Goal: Task Accomplishment & Management: Manage account settings

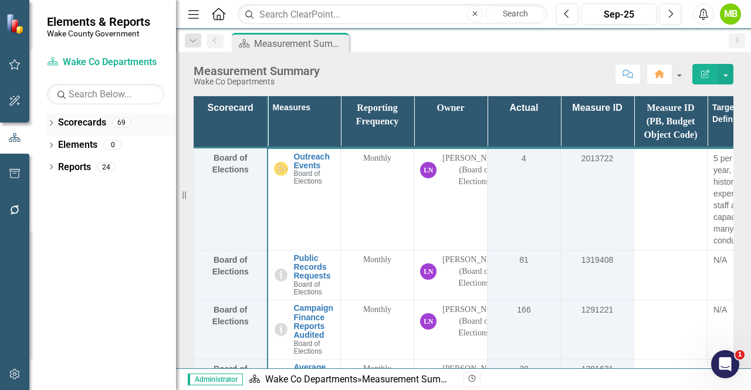
click at [50, 123] on icon "Dropdown" at bounding box center [51, 124] width 8 height 6
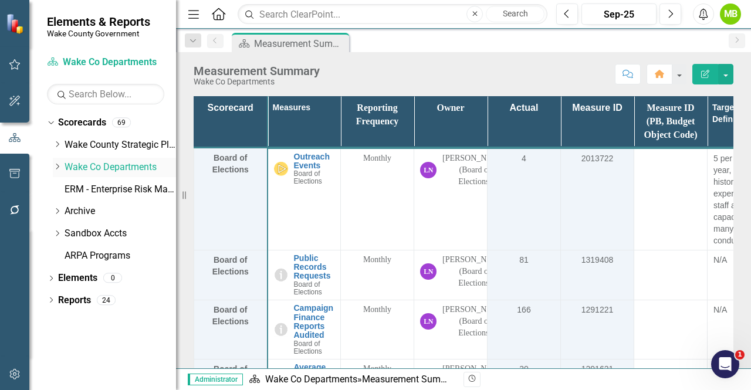
click at [56, 165] on icon "Dropdown" at bounding box center [57, 166] width 9 height 7
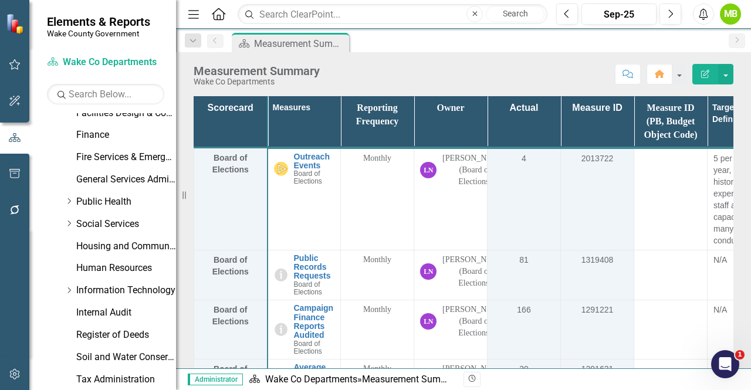
scroll to position [411, 0]
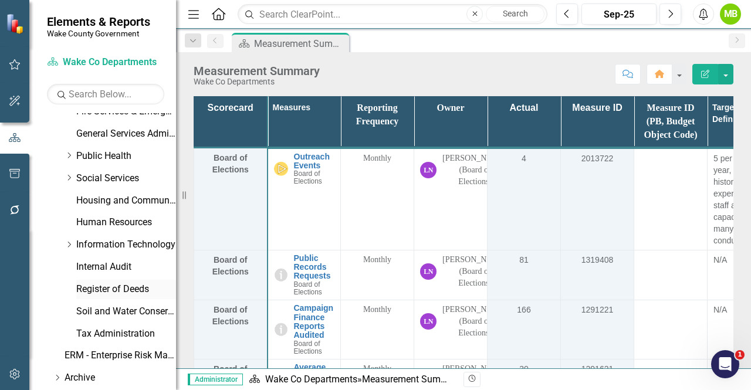
click at [99, 292] on link "Register of Deeds" at bounding box center [126, 289] width 100 height 13
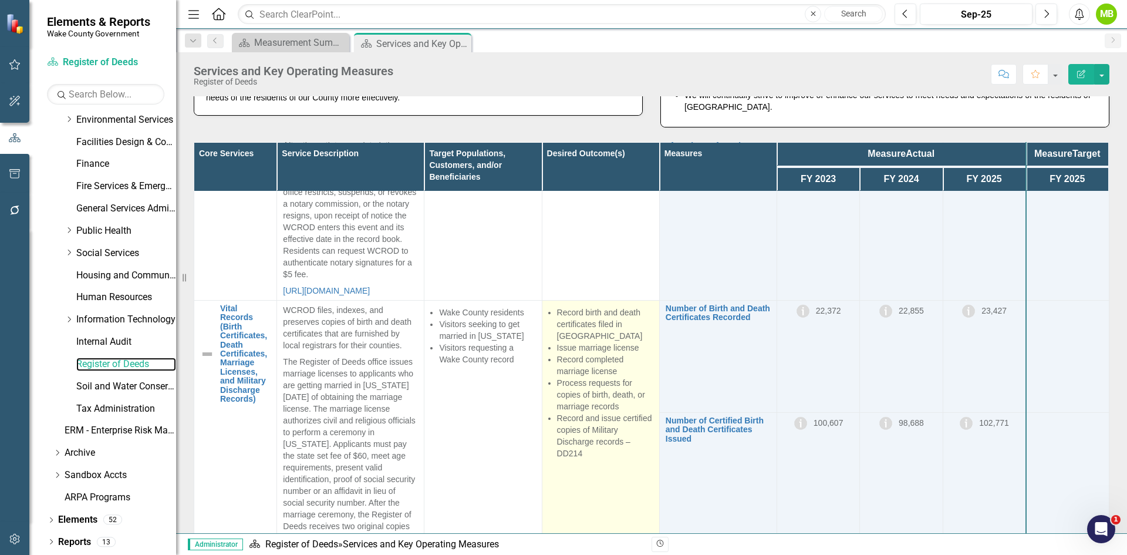
scroll to position [411, 0]
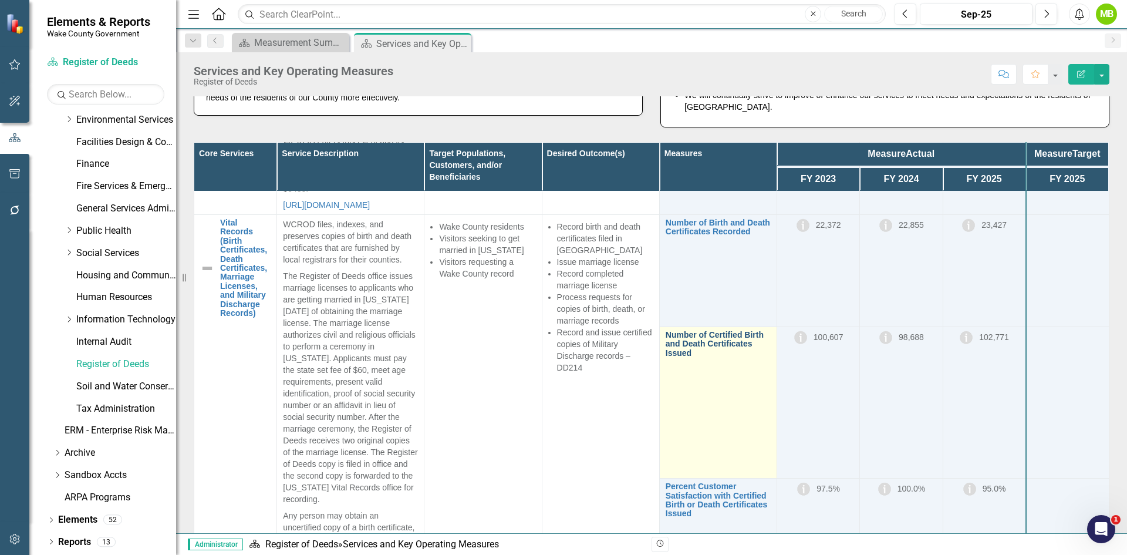
click at [704, 357] on link "Number of Certified Birth and Death Certificates Issued" at bounding box center [718, 343] width 105 height 27
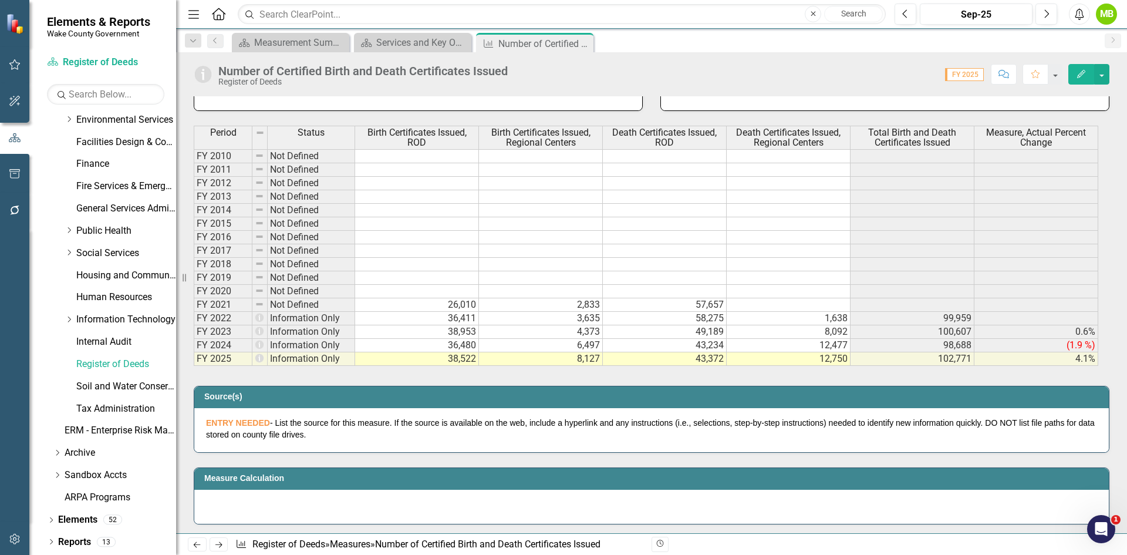
scroll to position [352, 0]
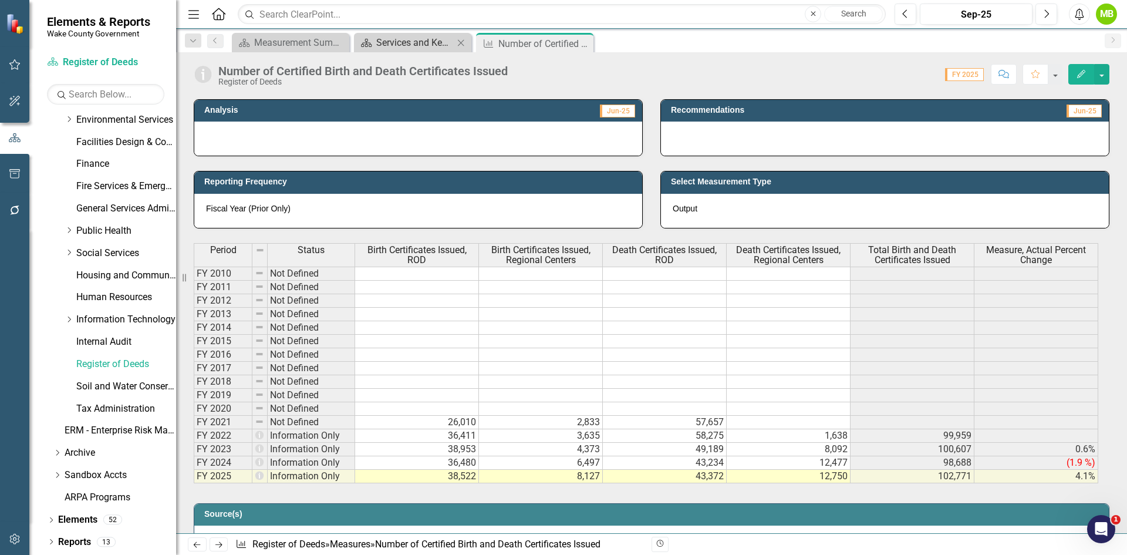
click at [418, 46] on div "Services and Key Operating Measures" at bounding box center [414, 42] width 77 height 15
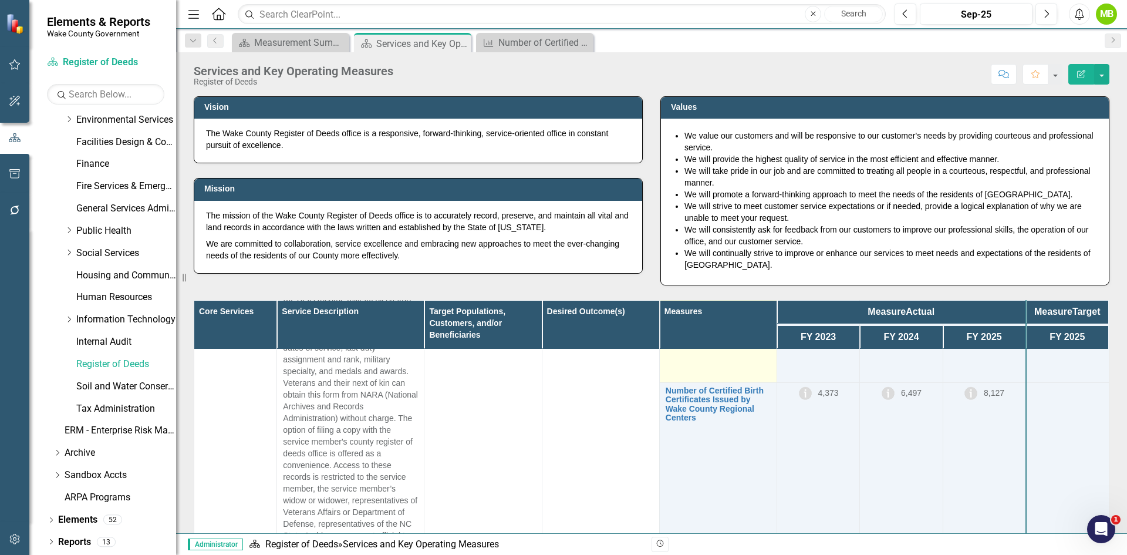
scroll to position [1056, 0]
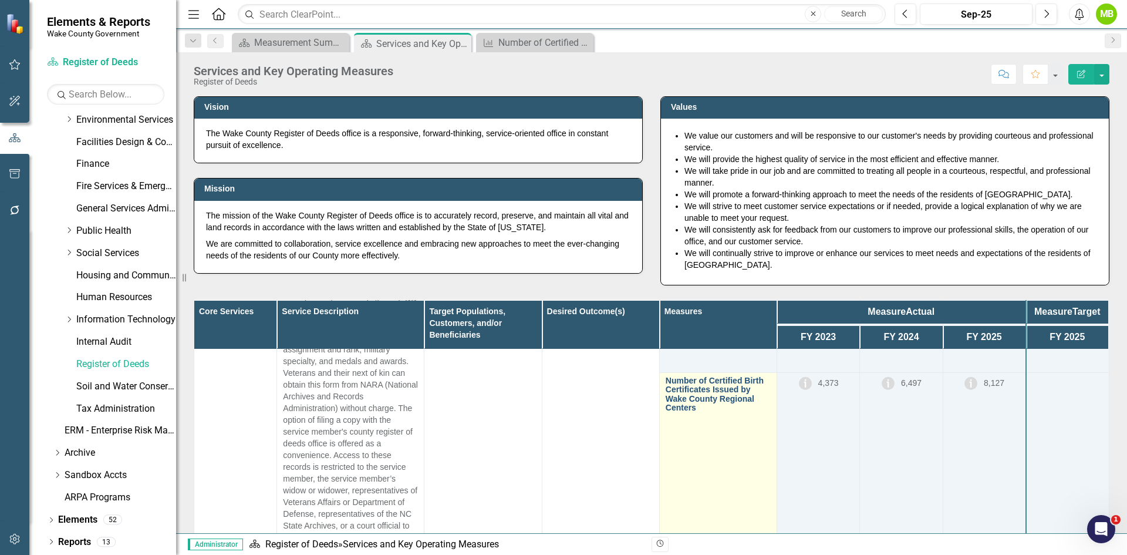
click at [698, 413] on link "Number of Certified Birth Certificates Issued by Wake County Regional Centers" at bounding box center [718, 394] width 105 height 36
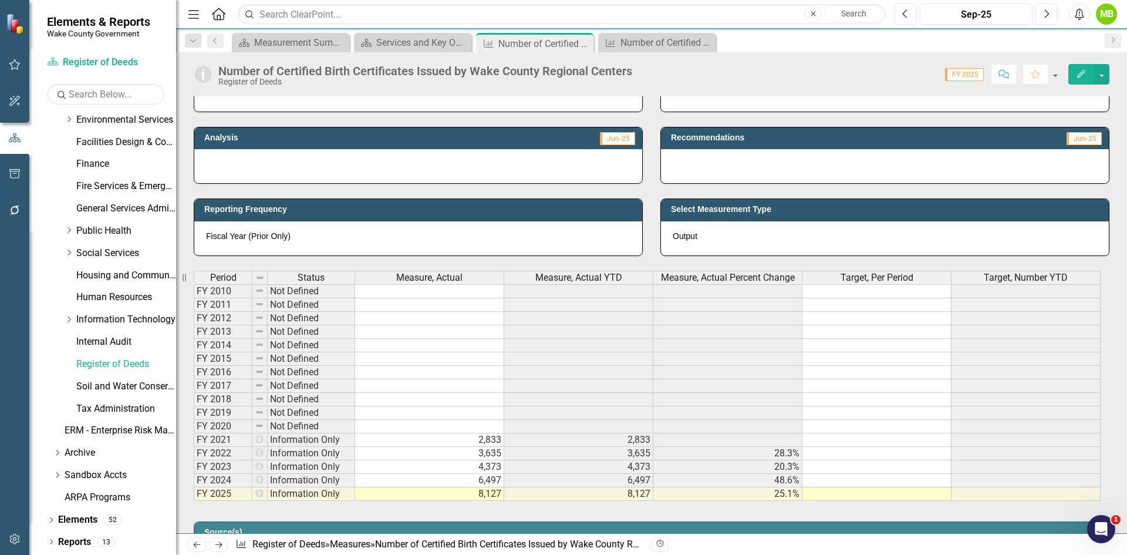
scroll to position [411, 0]
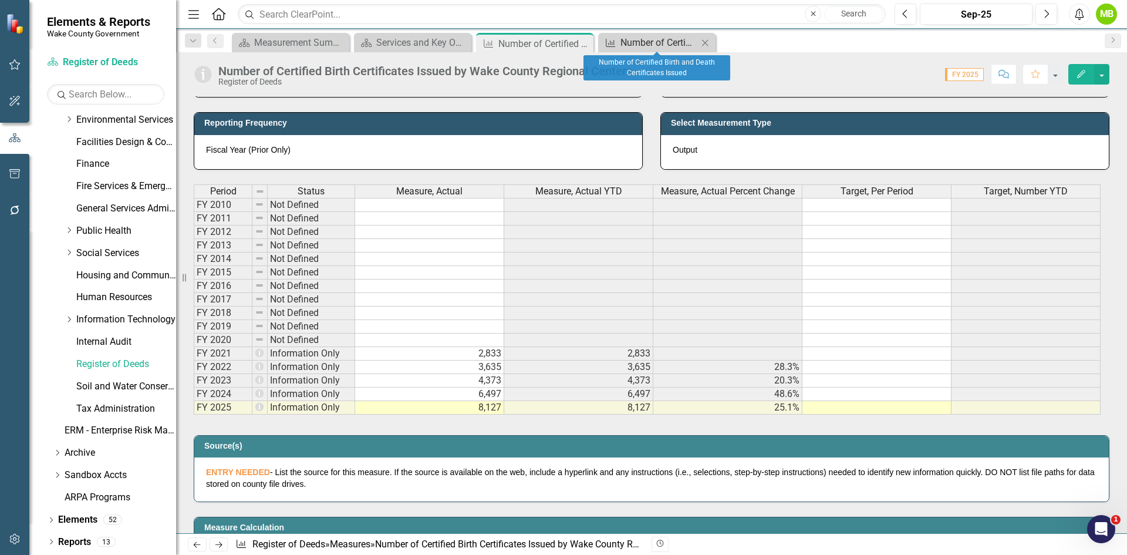
click at [642, 45] on div "Number of Certified Birth and Death Certificates Issued" at bounding box center [658, 42] width 77 height 15
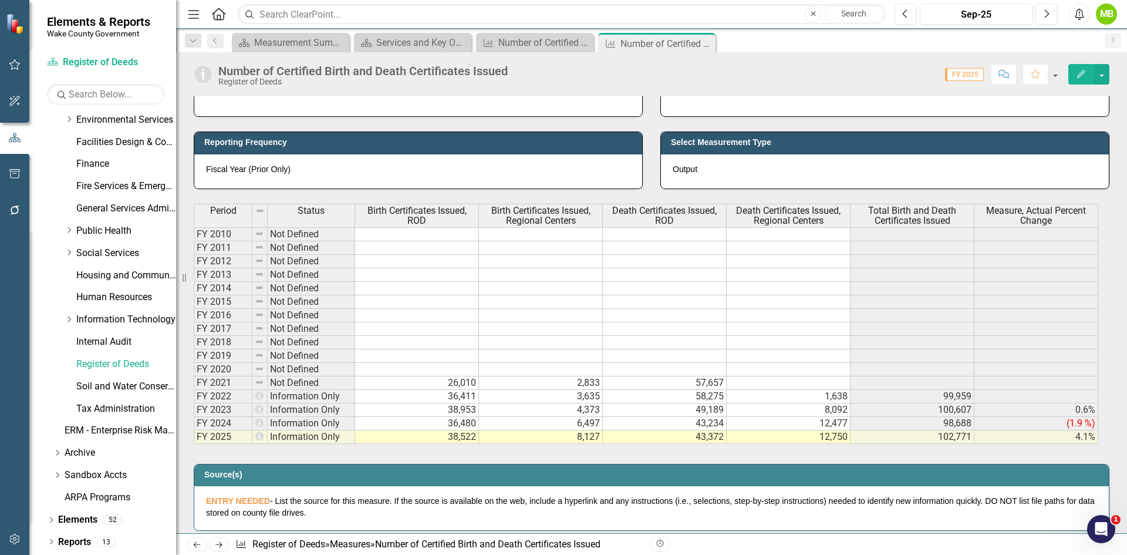
scroll to position [411, 0]
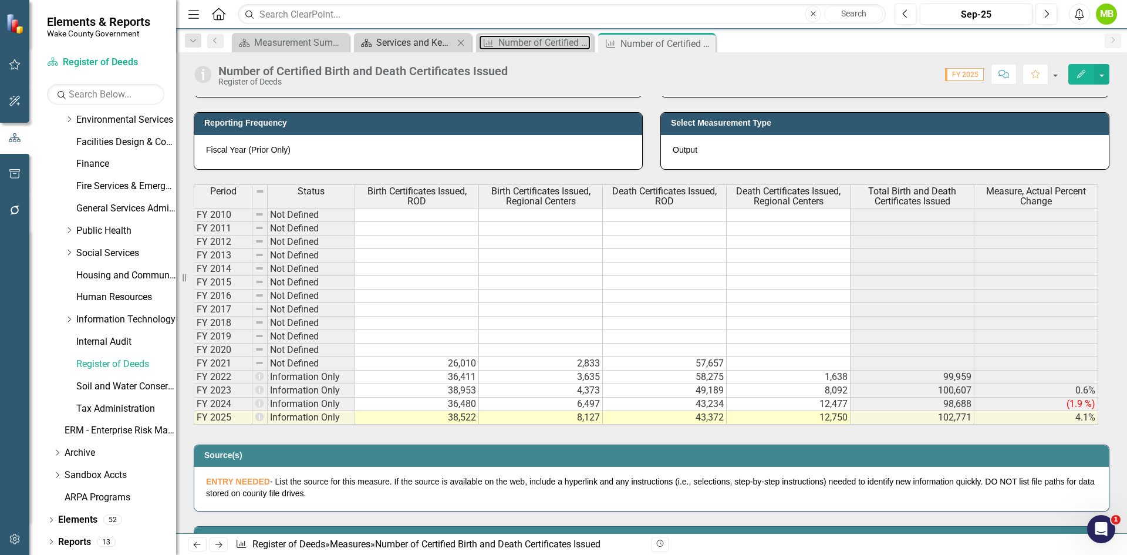
click at [533, 47] on div "Number of Certified Birth Certificates Issued by Wake County Regional Centers" at bounding box center [544, 42] width 92 height 15
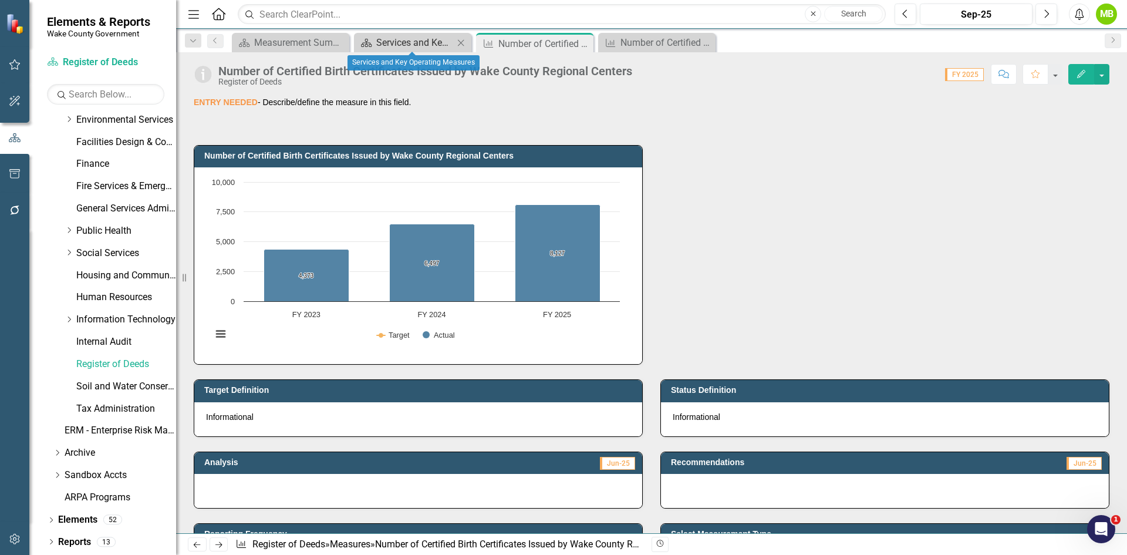
click at [410, 42] on div "Services and Key Operating Measures" at bounding box center [414, 42] width 77 height 15
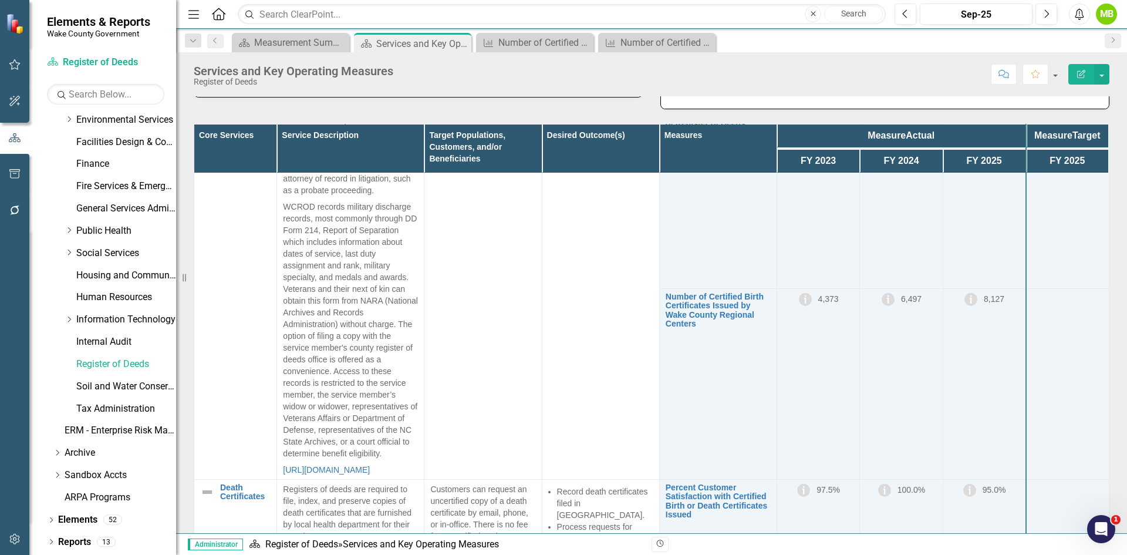
scroll to position [998, 0]
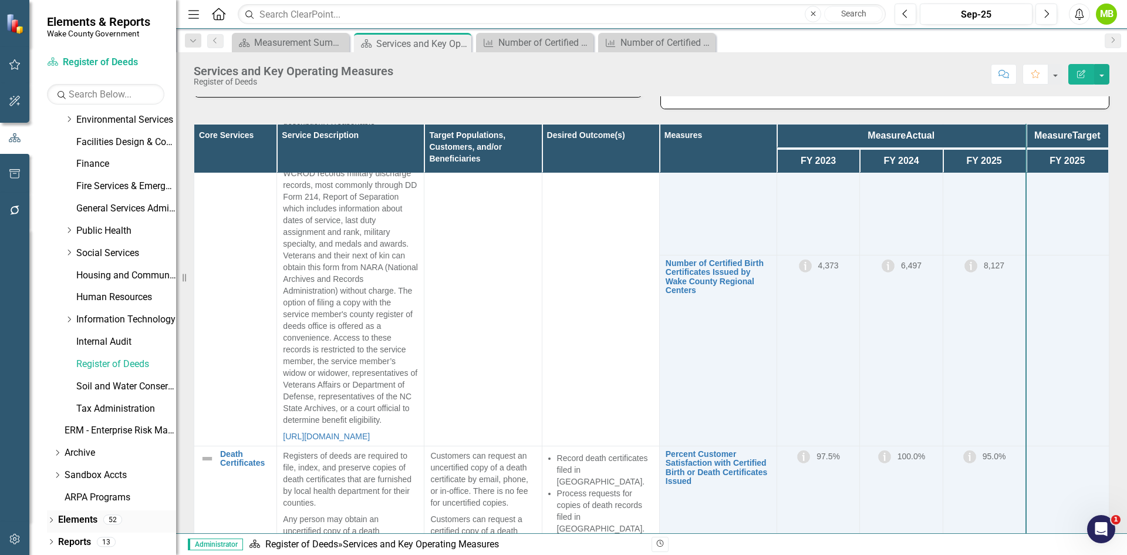
click at [49, 521] on icon "Dropdown" at bounding box center [51, 521] width 8 height 6
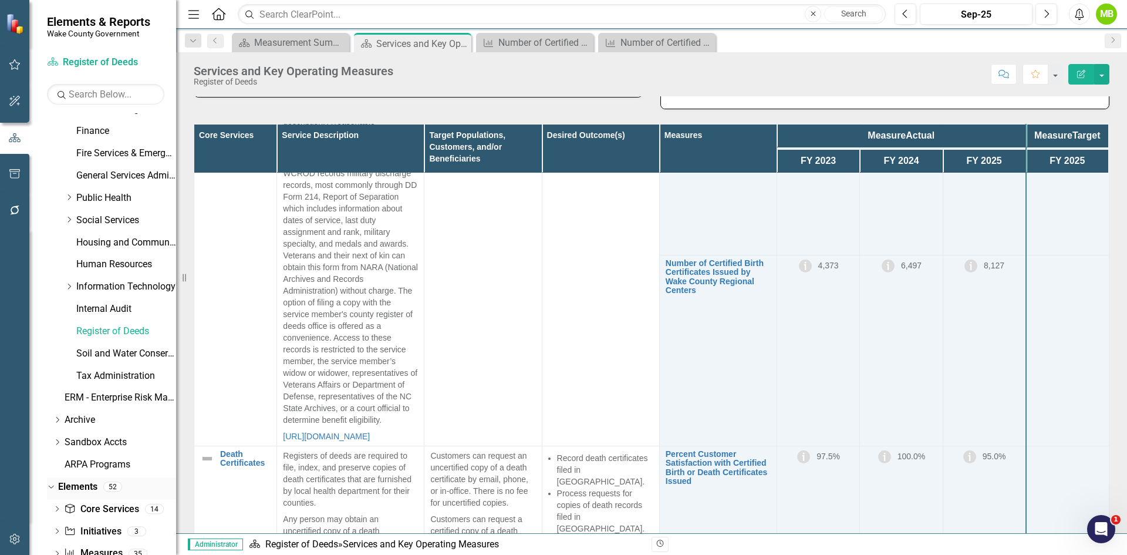
scroll to position [403, 0]
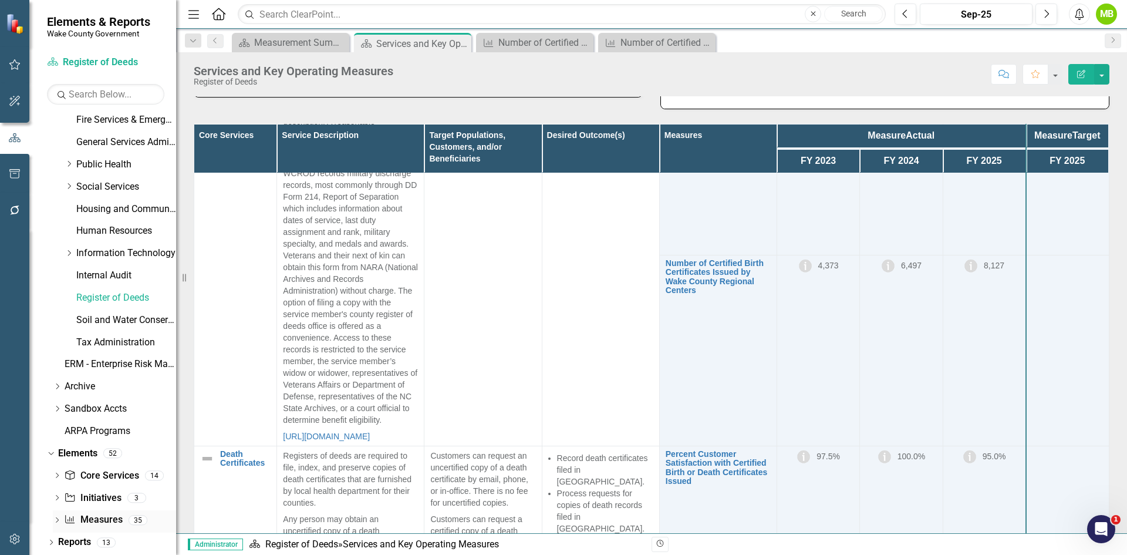
click at [87, 521] on link "Measure Measures" at bounding box center [93, 519] width 58 height 13
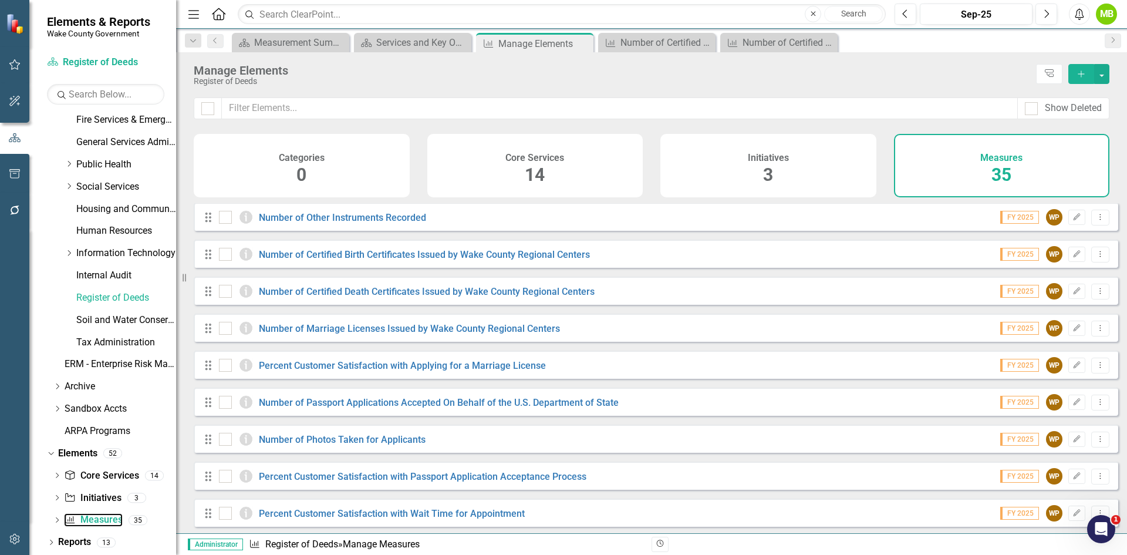
scroll to position [914, 0]
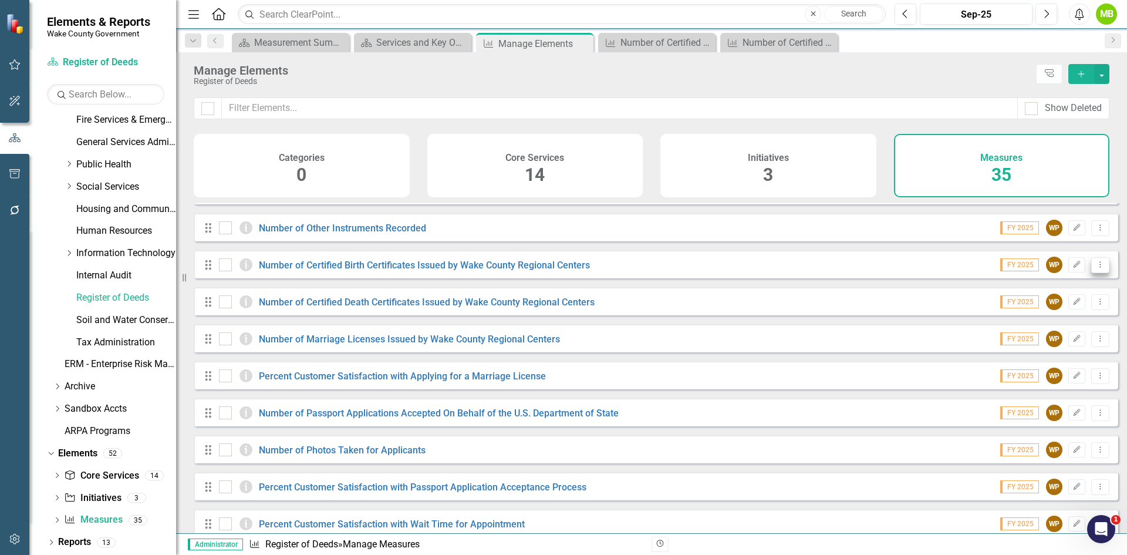
click at [1100, 267] on icon at bounding box center [1100, 264] width 1 height 6
click at [1044, 351] on link "Trash Delete Measure" at bounding box center [1047, 358] width 106 height 22
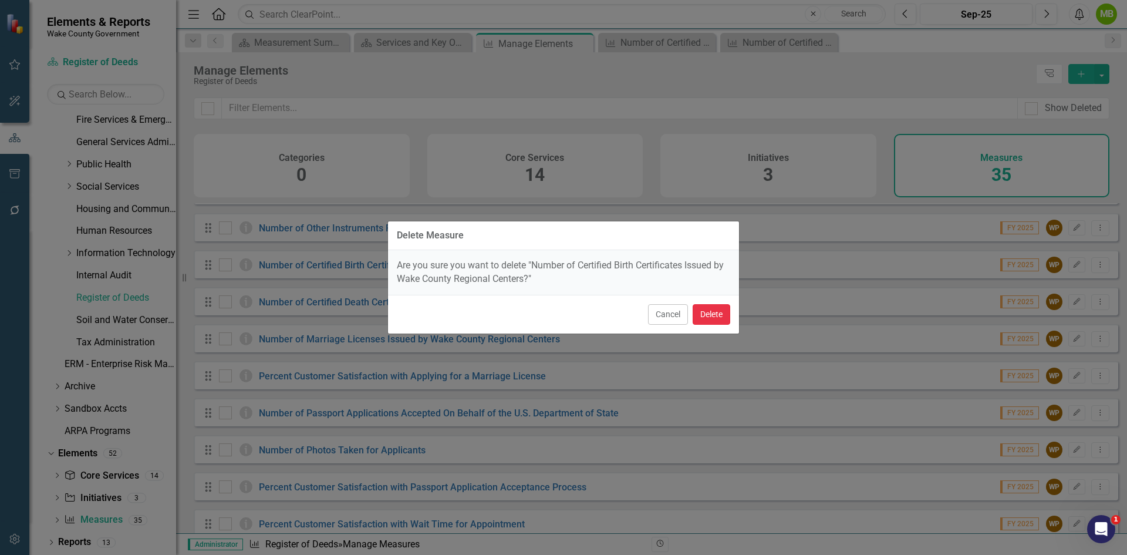
click at [715, 316] on button "Delete" at bounding box center [711, 314] width 38 height 21
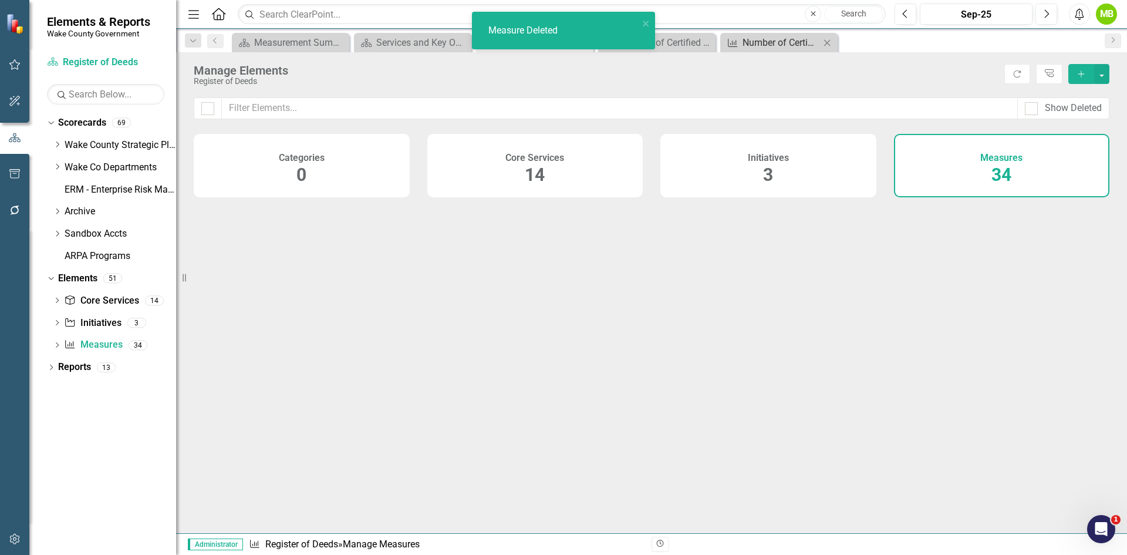
scroll to position [0, 0]
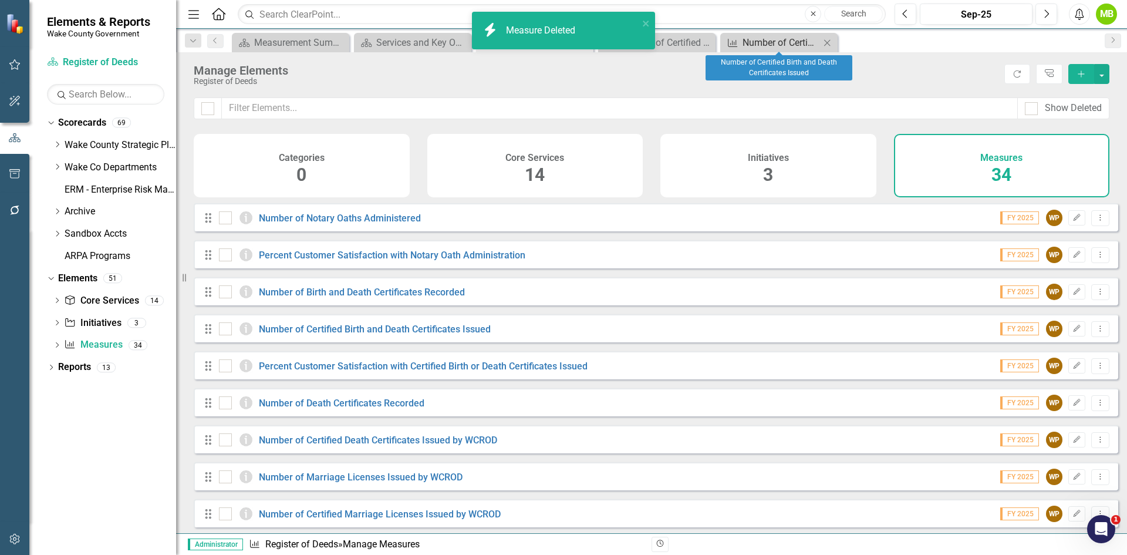
click at [747, 43] on div "Number of Certified Birth and Death Certificates Issued" at bounding box center [780, 42] width 77 height 15
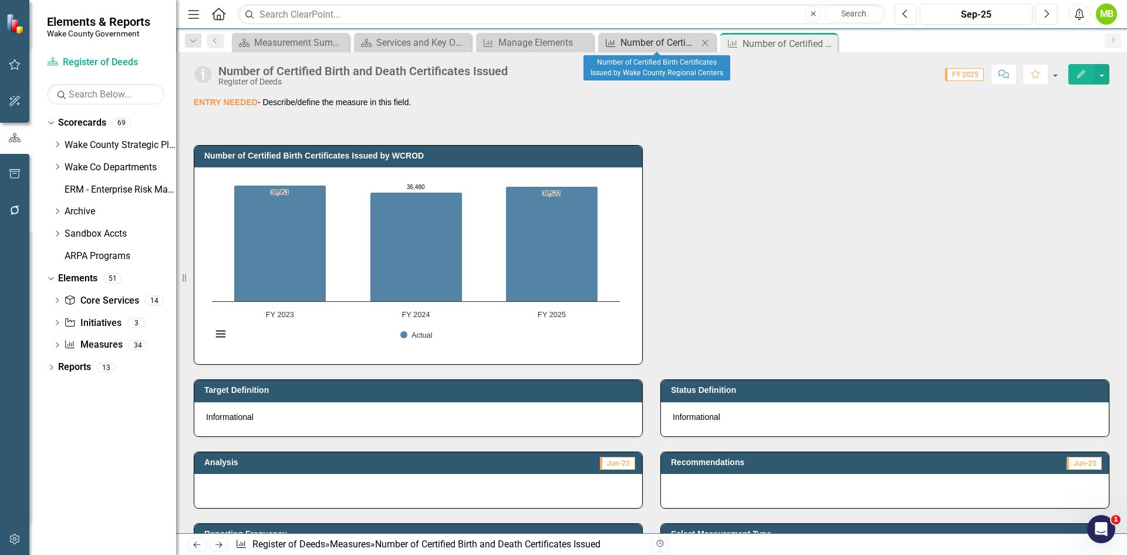
click at [661, 42] on div "Number of Certified Birth Certificates Issued by Wake County Regional Centers" at bounding box center [658, 42] width 77 height 15
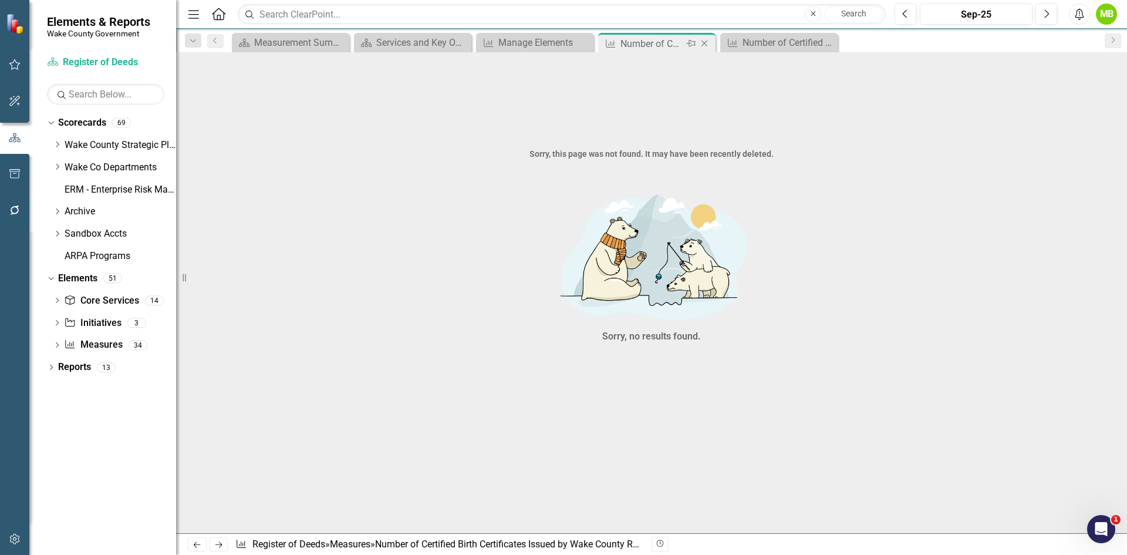
click at [701, 43] on icon "Close" at bounding box center [704, 43] width 12 height 9
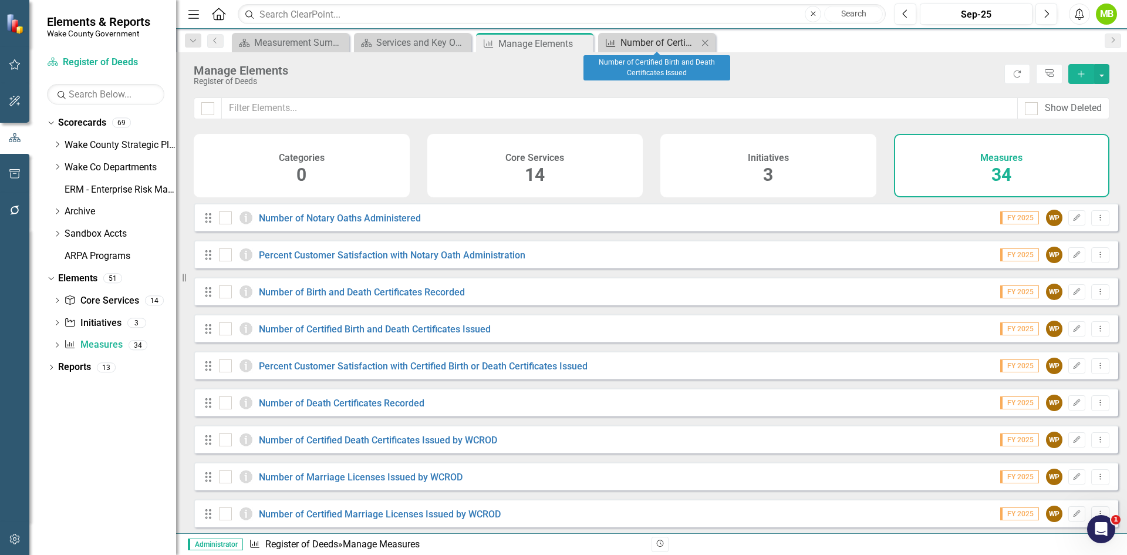
click at [643, 42] on div "Number of Certified Birth and Death Certificates Issued" at bounding box center [658, 42] width 77 height 15
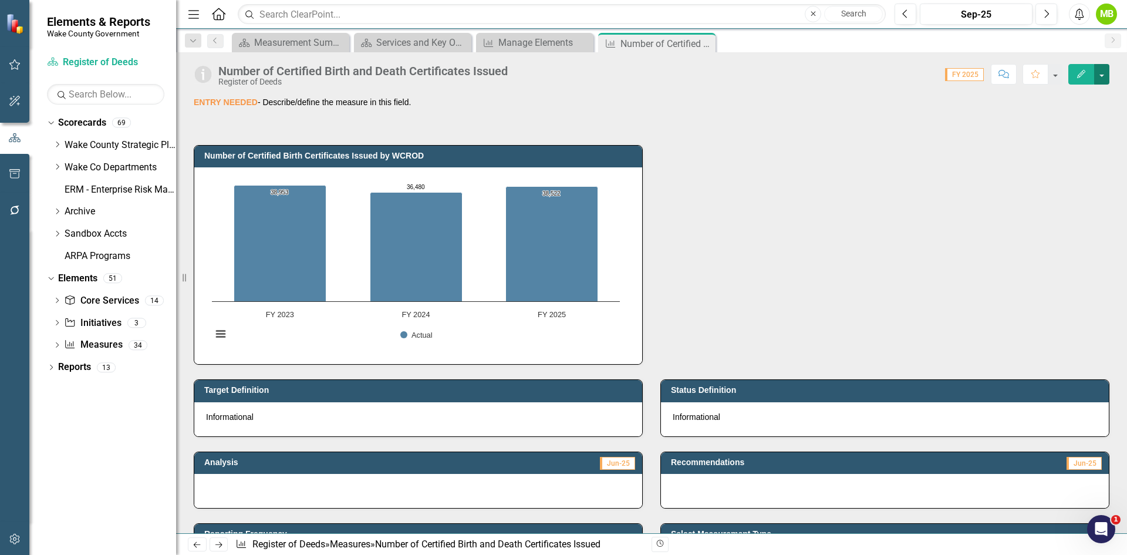
click at [1103, 79] on button "button" at bounding box center [1101, 74] width 15 height 21
click at [1049, 96] on link "Edit Edit Measure" at bounding box center [1051, 96] width 114 height 22
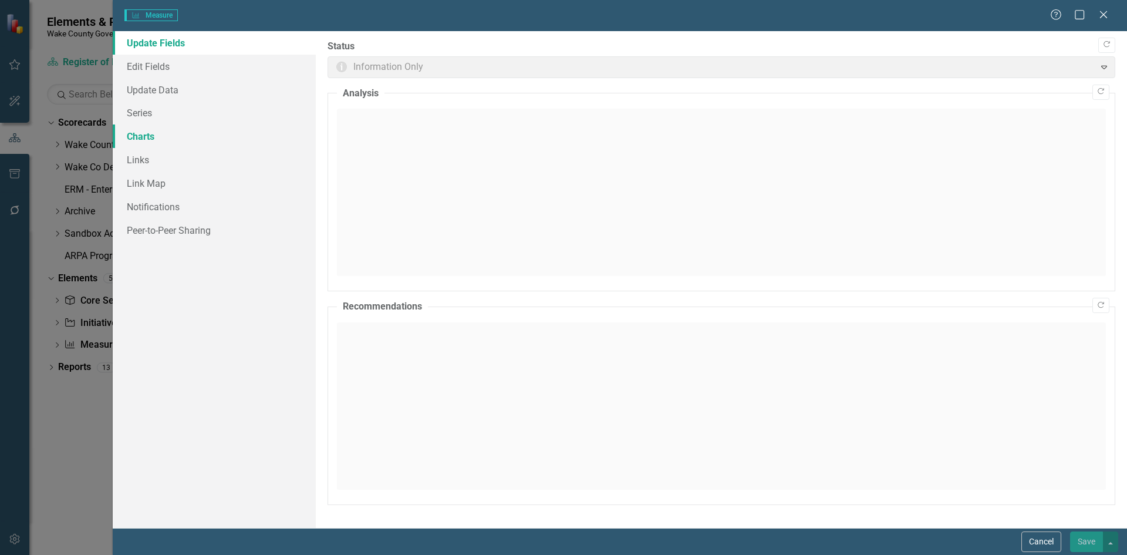
click at [155, 130] on link "Charts" at bounding box center [214, 135] width 203 height 23
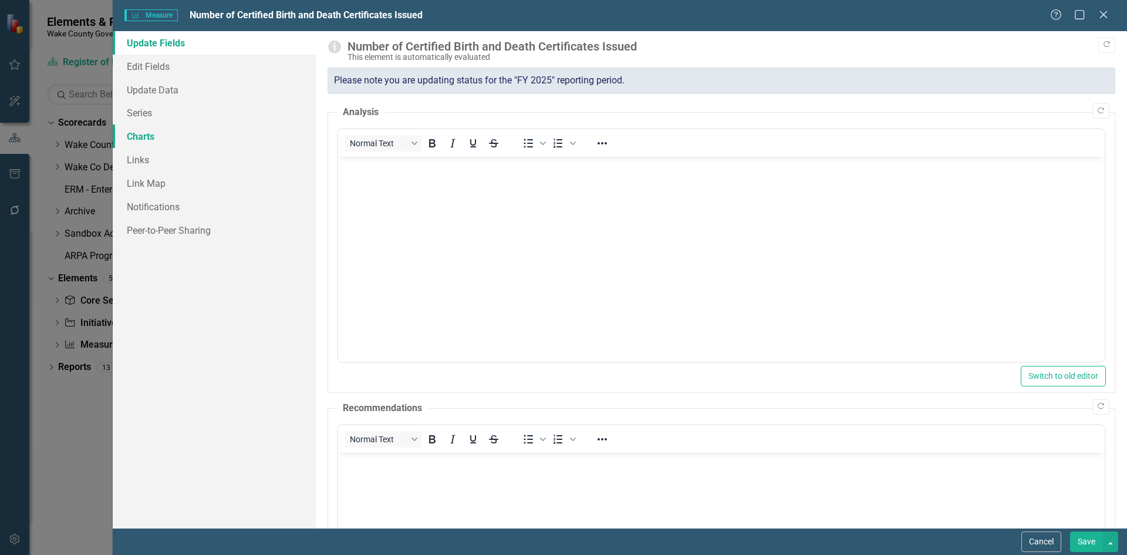
click at [152, 135] on link "Charts" at bounding box center [214, 135] width 203 height 23
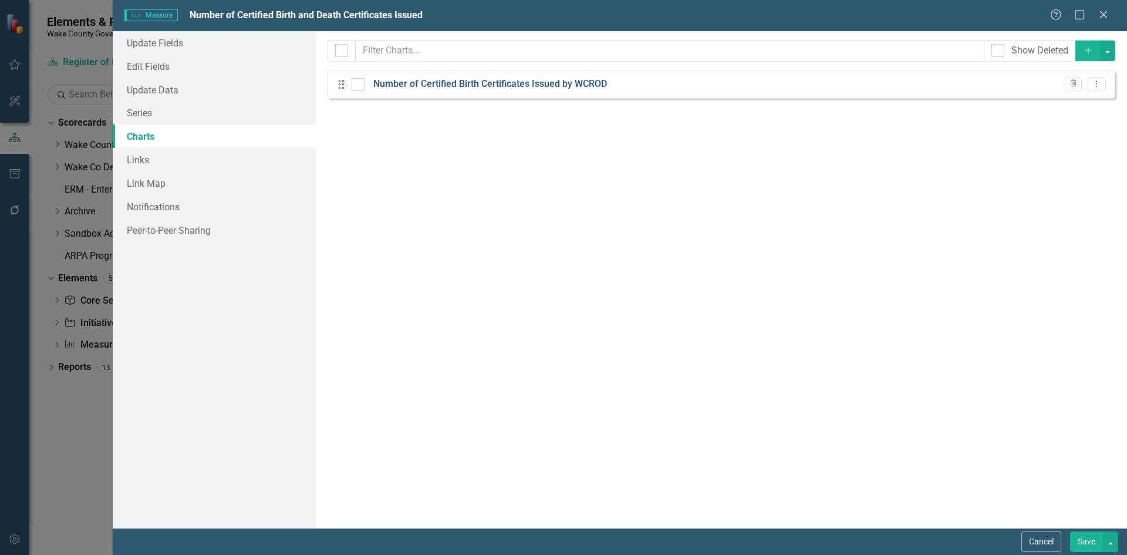
click at [513, 79] on link "Number of Certified Birth Certificates Issued by WCROD" at bounding box center [490, 83] width 234 height 13
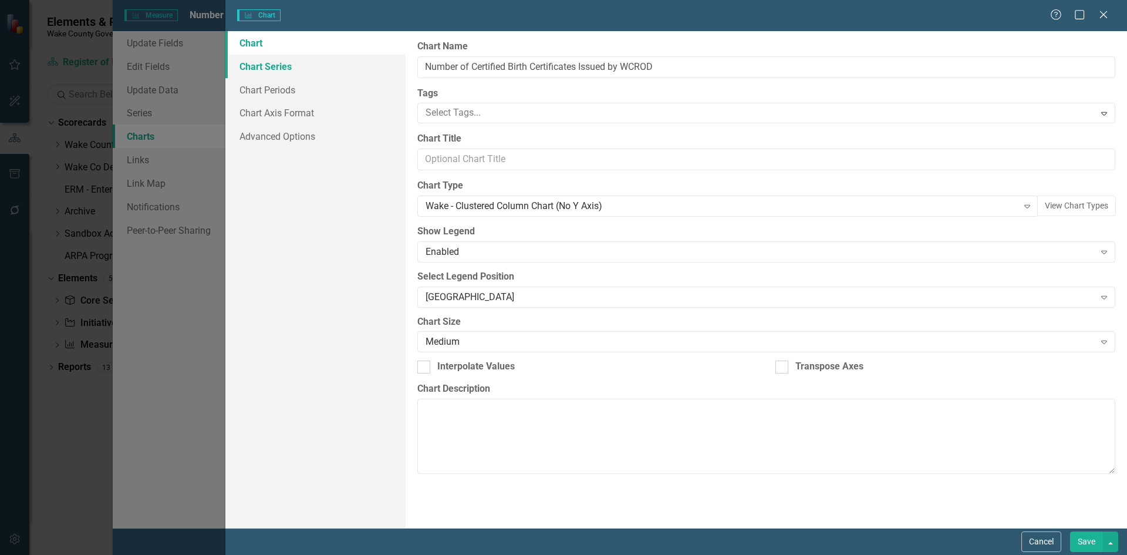
click at [264, 66] on link "Chart Series" at bounding box center [315, 66] width 180 height 23
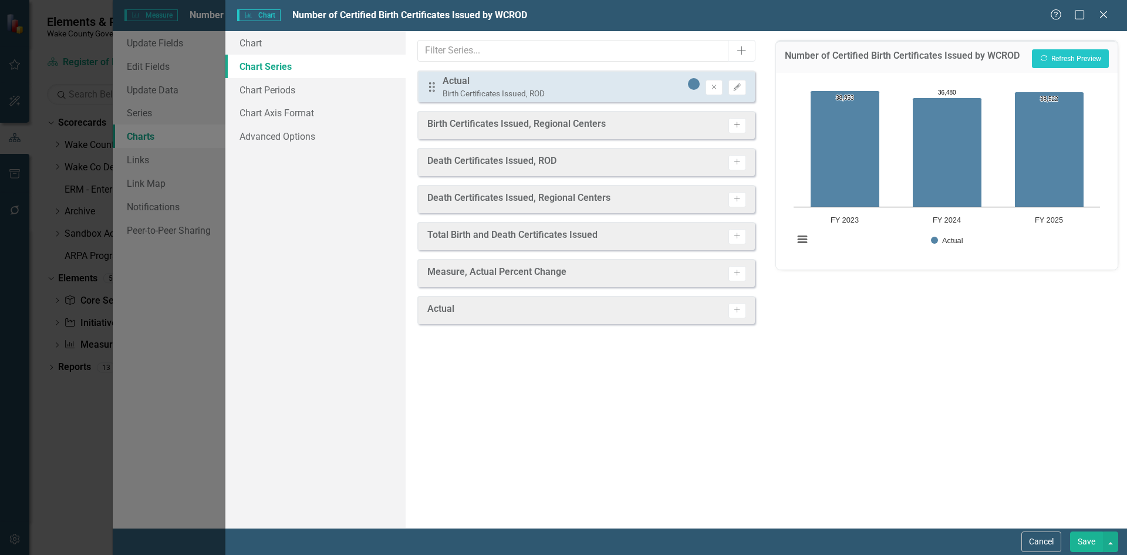
click at [738, 133] on button "Activate" at bounding box center [736, 125] width 17 height 15
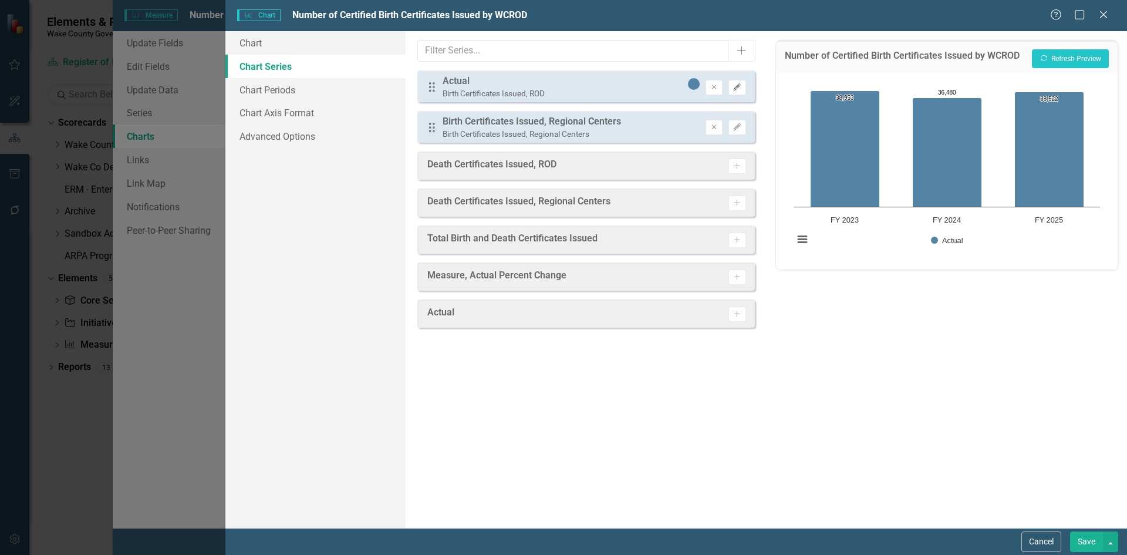
click at [737, 89] on icon "button" at bounding box center [737, 86] width 7 height 7
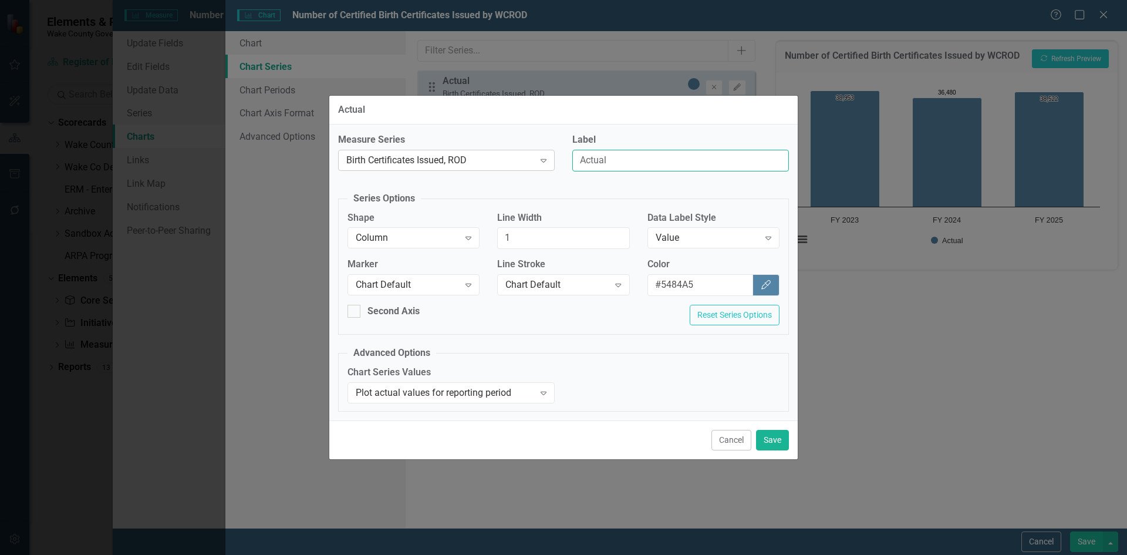
drag, startPoint x: 614, startPoint y: 154, endPoint x: 527, endPoint y: 156, distance: 86.9
click at [527, 156] on div "Measure Series Birth Certificates Issued, ROD Expand Label Actual" at bounding box center [563, 156] width 468 height 47
click at [771, 442] on button "Save" at bounding box center [772, 440] width 33 height 21
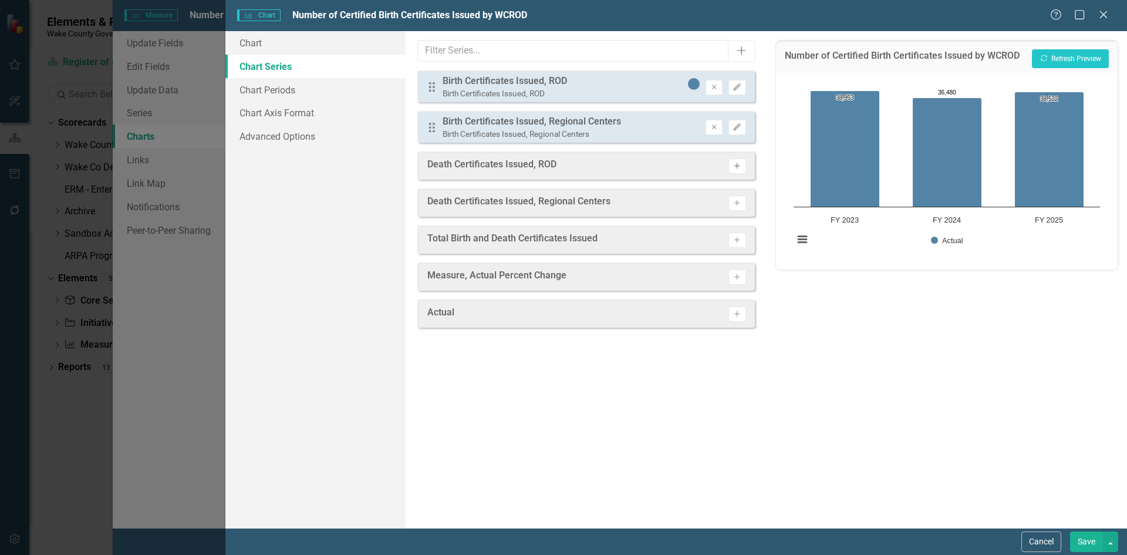
click at [744, 165] on button "Activate" at bounding box center [736, 165] width 17 height 15
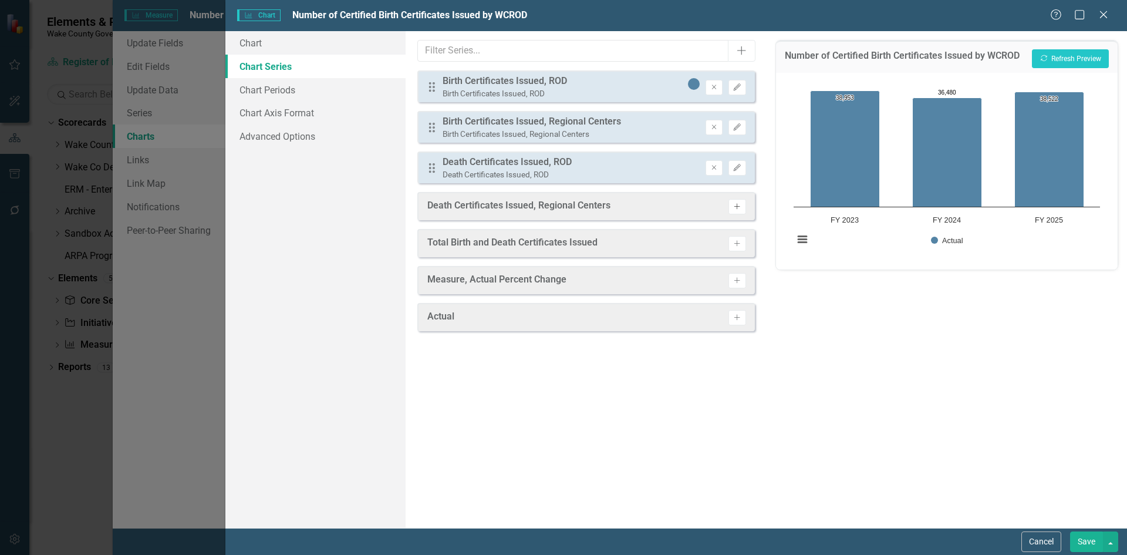
click at [739, 205] on icon "Activate" at bounding box center [736, 206] width 9 height 7
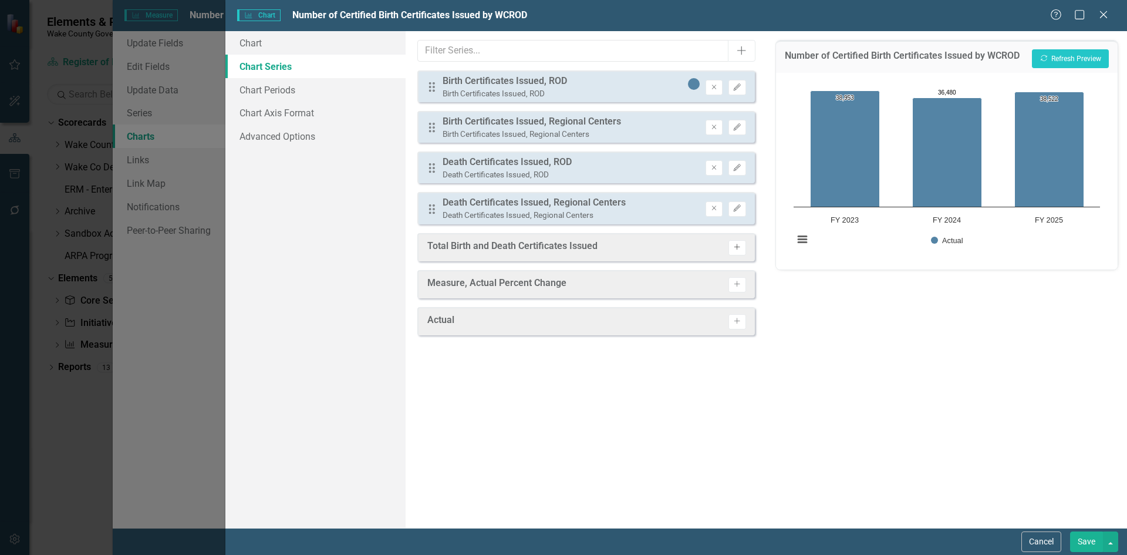
click at [735, 248] on icon "Activate" at bounding box center [736, 247] width 9 height 7
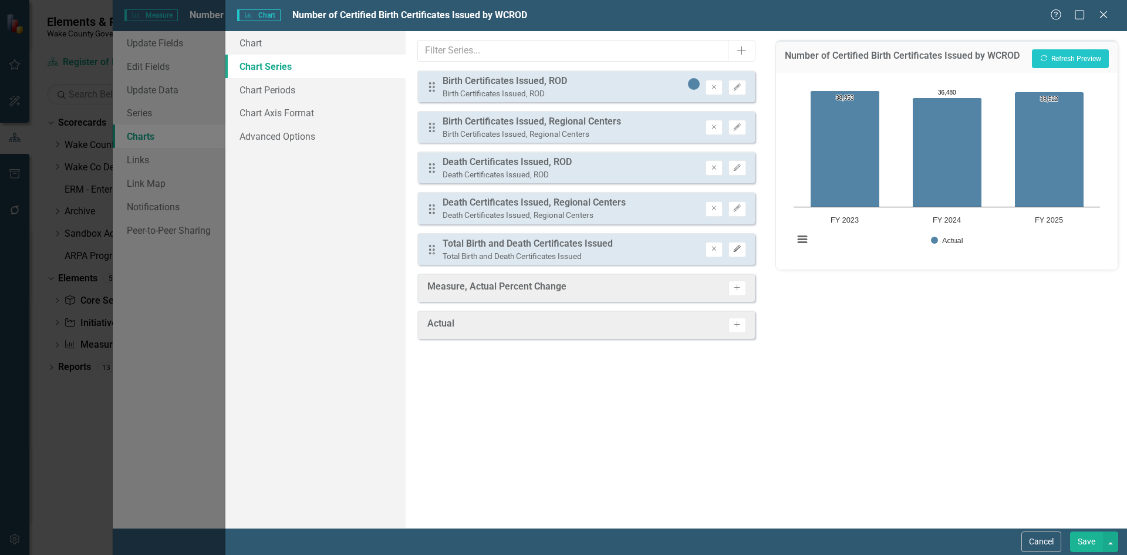
click at [734, 252] on icon "button" at bounding box center [737, 248] width 7 height 7
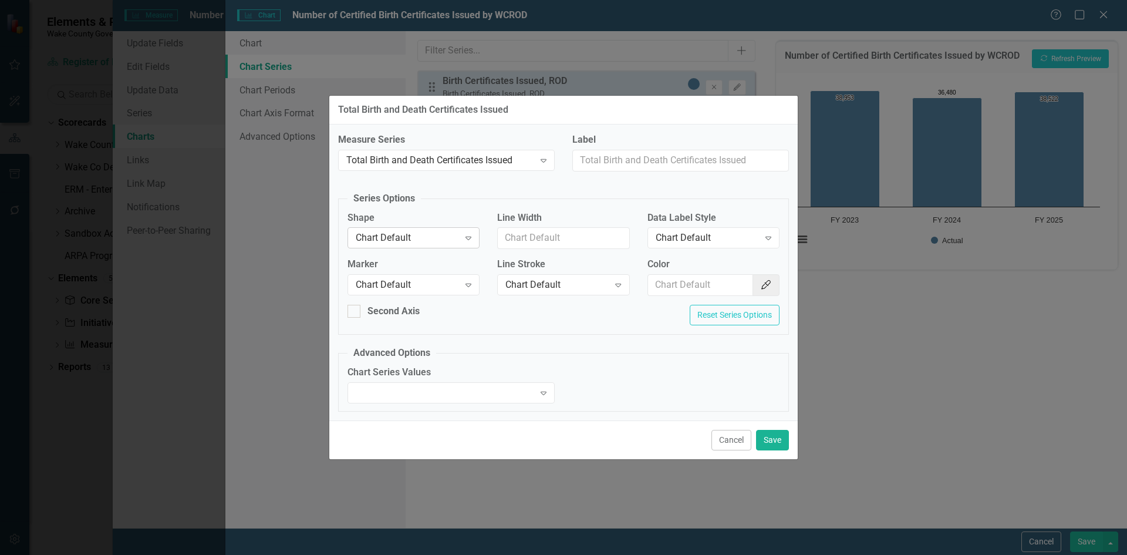
click at [441, 239] on div "Chart Default" at bounding box center [407, 237] width 103 height 13
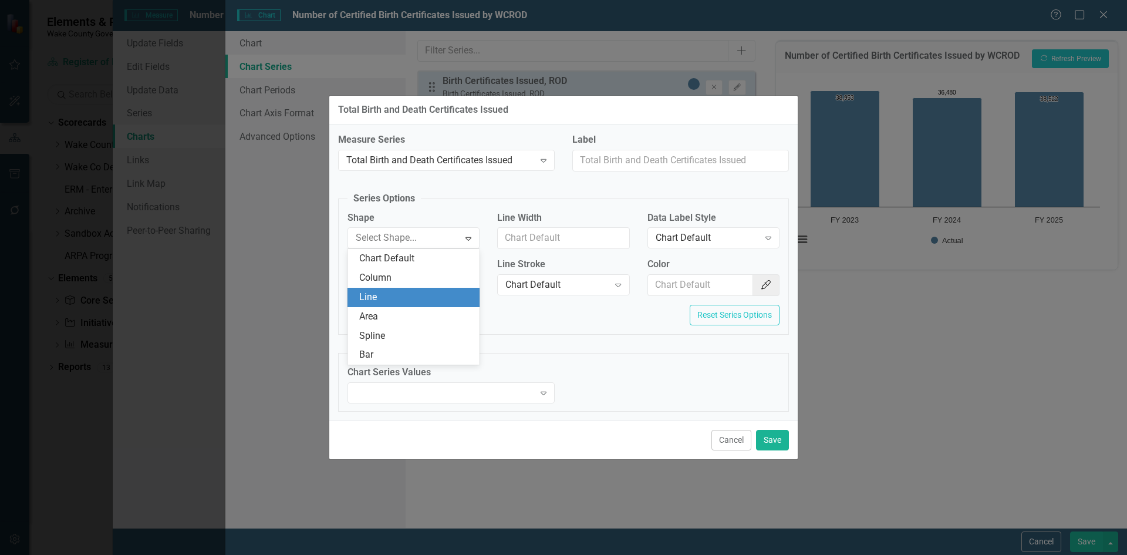
click at [398, 293] on div "Line" at bounding box center [415, 296] width 113 height 13
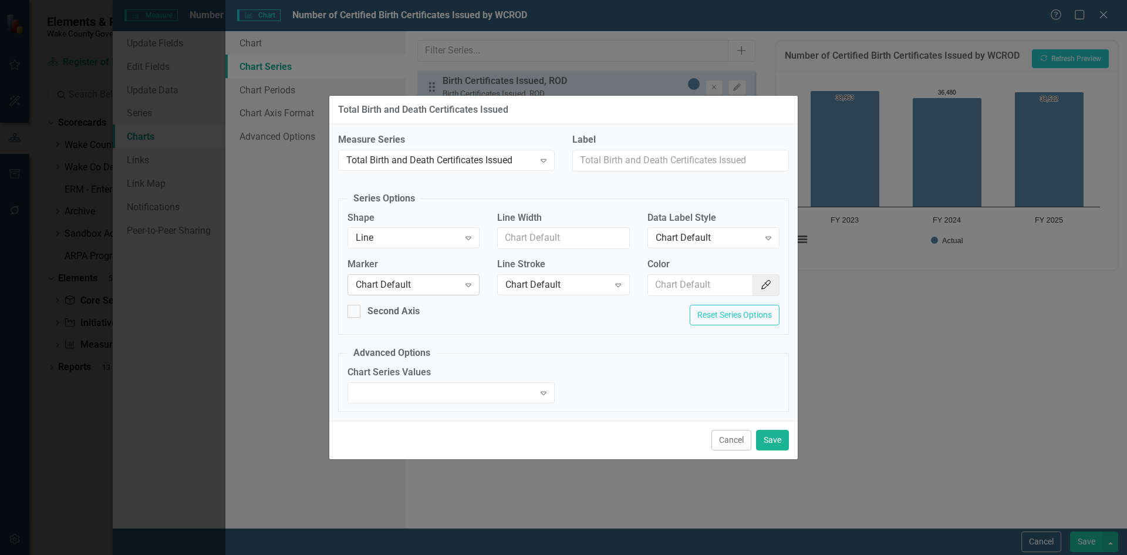
click at [397, 286] on div "Chart Default" at bounding box center [407, 284] width 103 height 13
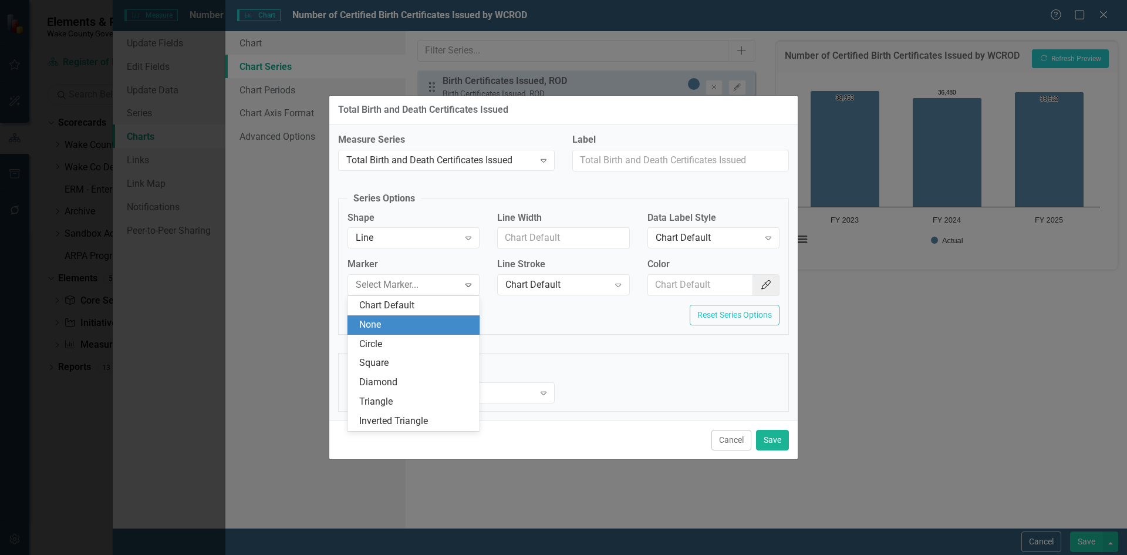
click at [397, 326] on div "None" at bounding box center [415, 324] width 113 height 13
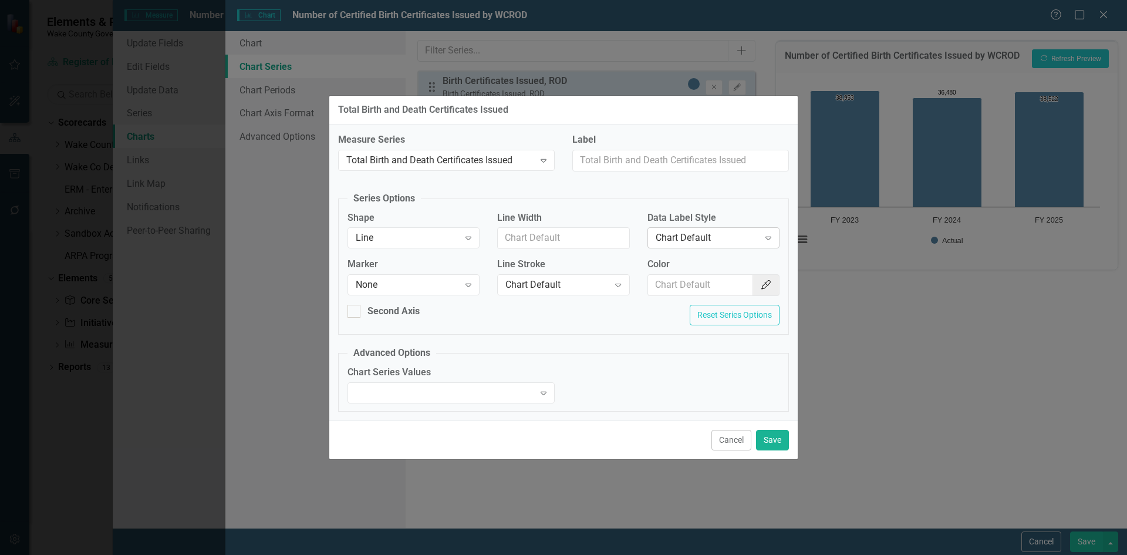
click at [702, 231] on div "Chart Default" at bounding box center [707, 237] width 103 height 13
click at [684, 289] on div "Value" at bounding box center [713, 297] width 132 height 19
click at [768, 283] on icon "Color Picker" at bounding box center [766, 284] width 12 height 9
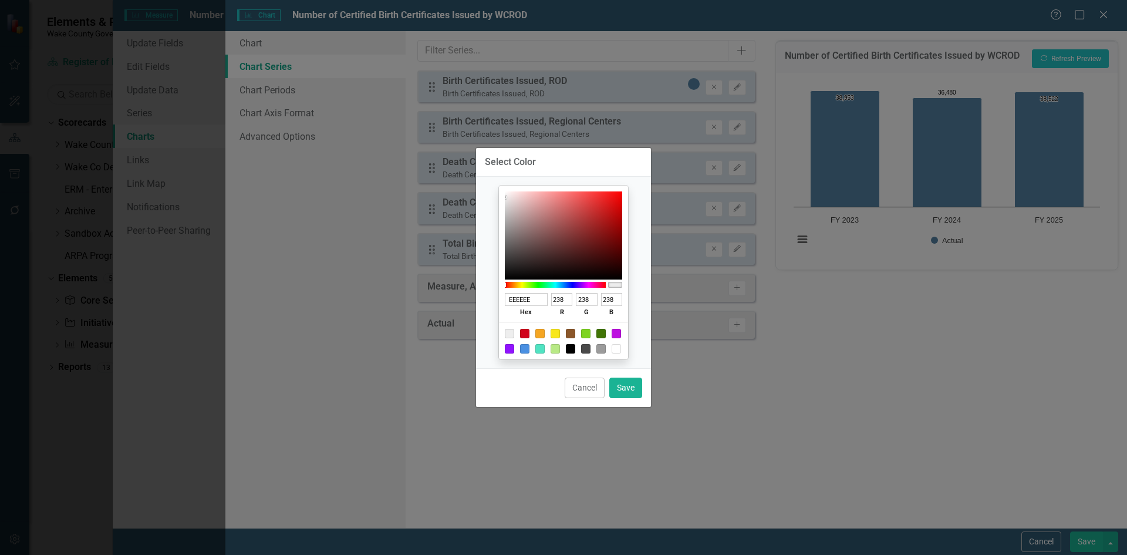
click at [614, 346] on div at bounding box center [616, 348] width 9 height 9
type input "FFFFFF"
type input "255"
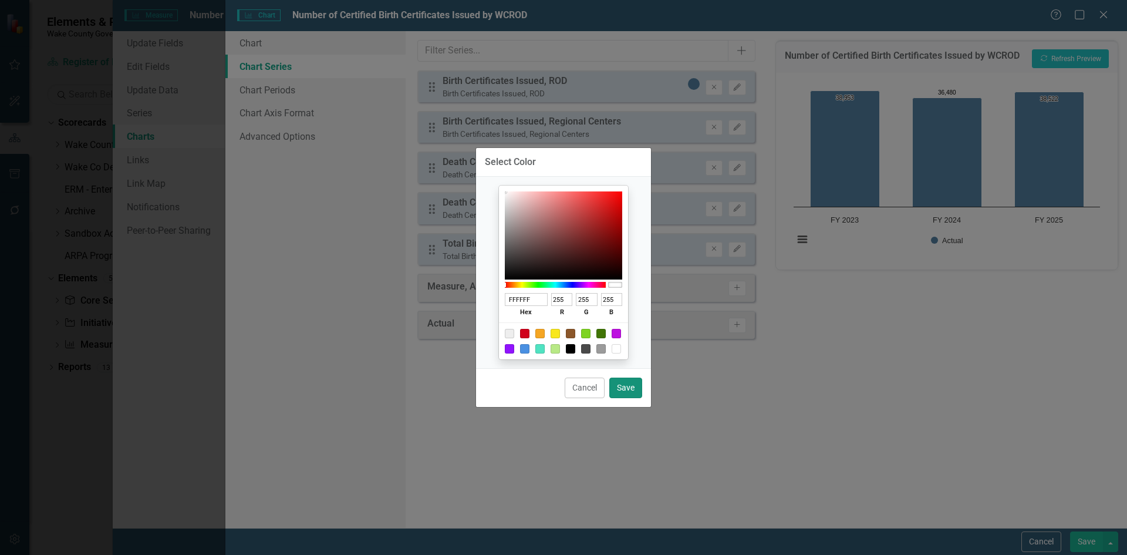
click at [628, 388] on button "Save" at bounding box center [625, 387] width 33 height 21
type input "#ffffff"
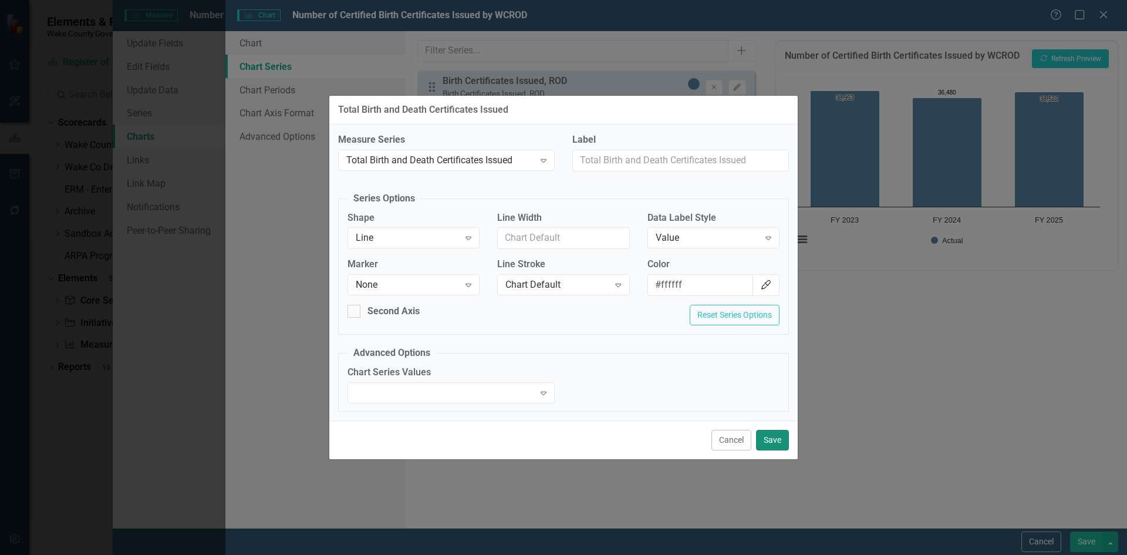
click at [769, 438] on button "Save" at bounding box center [772, 440] width 33 height 21
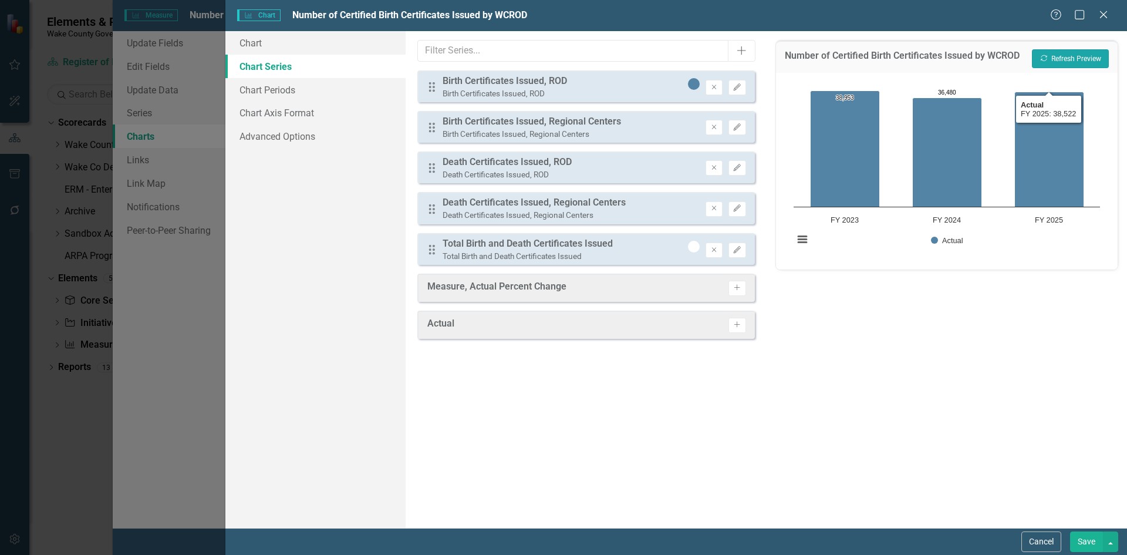
click at [1078, 59] on button "Recalculate Refresh Preview" at bounding box center [1070, 58] width 77 height 19
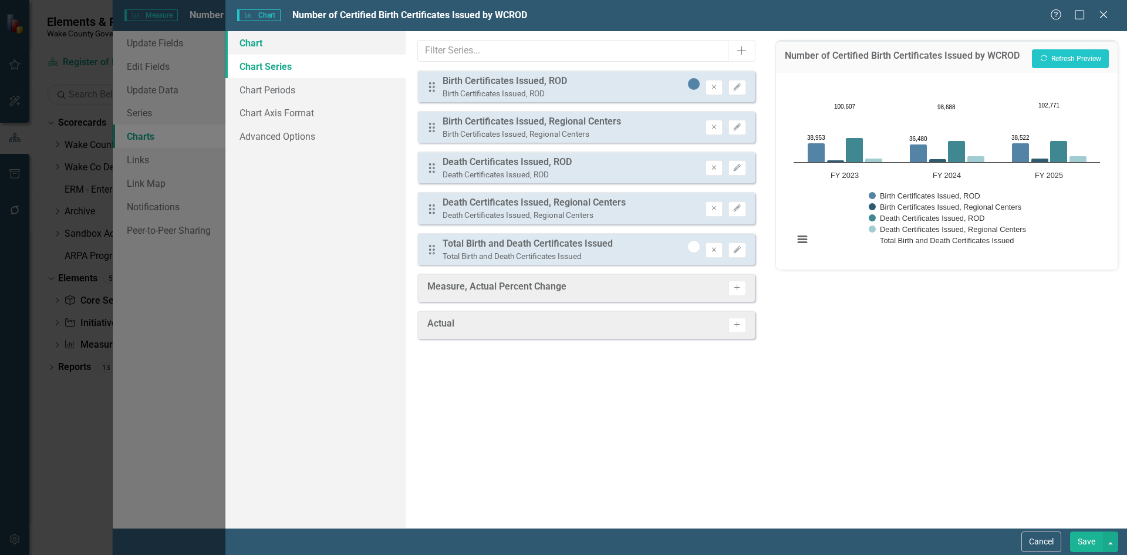
click at [275, 42] on link "Chart" at bounding box center [315, 42] width 180 height 23
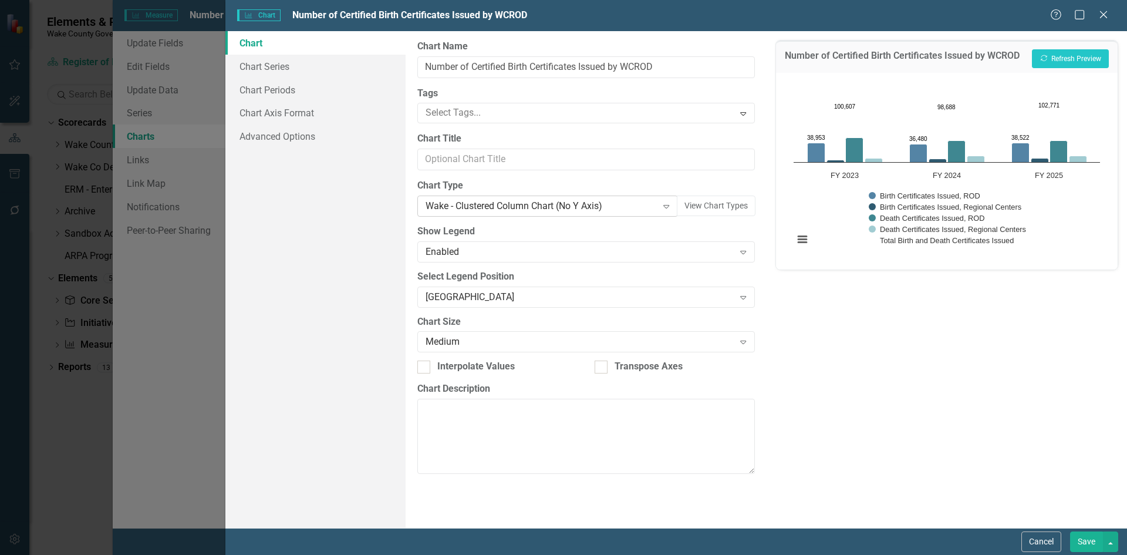
click at [511, 211] on div "Wake - Clustered Column Chart (No Y Axis)" at bounding box center [540, 206] width 231 height 13
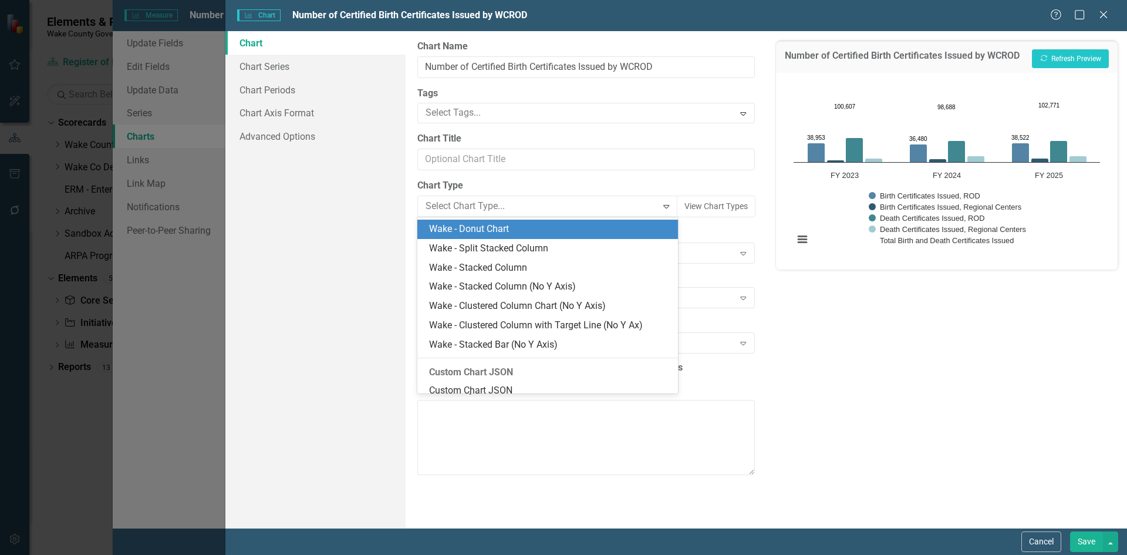
scroll to position [1116, 0]
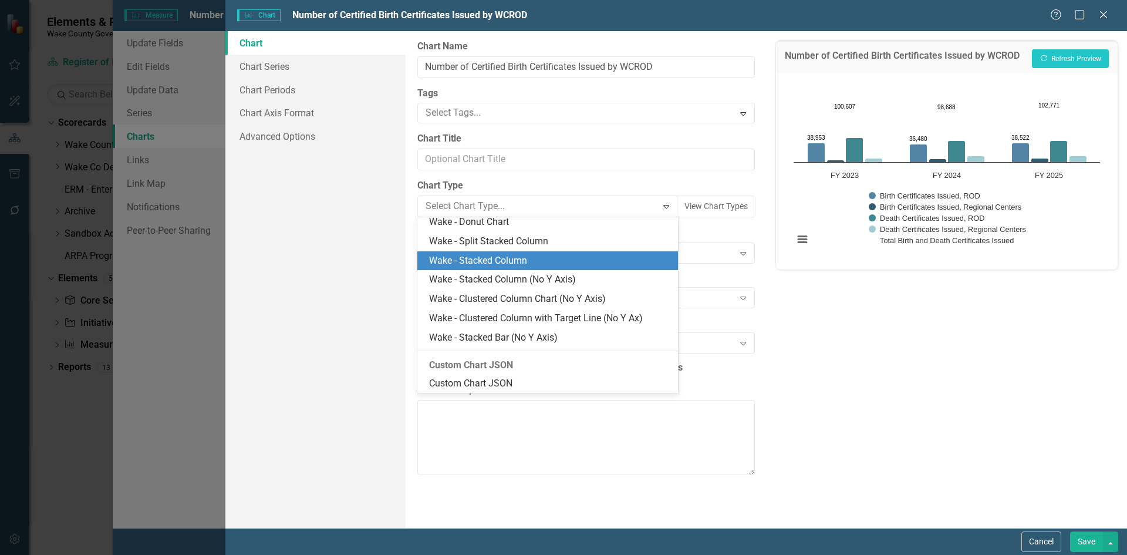
click at [516, 269] on div "Wake - Stacked Column" at bounding box center [547, 260] width 260 height 19
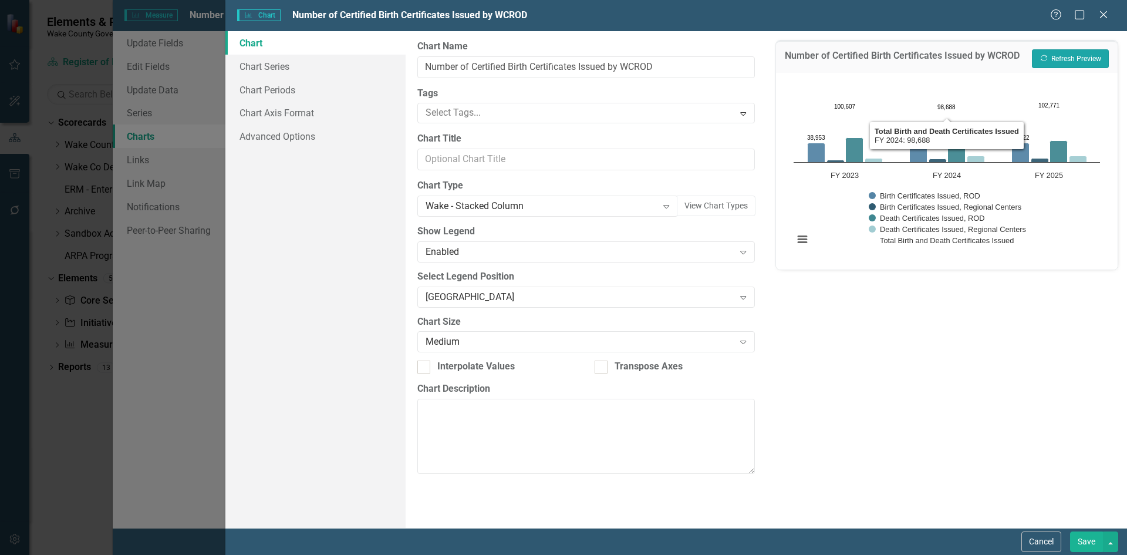
click at [1057, 58] on button "Recalculate Refresh Preview" at bounding box center [1070, 58] width 77 height 19
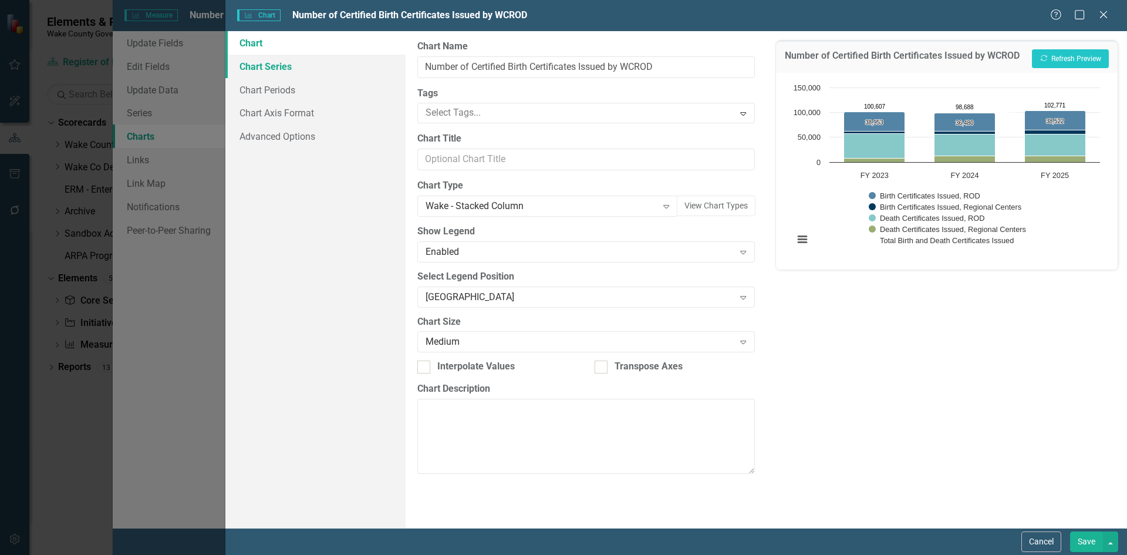
click at [291, 66] on link "Chart Series" at bounding box center [315, 66] width 180 height 23
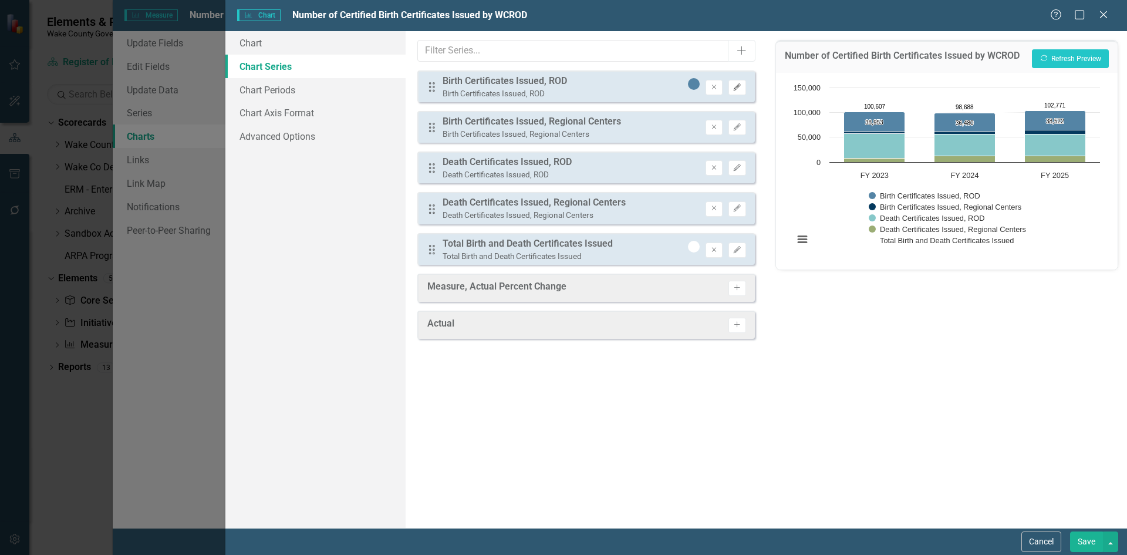
click at [734, 87] on icon "Edit" at bounding box center [736, 87] width 9 height 7
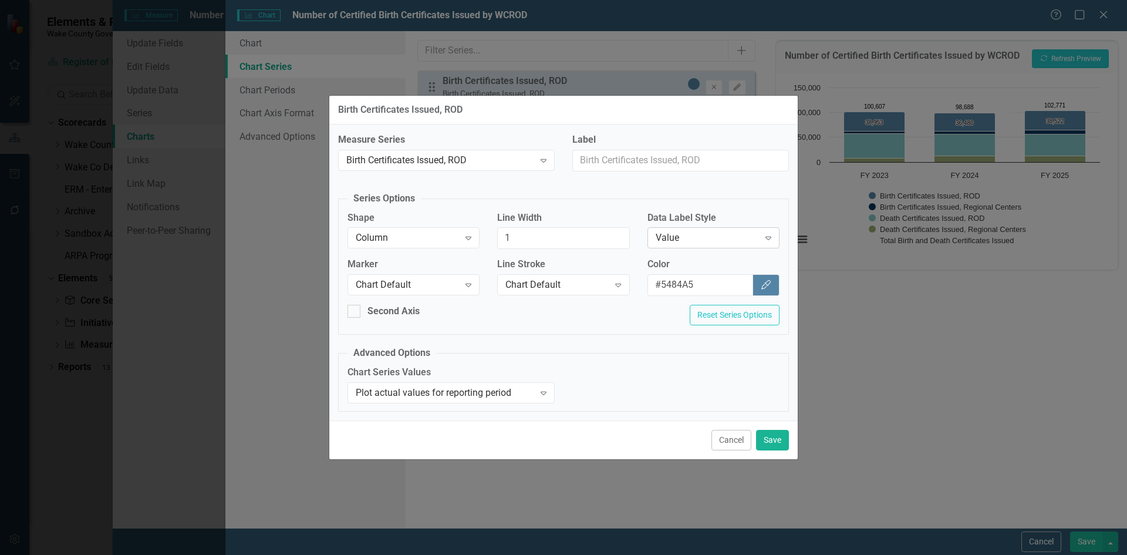
click at [770, 232] on div "Expand" at bounding box center [768, 237] width 21 height 19
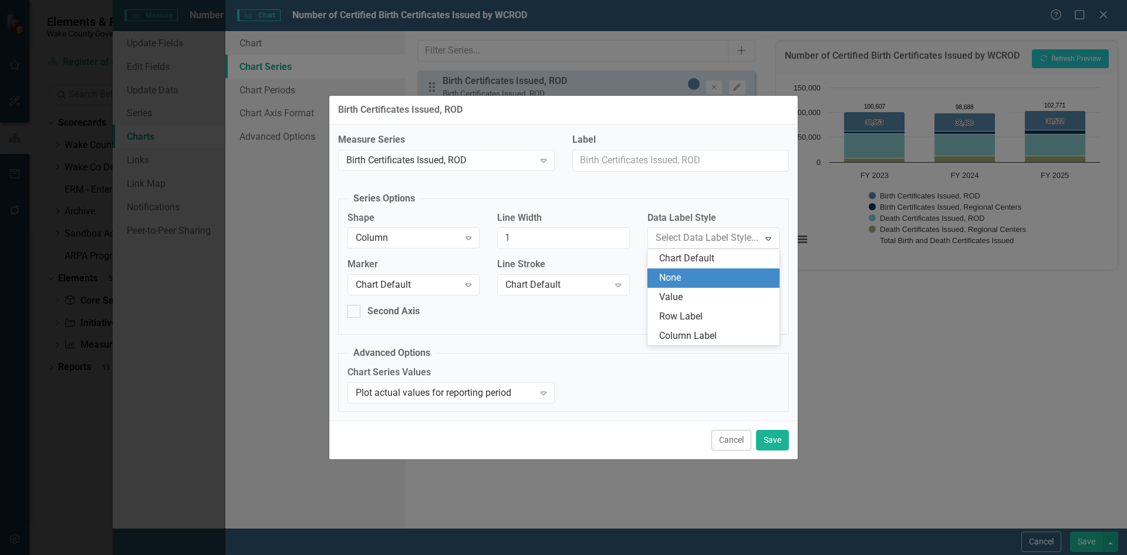
click at [711, 277] on div "None" at bounding box center [715, 277] width 113 height 13
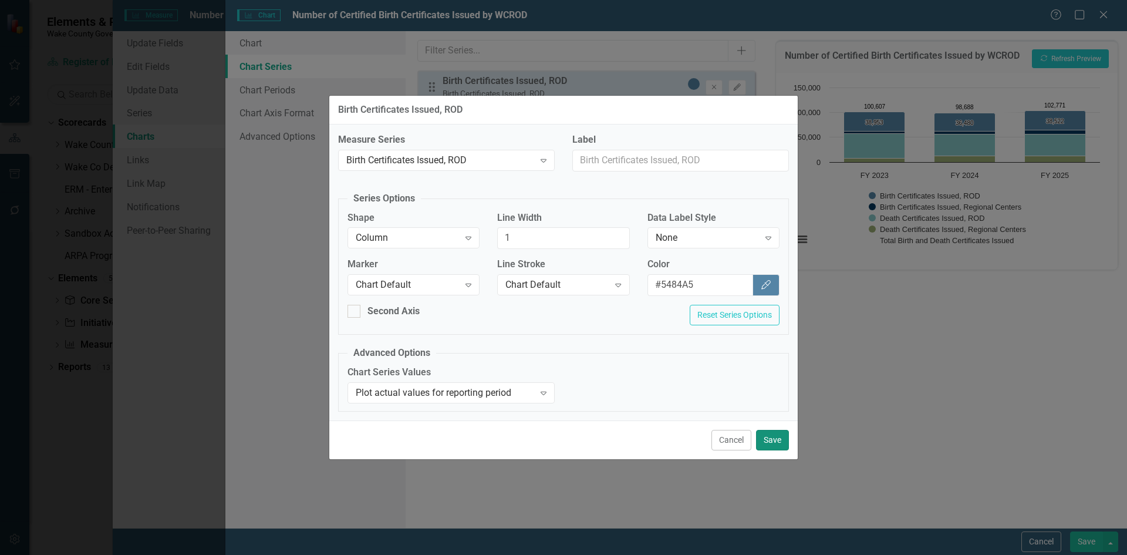
click at [778, 438] on button "Save" at bounding box center [772, 440] width 33 height 21
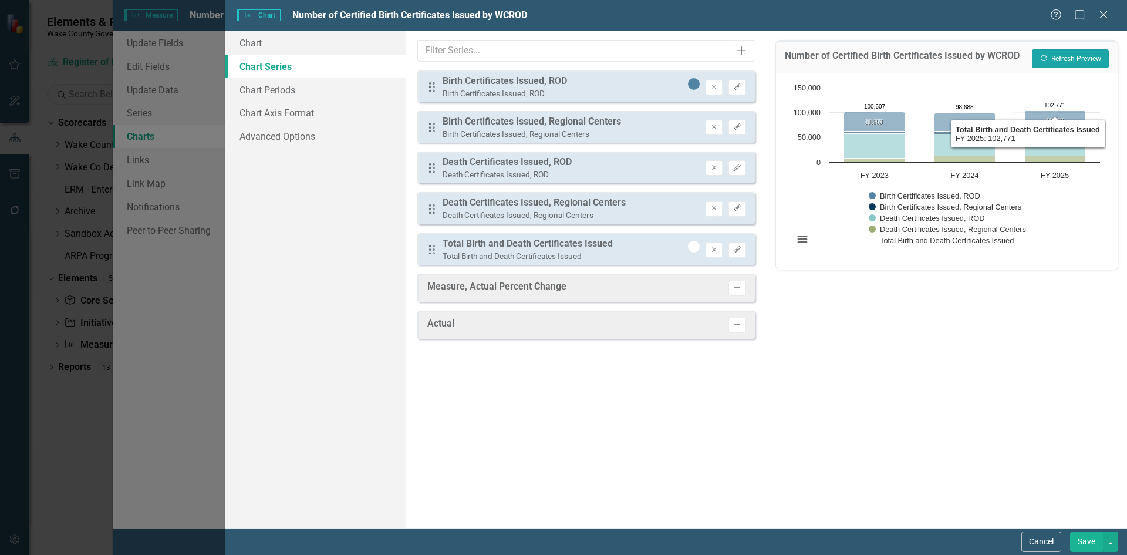
click at [1084, 60] on button "Recalculate Refresh Preview" at bounding box center [1070, 58] width 77 height 19
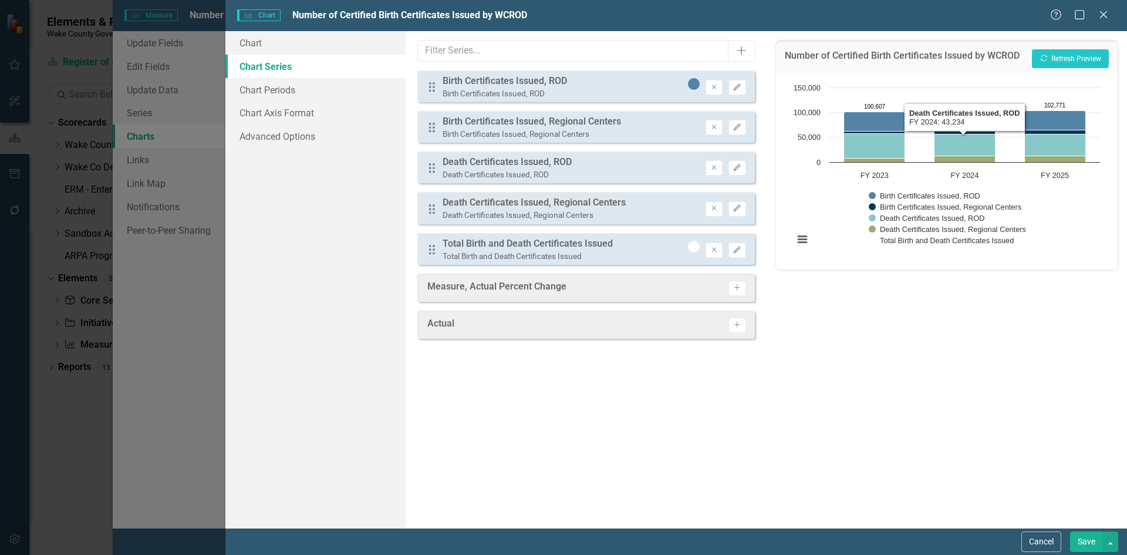
click at [920, 299] on div "Number of Certified Birth Certificates Issued by WCROD Recalculate Refresh Prev…" at bounding box center [946, 279] width 360 height 496
click at [1089, 538] on button "Save" at bounding box center [1086, 541] width 33 height 21
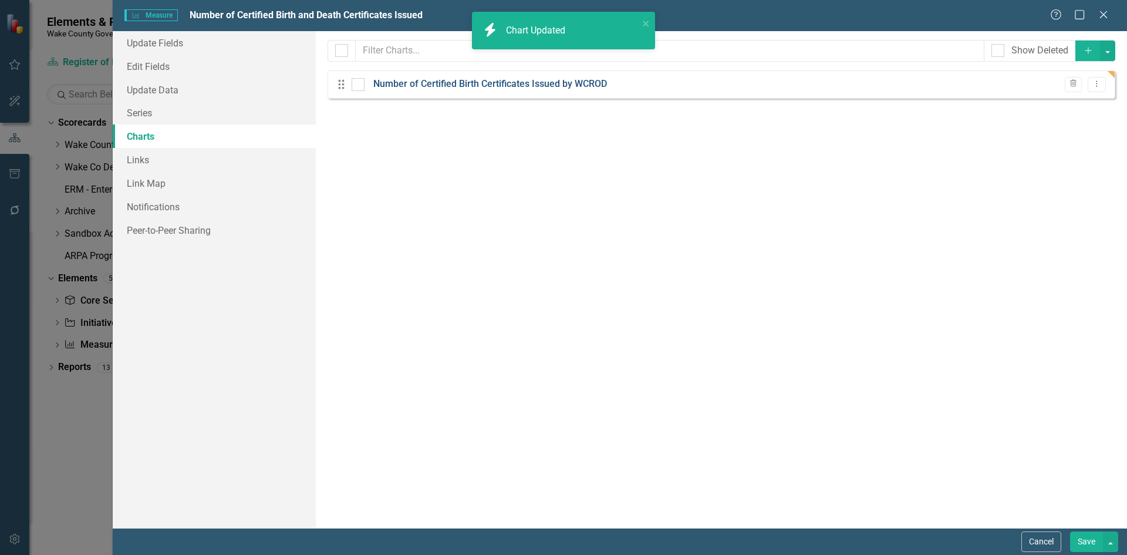
click at [547, 86] on link "Number of Certified Birth Certificates Issued by WCROD" at bounding box center [490, 83] width 234 height 13
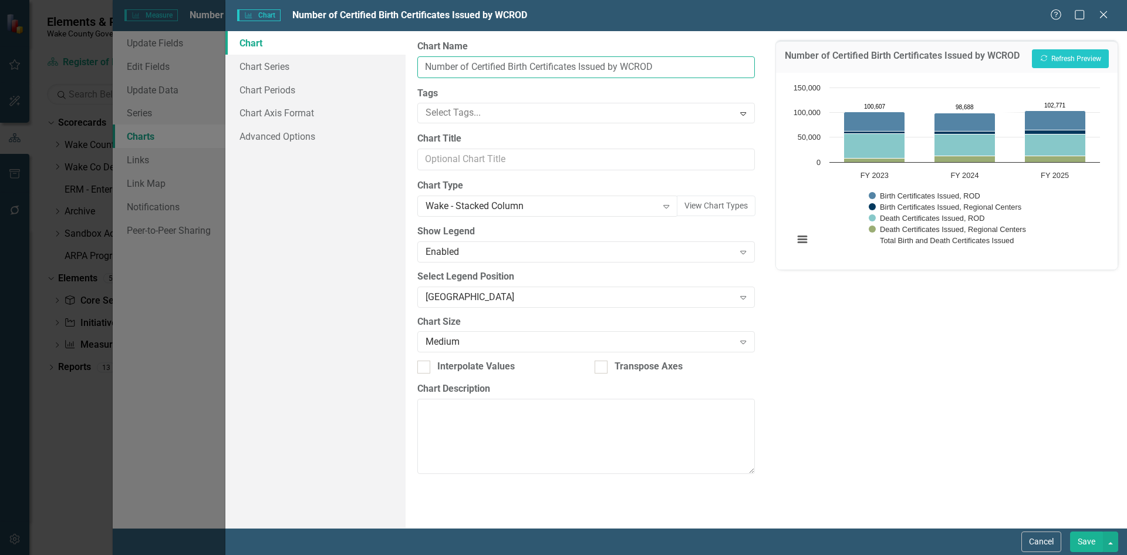
click at [532, 66] on input "Number of Certified Birth Certificates Issued by WCROD" at bounding box center [585, 67] width 337 height 22
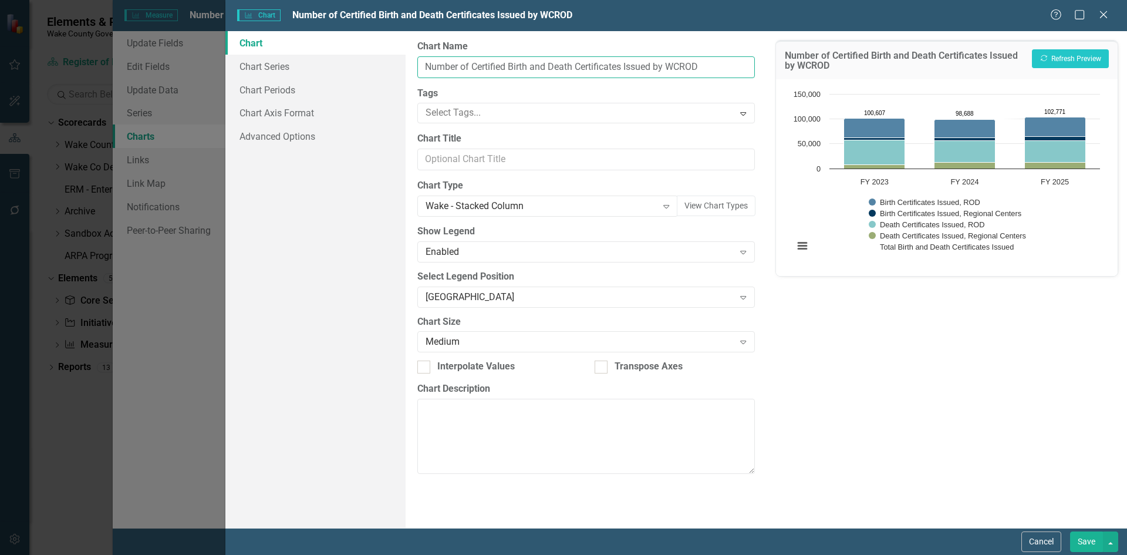
click at [630, 66] on input "Number of Certified Birth and Death Certificates Issued by WCROD" at bounding box center [585, 67] width 337 height 22
drag, startPoint x: 658, startPoint y: 69, endPoint x: 721, endPoint y: 70, distance: 63.4
click at [721, 70] on input "Number of Certified Birth and Death Certificates Issued by WCROD" at bounding box center [585, 67] width 337 height 22
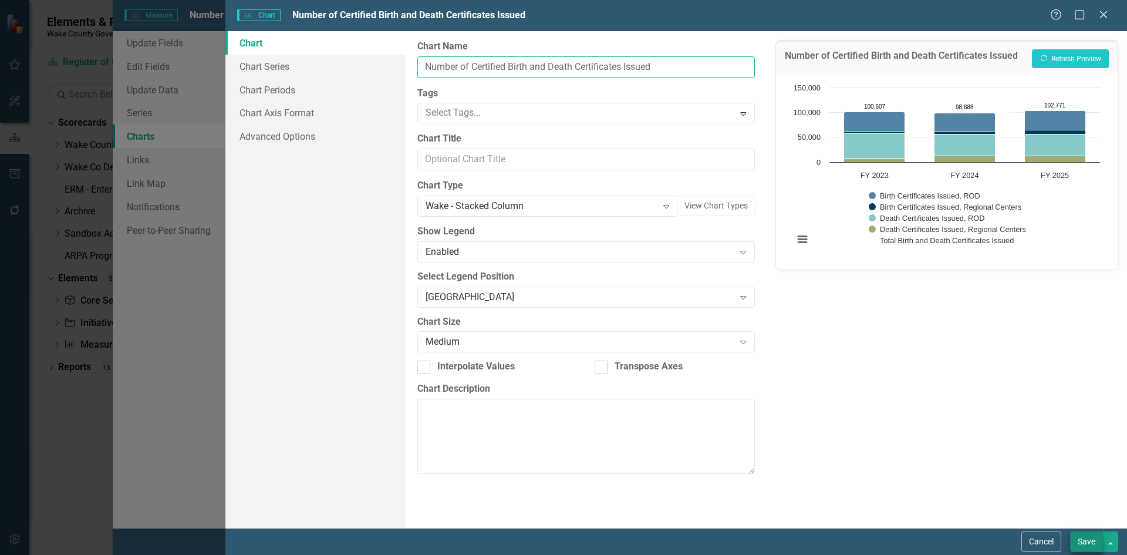
type input "Number of Certified Birth and Death Certificates Issued"
click at [1078, 542] on button "Save" at bounding box center [1086, 541] width 33 height 21
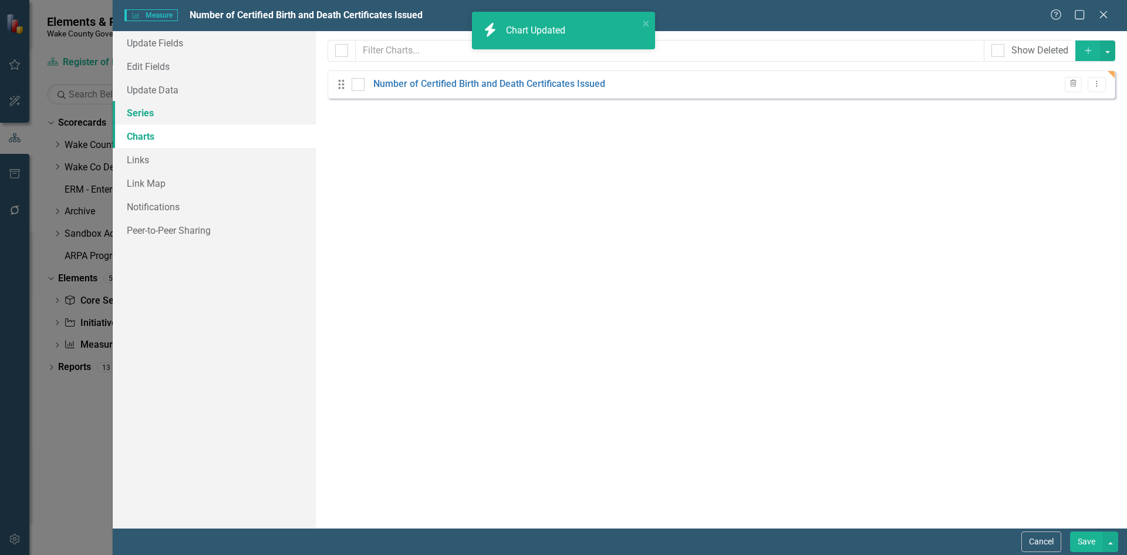
drag, startPoint x: 194, startPoint y: 107, endPoint x: 200, endPoint y: 112, distance: 7.9
click at [194, 107] on link "Series" at bounding box center [214, 112] width 203 height 23
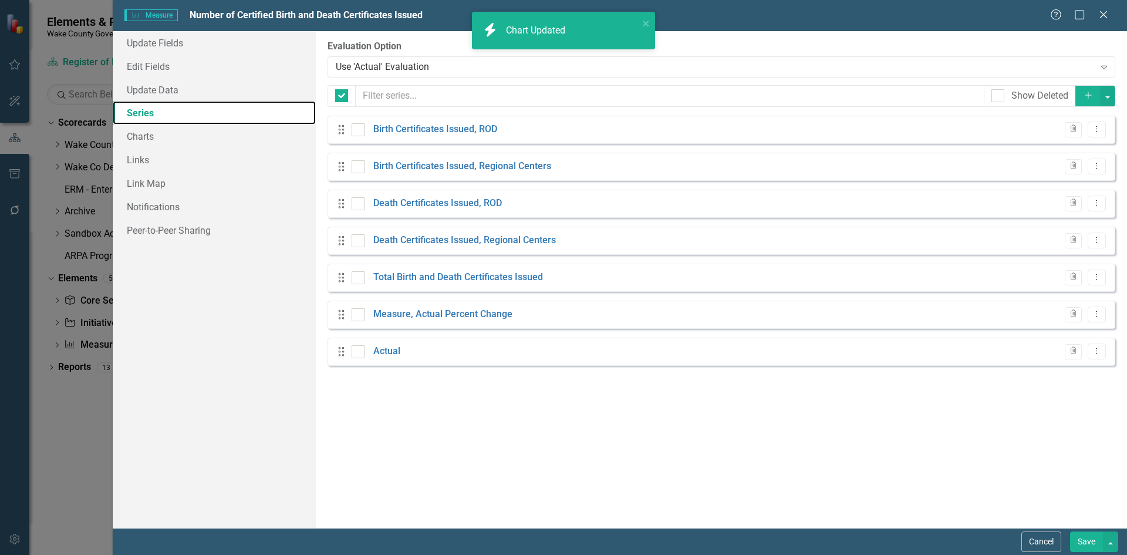
checkbox input "false"
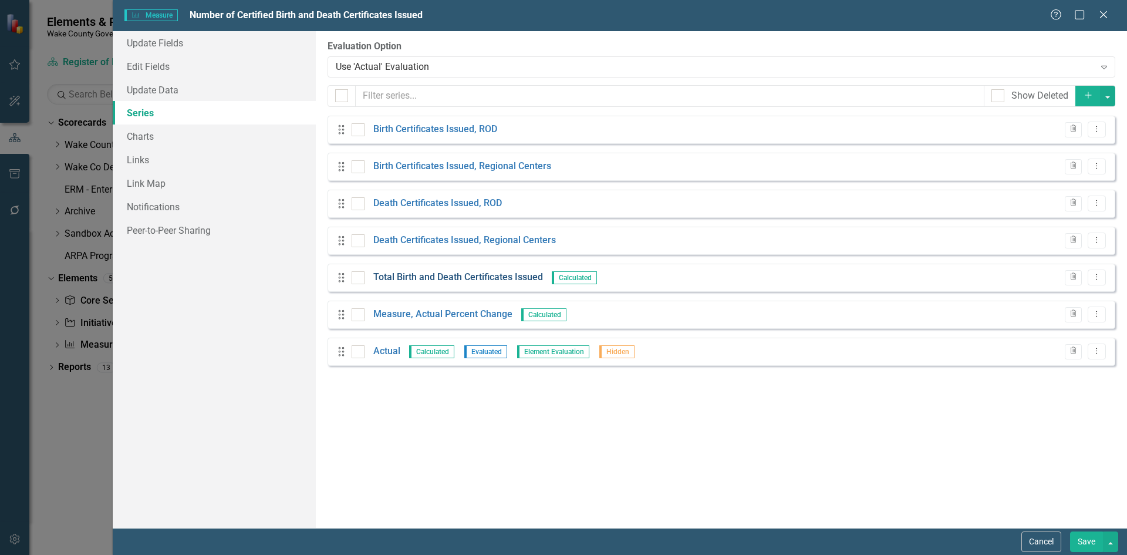
click at [496, 273] on link "Total Birth and Death Certificates Issued" at bounding box center [458, 277] width 170 height 13
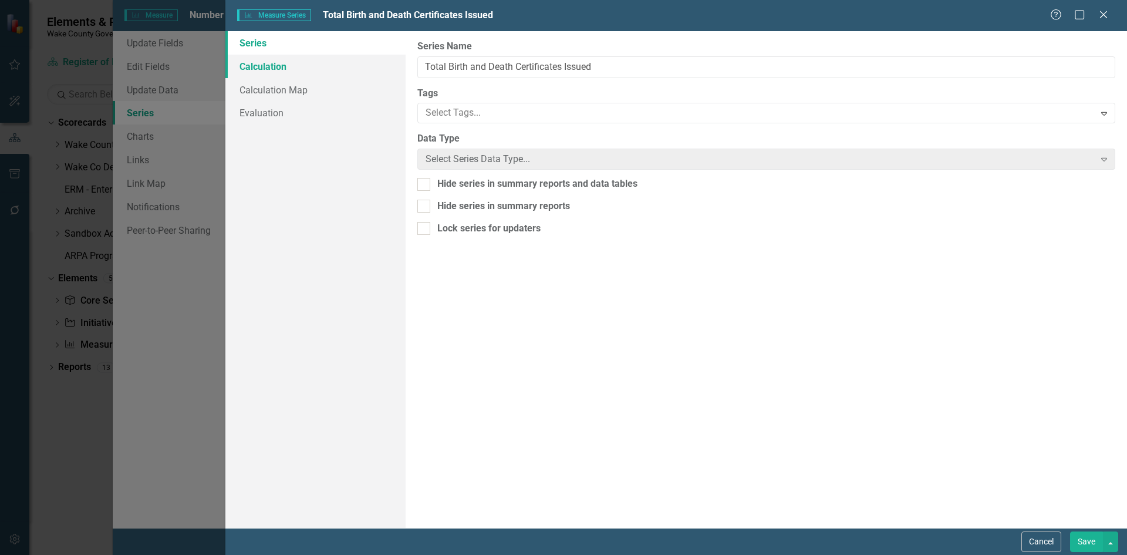
click at [275, 69] on link "Calculation" at bounding box center [315, 66] width 180 height 23
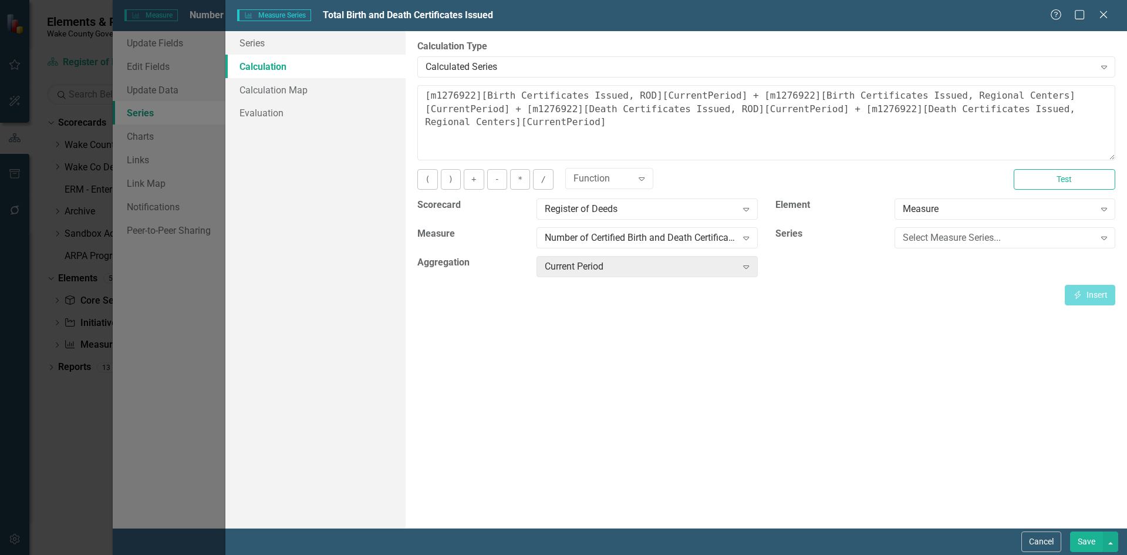
click at [1087, 543] on button "Save" at bounding box center [1086, 541] width 33 height 21
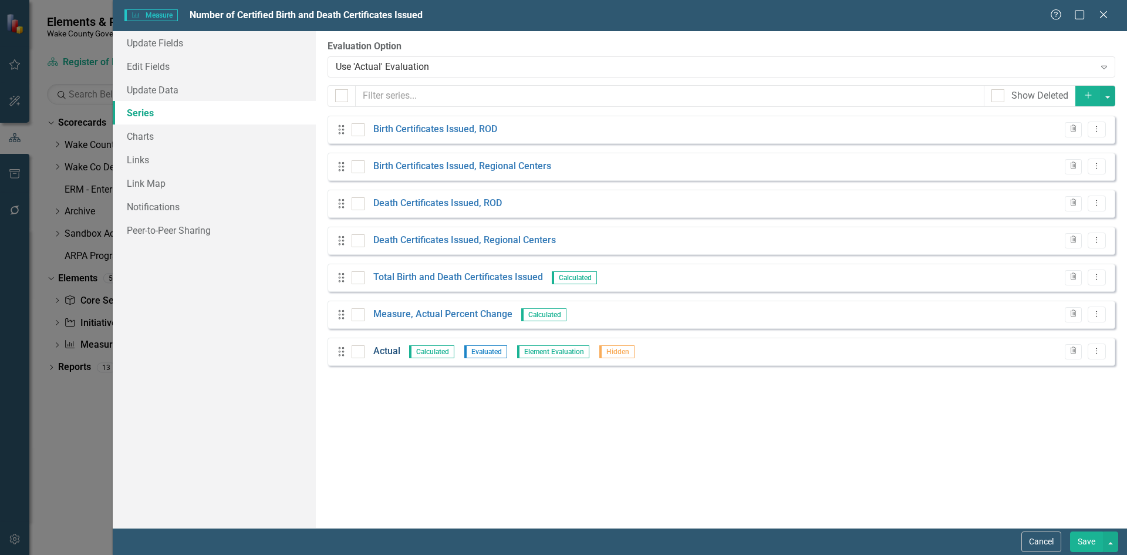
click at [394, 354] on link "Actual" at bounding box center [386, 350] width 27 height 13
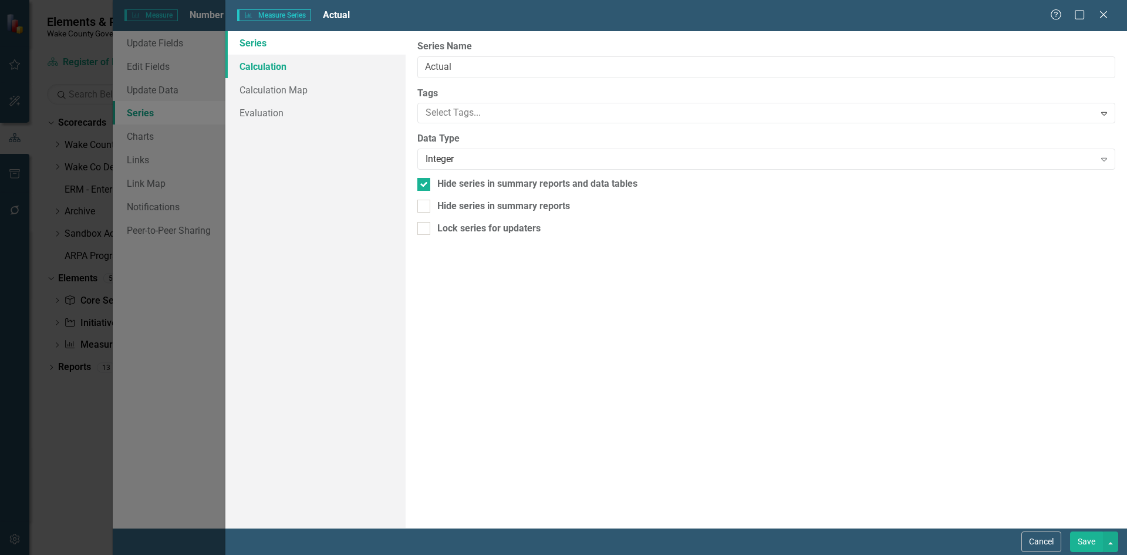
click at [284, 67] on link "Calculation" at bounding box center [315, 66] width 180 height 23
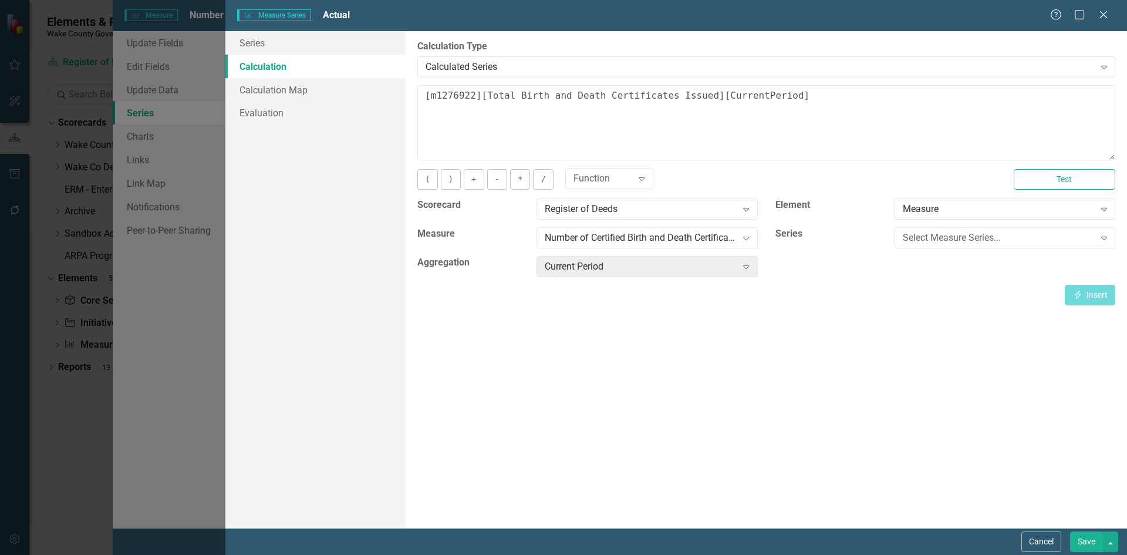
click at [1100, 544] on button "Save" at bounding box center [1086, 541] width 33 height 21
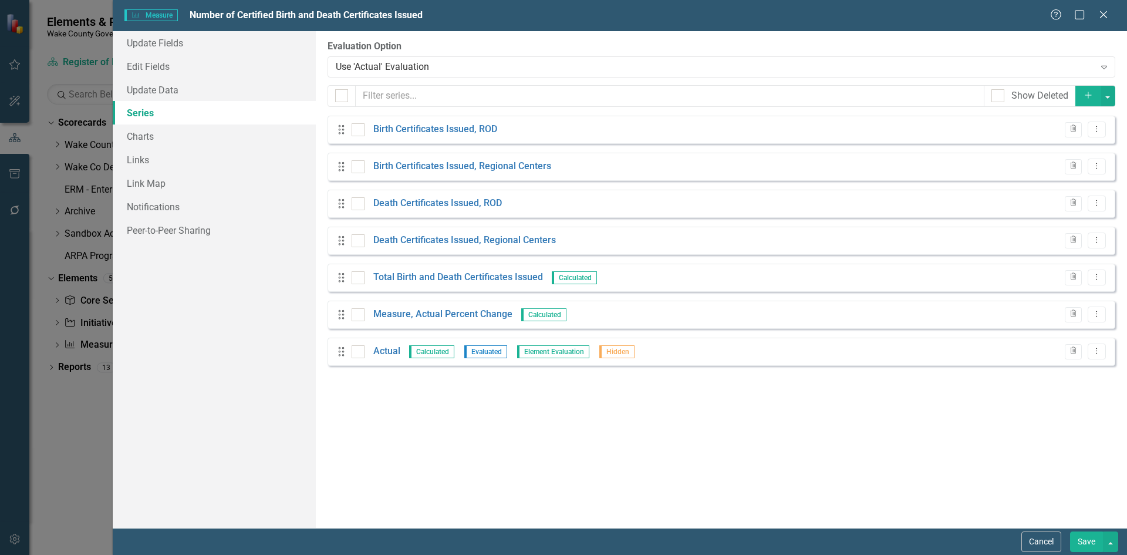
click at [1091, 101] on button "Add" at bounding box center [1088, 96] width 26 height 21
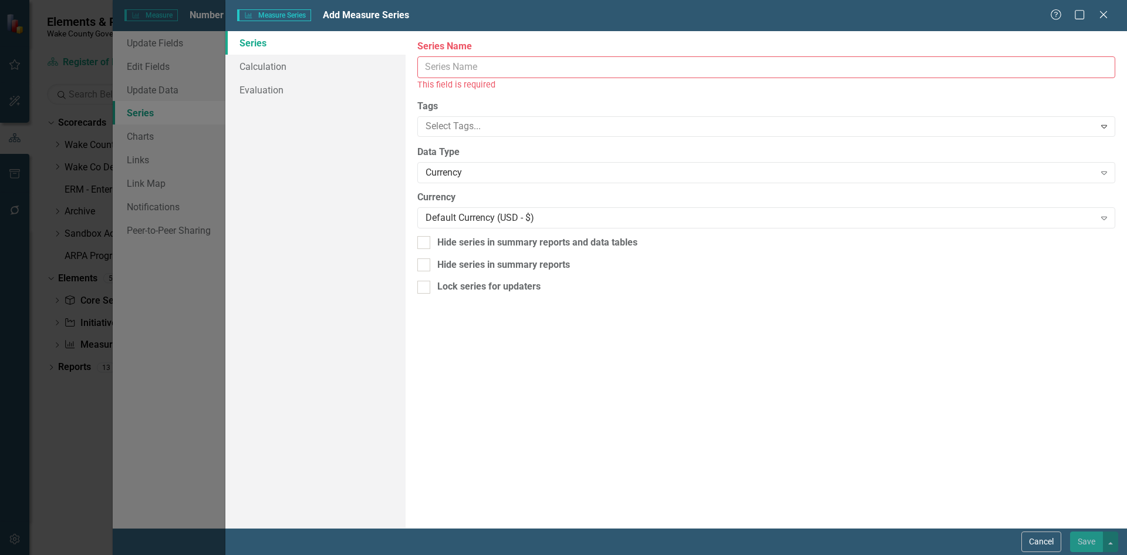
click at [514, 69] on input "Series Name" at bounding box center [766, 67] width 698 height 22
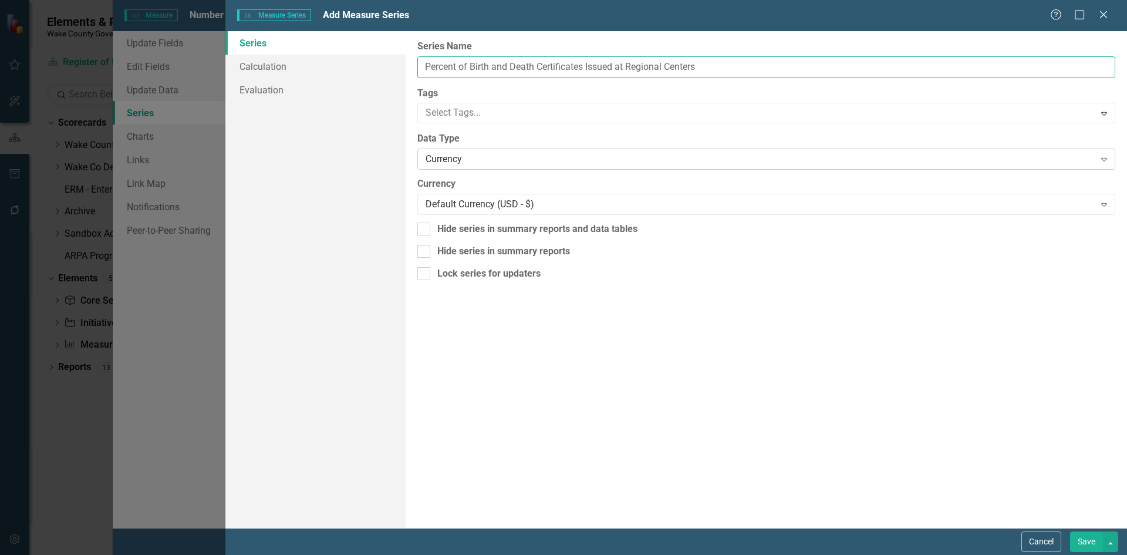
type input "Percent of Birth and Death Certificates Issued at Regional Centers"
click at [450, 156] on div "Currency" at bounding box center [759, 159] width 668 height 13
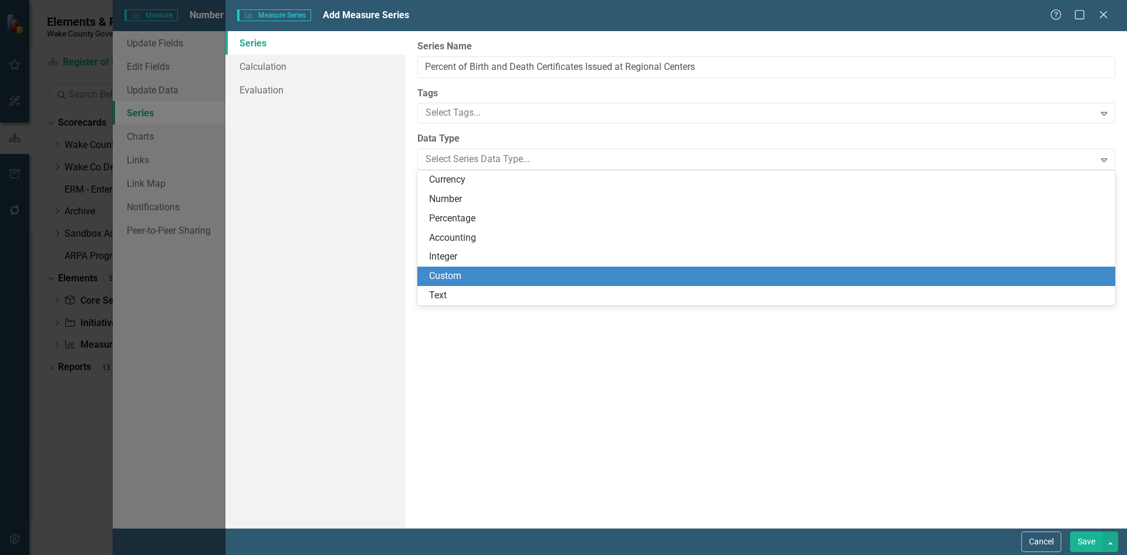
click at [464, 269] on div "Custom" at bounding box center [766, 275] width 698 height 19
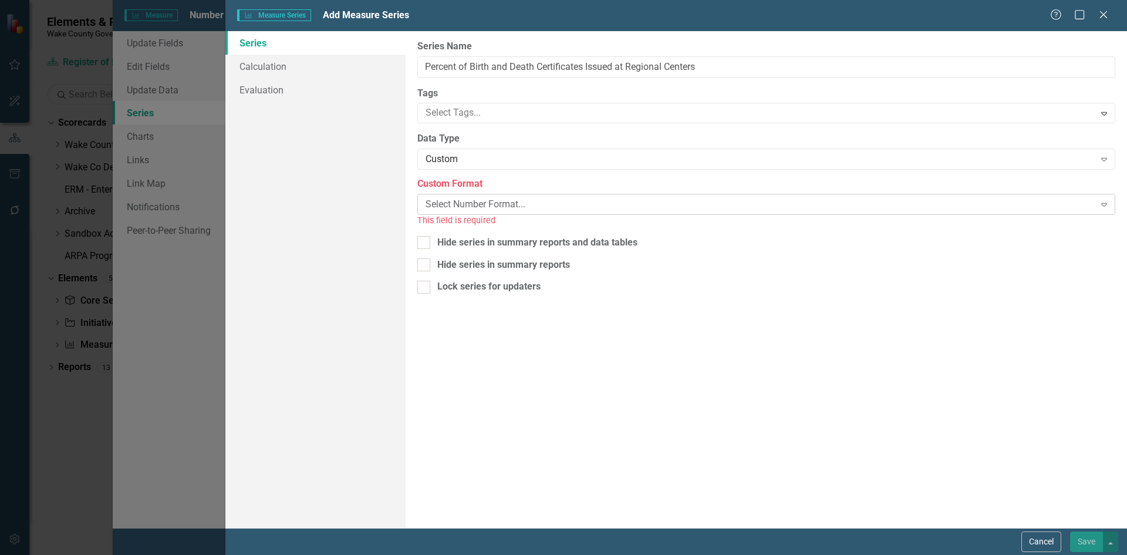
click at [469, 200] on div "Select Number Format..." at bounding box center [759, 204] width 668 height 13
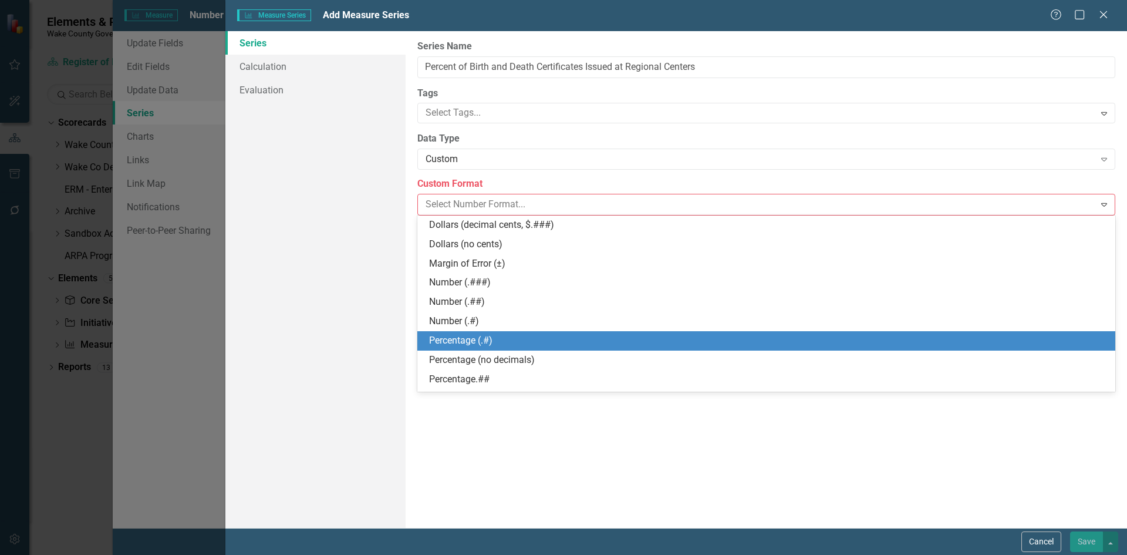
click at [502, 342] on div "Percentage (.#)" at bounding box center [768, 340] width 679 height 13
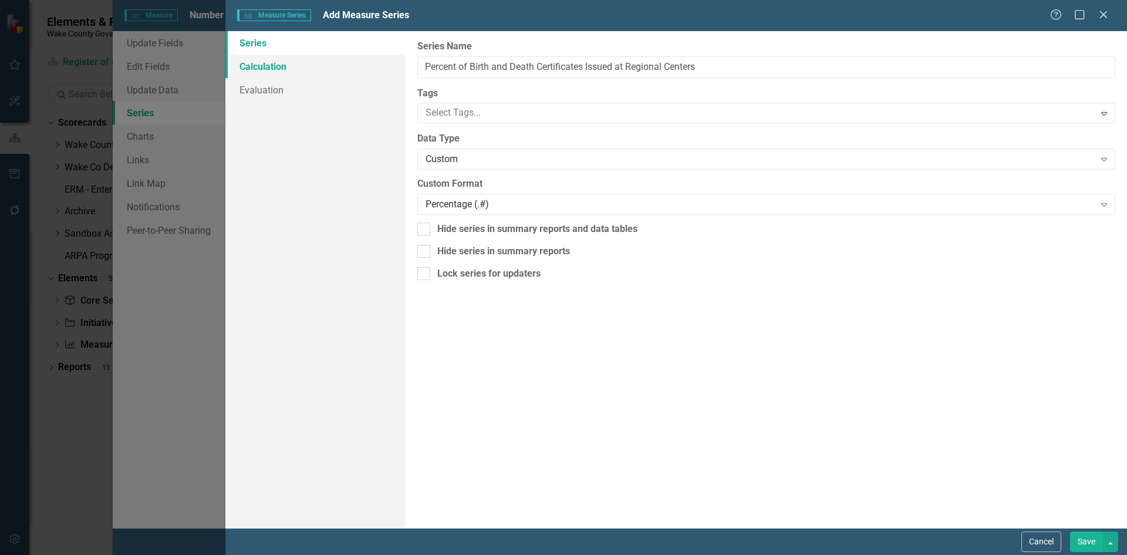
click at [272, 70] on link "Calculation" at bounding box center [315, 66] width 180 height 23
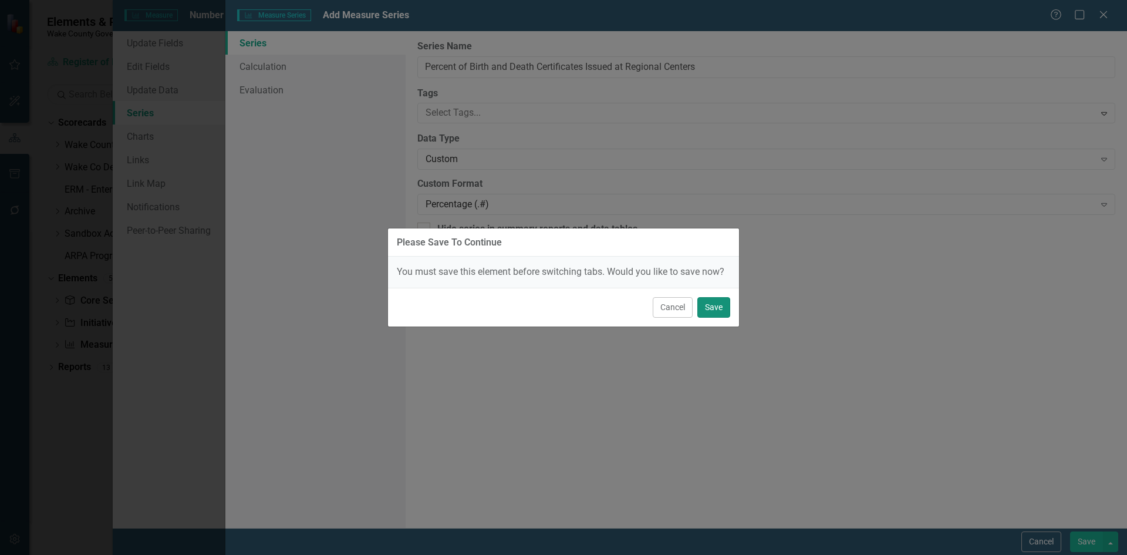
click at [718, 312] on button "Save" at bounding box center [713, 307] width 33 height 21
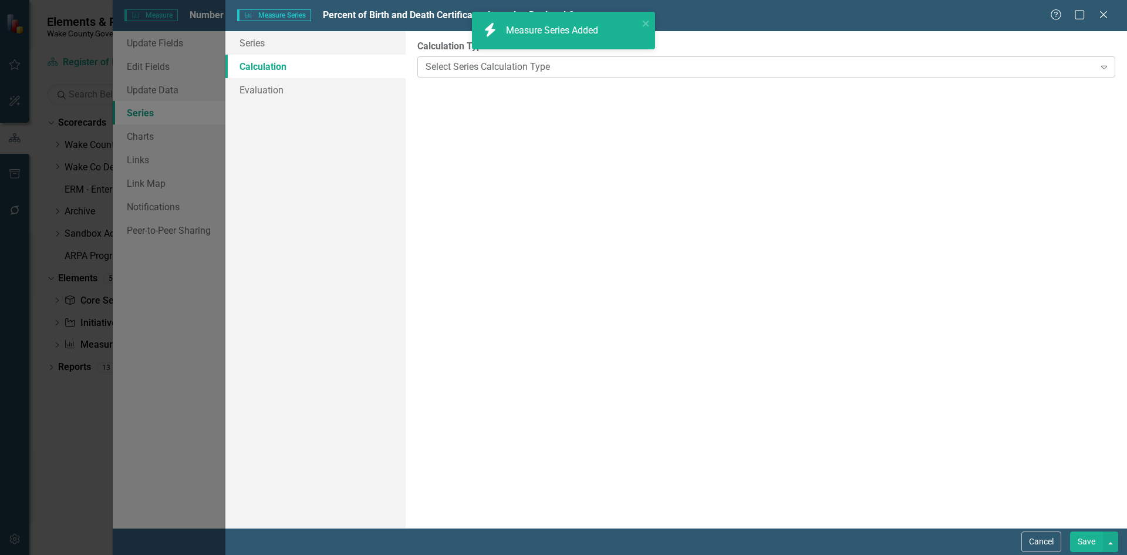
click at [504, 72] on div "Select Series Calculation Type" at bounding box center [759, 66] width 668 height 13
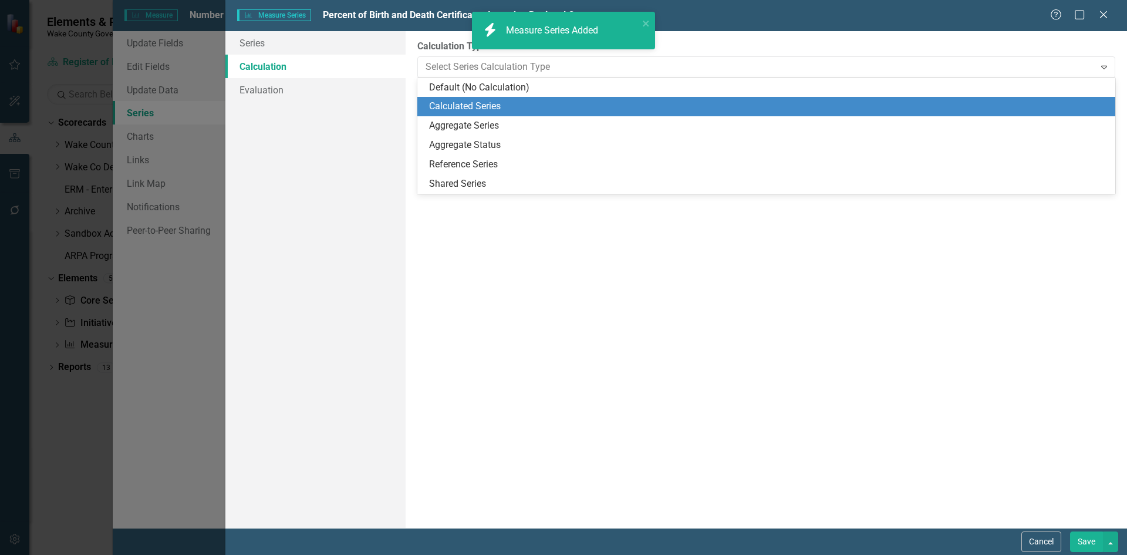
click at [488, 102] on div "Calculated Series" at bounding box center [768, 106] width 679 height 13
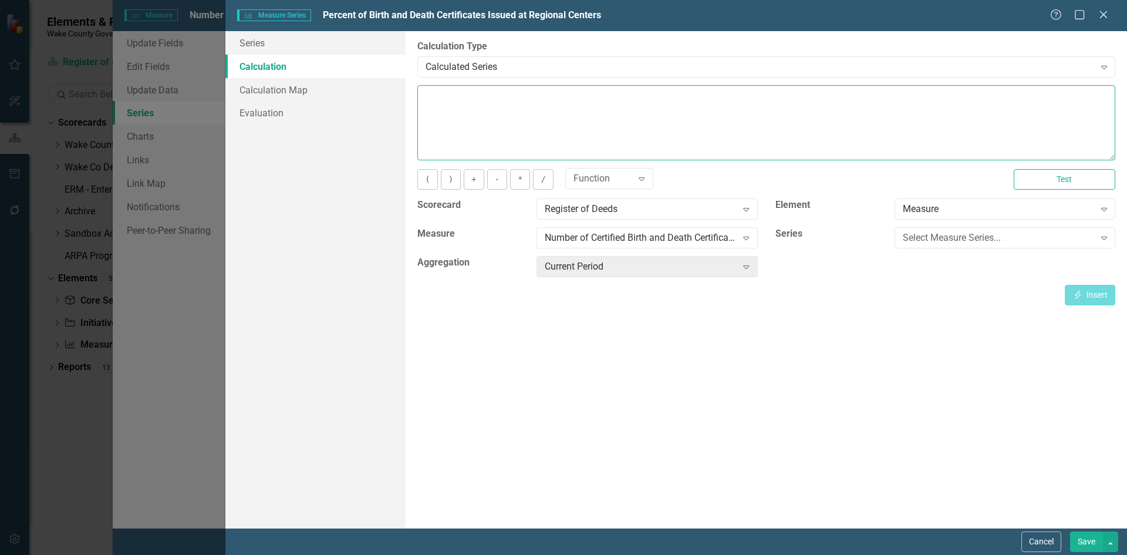
click at [487, 109] on textarea at bounding box center [766, 122] width 698 height 75
click at [923, 242] on div "Select Measure Series..." at bounding box center [999, 237] width 192 height 13
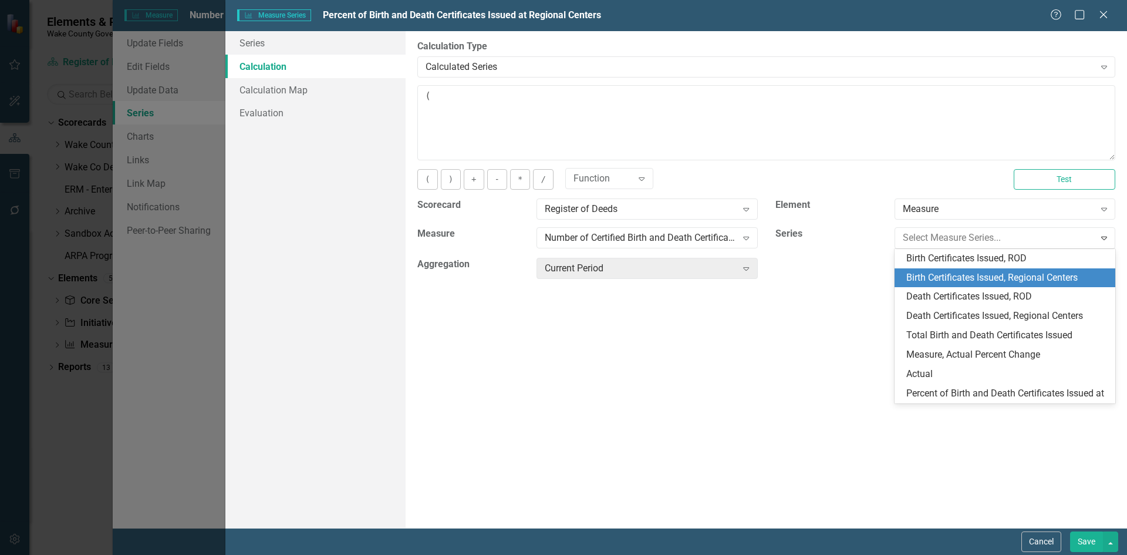
click at [920, 278] on div "Birth Certificates Issued, Regional Centers" at bounding box center [1007, 277] width 202 height 13
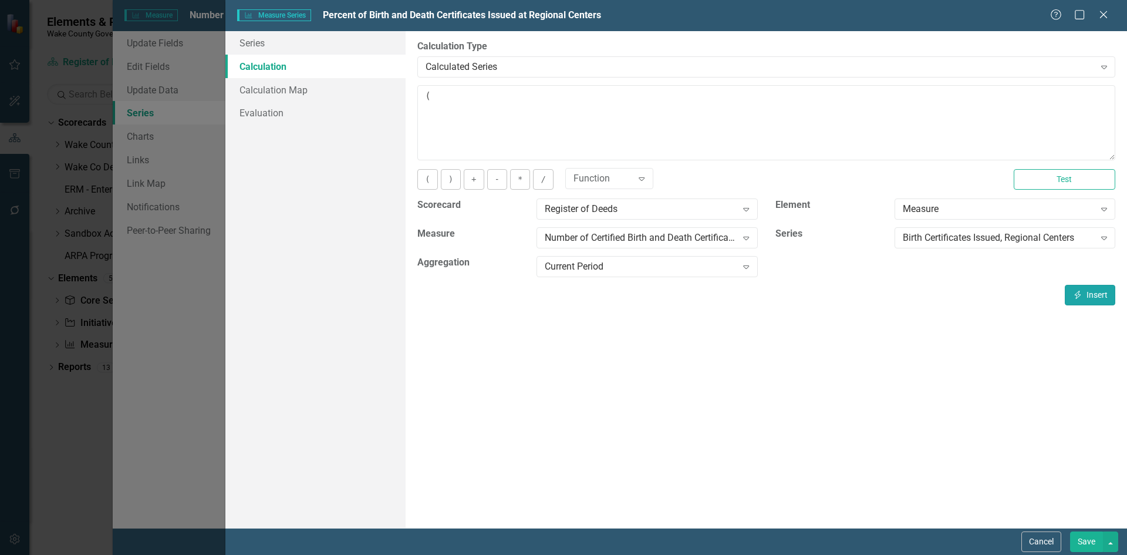
click at [1097, 293] on button "Insert Insert" at bounding box center [1090, 295] width 50 height 21
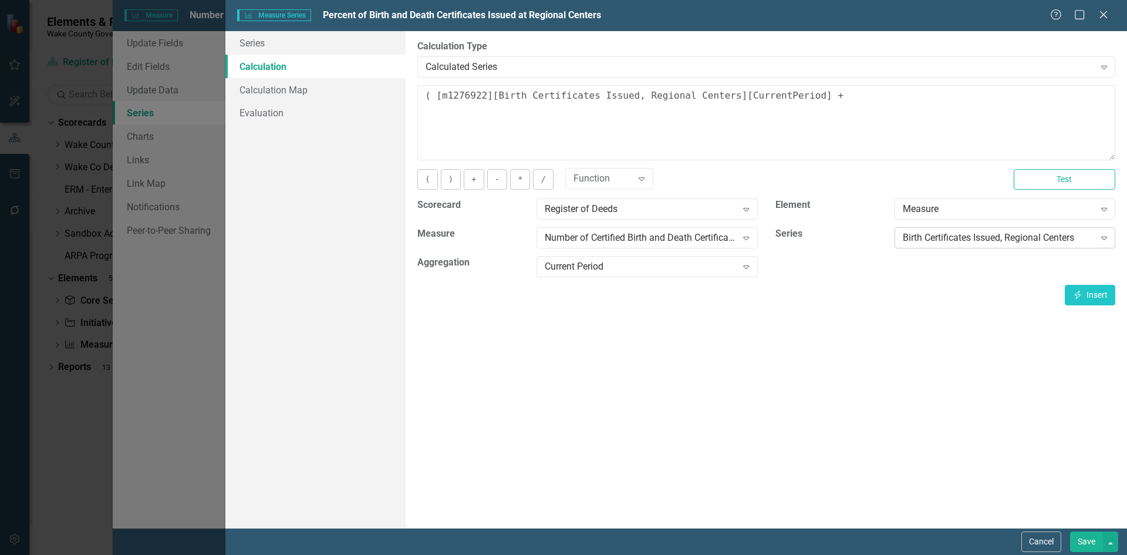
click at [991, 241] on div "Birth Certificates Issued, Regional Centers" at bounding box center [999, 237] width 192 height 13
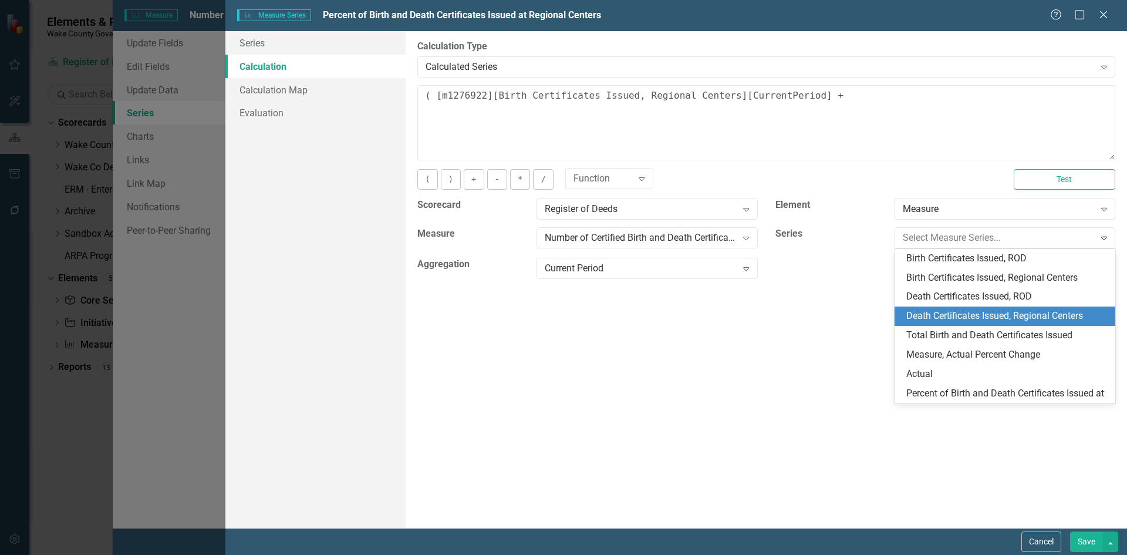
click at [993, 313] on div "Death Certificates Issued, Regional Centers" at bounding box center [1007, 315] width 202 height 13
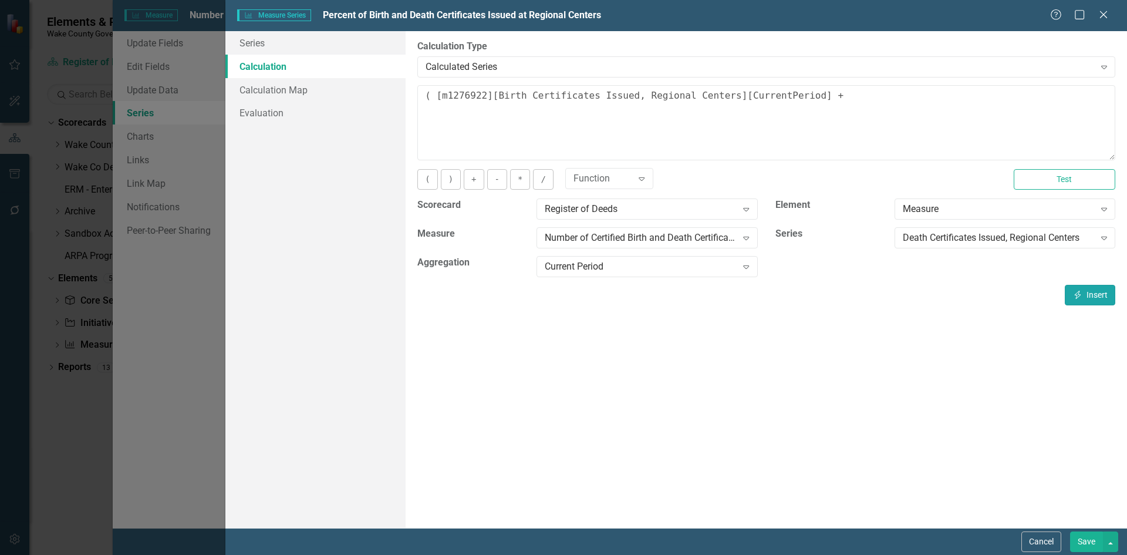
click at [1097, 291] on button "Insert Insert" at bounding box center [1090, 295] width 50 height 21
click at [974, 232] on div "Death Certificates Issued, Regional Centers" at bounding box center [999, 237] width 192 height 13
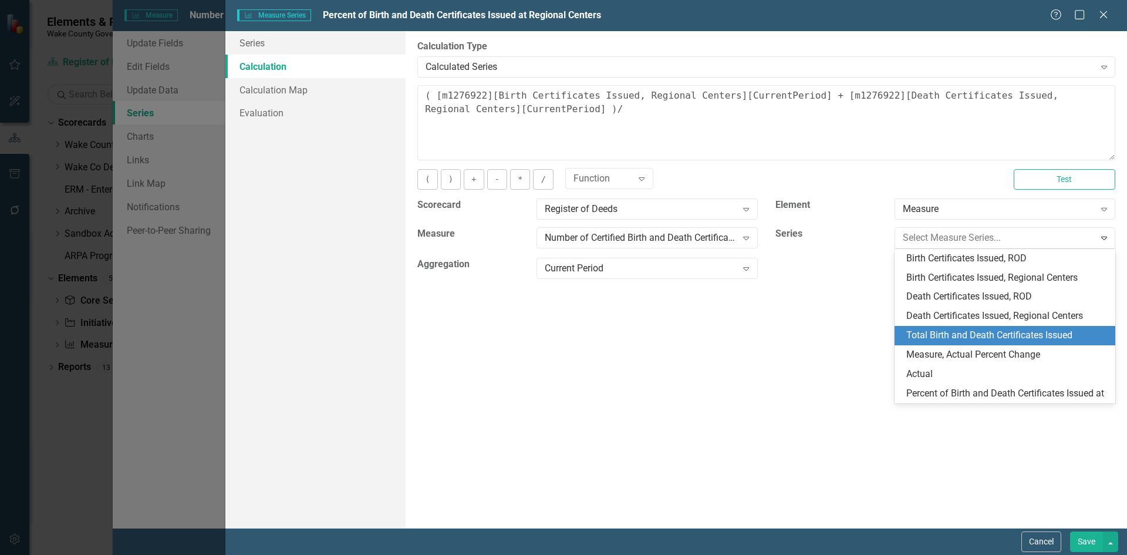
click at [975, 335] on div "Total Birth and Death Certificates Issued" at bounding box center [1007, 335] width 202 height 13
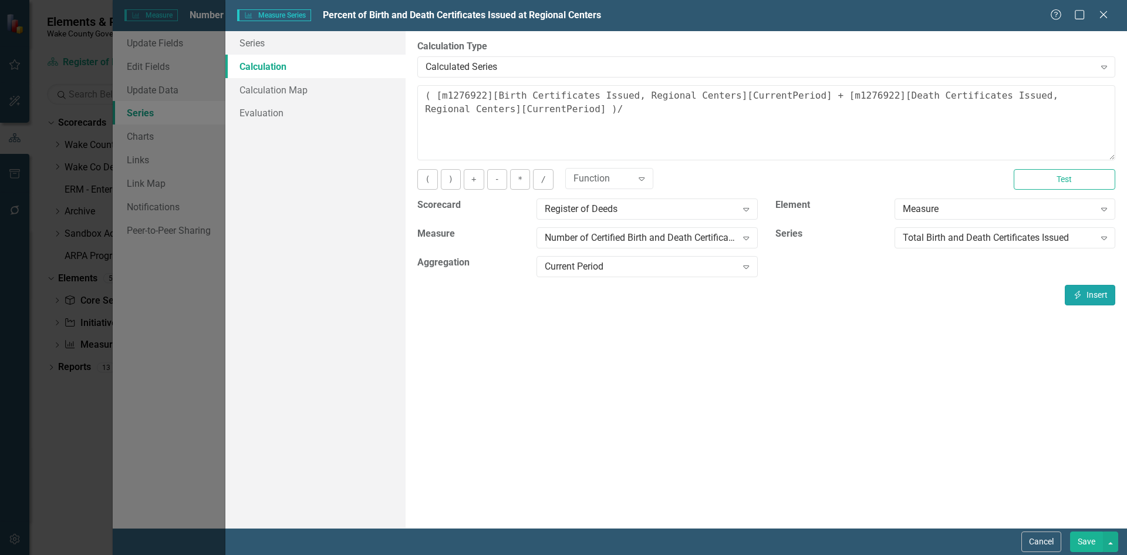
click at [1095, 300] on button "Insert Insert" at bounding box center [1090, 295] width 50 height 21
click at [422, 93] on textarea "( [m1276922][Birth Certificates Issued, Regional Centers][CurrentPeriod] + [m12…" at bounding box center [766, 122] width 698 height 75
click at [900, 107] on textarea "(( [m1276922][Birth Certificates Issued, Regional Centers][CurrentPeriod] + [m1…" at bounding box center [766, 122] width 698 height 75
type textarea "(( [m1276922][Birth Certificates Issued, Regional Centers][CurrentPeriod] + [m1…"
click at [1086, 533] on button "Save" at bounding box center [1086, 541] width 33 height 21
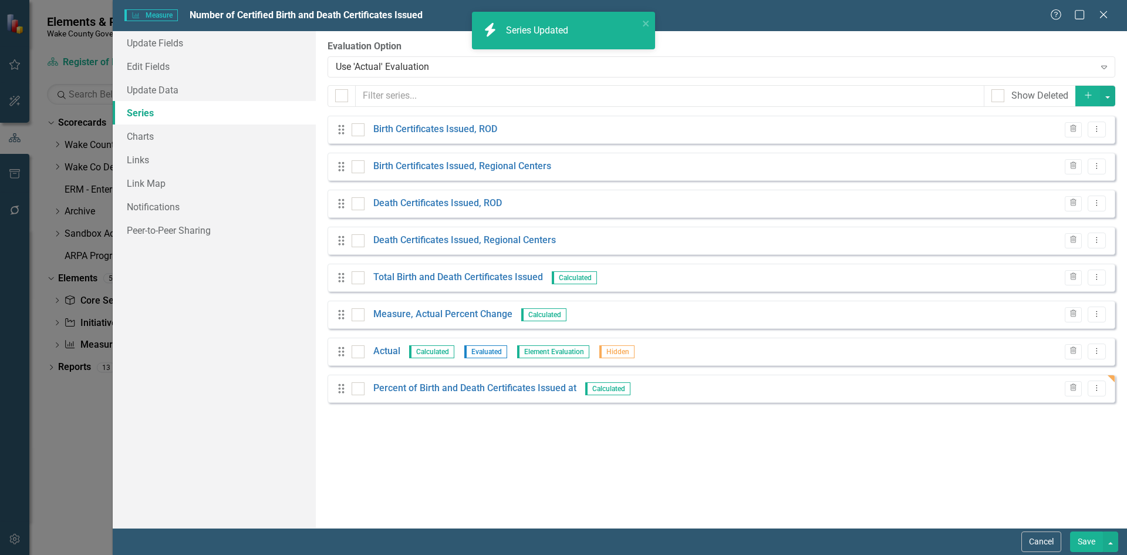
drag, startPoint x: 338, startPoint y: 396, endPoint x: 349, endPoint y: 316, distance: 80.5
click at [349, 308] on div "Drag Birth Certificates Issued, ROD Trash Dropdown Menu Drag Birth Certificates…" at bounding box center [721, 259] width 788 height 287
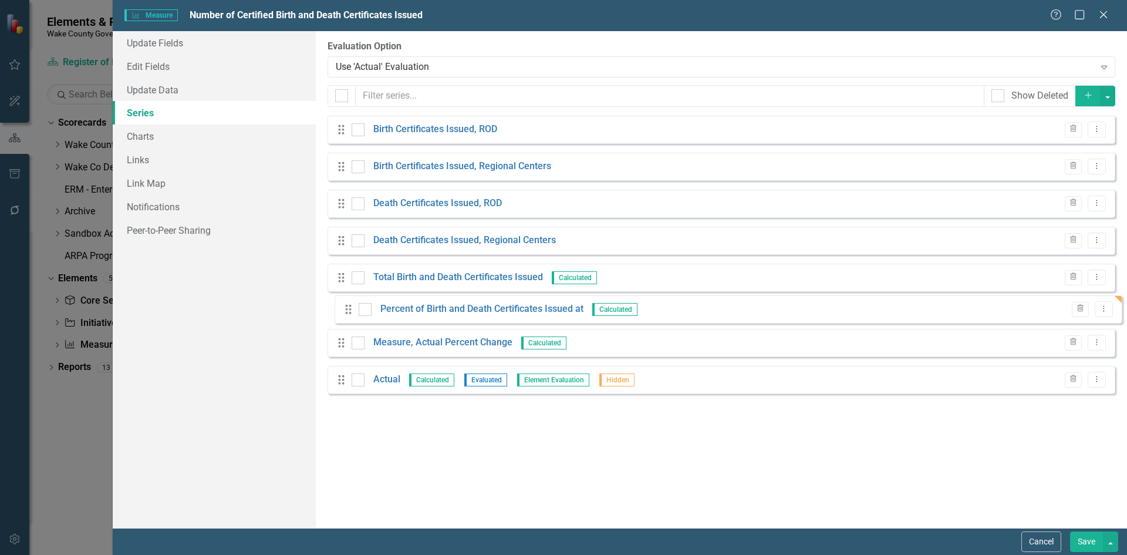
drag, startPoint x: 340, startPoint y: 387, endPoint x: 347, endPoint y: 310, distance: 77.2
click at [346, 308] on div "Drag Birth Certificates Issued, ROD Trash Dropdown Menu Drag Birth Certificates…" at bounding box center [721, 259] width 788 height 287
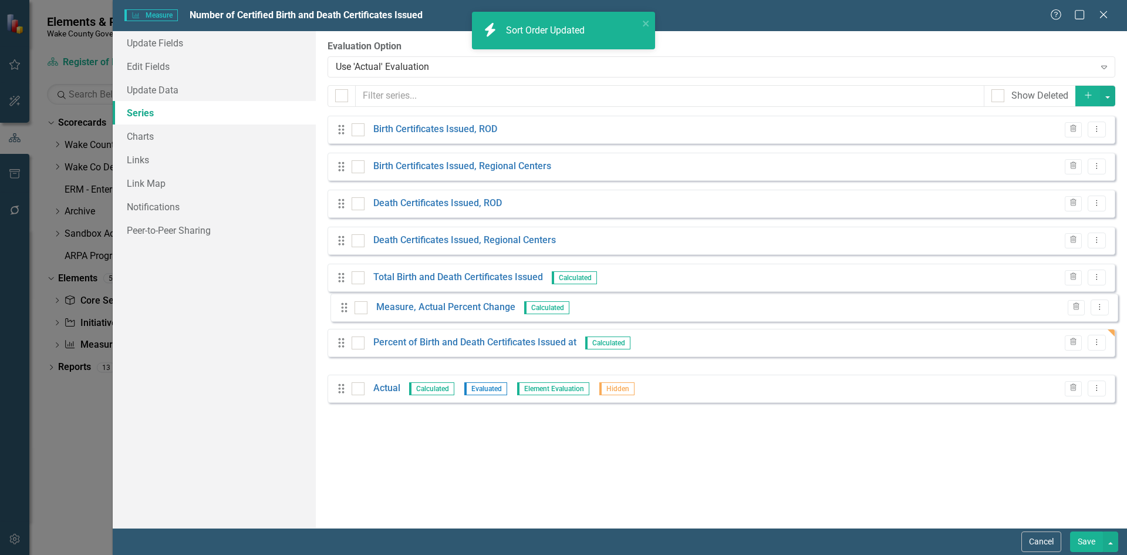
drag, startPoint x: 340, startPoint y: 347, endPoint x: 343, endPoint y: 301, distance: 45.9
click at [343, 301] on div "Drag Birth Certificates Issued, ROD Trash Dropdown Menu Drag Birth Certificates…" at bounding box center [721, 259] width 788 height 287
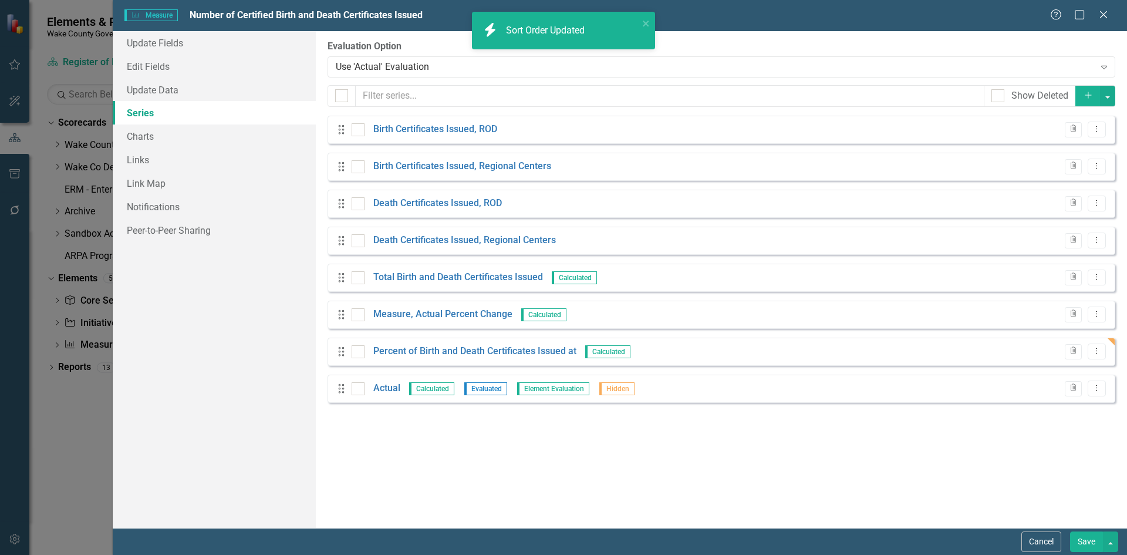
click at [1083, 540] on button "Save" at bounding box center [1086, 541] width 33 height 21
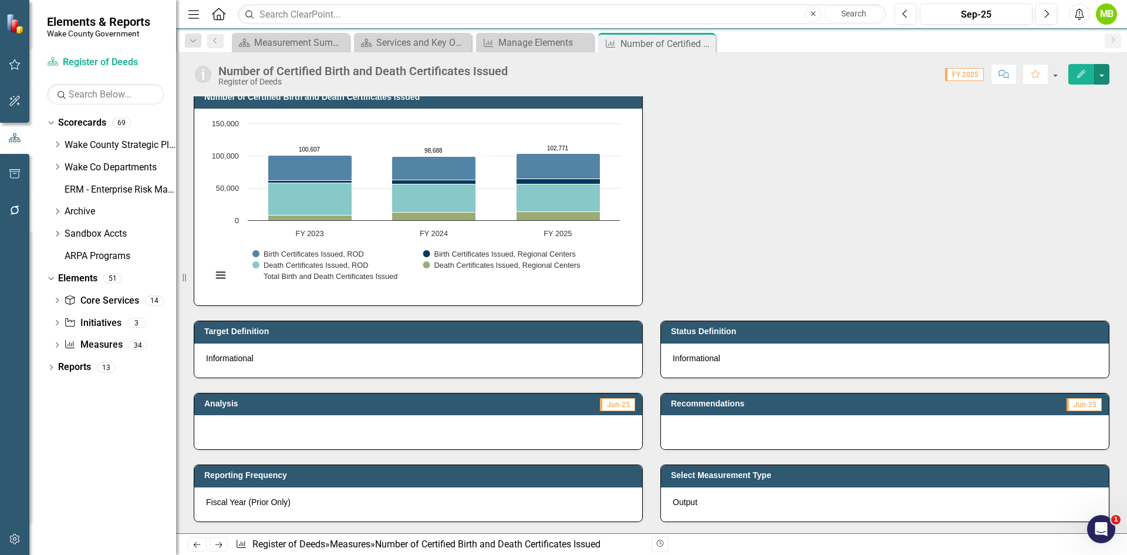
scroll to position [0, 0]
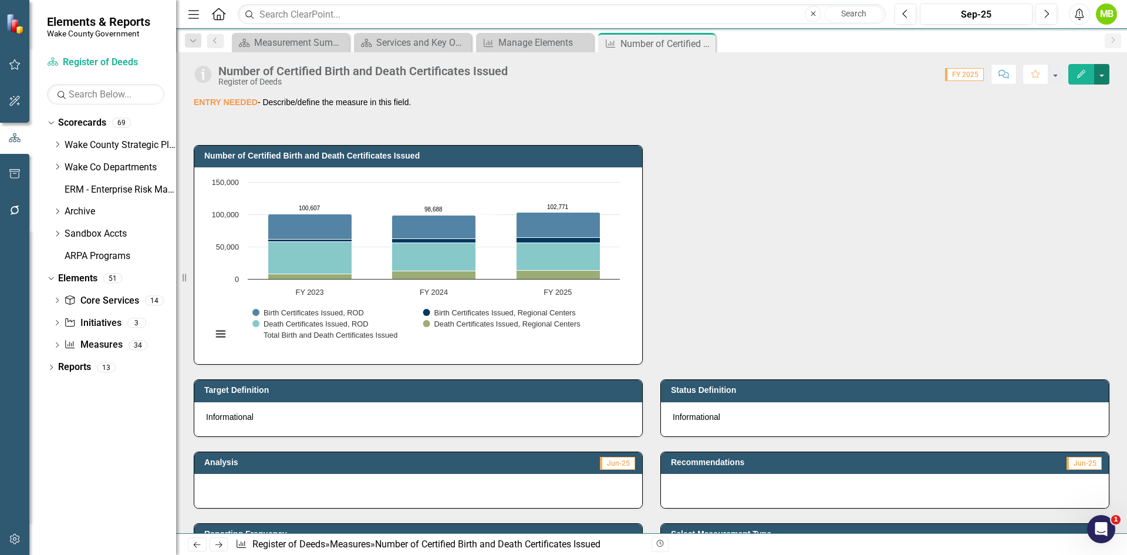
click at [1104, 82] on button "button" at bounding box center [1101, 74] width 15 height 21
click at [1083, 96] on link "Edit Edit Measure" at bounding box center [1051, 96] width 114 height 22
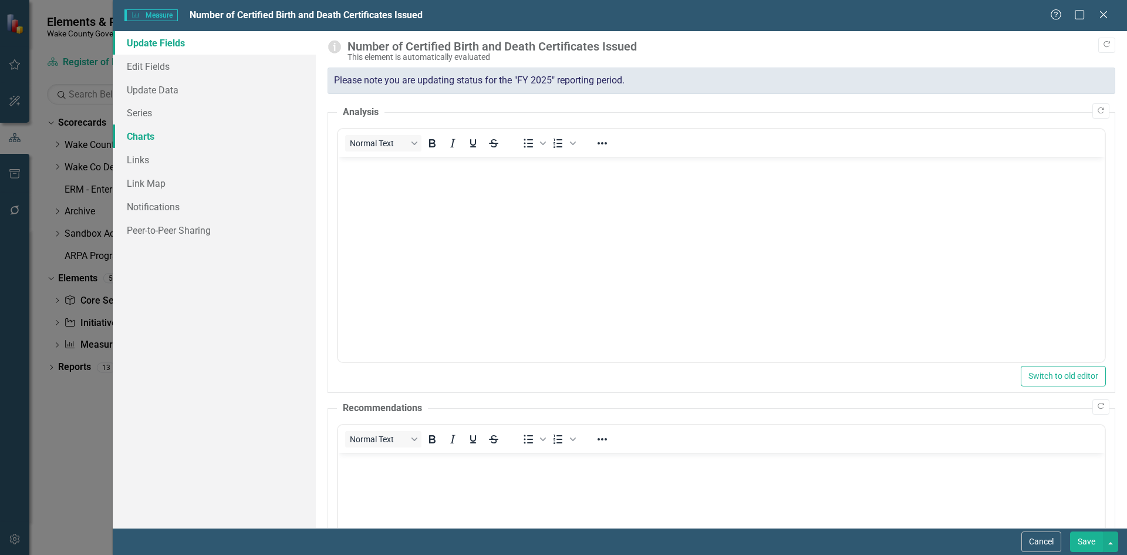
click at [171, 134] on link "Charts" at bounding box center [214, 135] width 203 height 23
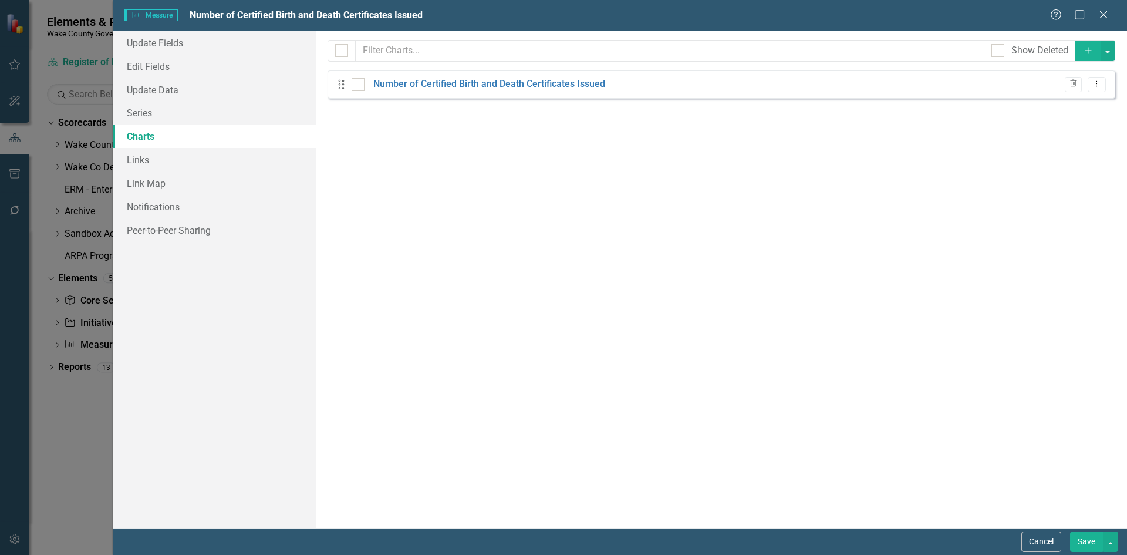
click at [1079, 54] on button "Add" at bounding box center [1088, 50] width 26 height 21
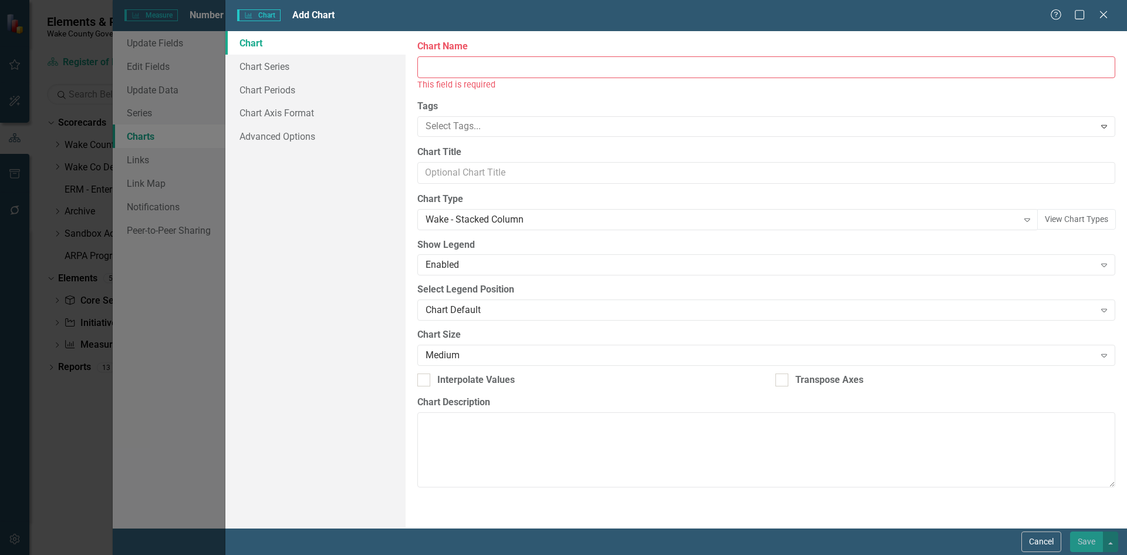
click at [567, 75] on input "Chart Name" at bounding box center [766, 67] width 698 height 22
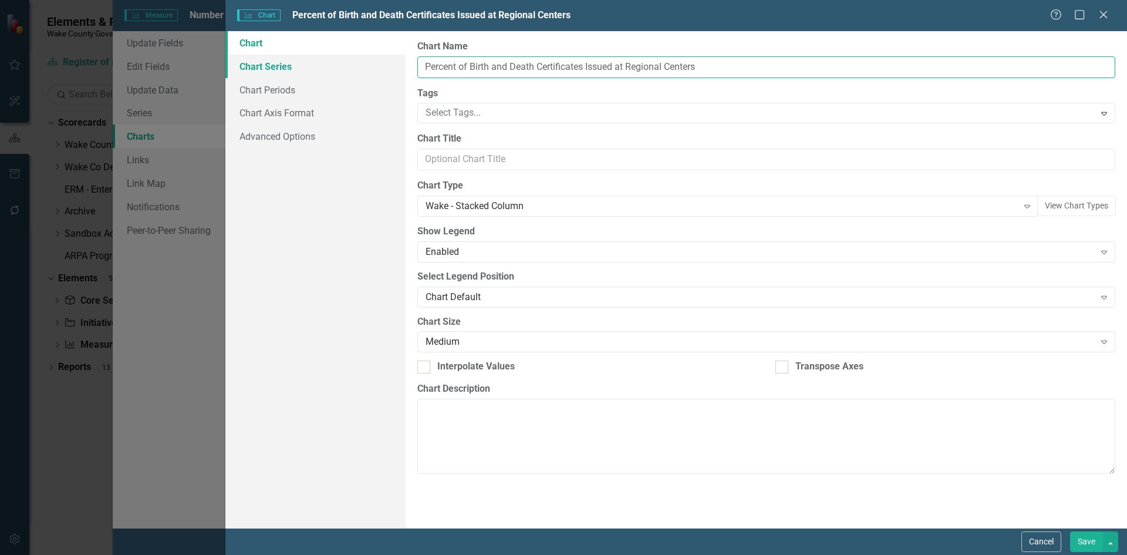
type input "Percent of Birth and Death Certificates Issued at Regional Centers"
click at [353, 65] on link "Chart Series" at bounding box center [315, 66] width 180 height 23
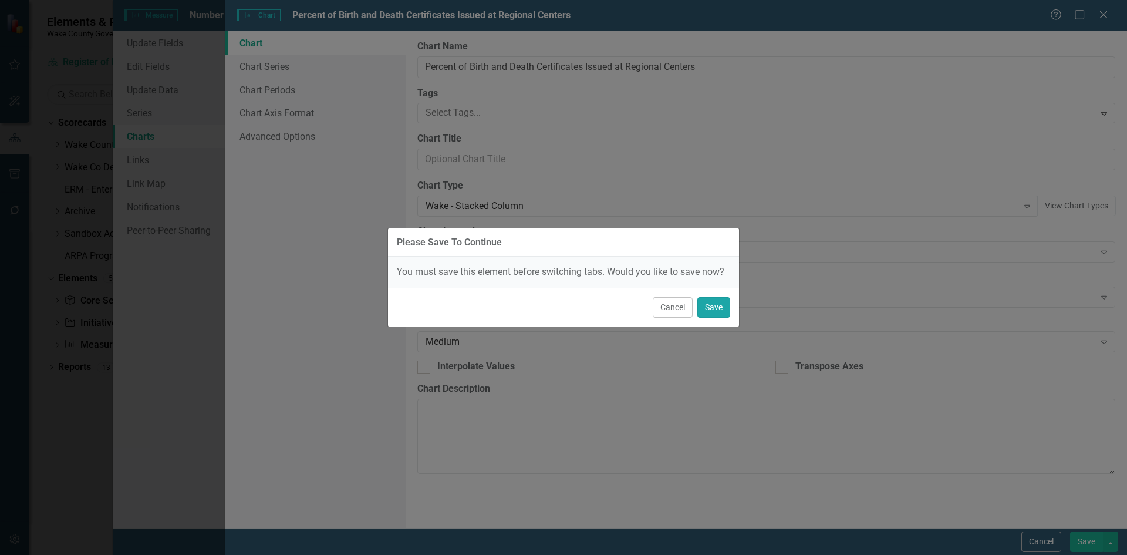
click at [714, 306] on button "Save" at bounding box center [713, 307] width 33 height 21
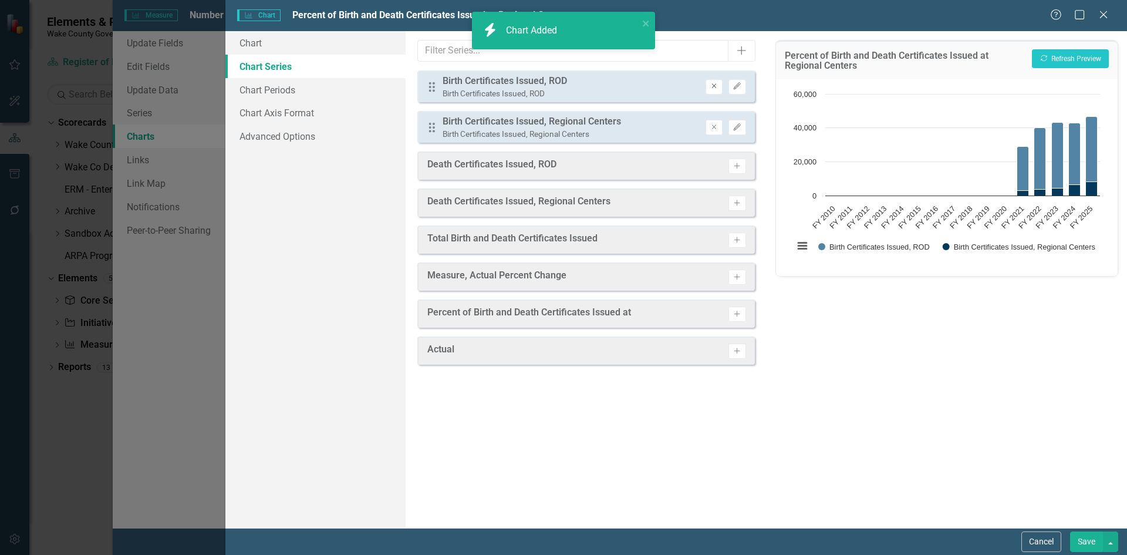
click at [717, 88] on icon "Remove" at bounding box center [714, 86] width 9 height 7
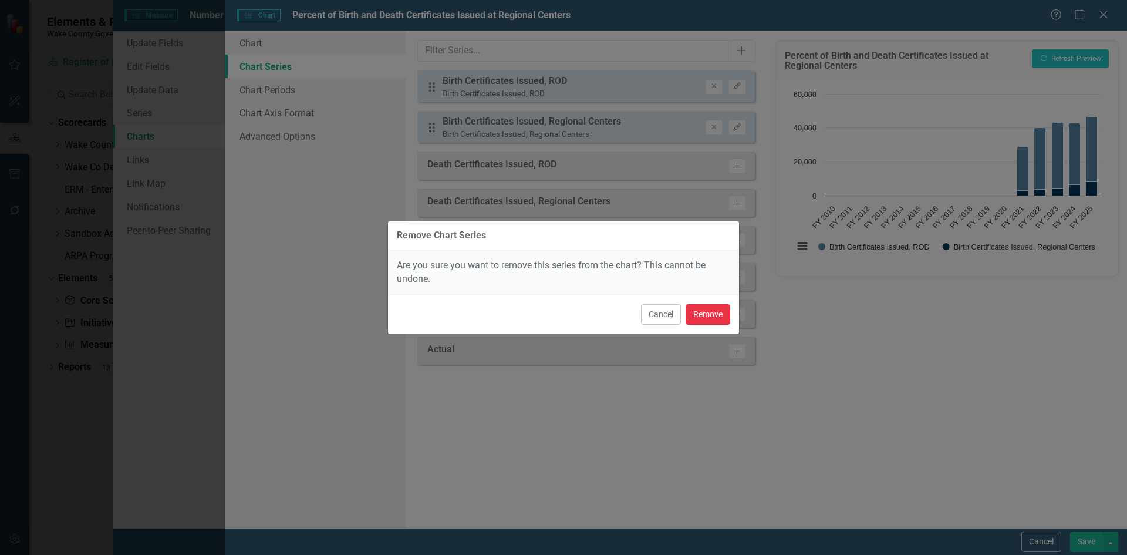
click at [711, 313] on button "Remove" at bounding box center [707, 314] width 45 height 21
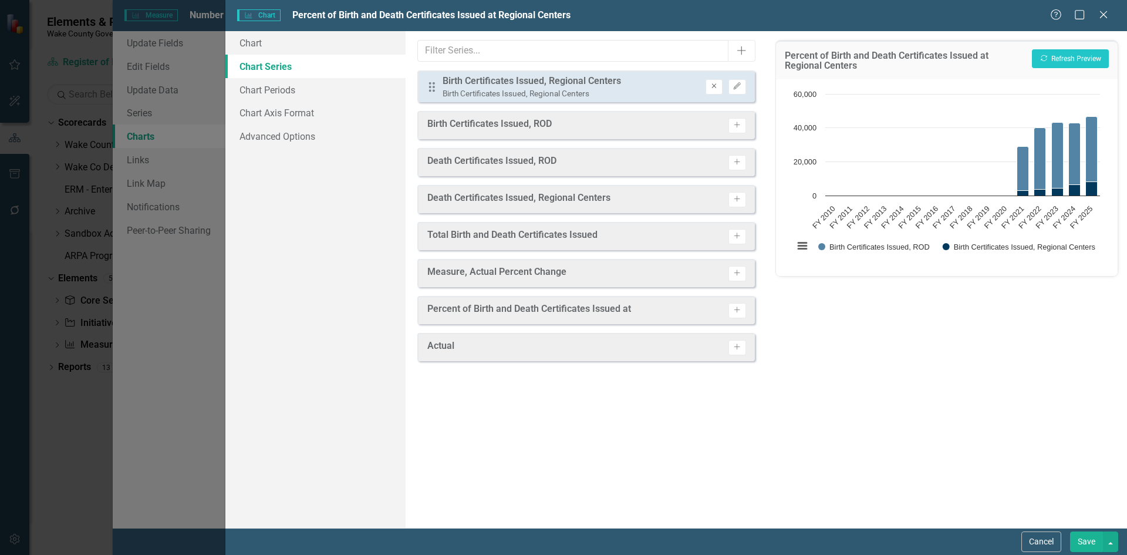
click at [714, 89] on icon "Remove" at bounding box center [714, 86] width 9 height 7
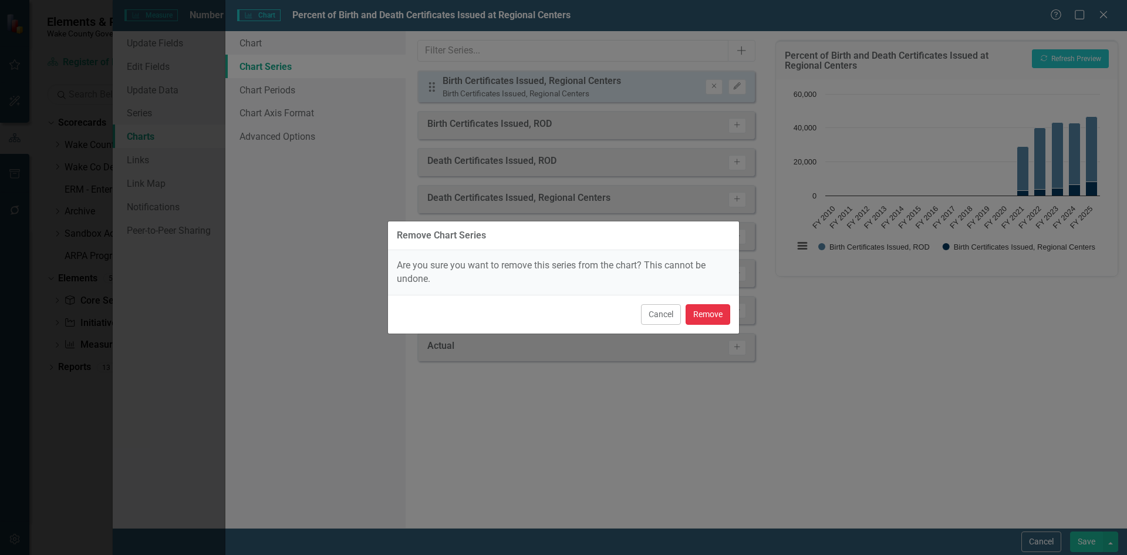
click at [697, 309] on button "Remove" at bounding box center [707, 314] width 45 height 21
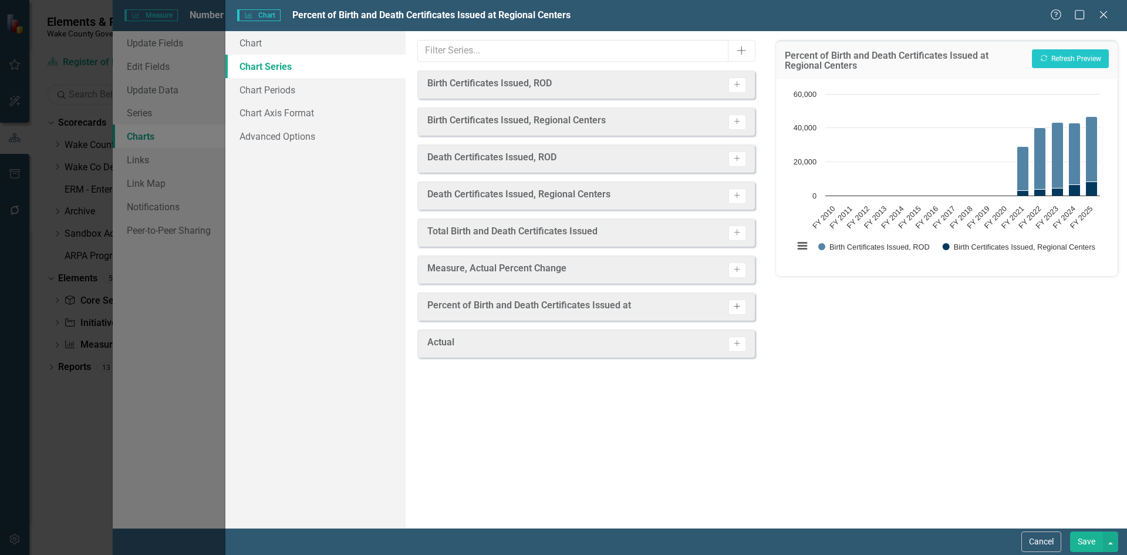
click at [742, 306] on button "Activate" at bounding box center [736, 306] width 17 height 15
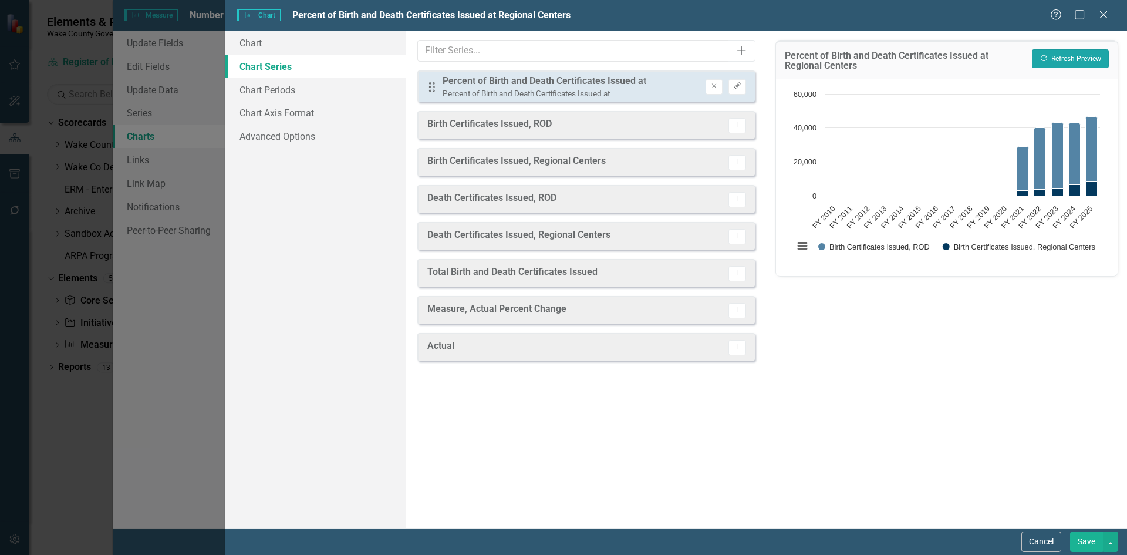
click at [1054, 59] on button "Recalculate Refresh Preview" at bounding box center [1070, 58] width 77 height 19
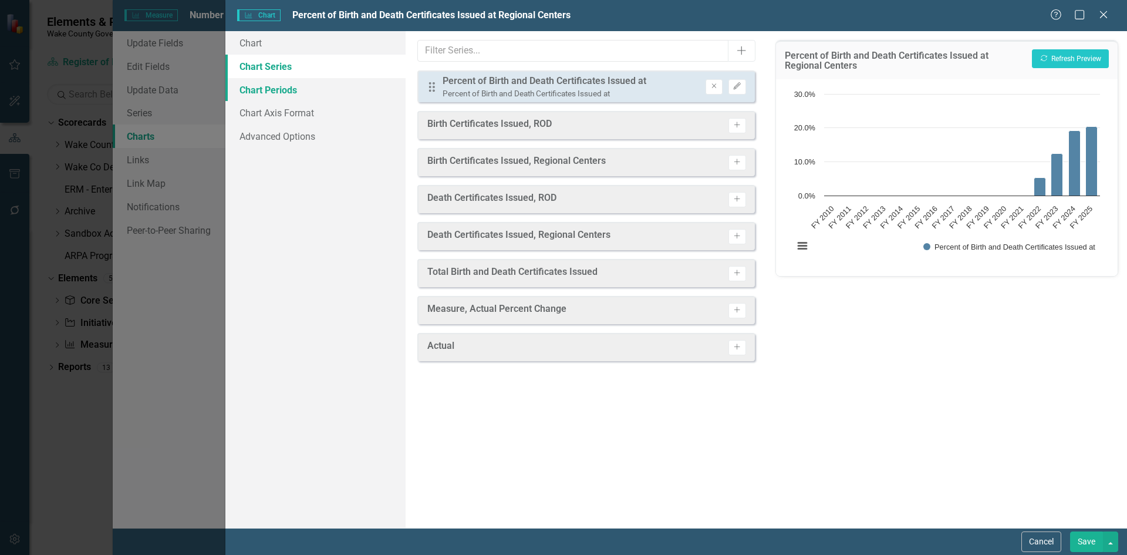
click at [262, 87] on link "Chart Periods" at bounding box center [315, 89] width 180 height 23
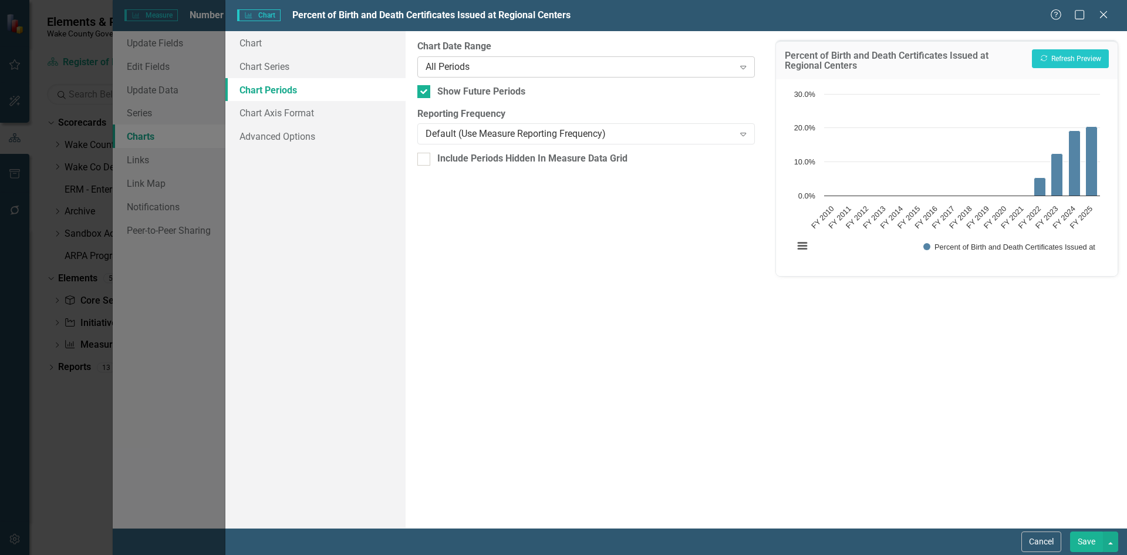
click at [501, 64] on div "All Periods" at bounding box center [579, 66] width 308 height 13
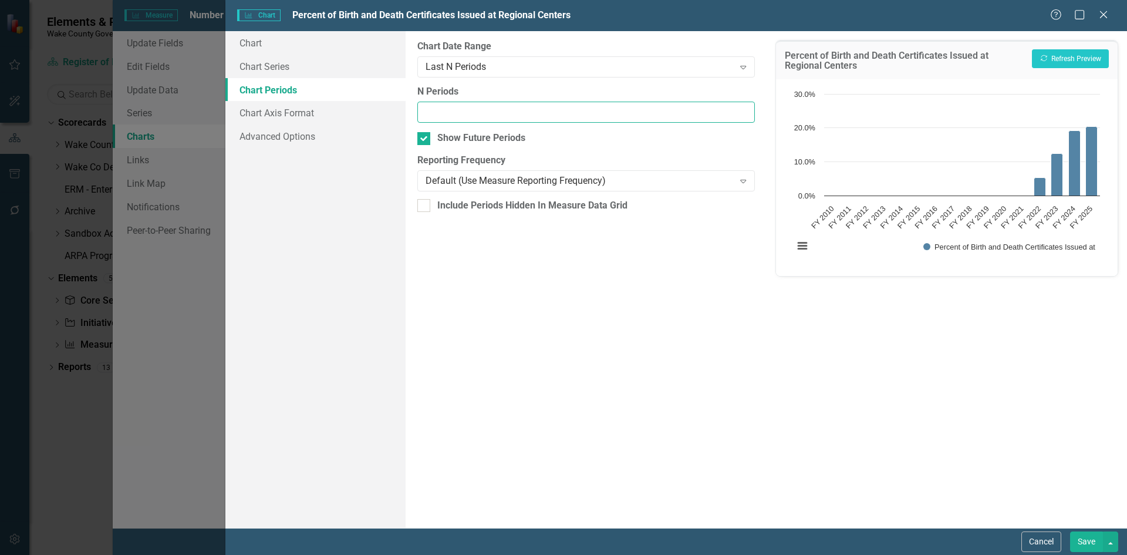
click at [479, 109] on input "N Periods" at bounding box center [585, 113] width 337 height 22
type input "4"
click at [1051, 56] on button "Recalculate Refresh Preview" at bounding box center [1070, 58] width 77 height 19
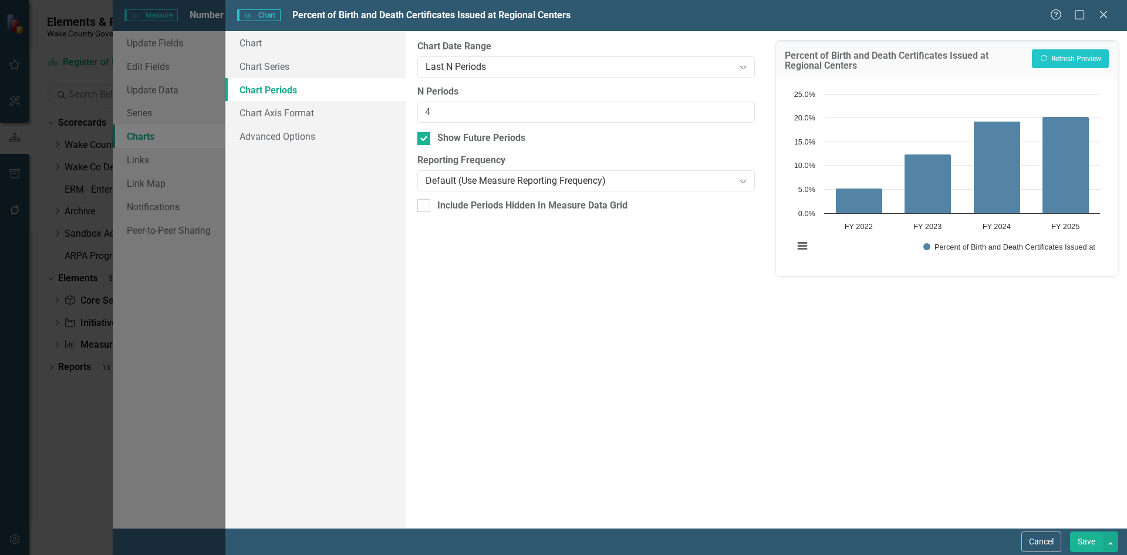
drag, startPoint x: 1085, startPoint y: 537, endPoint x: 1077, endPoint y: 536, distance: 7.1
click at [1083, 537] on button "Save" at bounding box center [1086, 541] width 33 height 21
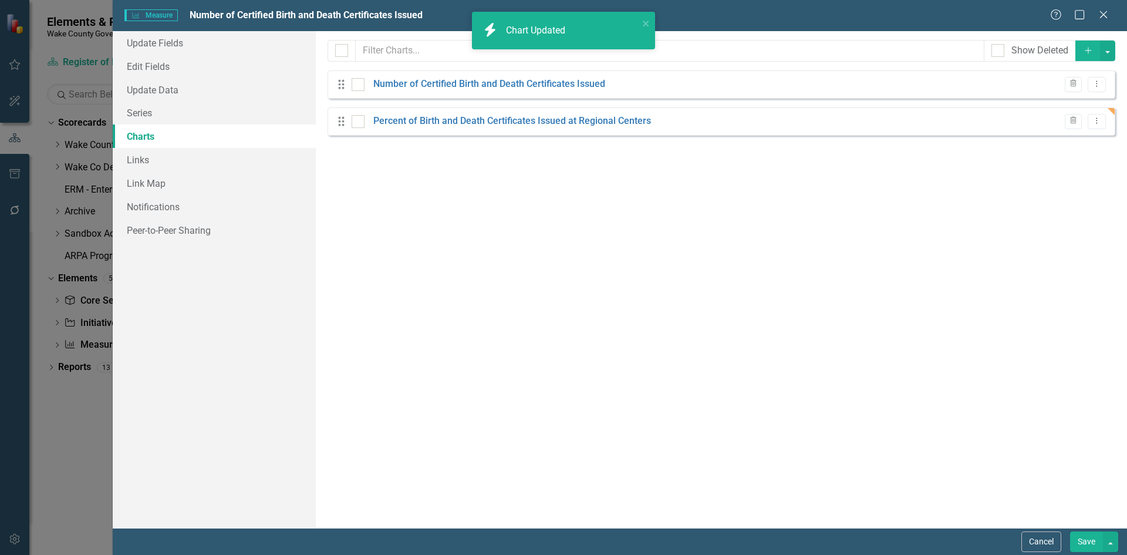
click at [1086, 546] on button "Save" at bounding box center [1086, 541] width 33 height 21
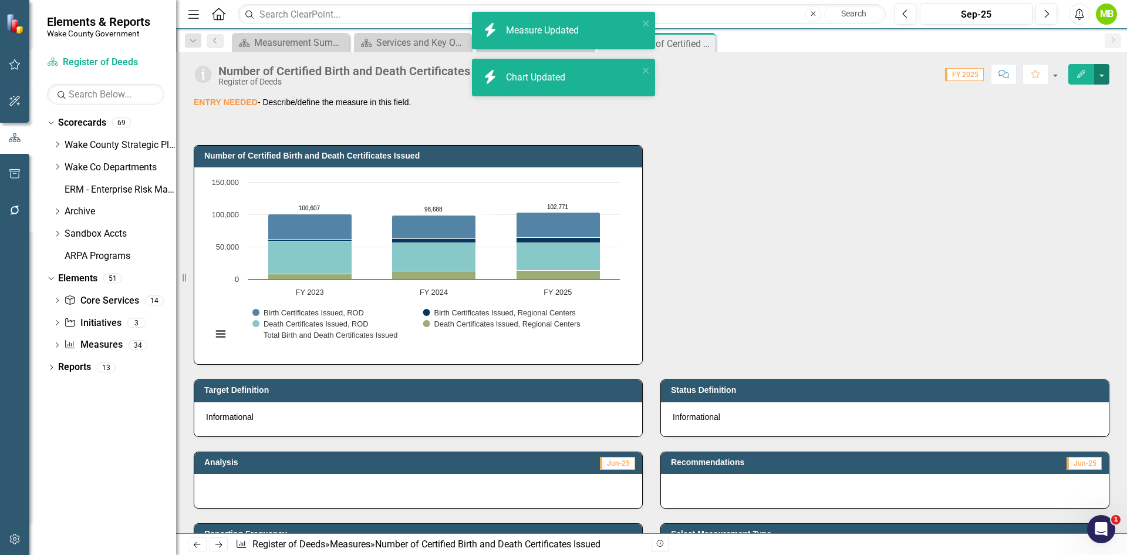
click at [1104, 71] on button "button" at bounding box center [1101, 74] width 15 height 21
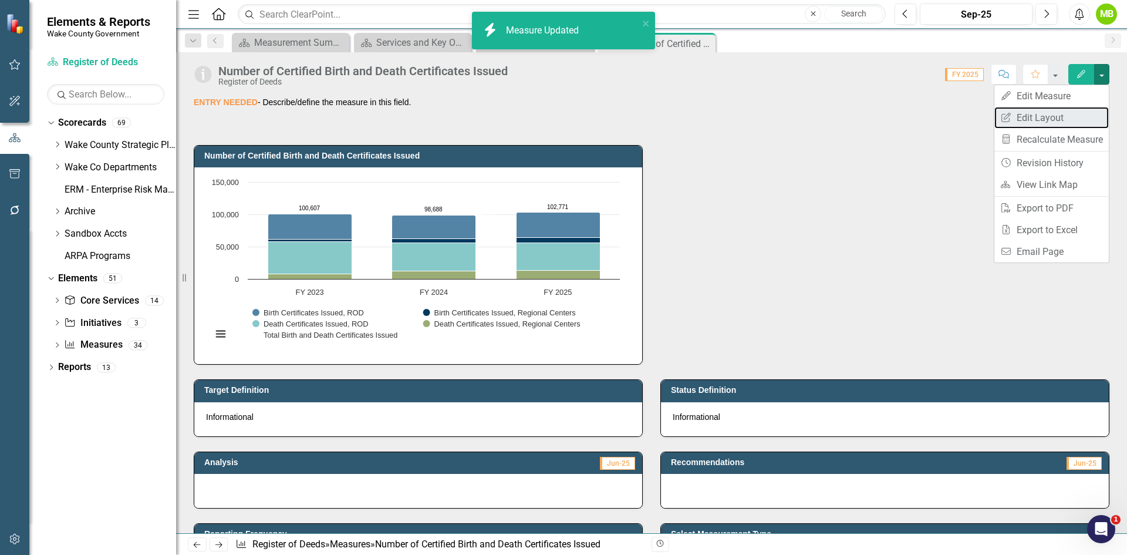
click at [1068, 114] on link "Edit Report Edit Layout" at bounding box center [1051, 118] width 114 height 22
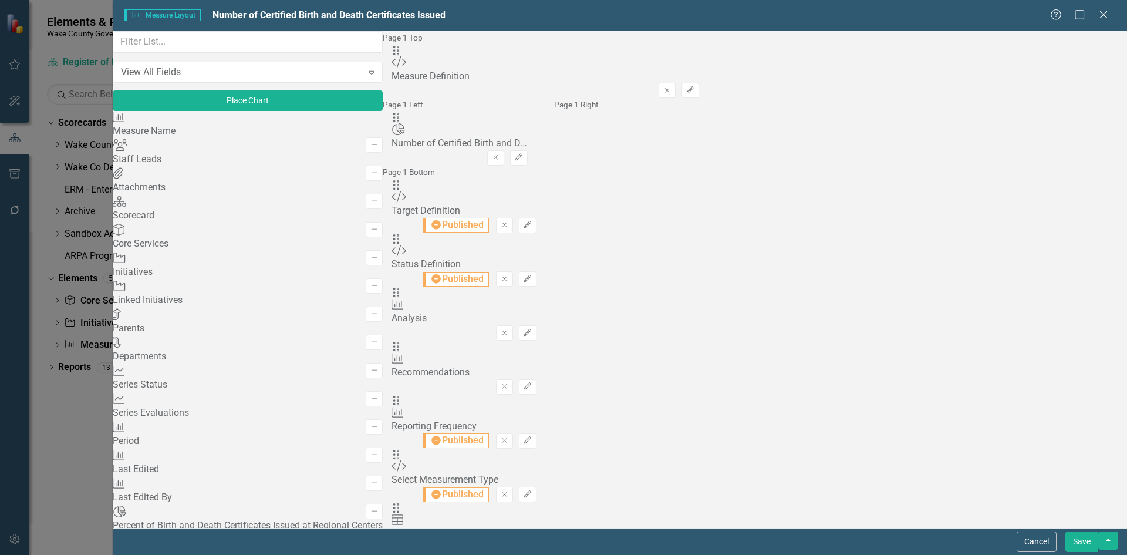
scroll to position [235, 0]
click at [366, 532] on button "Add" at bounding box center [374, 539] width 17 height 15
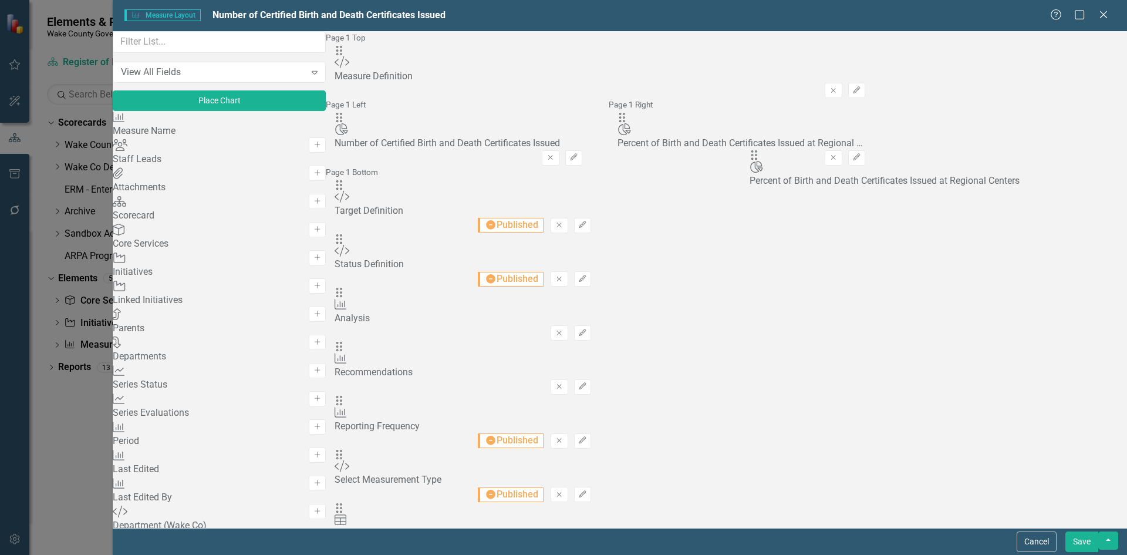
drag, startPoint x: 403, startPoint y: 79, endPoint x: 771, endPoint y: 165, distance: 378.4
click at [1085, 536] on button "Save" at bounding box center [1081, 541] width 33 height 21
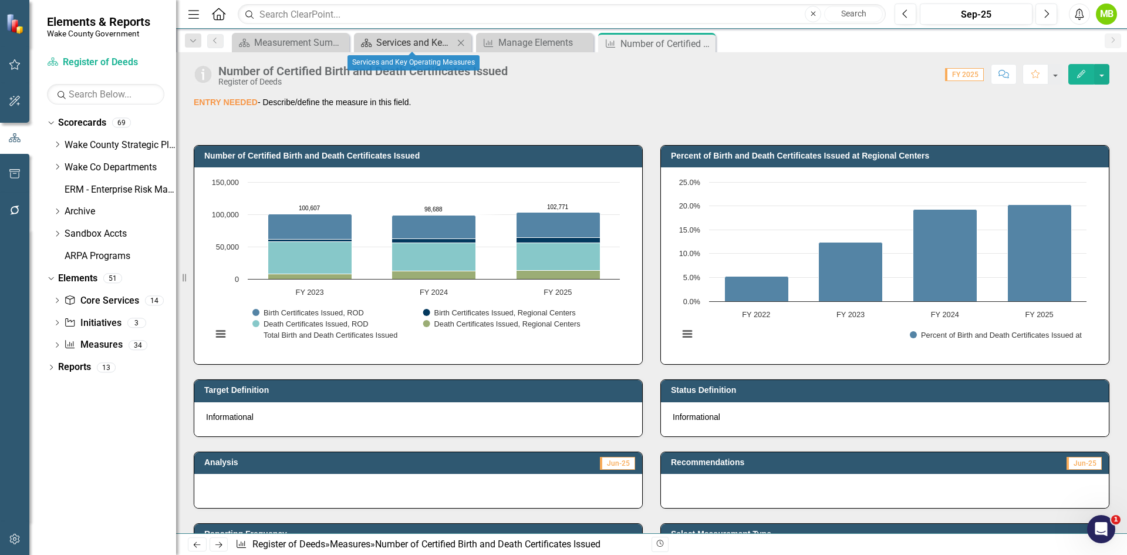
click at [426, 43] on div "Services and Key Operating Measures" at bounding box center [414, 42] width 77 height 15
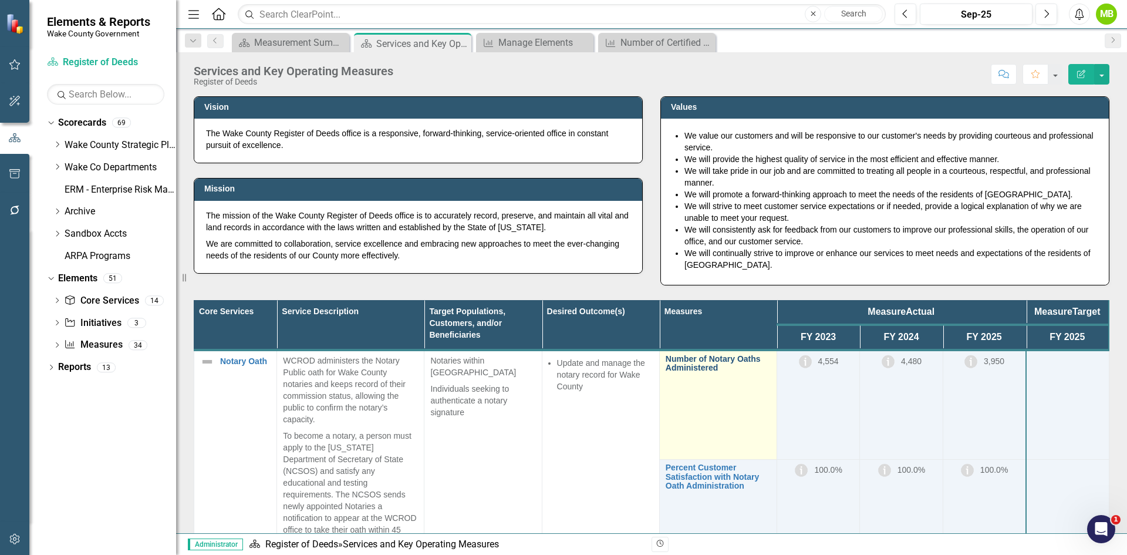
click at [693, 362] on link "Number of Notary Oaths Administered" at bounding box center [718, 363] width 105 height 18
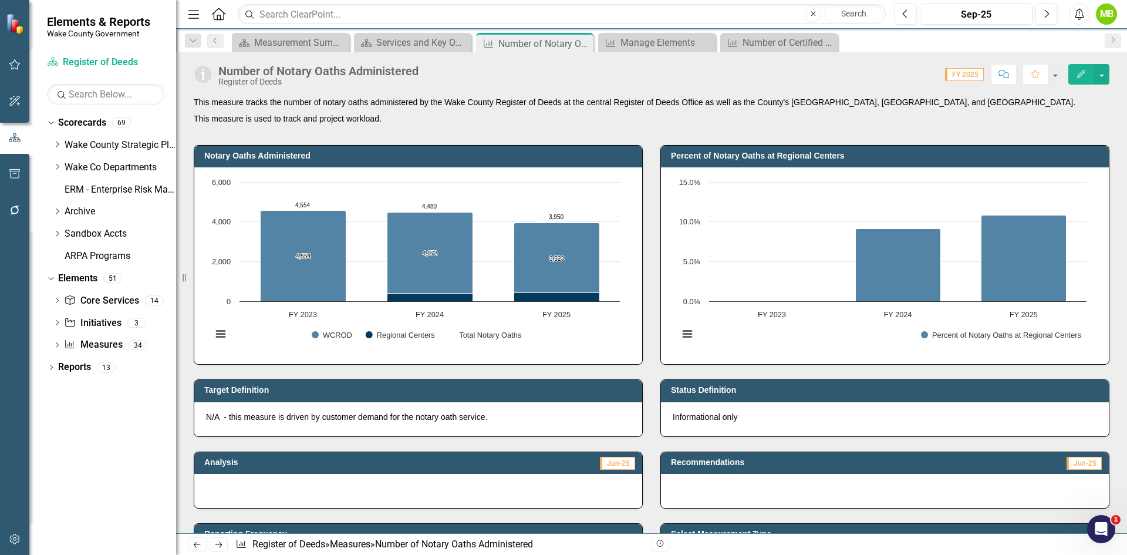
click at [768, 54] on div "Number of Notary Oaths Administered Register of Deeds Score: 0.00 FY 2025 Compl…" at bounding box center [651, 69] width 951 height 35
click at [768, 43] on div "Number of Certified Birth and Death Certificates Issued" at bounding box center [780, 42] width 77 height 15
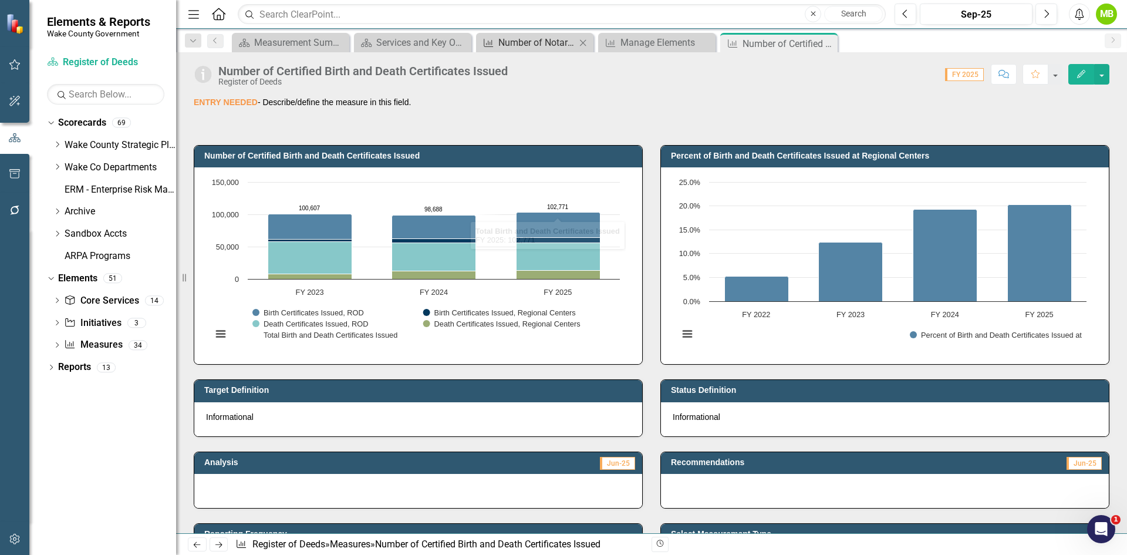
click at [543, 46] on div "Number of Notary Oaths Administered" at bounding box center [536, 42] width 77 height 15
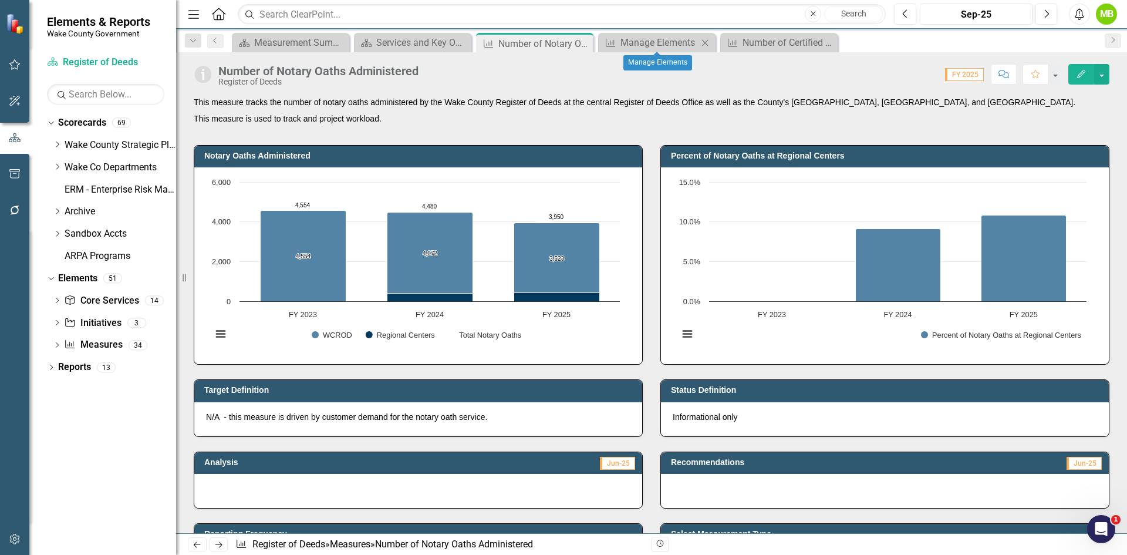
click at [702, 42] on icon "Close" at bounding box center [705, 42] width 12 height 9
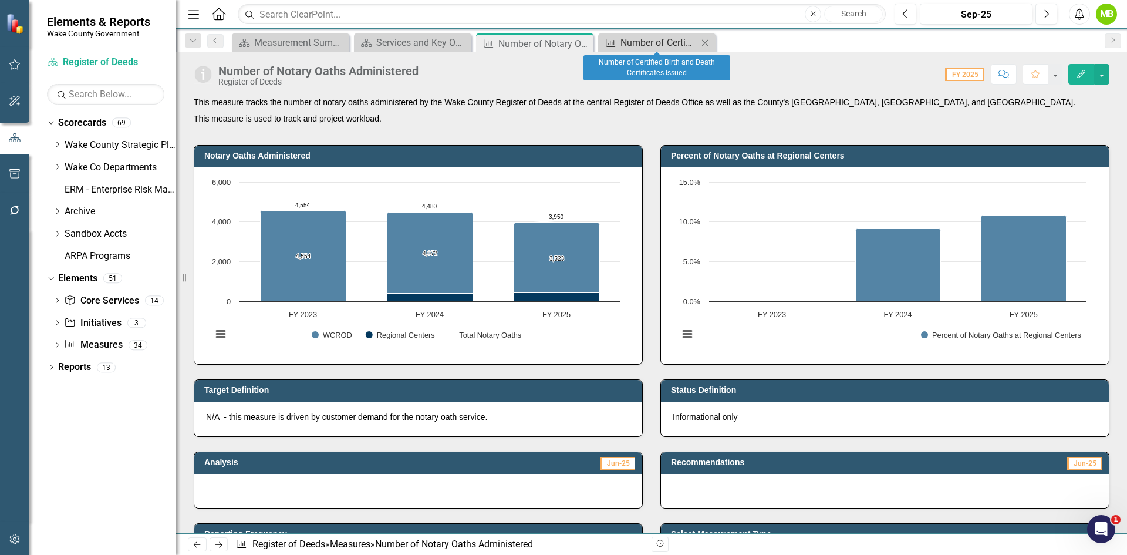
click at [660, 43] on div "Number of Certified Birth and Death Certificates Issued" at bounding box center [658, 42] width 77 height 15
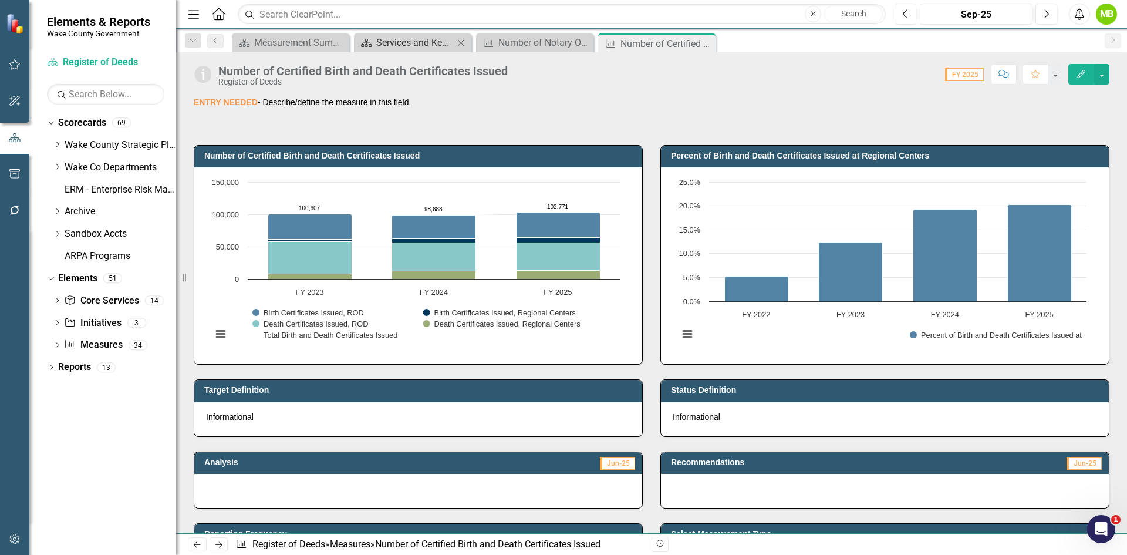
click at [417, 40] on div "Services and Key Operating Measures" at bounding box center [414, 42] width 77 height 15
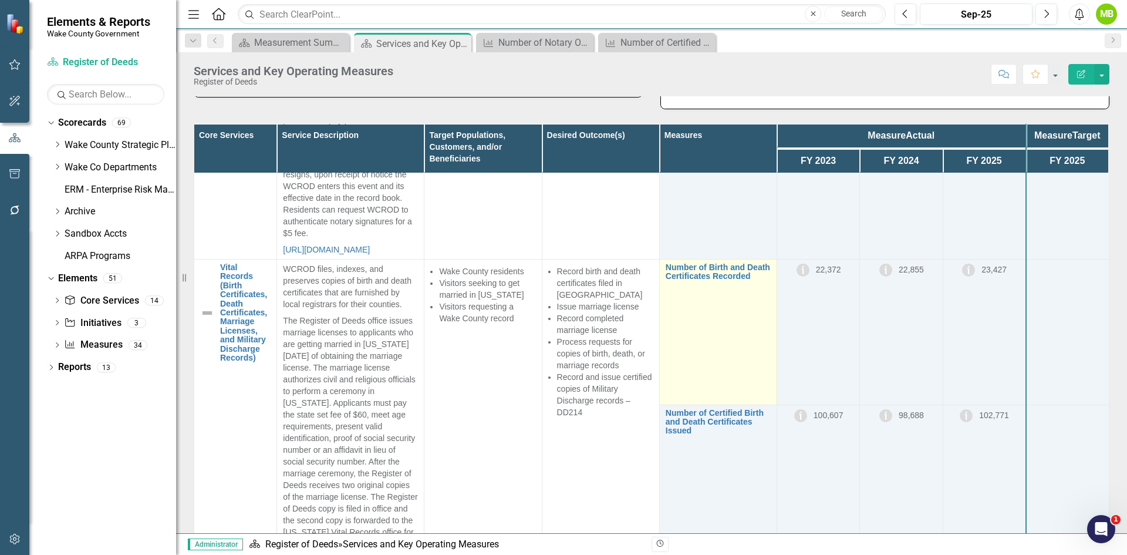
scroll to position [352, 0]
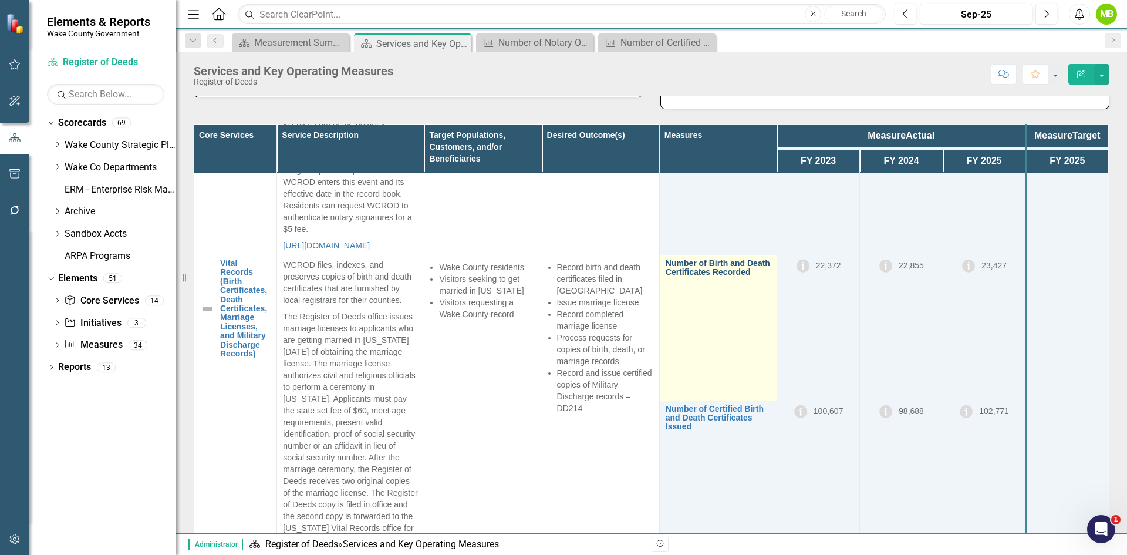
click at [698, 277] on link "Number of Birth and Death Certificates Recorded" at bounding box center [718, 268] width 105 height 18
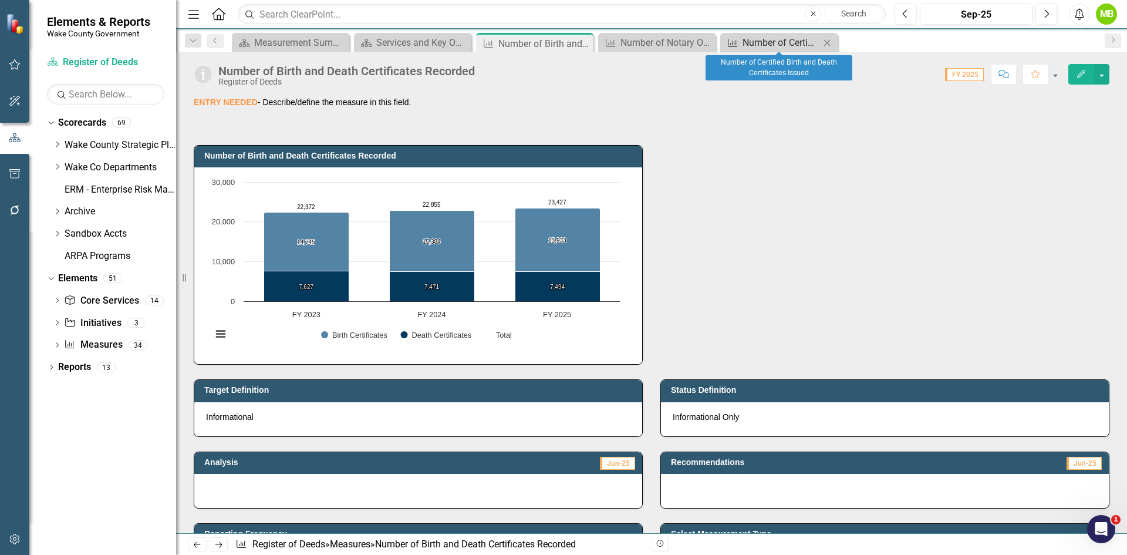
click at [756, 48] on div "Number of Certified Birth and Death Certificates Issued" at bounding box center [780, 42] width 77 height 15
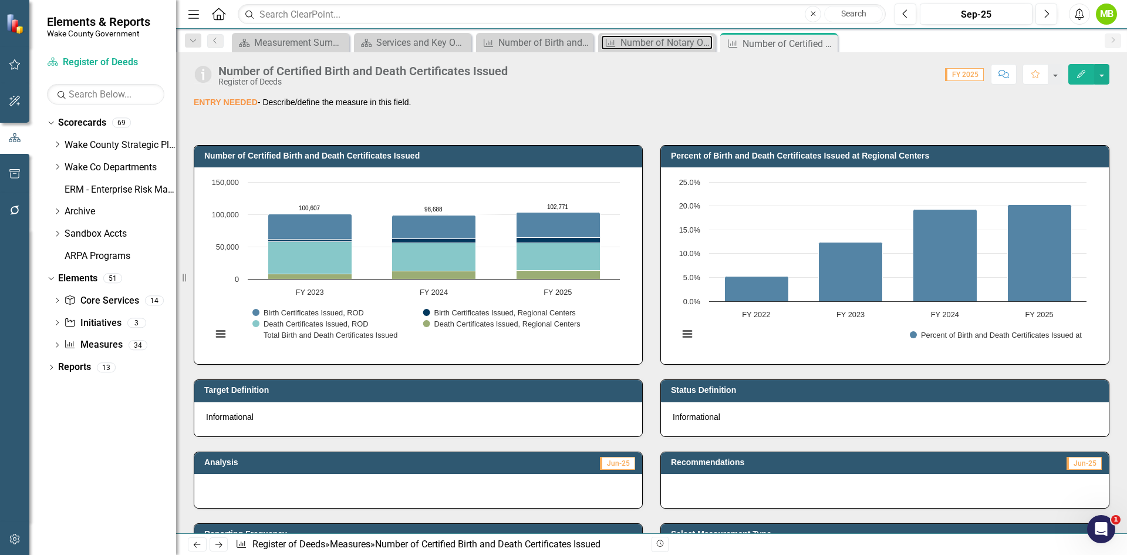
drag, startPoint x: 659, startPoint y: 41, endPoint x: 844, endPoint y: 46, distance: 184.9
click at [844, 46] on div "Scorecard Measurement Summary Close Scorecard Services and Key Operating Measur…" at bounding box center [663, 42] width 869 height 19
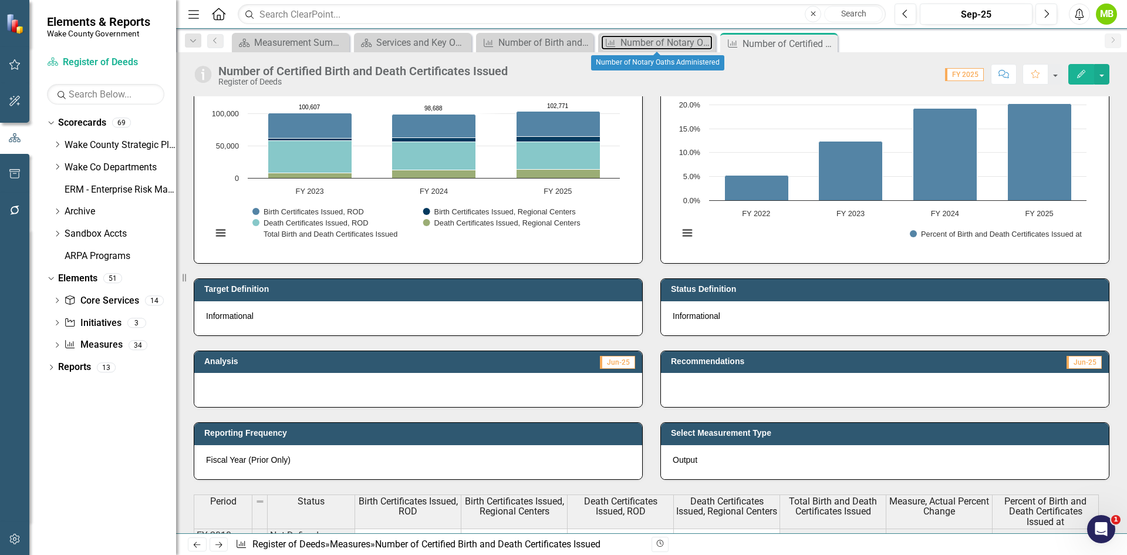
scroll to position [117, 0]
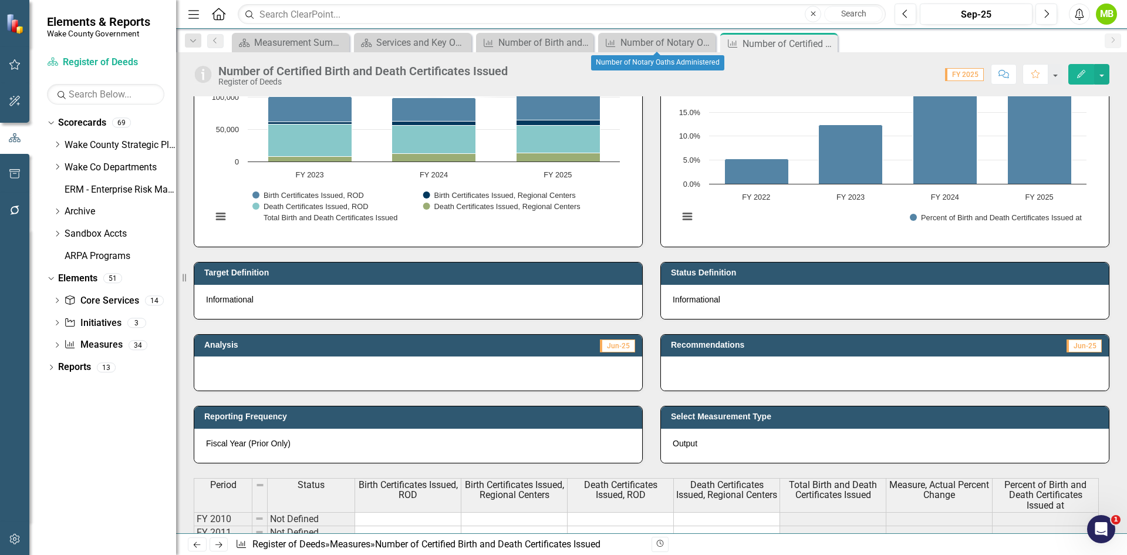
click at [762, 296] on p "Informational" at bounding box center [885, 299] width 424 height 12
click at [719, 297] on p "Informational" at bounding box center [885, 299] width 424 height 12
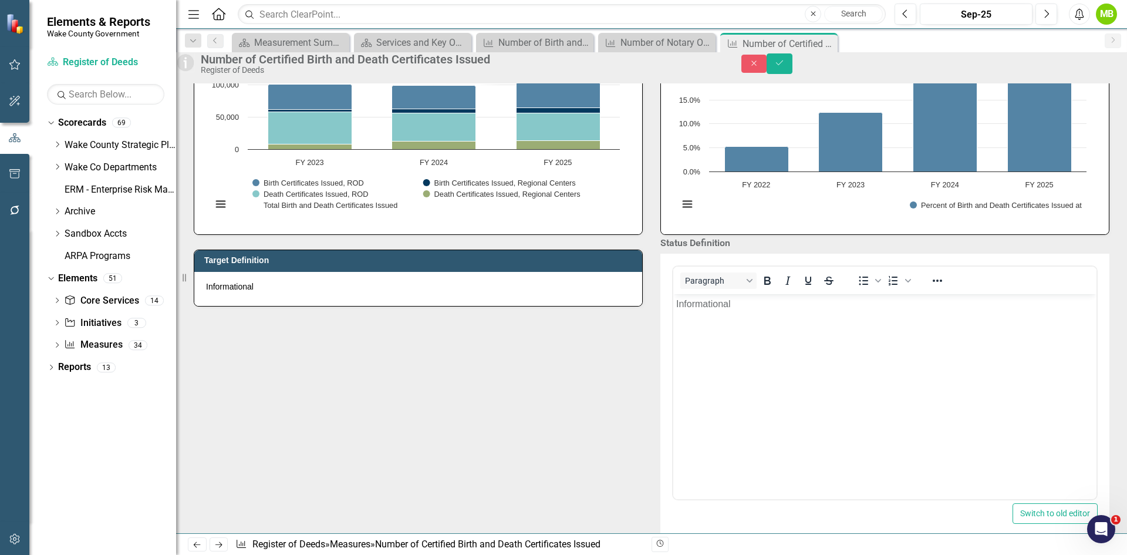
scroll to position [0, 0]
click at [767, 309] on p "Informational" at bounding box center [884, 304] width 417 height 14
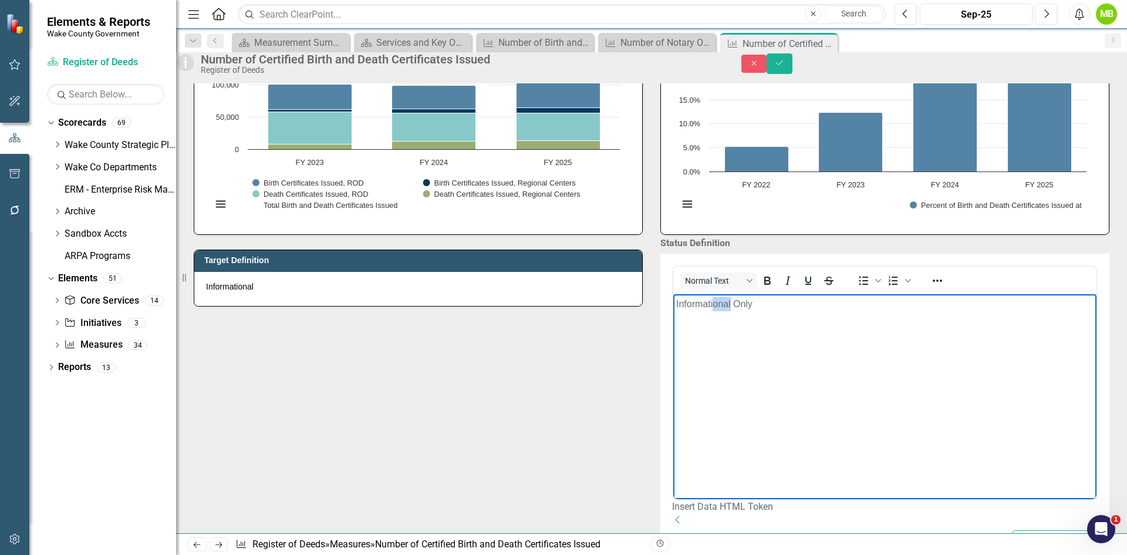
drag, startPoint x: 731, startPoint y: 301, endPoint x: 713, endPoint y: 299, distance: 17.8
click at [713, 299] on span "Informational Only" at bounding box center [714, 304] width 76 height 10
click at [785, 67] on icon "Save" at bounding box center [779, 63] width 11 height 8
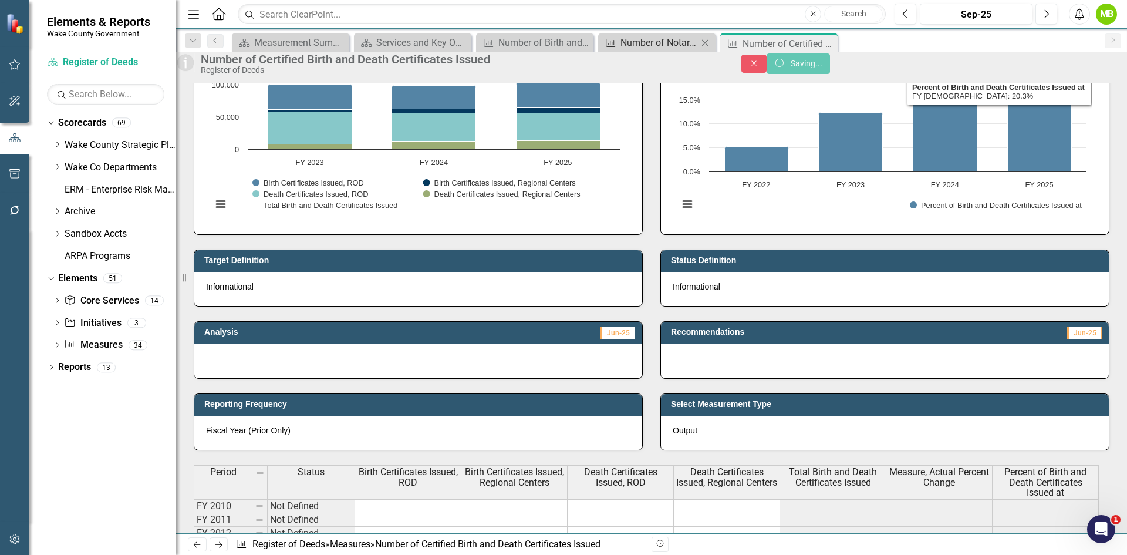
click at [663, 44] on div "Number of Notary Oaths Administered" at bounding box center [658, 42] width 77 height 15
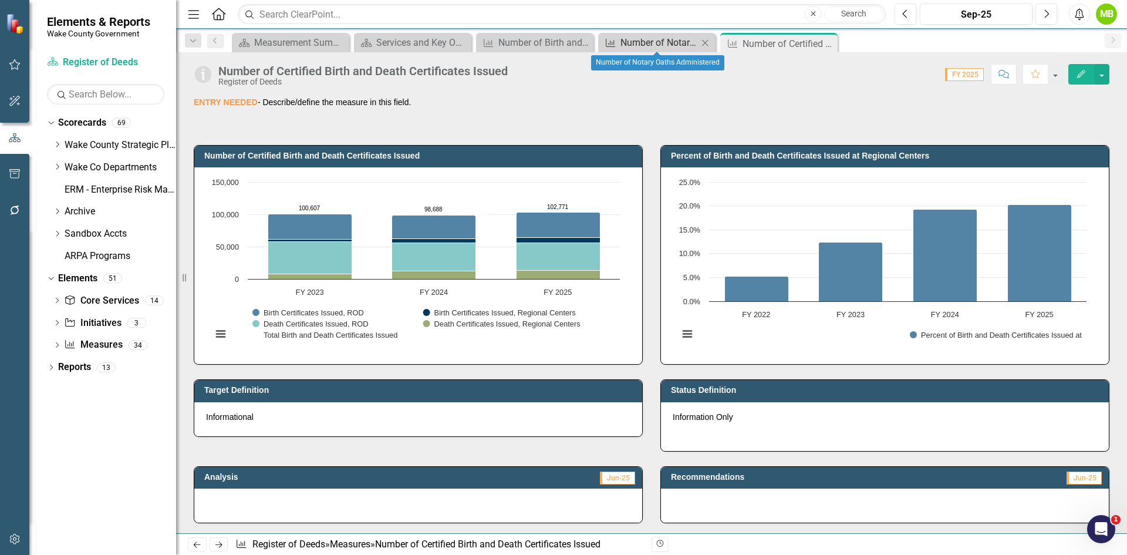
click at [637, 42] on div "Number of Notary Oaths Administered" at bounding box center [658, 42] width 77 height 15
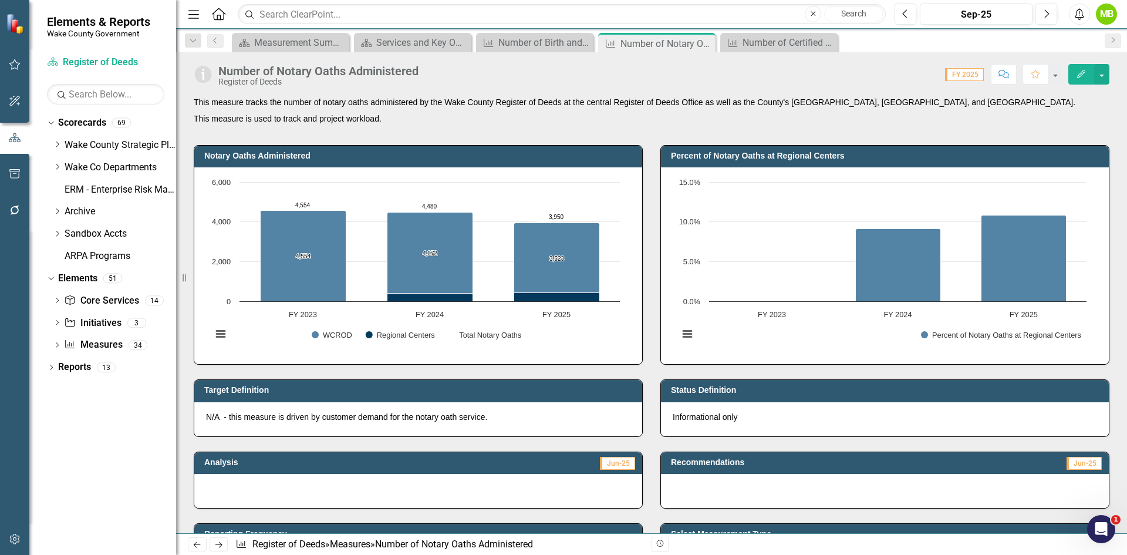
click at [721, 413] on p "Informational only" at bounding box center [885, 417] width 424 height 12
click at [719, 414] on p "Informational only" at bounding box center [885, 417] width 424 height 12
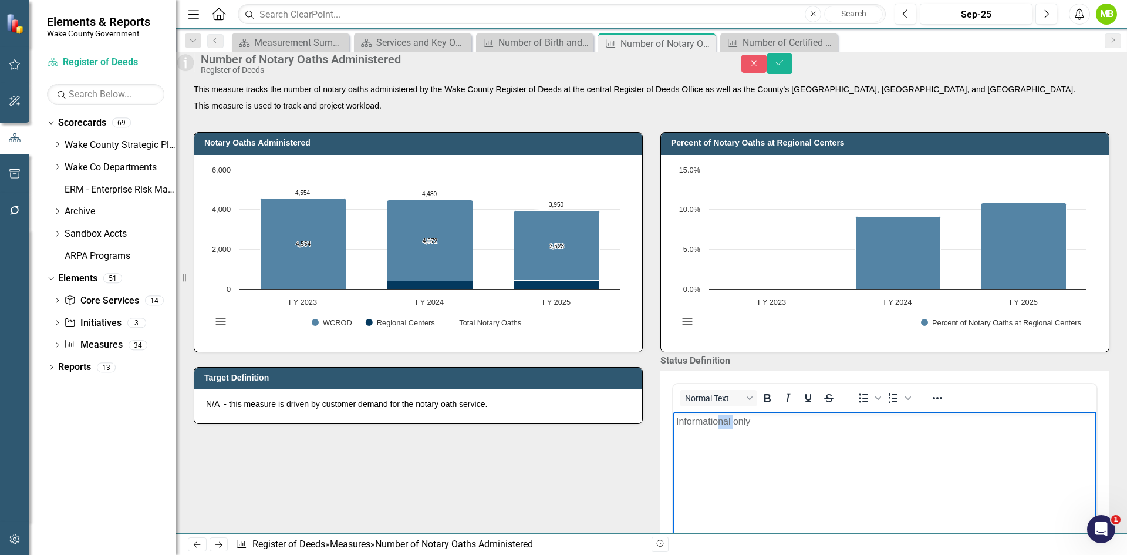
drag, startPoint x: 732, startPoint y: 419, endPoint x: 718, endPoint y: 417, distance: 14.9
click at [718, 417] on p "Informational only" at bounding box center [884, 421] width 417 height 14
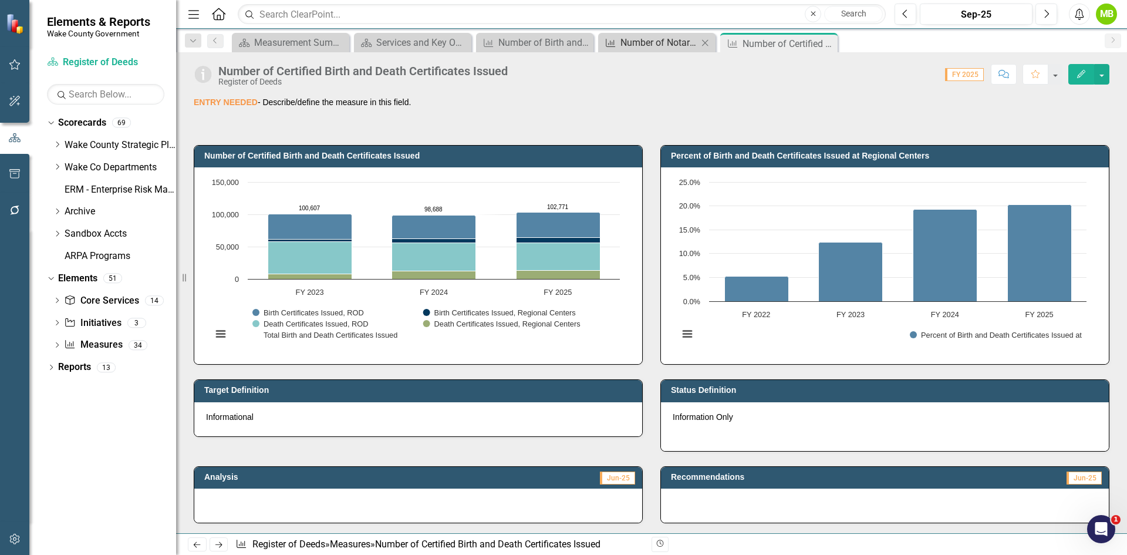
click at [659, 43] on div "Number of Notary Oaths Administered" at bounding box center [658, 42] width 77 height 15
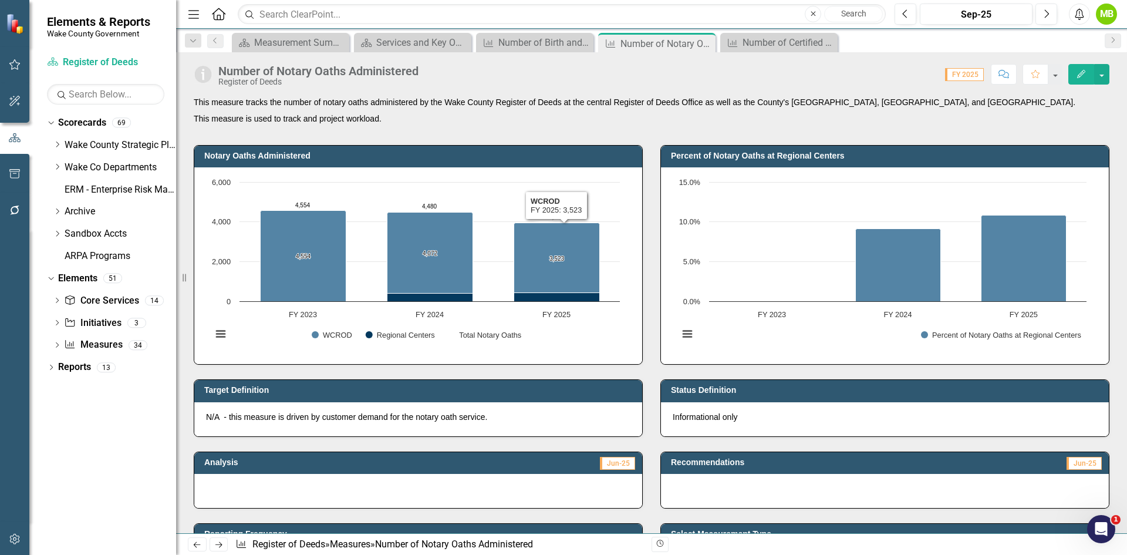
click at [502, 414] on p "N/A - this measure is driven by customer demand for the notary oath service." at bounding box center [418, 417] width 424 height 12
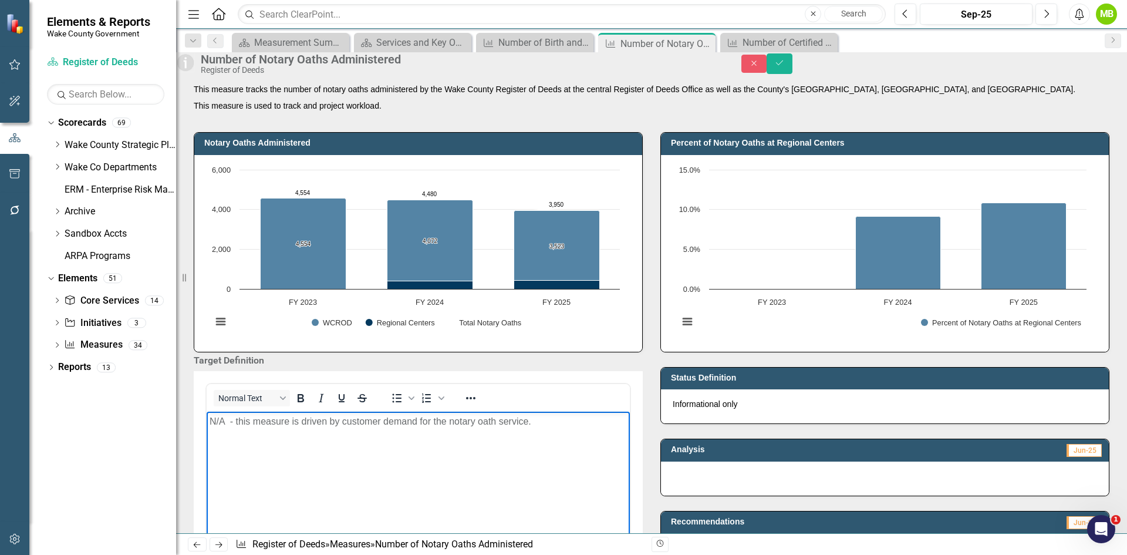
drag, startPoint x: 544, startPoint y: 421, endPoint x: 193, endPoint y: 406, distance: 351.2
click at [207, 411] on html "N/A - this measure is driven by customer demand for the notary oath service." at bounding box center [418, 499] width 423 height 176
copy p "N/A - this measure is driven by customer demand for the notary oath service."
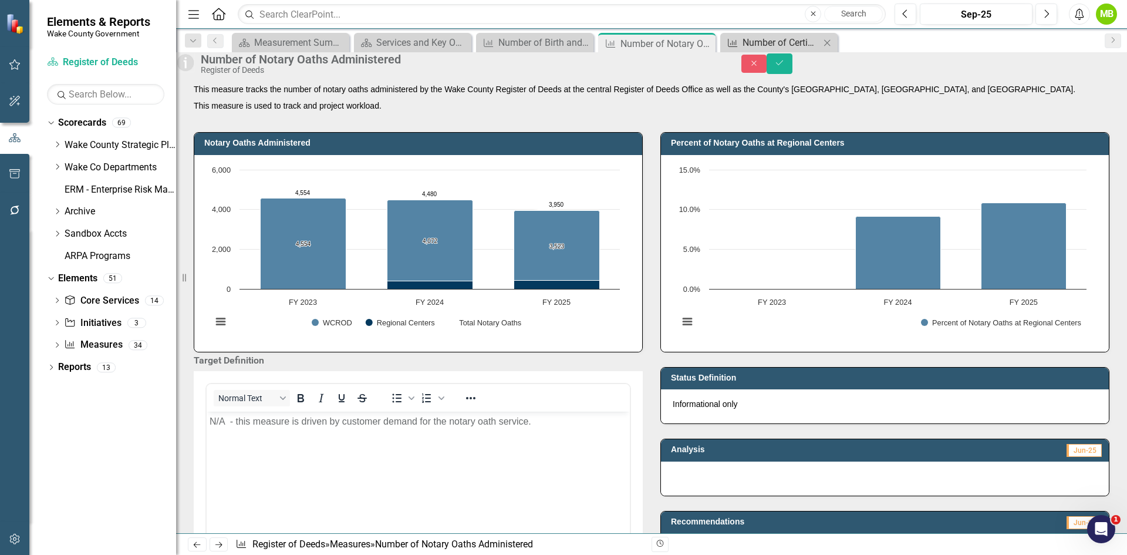
click at [766, 39] on div "Number of Certified Birth and Death Certificates Issued" at bounding box center [780, 42] width 77 height 15
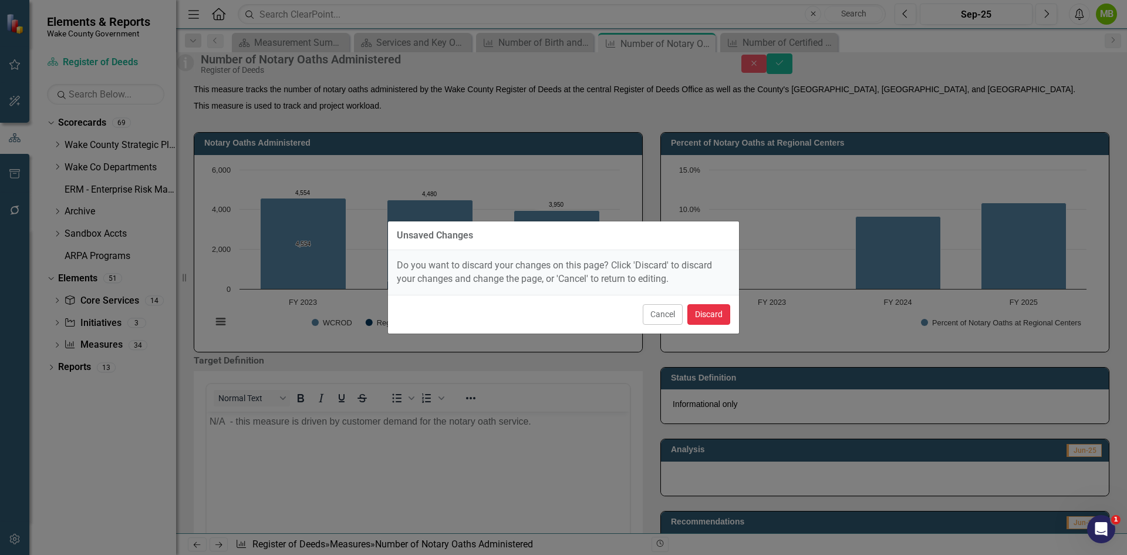
click at [716, 315] on button "Discard" at bounding box center [708, 314] width 43 height 21
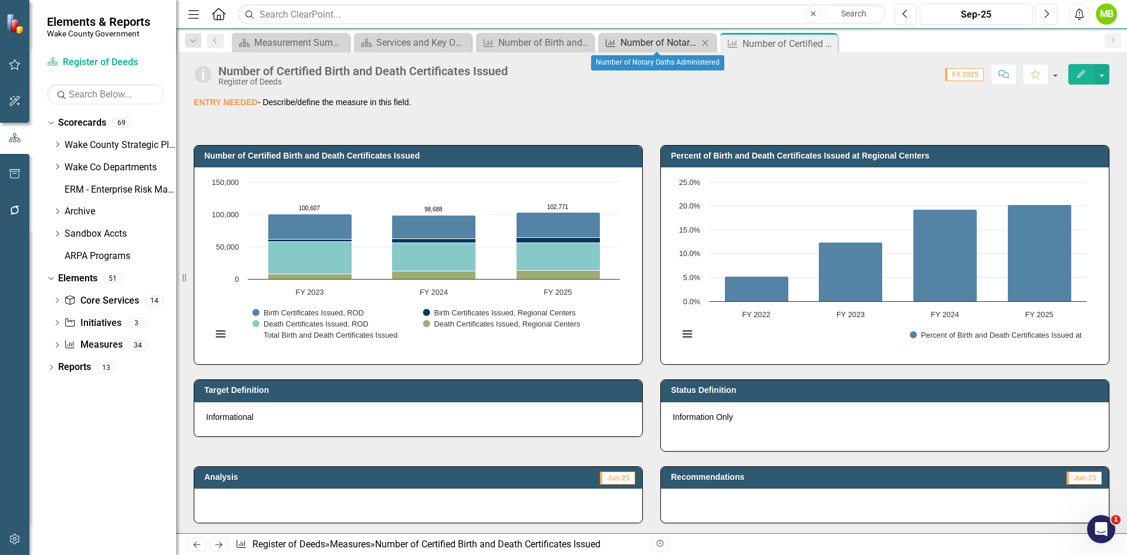
click at [654, 39] on div "Number of Notary Oaths Administered" at bounding box center [658, 42] width 77 height 15
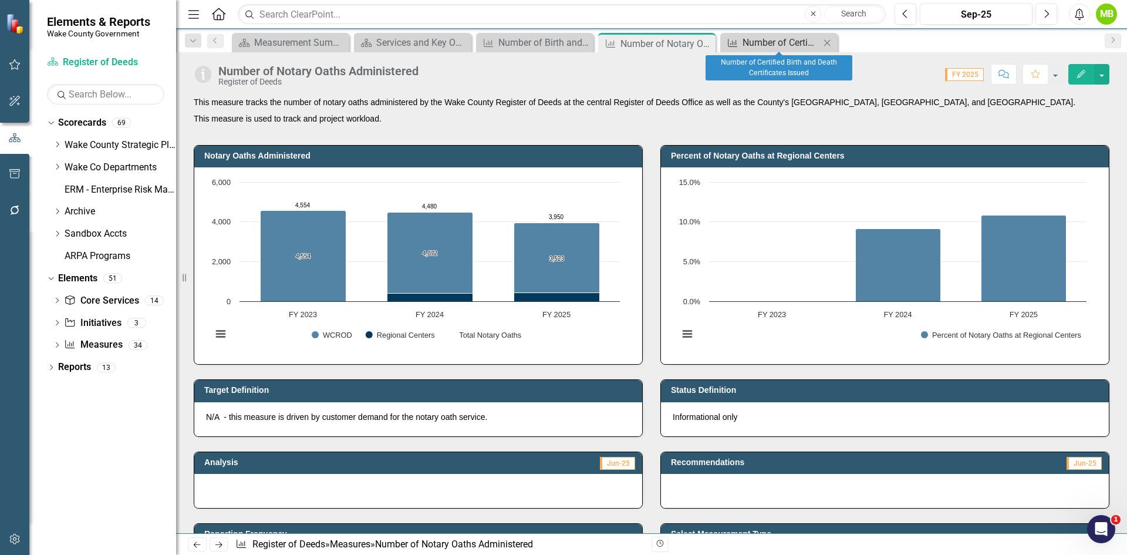
click at [761, 42] on div "Number of Certified Birth and Death Certificates Issued" at bounding box center [780, 42] width 77 height 15
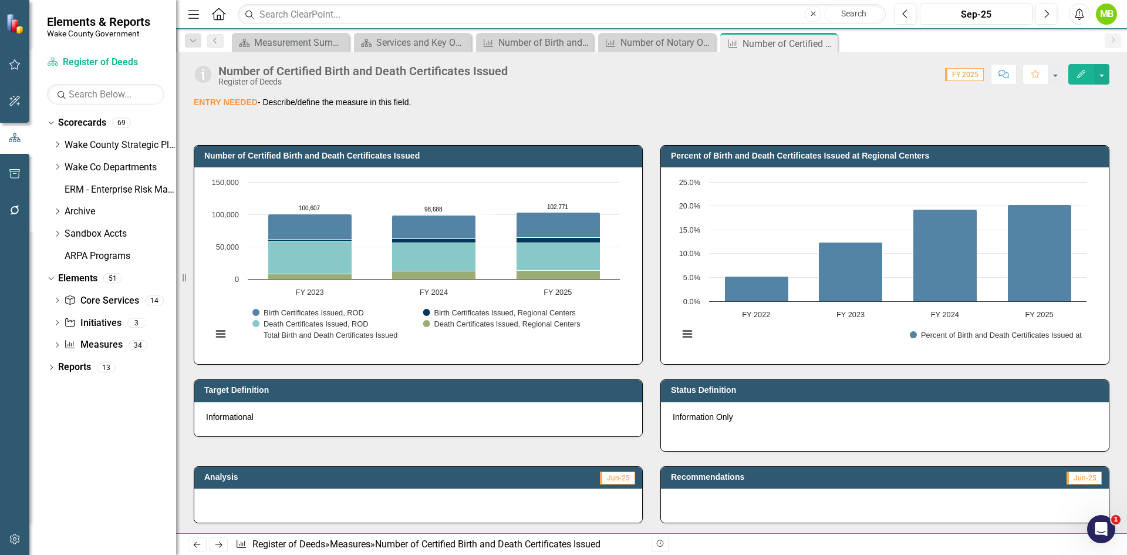
click at [286, 414] on p "Informational" at bounding box center [418, 417] width 424 height 12
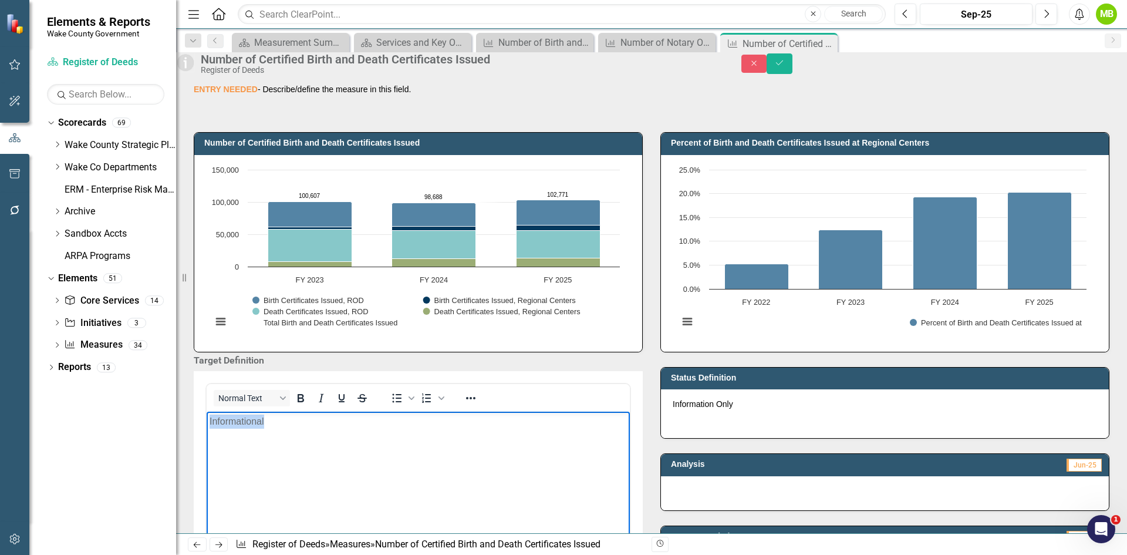
drag, startPoint x: 283, startPoint y: 424, endPoint x: 167, endPoint y: 413, distance: 116.7
click at [207, 413] on html "Informational" at bounding box center [418, 499] width 423 height 176
paste body "Rich Text Area. Press ALT-0 for help."
drag, startPoint x: 420, startPoint y: 421, endPoint x: 535, endPoint y: 416, distance: 115.1
click at [535, 416] on p "N/A - this measure is driven by customer demand for the notary oath service." at bounding box center [418, 421] width 417 height 14
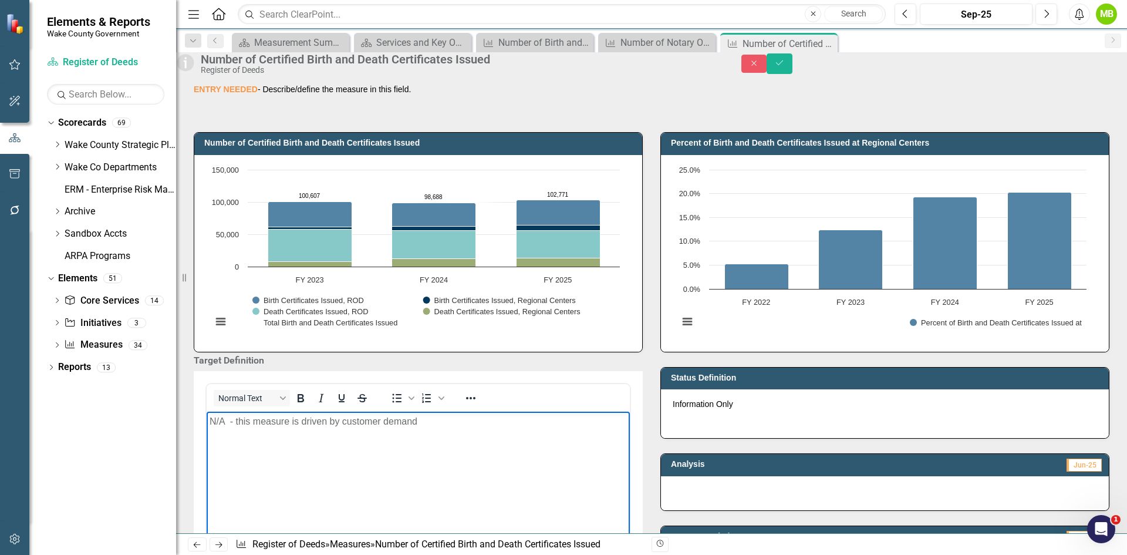
drag, startPoint x: 420, startPoint y: 422, endPoint x: 170, endPoint y: 406, distance: 250.5
click at [207, 411] on html "N/A - this measure is driven by customer demand" at bounding box center [418, 499] width 423 height 176
copy p "N/A - this measure is driven by customer demand"
click at [792, 74] on button "Save" at bounding box center [779, 63] width 26 height 21
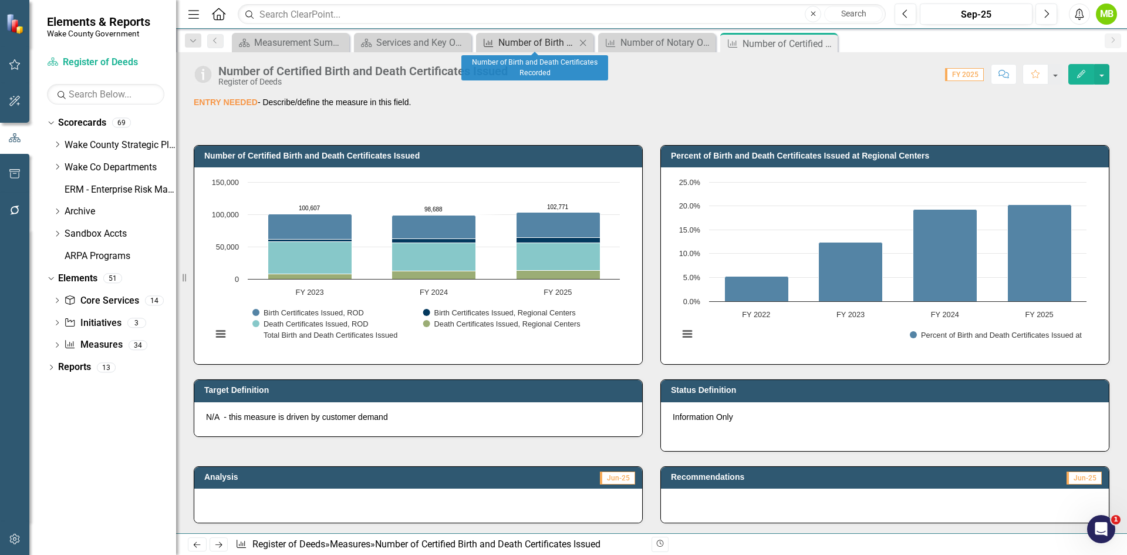
click at [539, 45] on div "Number of Birth and Death Certificates Recorded" at bounding box center [536, 42] width 77 height 15
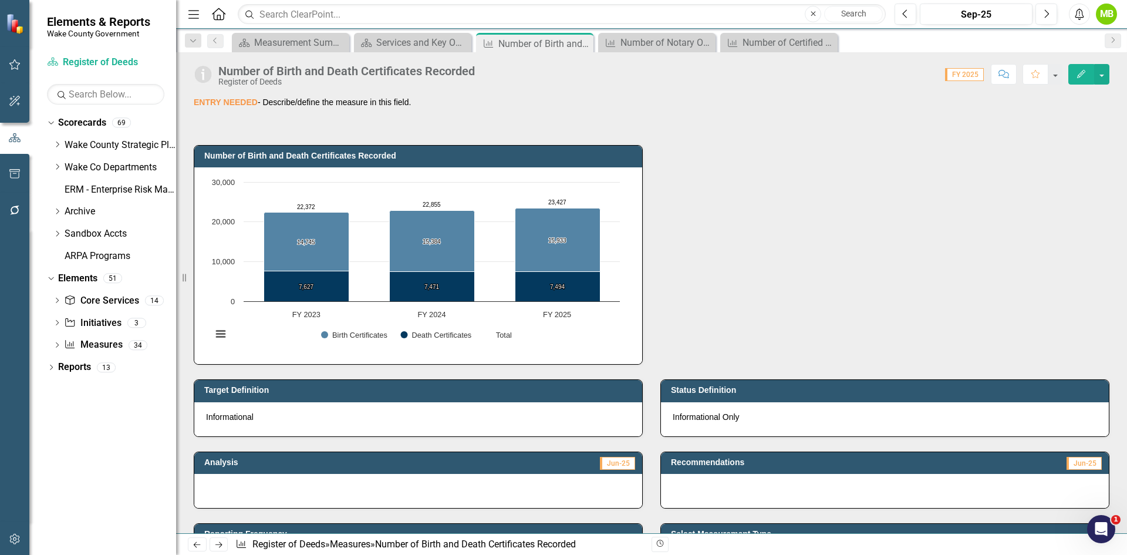
click at [301, 420] on p "Informational" at bounding box center [418, 417] width 424 height 12
click at [300, 420] on p "Informational" at bounding box center [418, 417] width 424 height 12
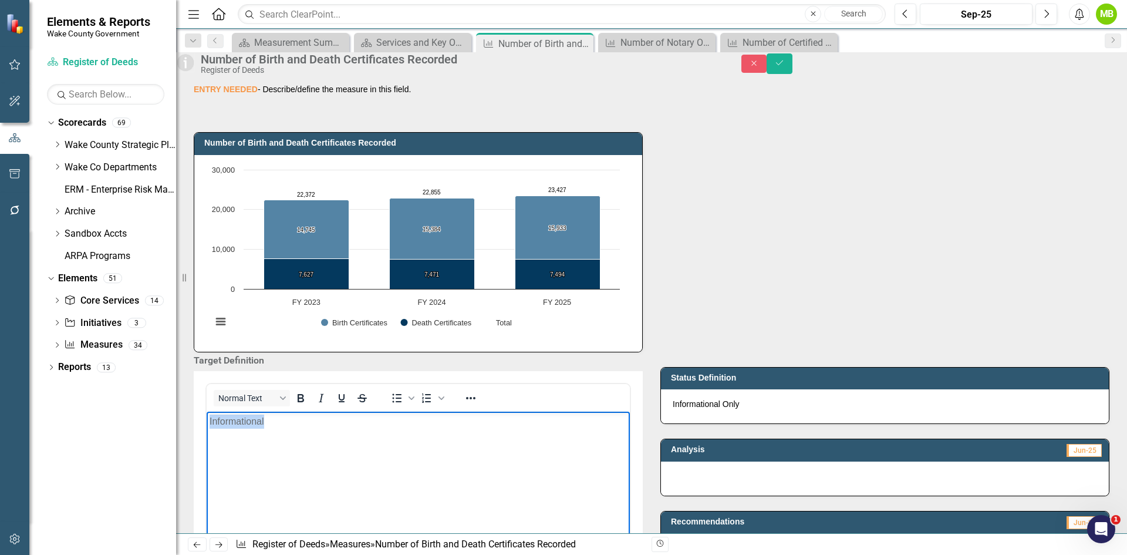
drag, startPoint x: 277, startPoint y: 421, endPoint x: 187, endPoint y: 418, distance: 90.4
click at [207, 418] on html "Informational" at bounding box center [418, 499] width 423 height 176
paste body "Rich Text Area. Press ALT-0 for help."
click at [705, 423] on div "Informational Only" at bounding box center [885, 406] width 448 height 34
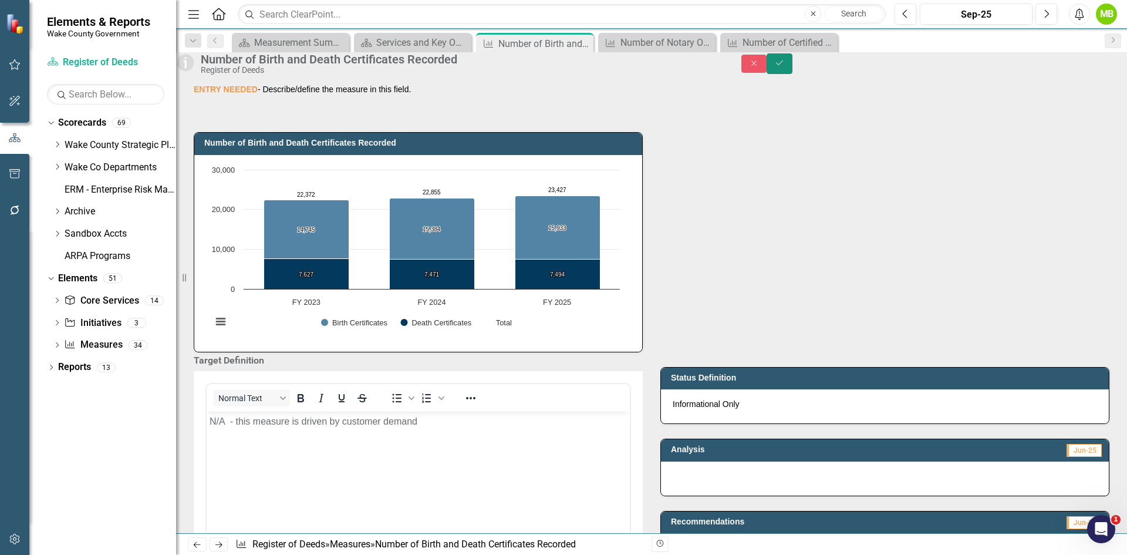
click at [792, 74] on button "Save" at bounding box center [779, 63] width 26 height 21
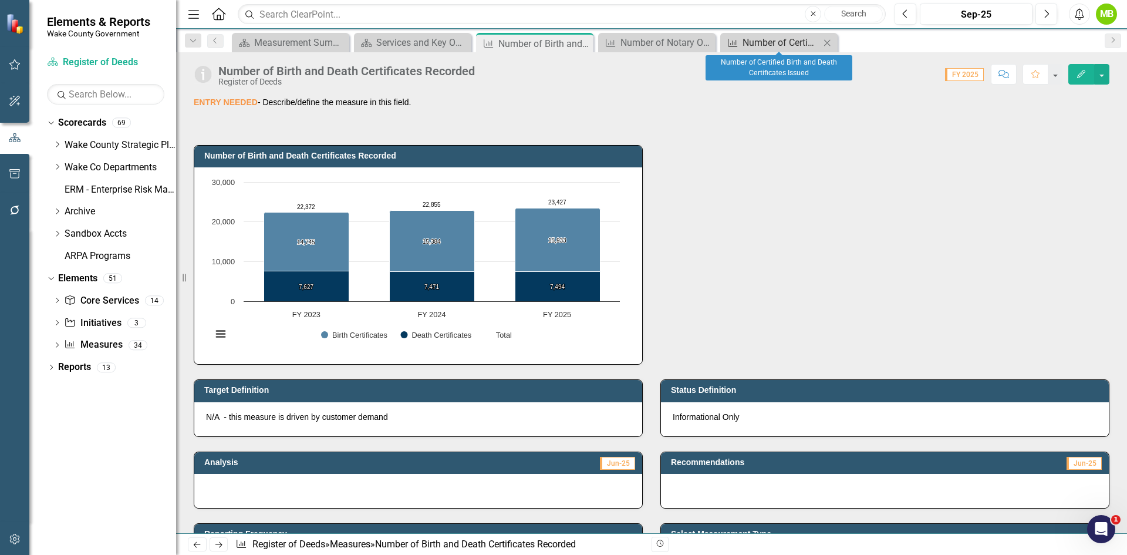
click at [767, 43] on div "Number of Certified Birth and Death Certificates Issued" at bounding box center [780, 42] width 77 height 15
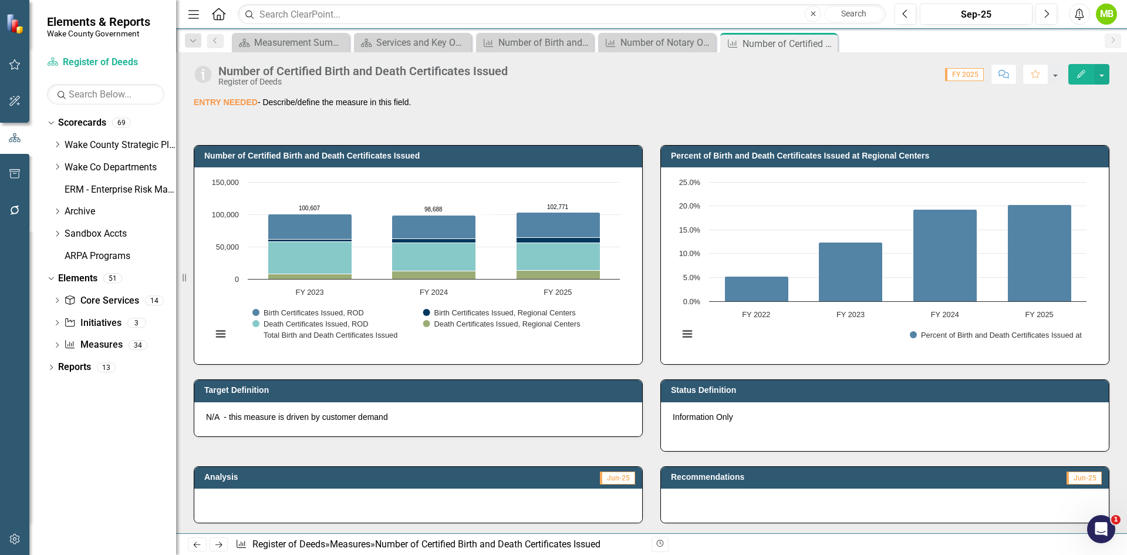
click at [687, 438] on p at bounding box center [885, 432] width 424 height 14
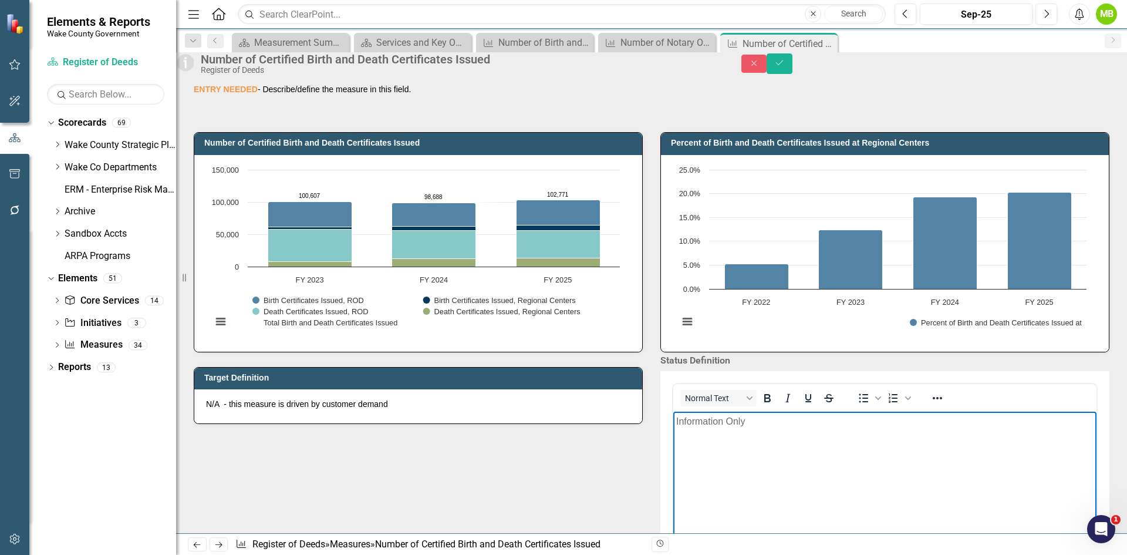
click at [717, 472] on body "Information Only" at bounding box center [884, 499] width 423 height 176
click at [792, 71] on button "Save" at bounding box center [779, 63] width 26 height 21
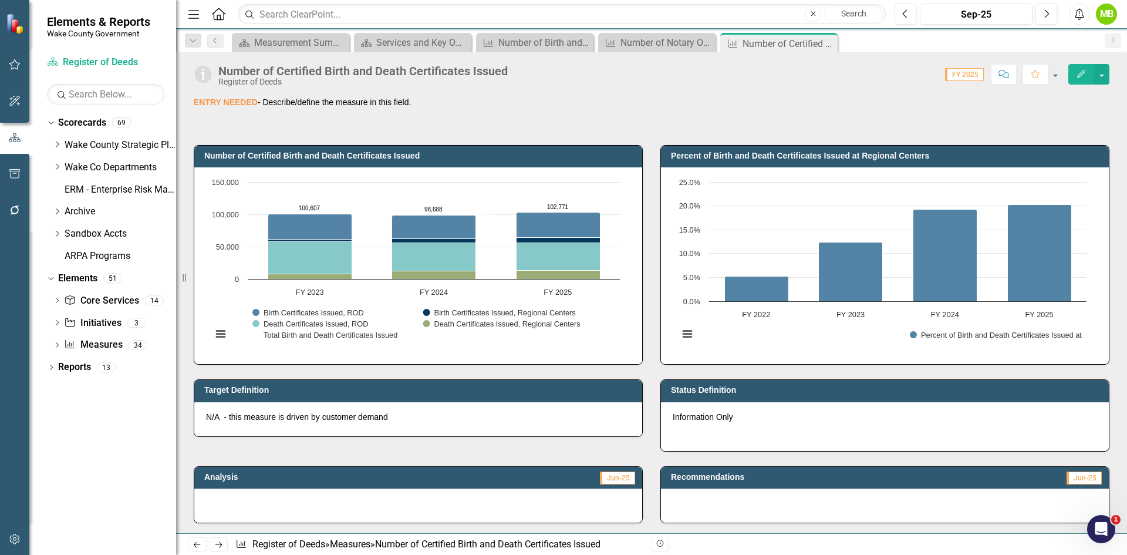
click at [746, 427] on p at bounding box center [885, 432] width 424 height 14
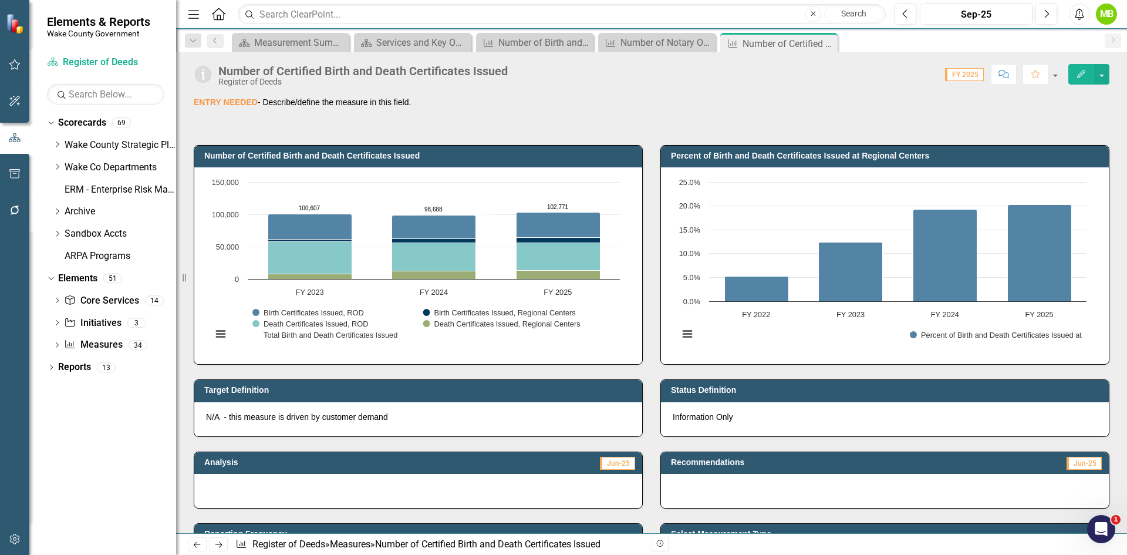
click at [394, 102] on p "ENTRY NEEDED - Describe/define the measure in this field." at bounding box center [652, 102] width 916 height 12
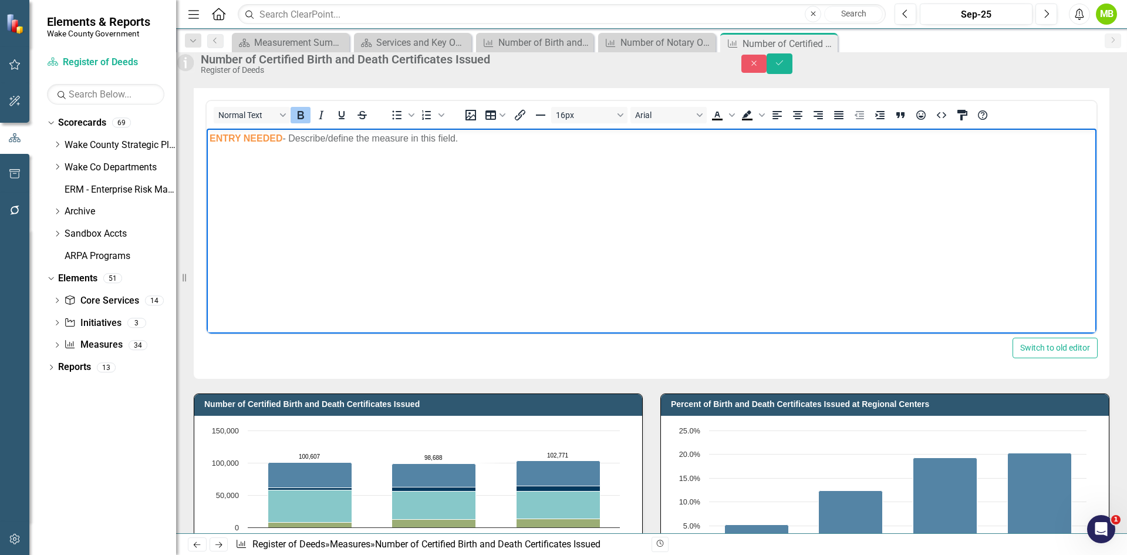
drag, startPoint x: 492, startPoint y: 137, endPoint x: 207, endPoint y: 122, distance: 286.2
click at [207, 128] on html "ENTRY NEEDED - Describe/define the measure in this field." at bounding box center [652, 216] width 890 height 176
click at [792, 66] on button "Save" at bounding box center [779, 63] width 26 height 21
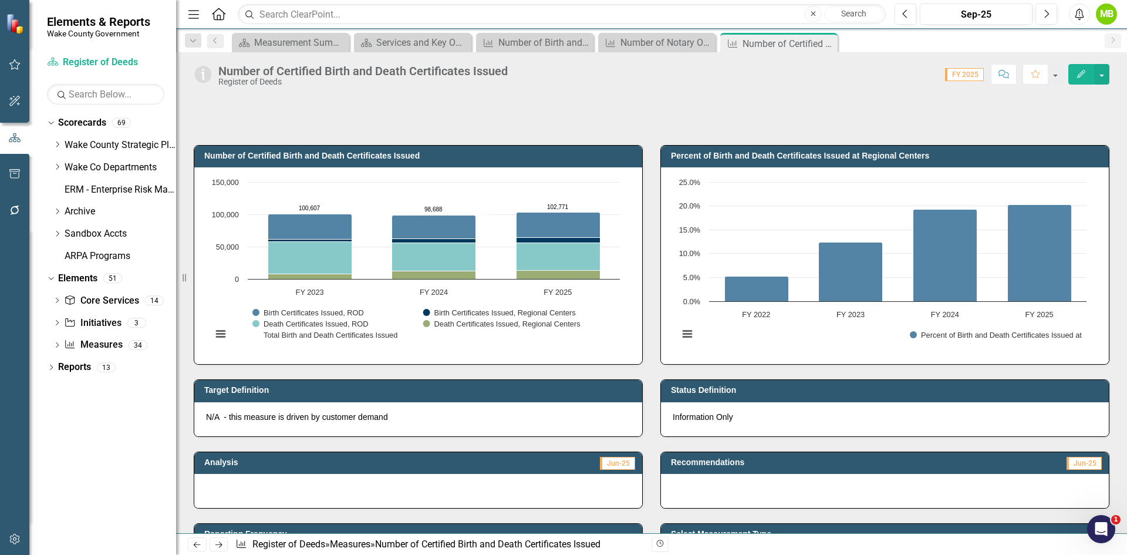
click at [354, 107] on div at bounding box center [652, 113] width 916 height 34
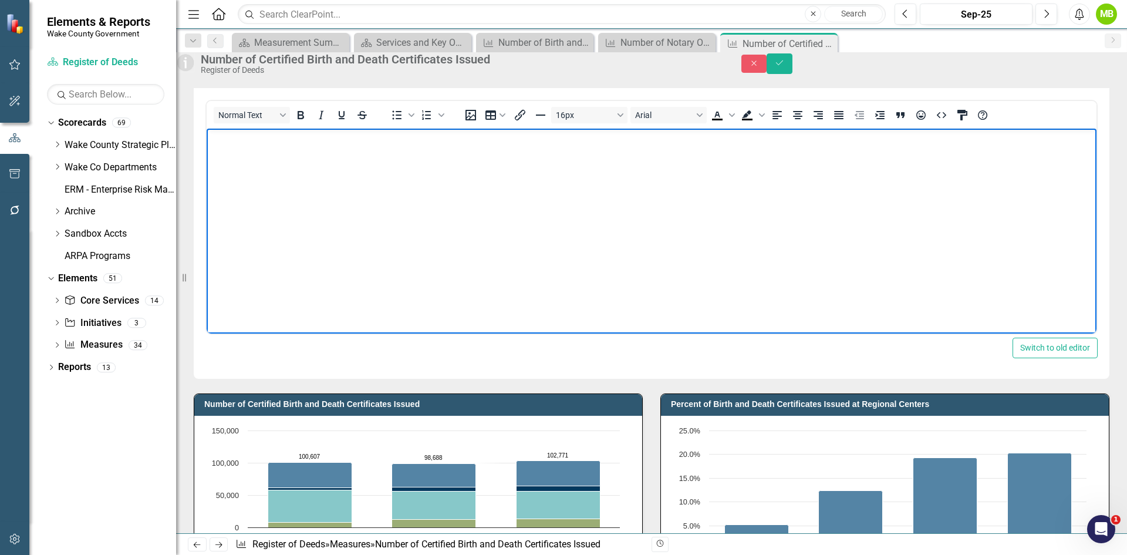
click at [310, 159] on body "Rich Text Area. Press ALT-0 for help." at bounding box center [652, 216] width 890 height 176
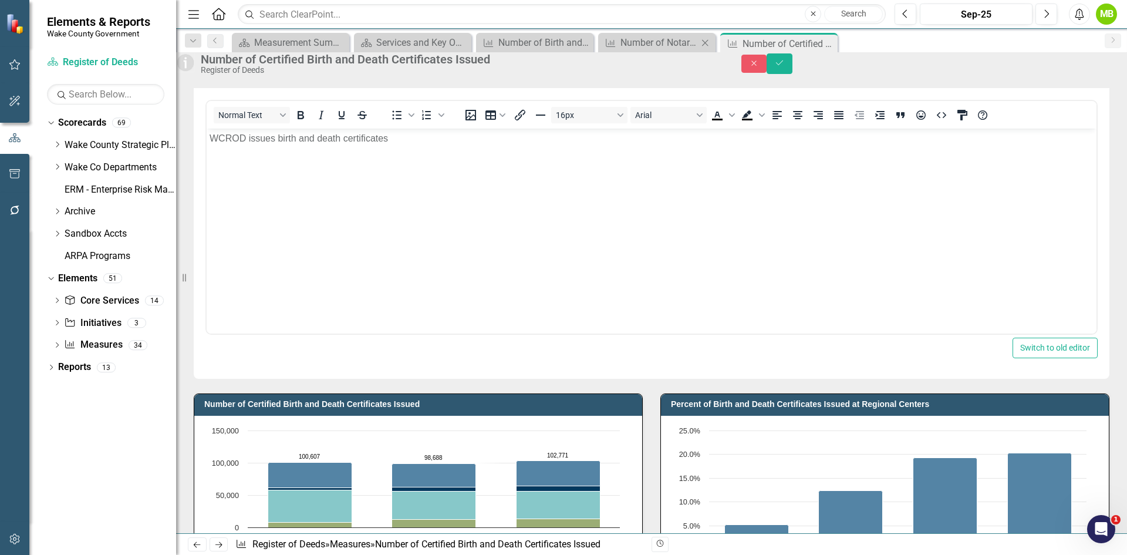
click at [658, 50] on div "Measure Number of Notary Oaths Administered Close" at bounding box center [656, 42] width 117 height 19
click at [659, 39] on div "Number of Notary Oaths Administered" at bounding box center [658, 42] width 77 height 15
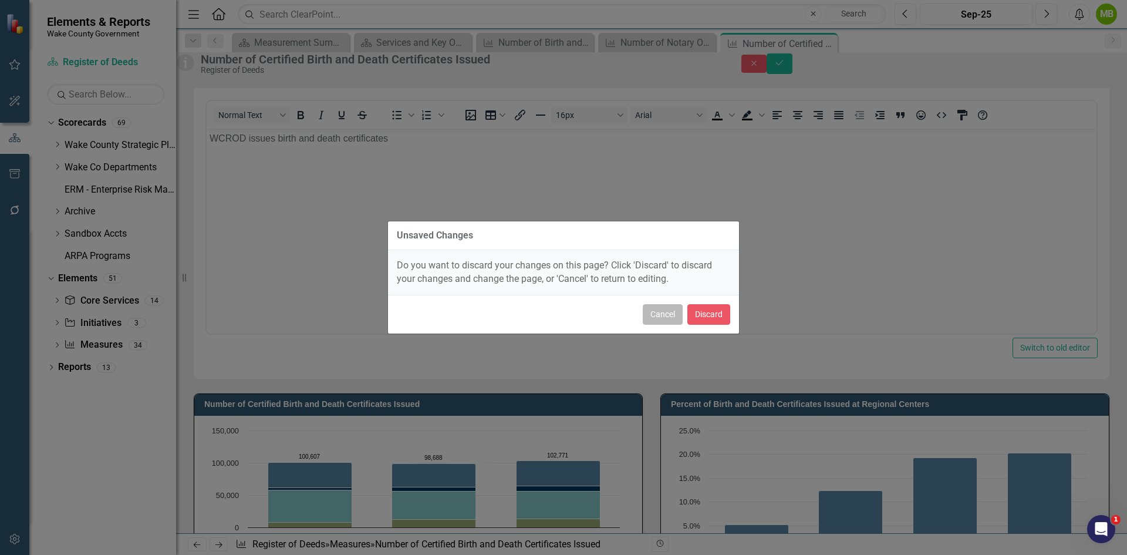
click at [669, 308] on button "Cancel" at bounding box center [663, 314] width 40 height 21
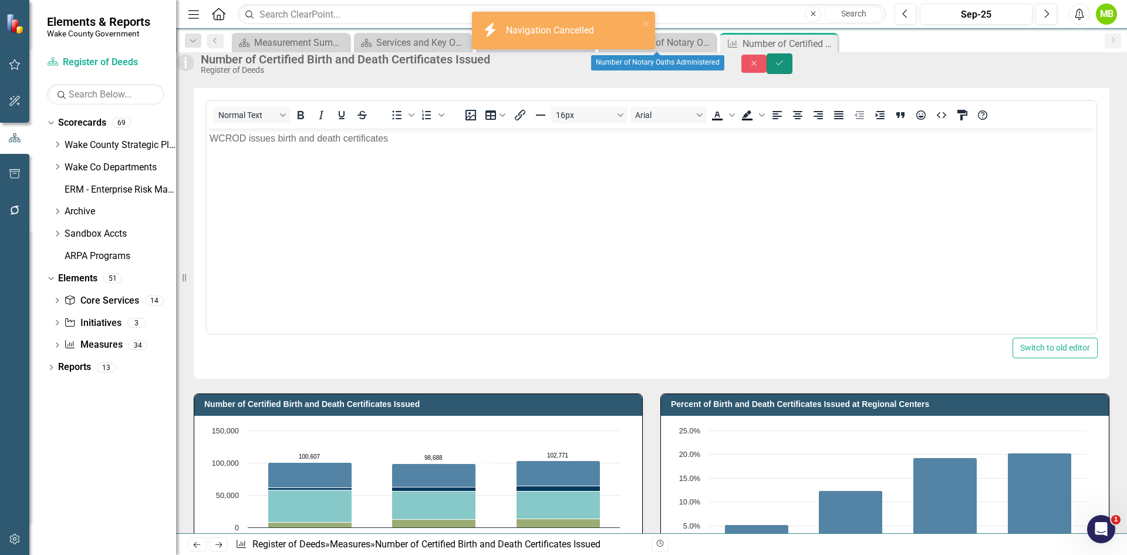
click at [785, 67] on icon "Save" at bounding box center [779, 63] width 11 height 8
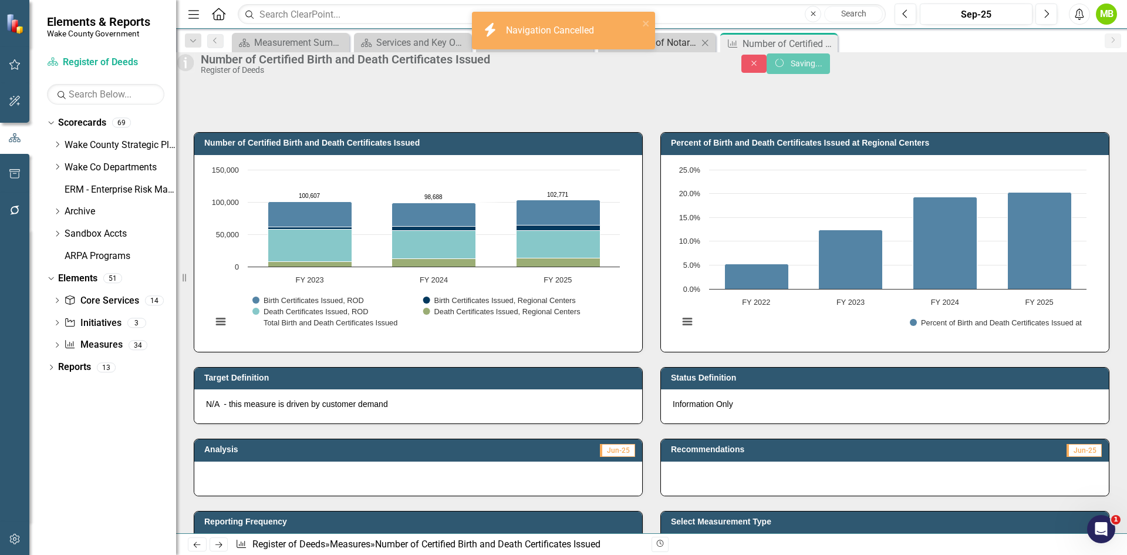
click at [678, 46] on div "Number of Notary Oaths Administered" at bounding box center [658, 42] width 77 height 15
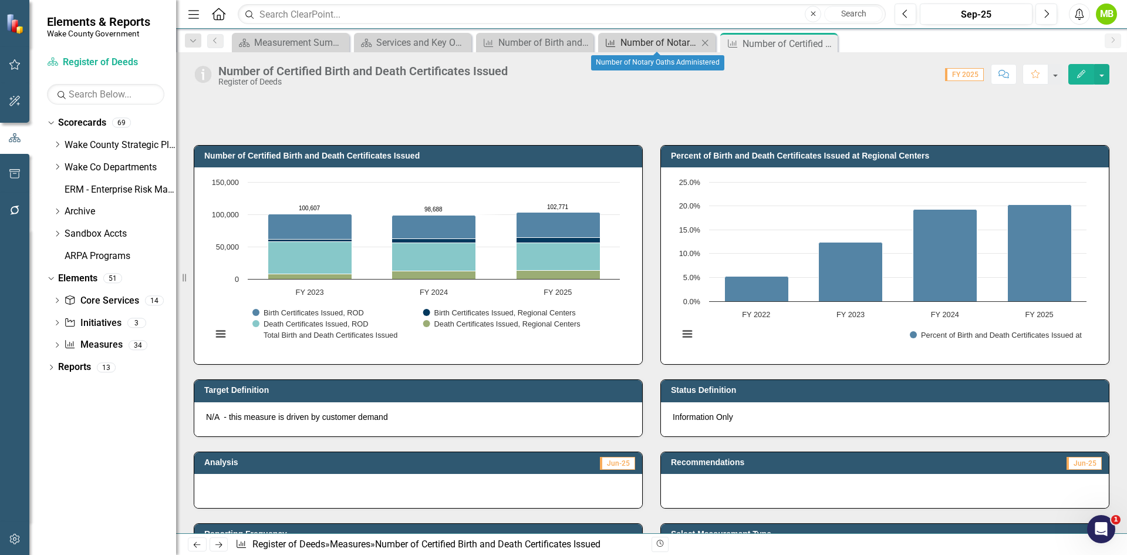
click at [665, 42] on div "Number of Notary Oaths Administered" at bounding box center [658, 42] width 77 height 15
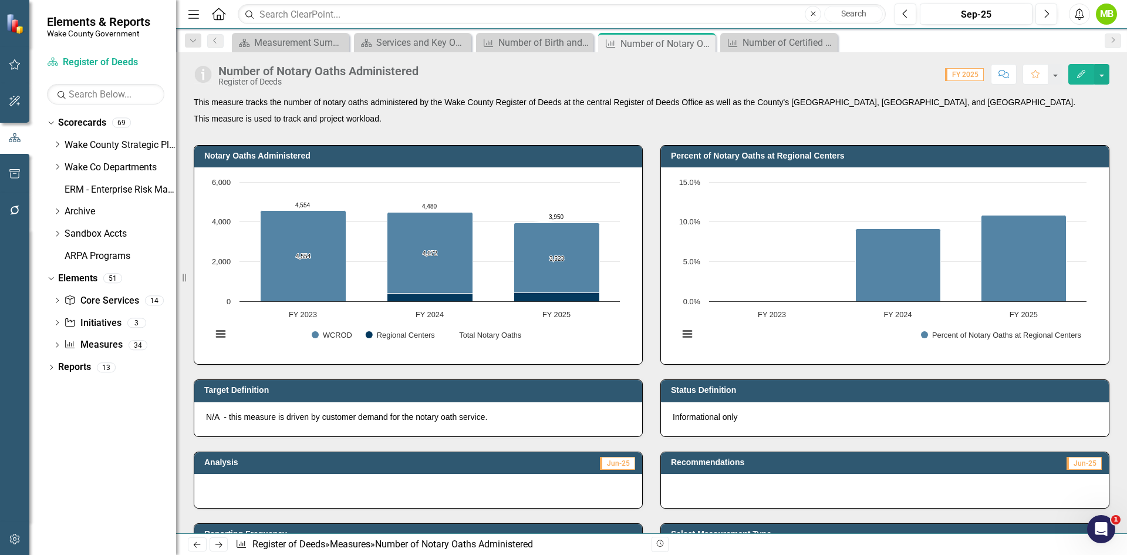
click at [386, 119] on p "This measure is used to track and project workload." at bounding box center [652, 117] width 916 height 14
drag, startPoint x: 321, startPoint y: 113, endPoint x: 204, endPoint y: 102, distance: 117.4
click at [204, 102] on span "This measure tracks the number of notary oaths administered by the Wake County …" at bounding box center [652, 110] width 916 height 28
click at [285, 112] on p "This measure is used to track and project workload." at bounding box center [652, 117] width 916 height 14
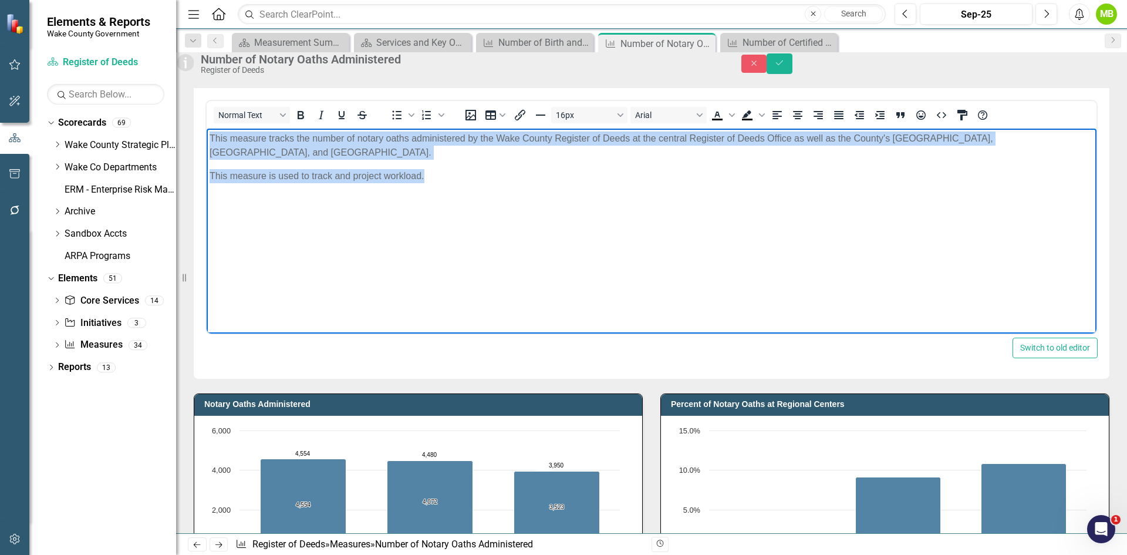
drag, startPoint x: 404, startPoint y: 173, endPoint x: 411, endPoint y: 292, distance: 118.8
click at [207, 128] on html "This measure tracks the number of notary oaths administered by the Wake County …" at bounding box center [652, 216] width 890 height 176
copy body "This measure tracks the number of notary oaths administered by the Wake County …"
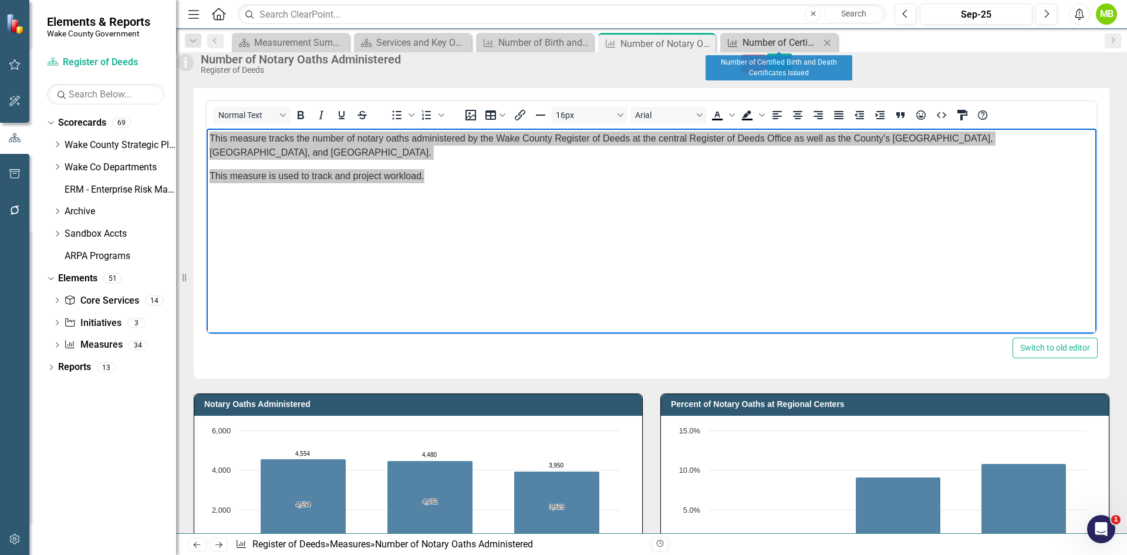
click at [765, 40] on div "Number of Certified Birth and Death Certificates Issued" at bounding box center [780, 42] width 77 height 15
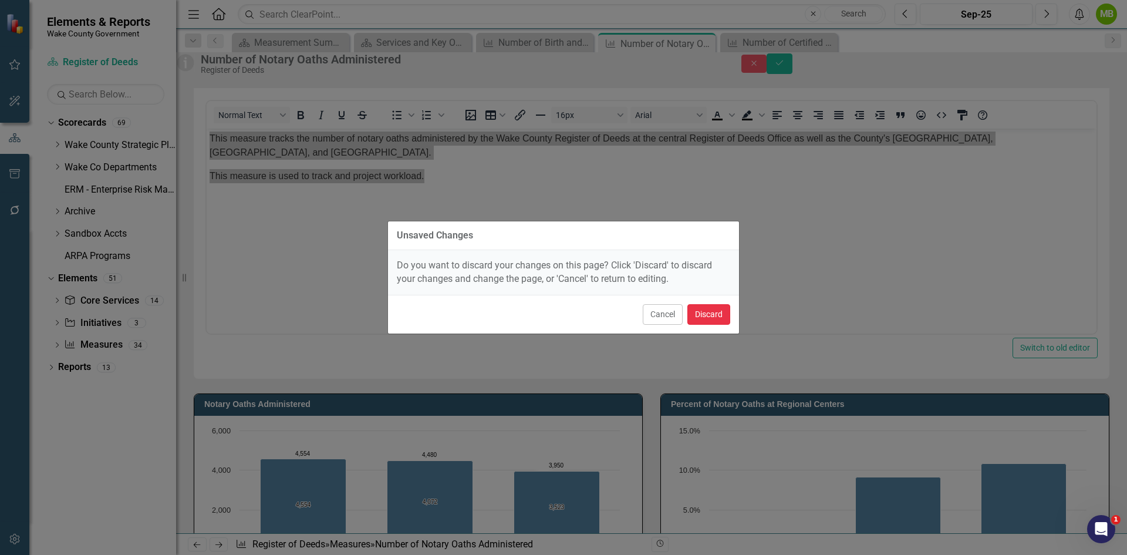
click at [710, 317] on button "Discard" at bounding box center [708, 314] width 43 height 21
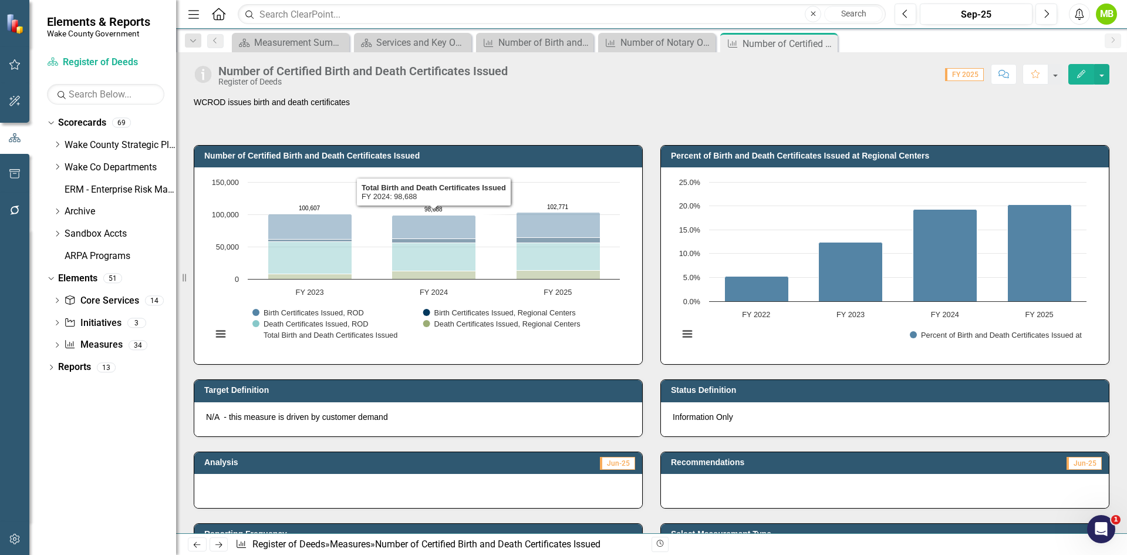
click at [350, 114] on div "WCROD issues birth and death certificates" at bounding box center [652, 113] width 916 height 34
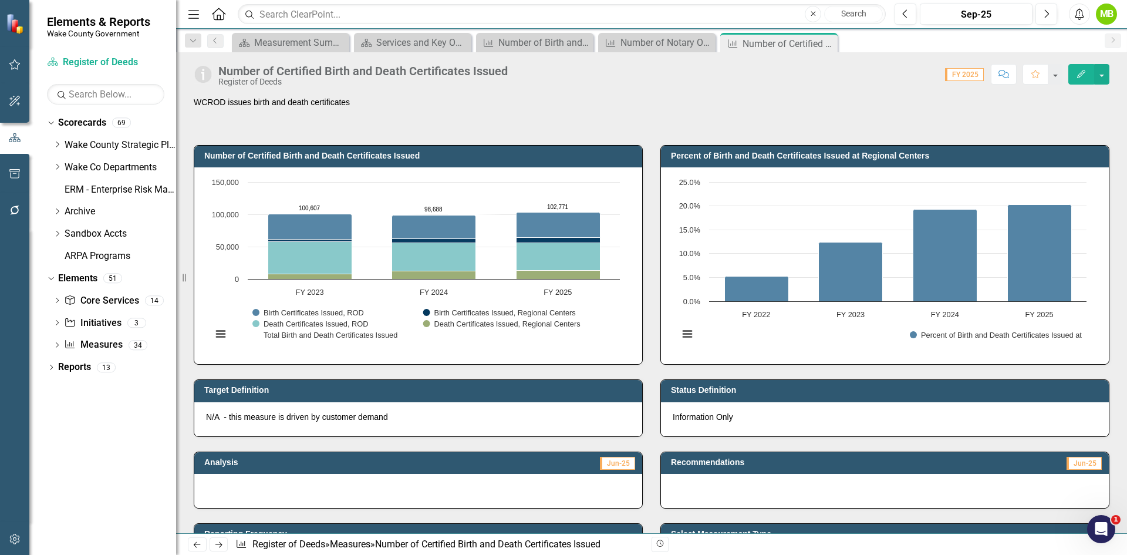
click at [350, 114] on div "WCROD issues birth and death certificates" at bounding box center [652, 113] width 916 height 34
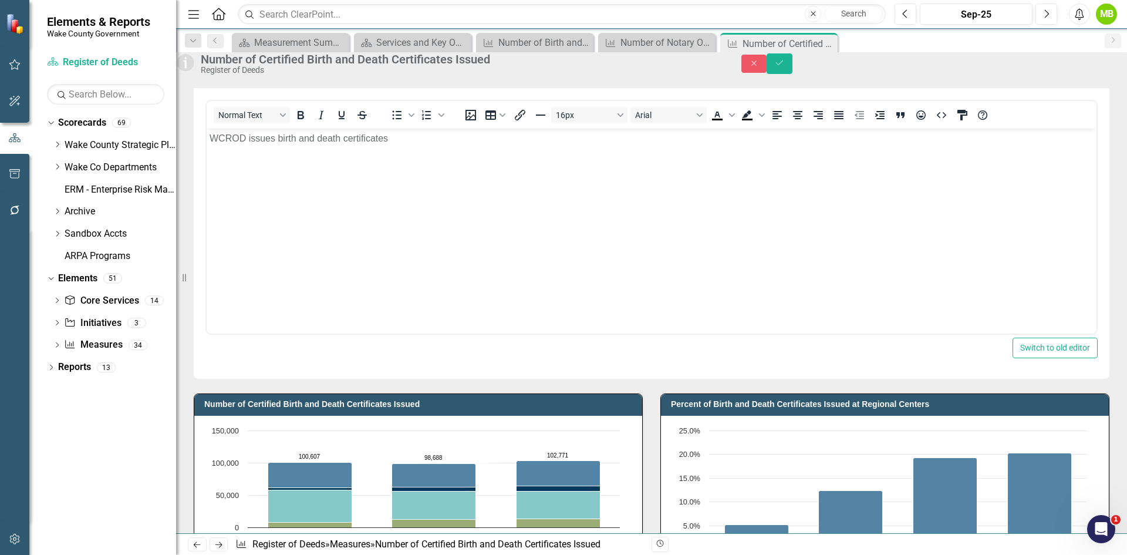
click at [211, 133] on p "WCROD issues birth and death certificates" at bounding box center [652, 138] width 884 height 14
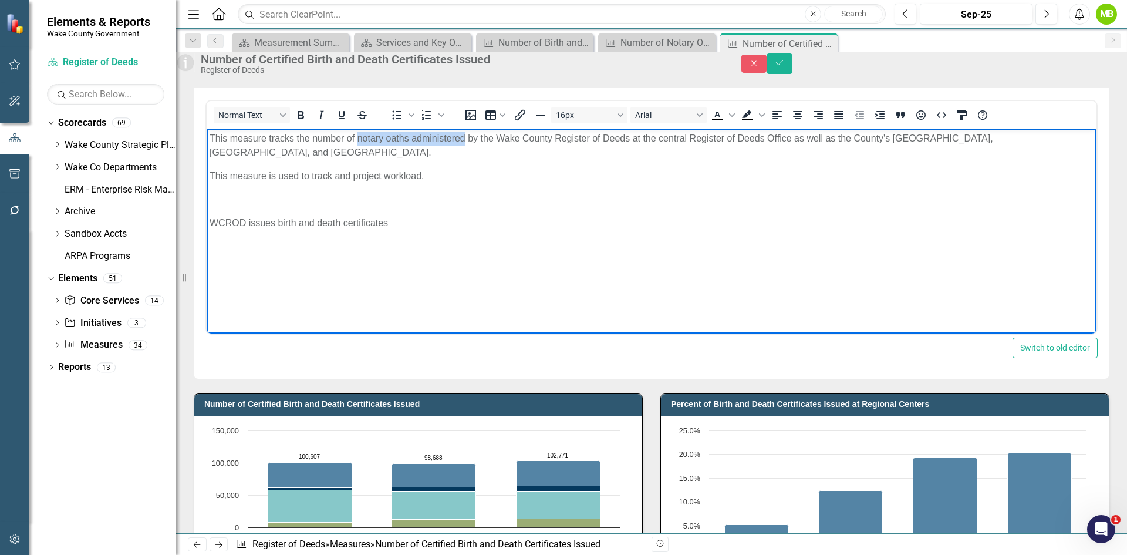
drag, startPoint x: 358, startPoint y: 138, endPoint x: 463, endPoint y: 138, distance: 105.0
click at [463, 138] on p "This measure tracks the number of notary oaths administered by the Wake County …" at bounding box center [652, 145] width 884 height 28
drag, startPoint x: 424, startPoint y: 226, endPoint x: 319, endPoint y: 205, distance: 107.7
click at [319, 205] on body "This measure tracks the number of certified birth and death certificates issues…" at bounding box center [652, 216] width 890 height 176
drag, startPoint x: 549, startPoint y: 178, endPoint x: 519, endPoint y: 162, distance: 34.1
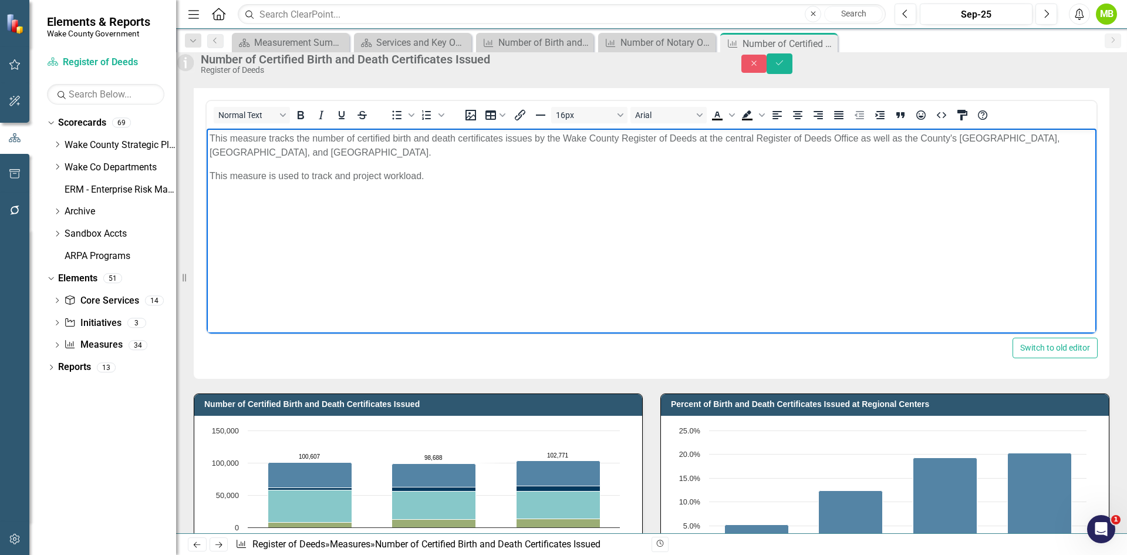
click at [546, 177] on p "This measure is used to track and project workload." at bounding box center [652, 175] width 884 height 14
click at [514, 154] on p "This measure tracks the number of certified birth and death certificates issues…" at bounding box center [652, 145] width 884 height 28
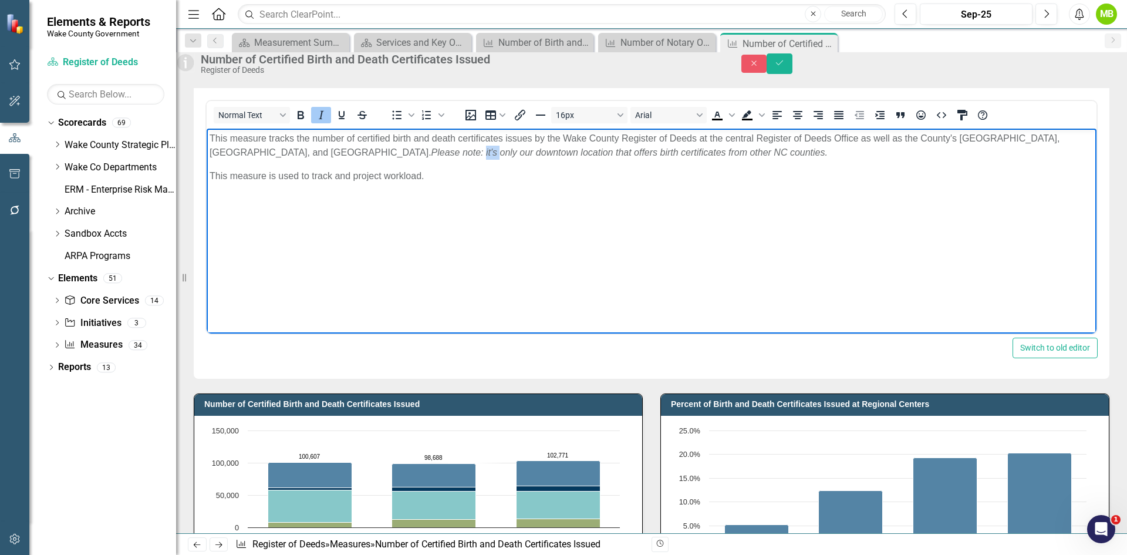
drag, startPoint x: 503, startPoint y: 151, endPoint x: 518, endPoint y: 151, distance: 14.7
click at [518, 151] on em "Please note: it's only our downtown location that offers birth certificates fro…" at bounding box center [629, 152] width 396 height 10
drag, startPoint x: 523, startPoint y: 151, endPoint x: 542, endPoint y: 150, distance: 18.3
click at [542, 150] on em "Please note: only our downtown location that offers birth certificates from oth…" at bounding box center [622, 152] width 383 height 10
drag, startPoint x: 618, startPoint y: 151, endPoint x: 637, endPoint y: 148, distance: 19.1
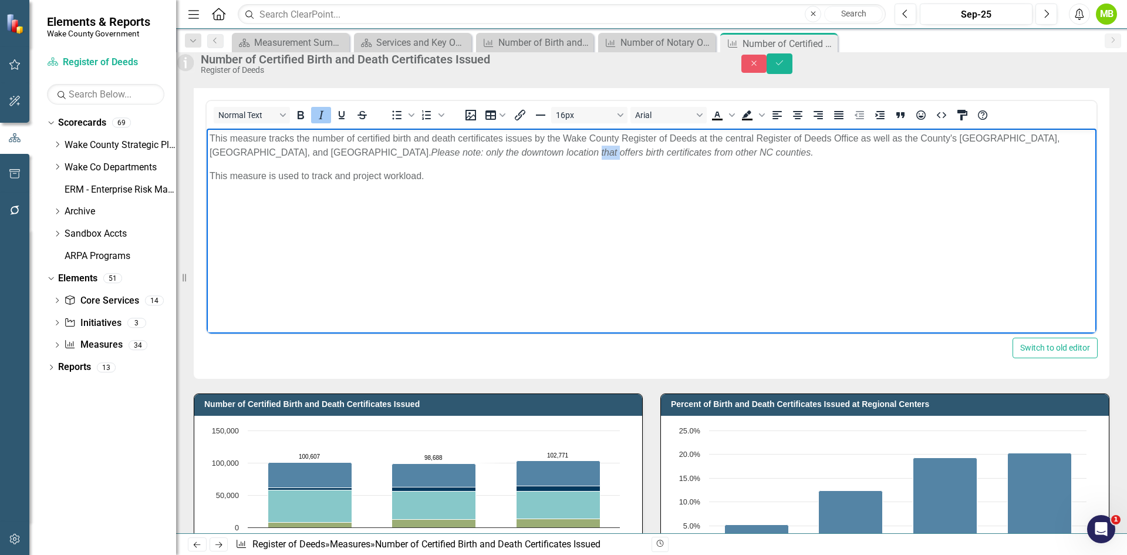
click at [637, 148] on em "Please note: only the downtown location that offers birth certificates from oth…" at bounding box center [622, 152] width 382 height 10
click at [667, 150] on em "Please note: only the downtown location offers birth certificates from other NC…" at bounding box center [613, 152] width 364 height 10
drag, startPoint x: 322, startPoint y: 153, endPoint x: 380, endPoint y: 167, distance: 59.4
click at [323, 153] on p "This measure tracks the number of certified birth and death certificates issues…" at bounding box center [652, 145] width 884 height 28
click at [792, 71] on button "Save" at bounding box center [779, 63] width 26 height 21
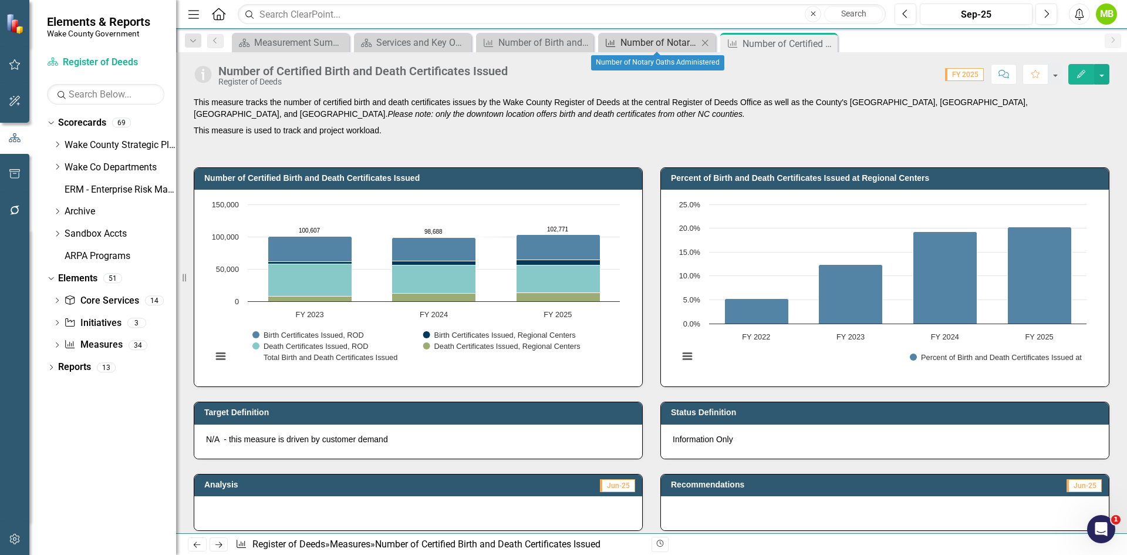
click at [657, 43] on div "Number of Notary Oaths Administered" at bounding box center [658, 42] width 77 height 15
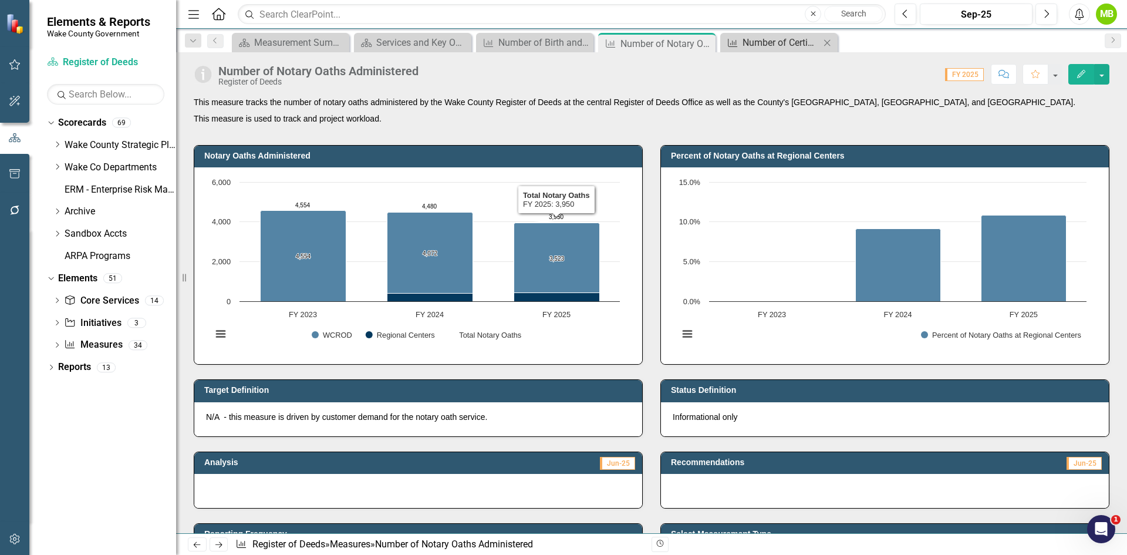
click at [761, 46] on div "Number of Certified Birth and Death Certificates Issued" at bounding box center [780, 42] width 77 height 15
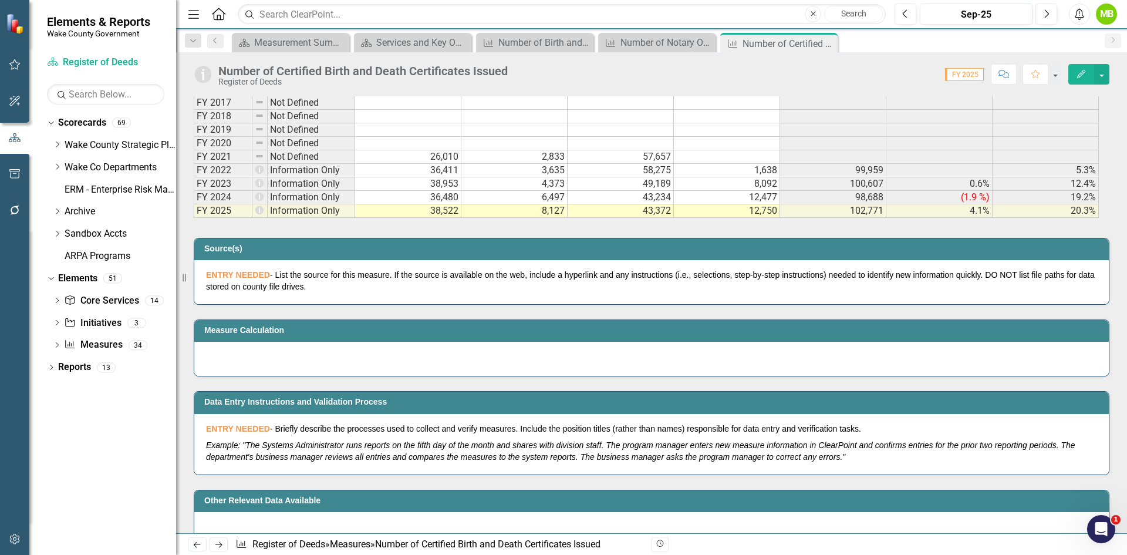
scroll to position [646, 0]
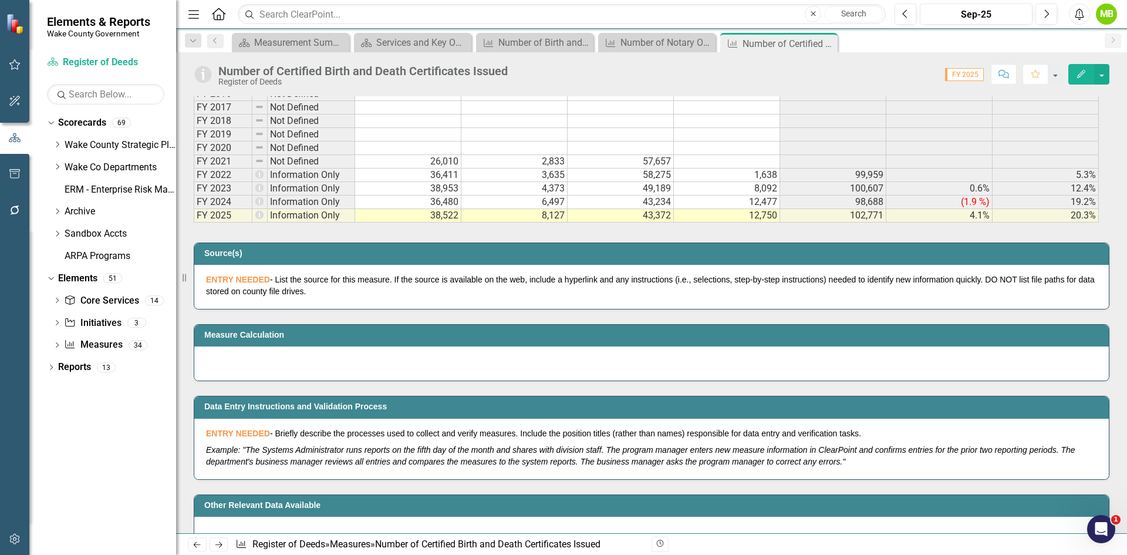
click at [329, 363] on div at bounding box center [651, 363] width 914 height 34
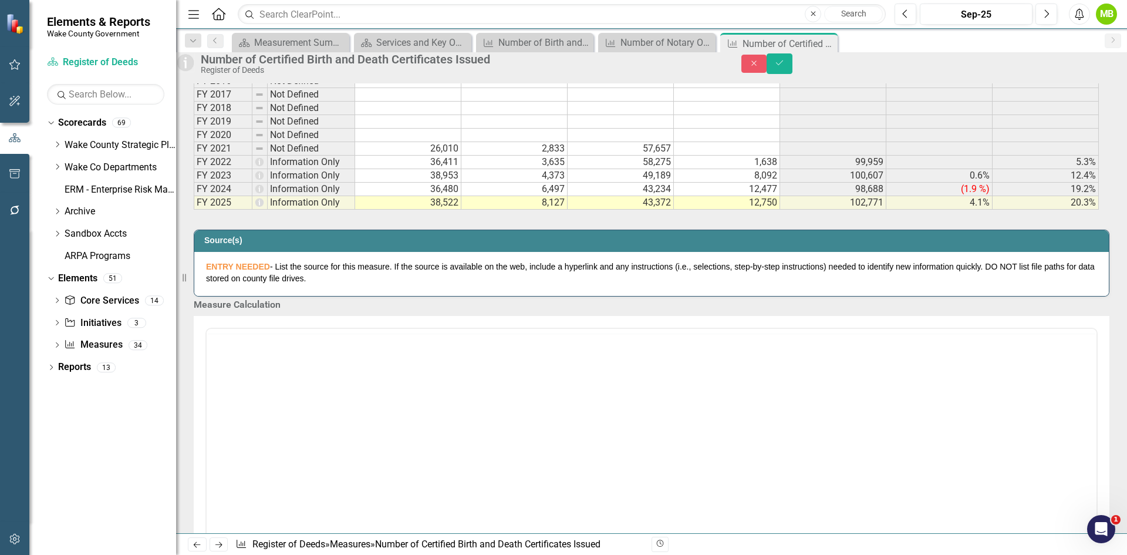
scroll to position [0, 0]
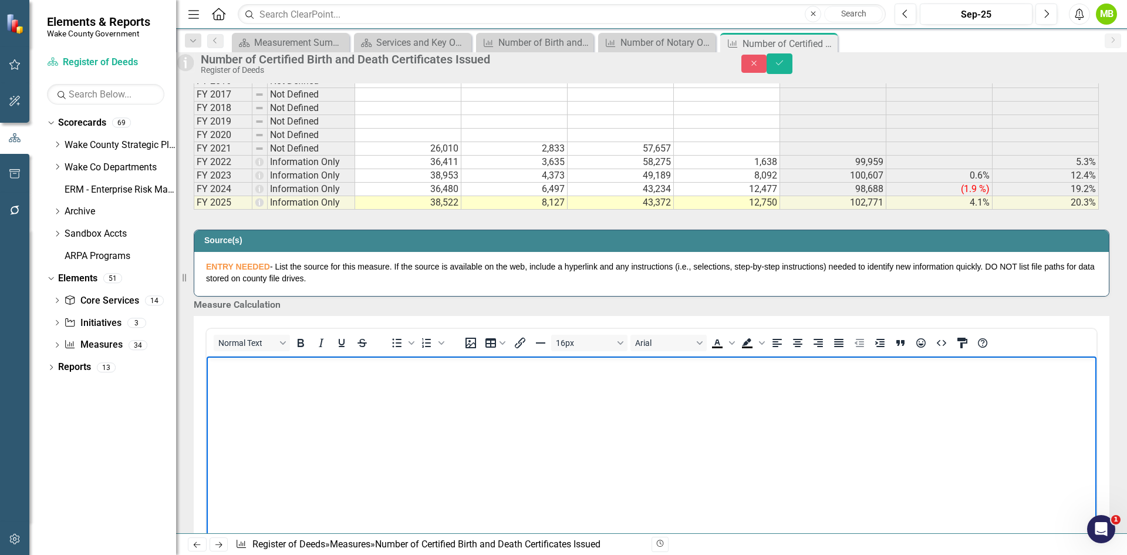
click at [320, 372] on body "Rich Text Area. Press ALT-0 for help." at bounding box center [652, 444] width 890 height 176
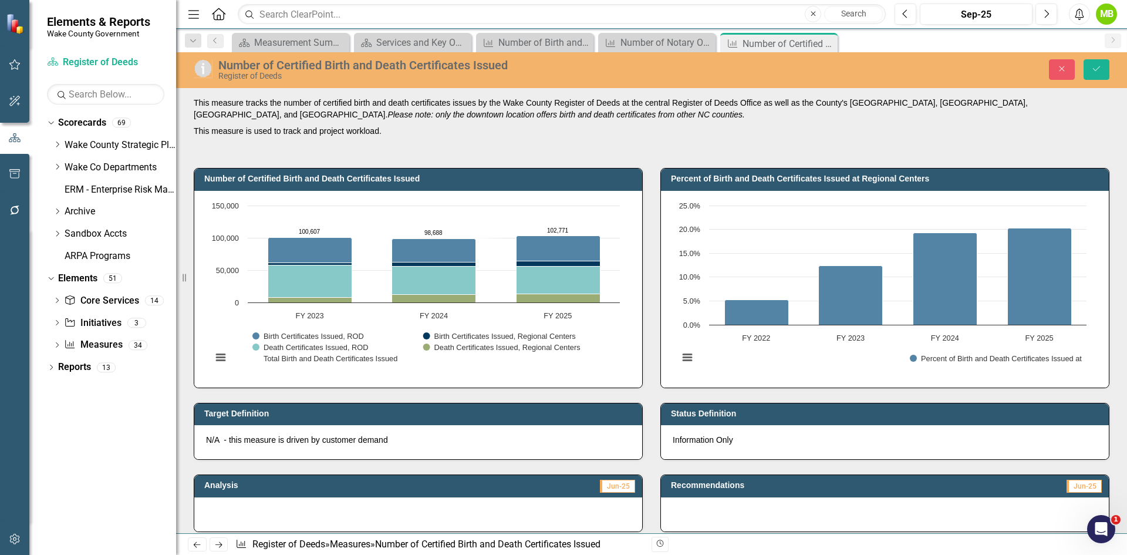
scroll to position [646, 0]
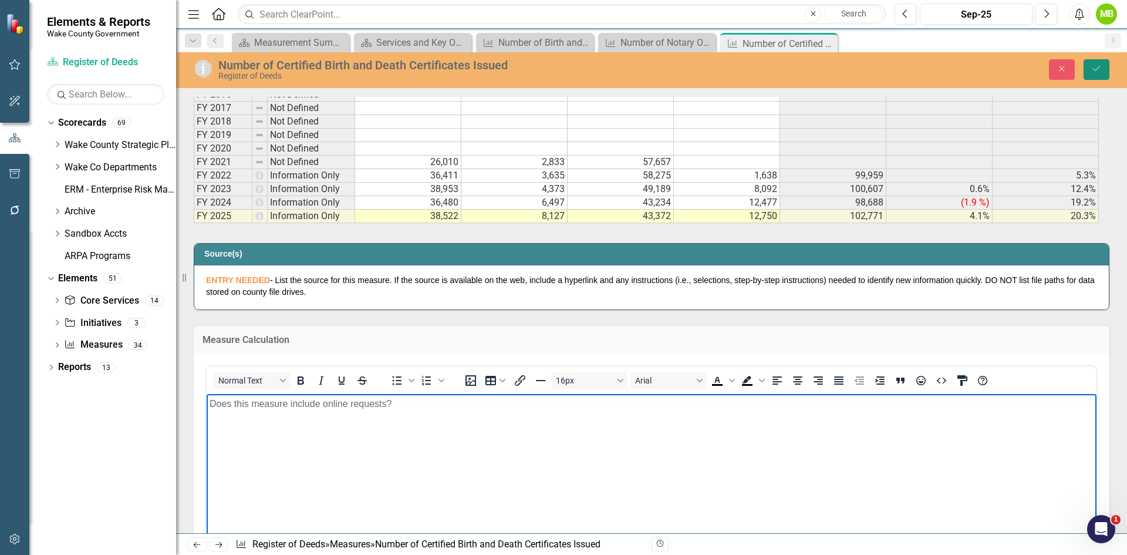
click at [1099, 72] on icon "Save" at bounding box center [1096, 69] width 11 height 8
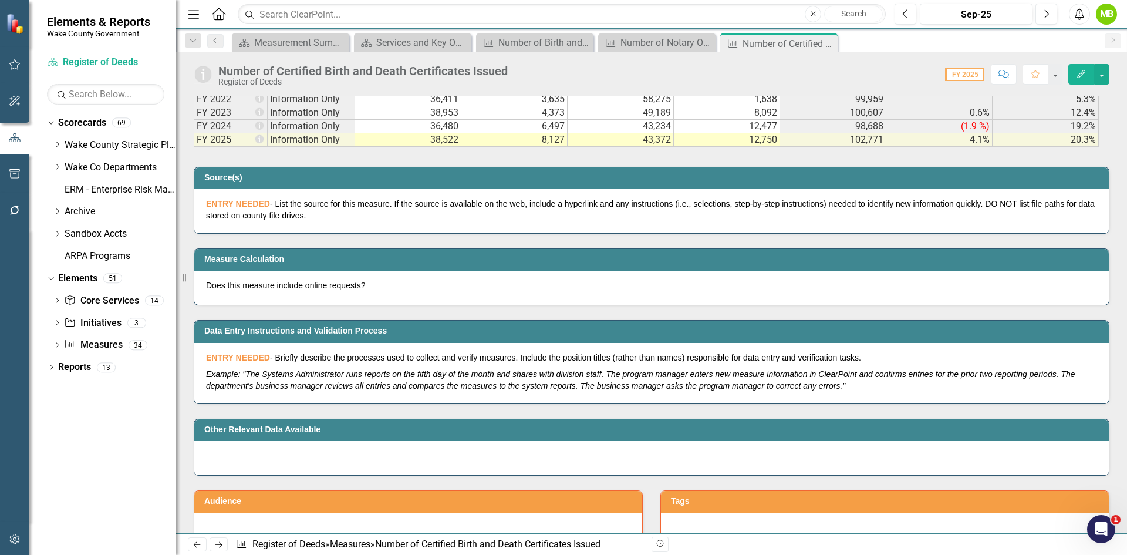
scroll to position [822, 0]
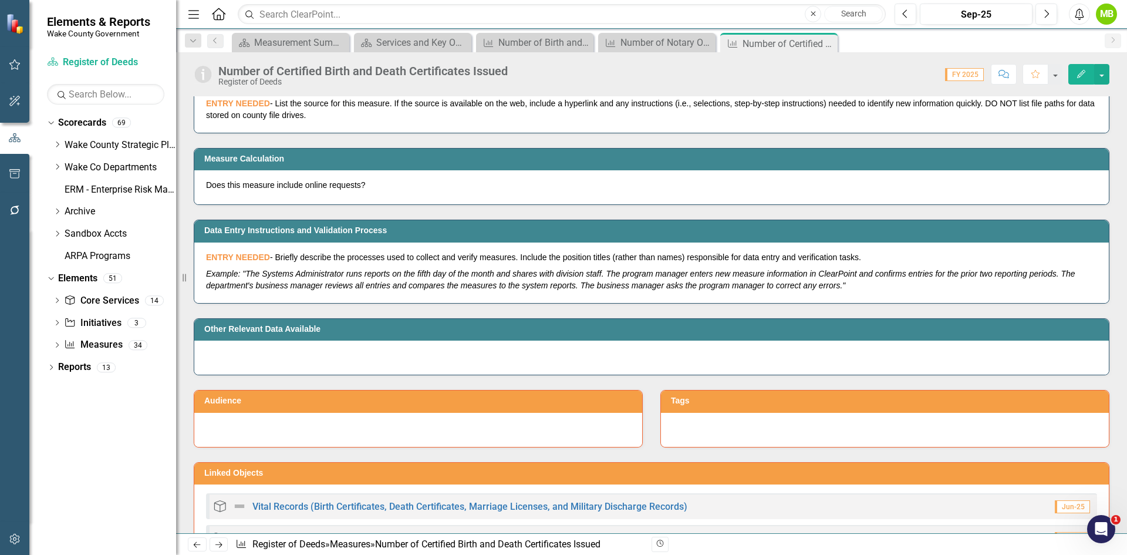
click at [395, 185] on p "Does this measure include online requests?" at bounding box center [651, 185] width 891 height 12
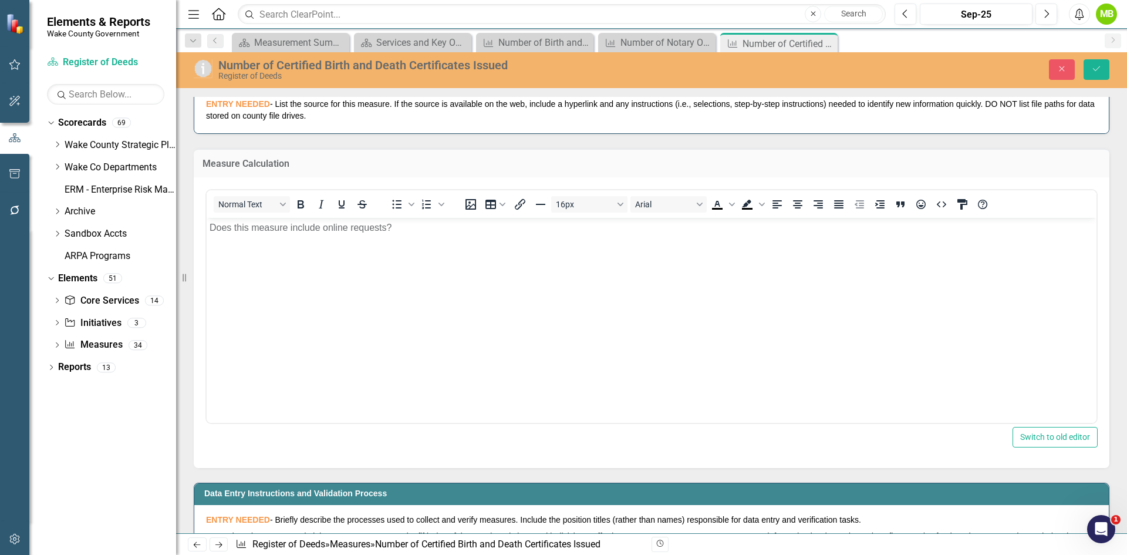
scroll to position [0, 0]
click at [349, 229] on p "Does this measure include online requests?" at bounding box center [652, 227] width 884 height 14
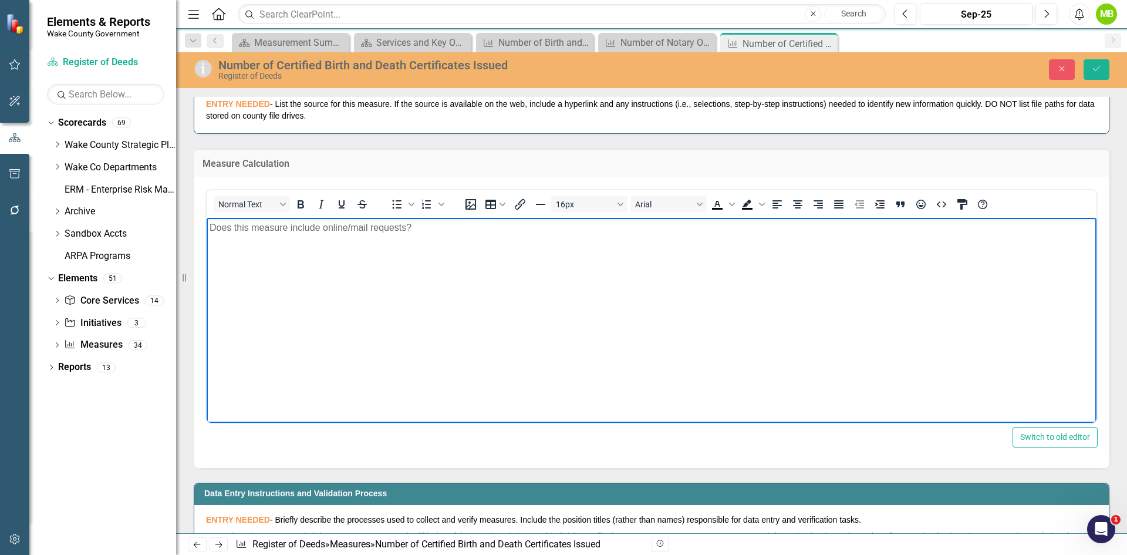
drag, startPoint x: 227, startPoint y: 1, endPoint x: 619, endPoint y: 157, distance: 422.7
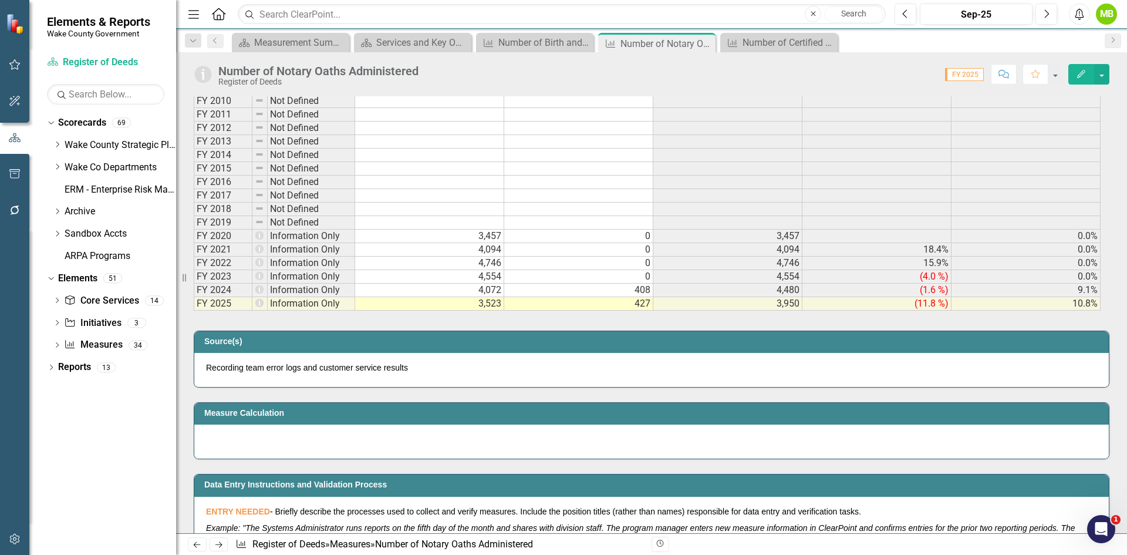
scroll to position [704, 0]
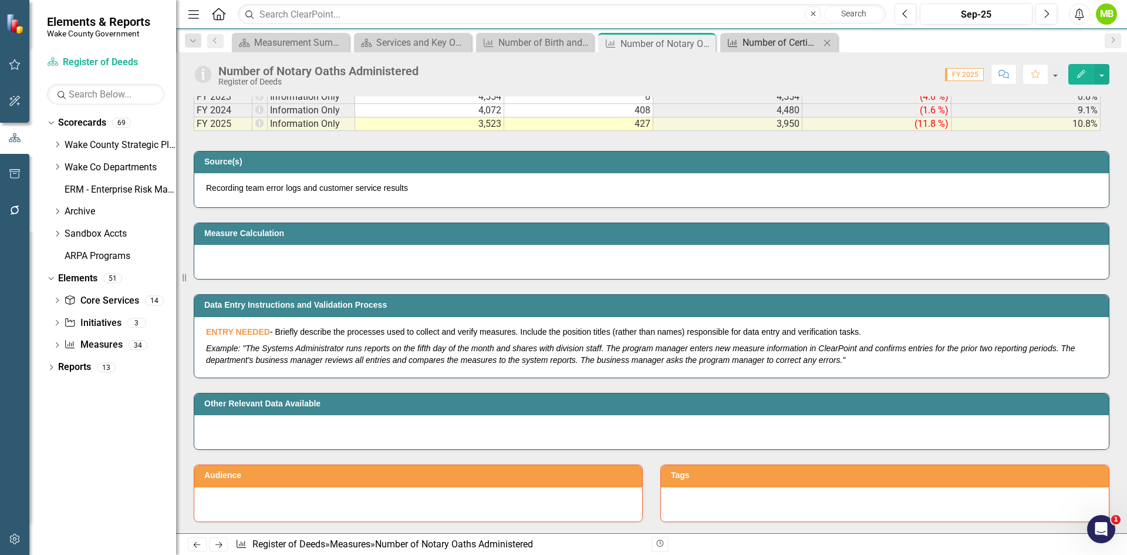
click at [757, 45] on div "Number of Certified Birth and Death Certificates Issued" at bounding box center [780, 42] width 77 height 15
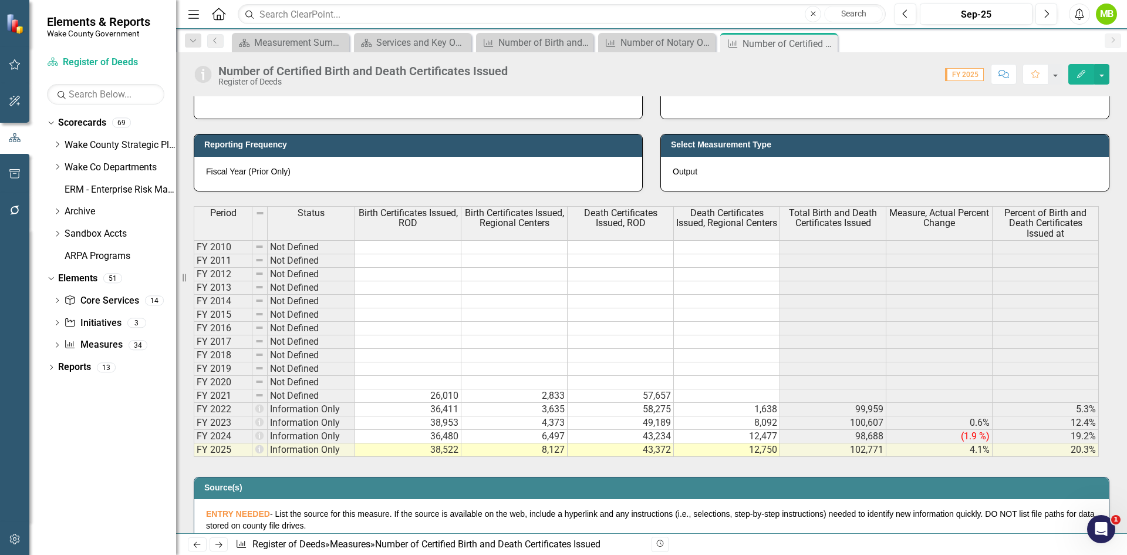
scroll to position [411, 0]
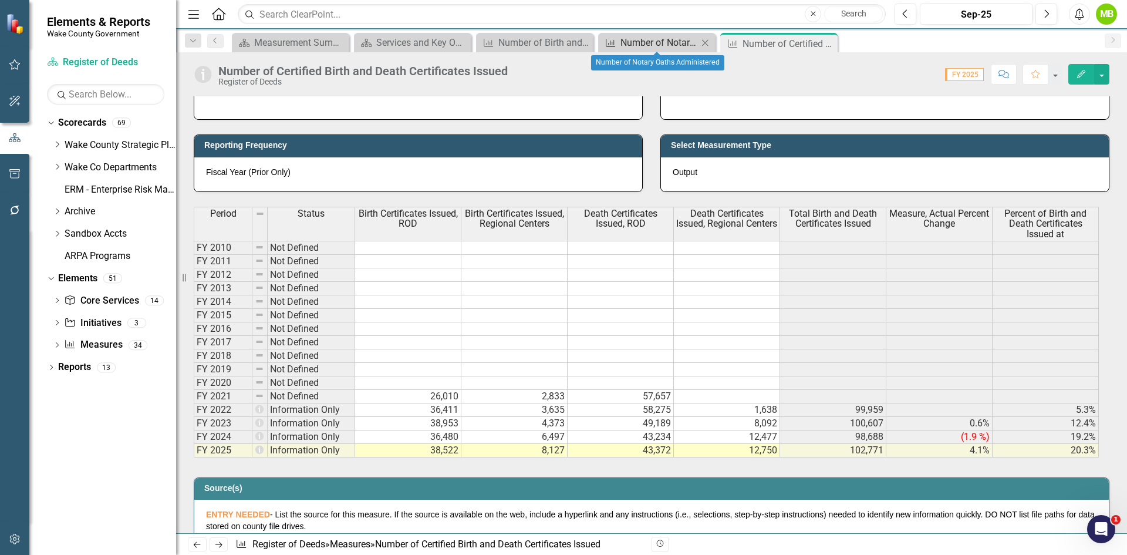
click at [631, 38] on div "Number of Notary Oaths Administered" at bounding box center [658, 42] width 77 height 15
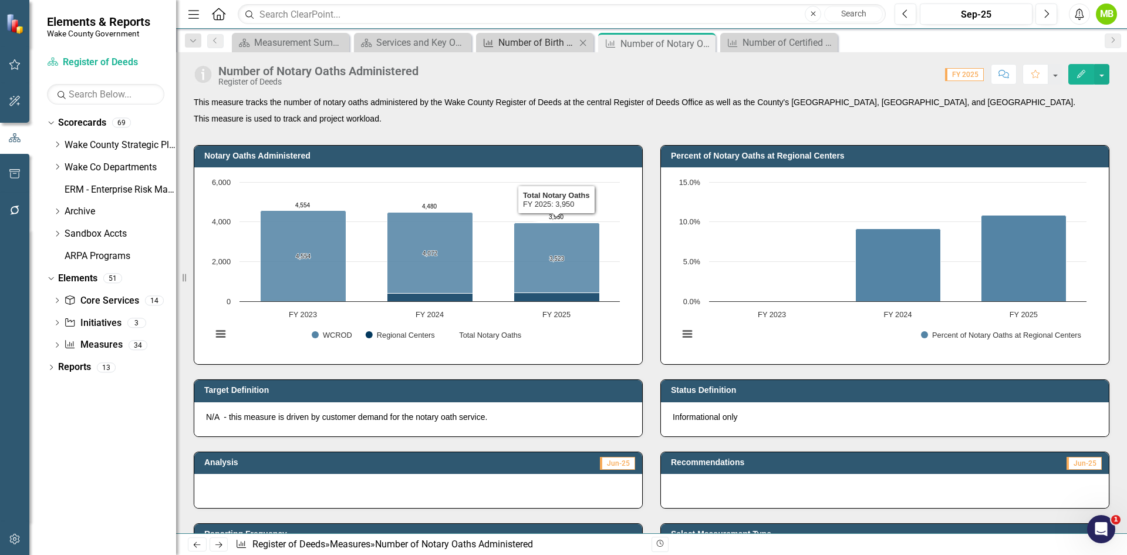
click at [529, 42] on div "Number of Birth and Death Certificates Recorded" at bounding box center [536, 42] width 77 height 15
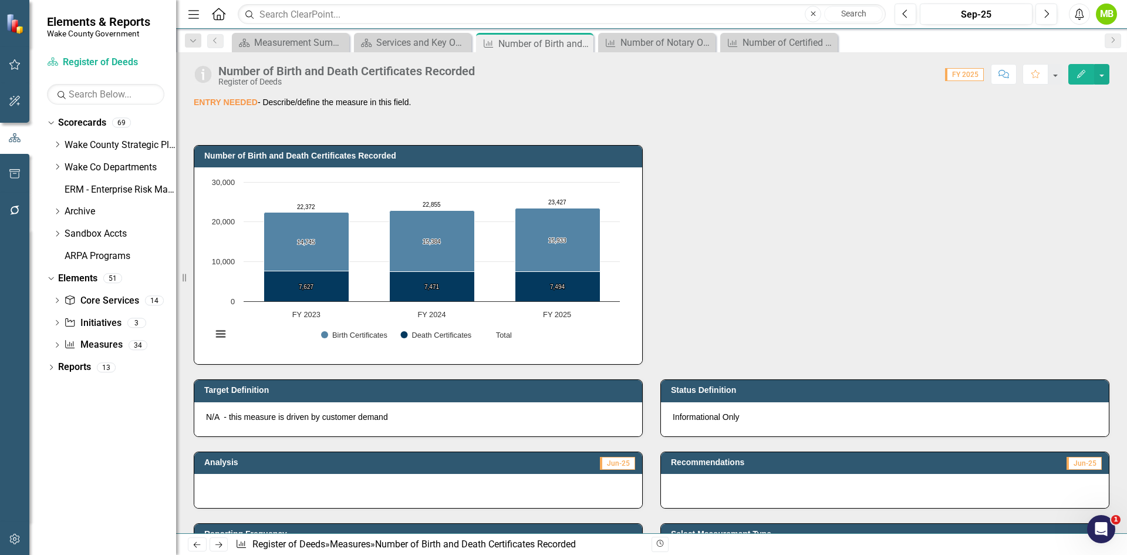
click at [411, 112] on div "ENTRY NEEDED - Describe/define the measure in this field." at bounding box center [652, 113] width 916 height 34
click at [410, 112] on div "ENTRY NEEDED - Describe/define the measure in this field." at bounding box center [652, 113] width 916 height 34
click at [406, 105] on p "ENTRY NEEDED - Describe/define the measure in this field." at bounding box center [652, 102] width 916 height 12
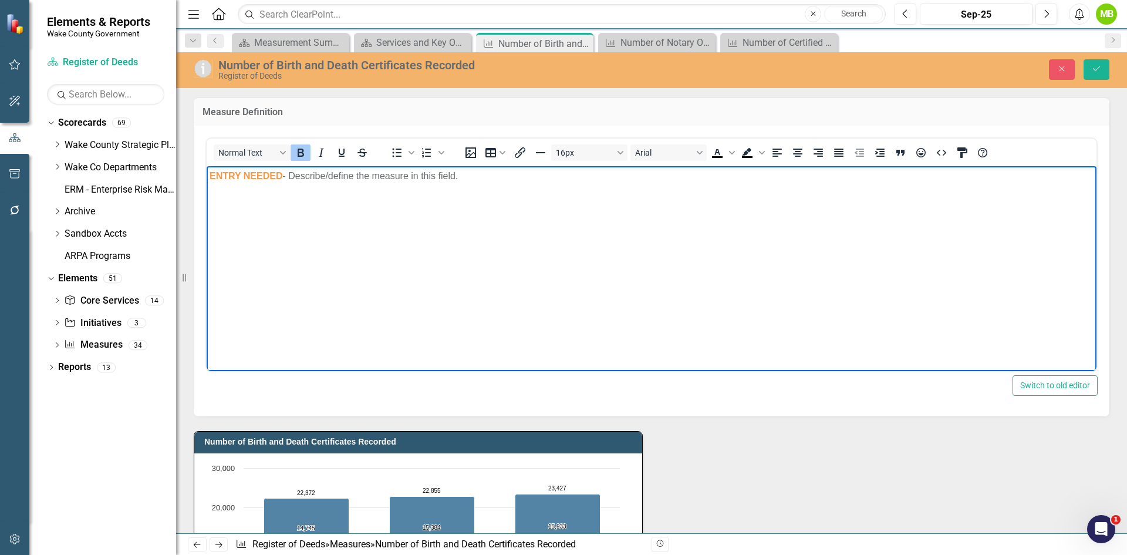
drag, startPoint x: 528, startPoint y: 182, endPoint x: 104, endPoint y: 171, distance: 424.4
click at [207, 171] on html "ENTRY NEEDED - Describe/define the measure in this field." at bounding box center [652, 253] width 890 height 176
paste body "Rich Text Area. Press ALT-0 for help."
click at [1090, 70] on button "Save" at bounding box center [1096, 69] width 26 height 21
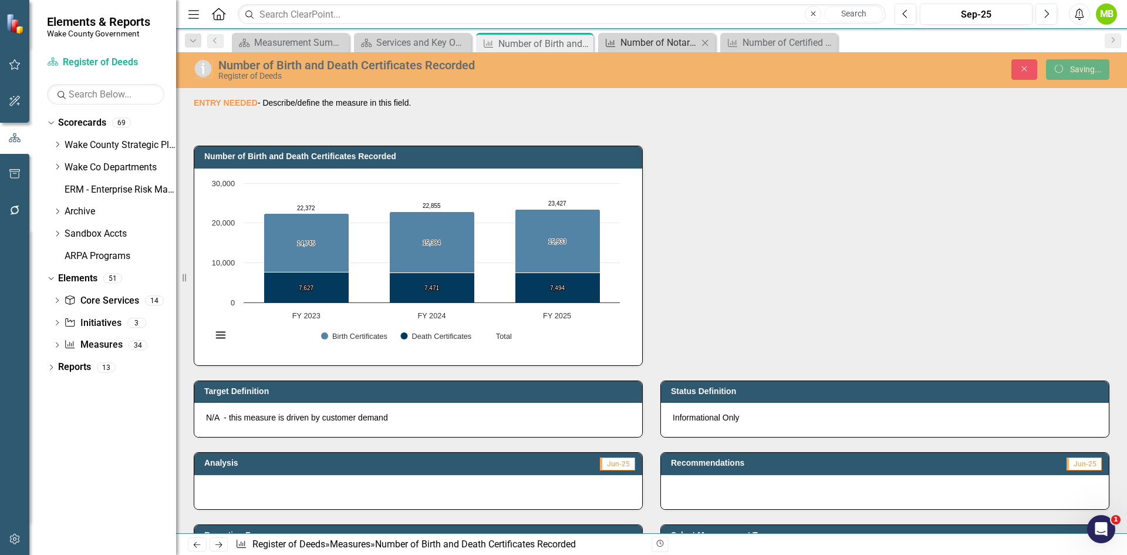
click at [660, 42] on div "Number of Notary Oaths Administered" at bounding box center [658, 42] width 77 height 15
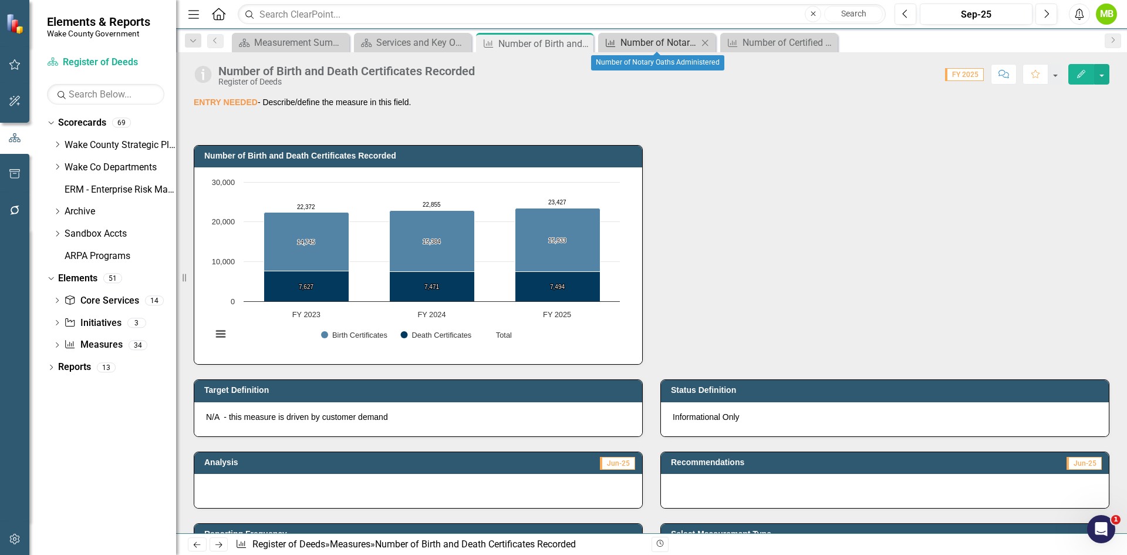
click at [658, 40] on div "Number of Notary Oaths Administered" at bounding box center [658, 42] width 77 height 15
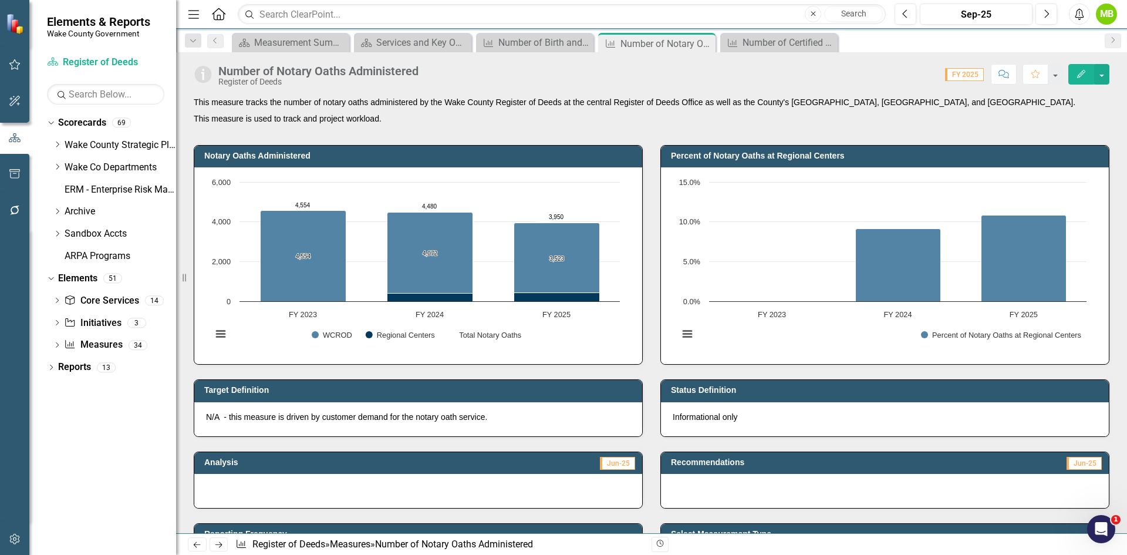
click at [401, 107] on p "This measure tracks the number of notary oaths administered by the Wake County …" at bounding box center [652, 103] width 916 height 14
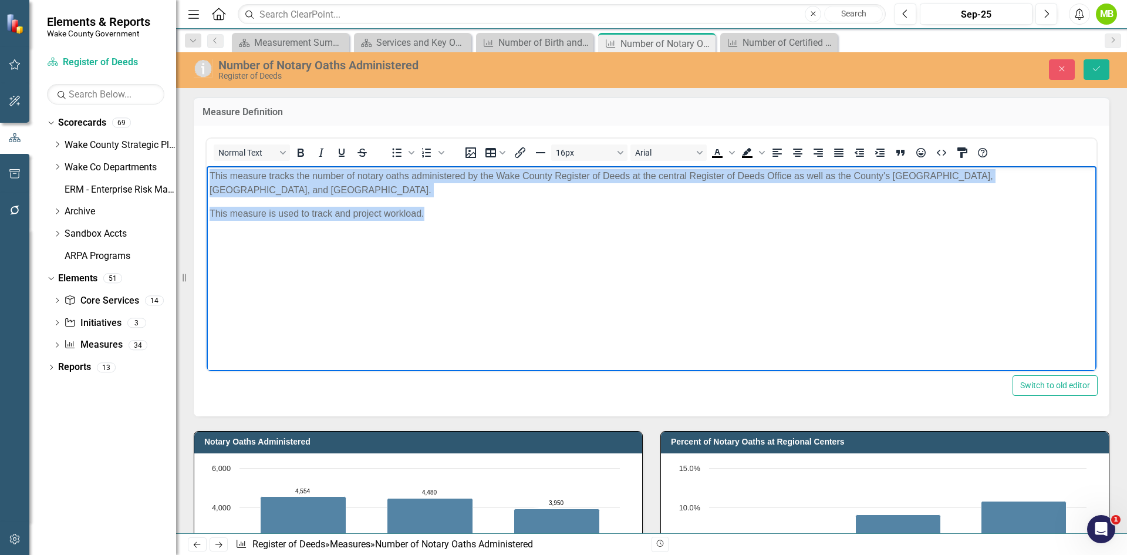
drag, startPoint x: 244, startPoint y: 176, endPoint x: 203, endPoint y: 160, distance: 43.5
click at [207, 165] on html "This measure tracks the number of notary oaths administered by the Wake County …" at bounding box center [652, 253] width 890 height 176
copy body "This measure tracks the number of notary oaths administered by the Wake County …"
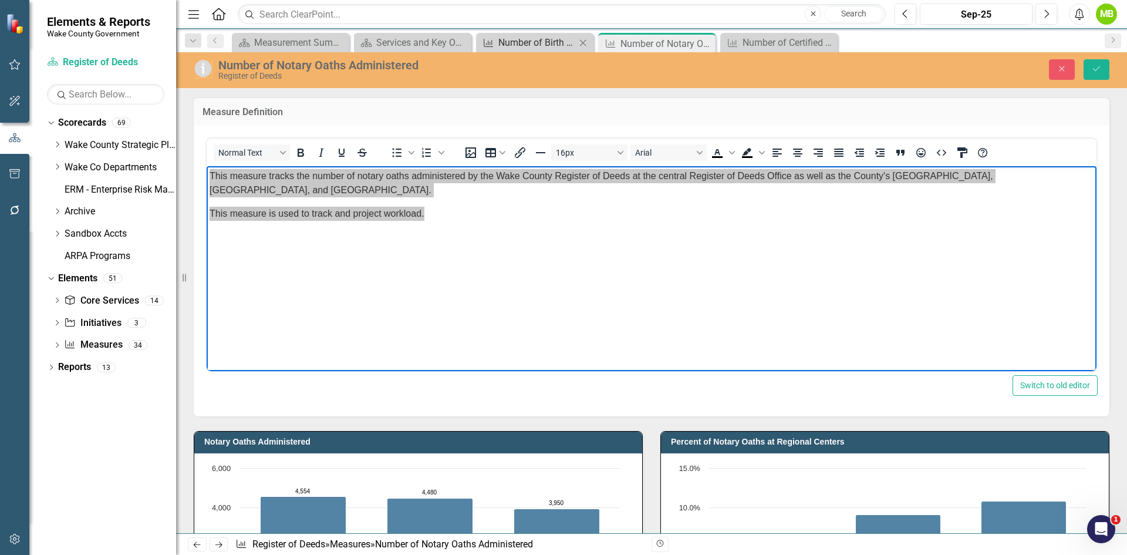
click at [512, 40] on div "Number of Birth and Death Certificates Recorded" at bounding box center [536, 42] width 77 height 15
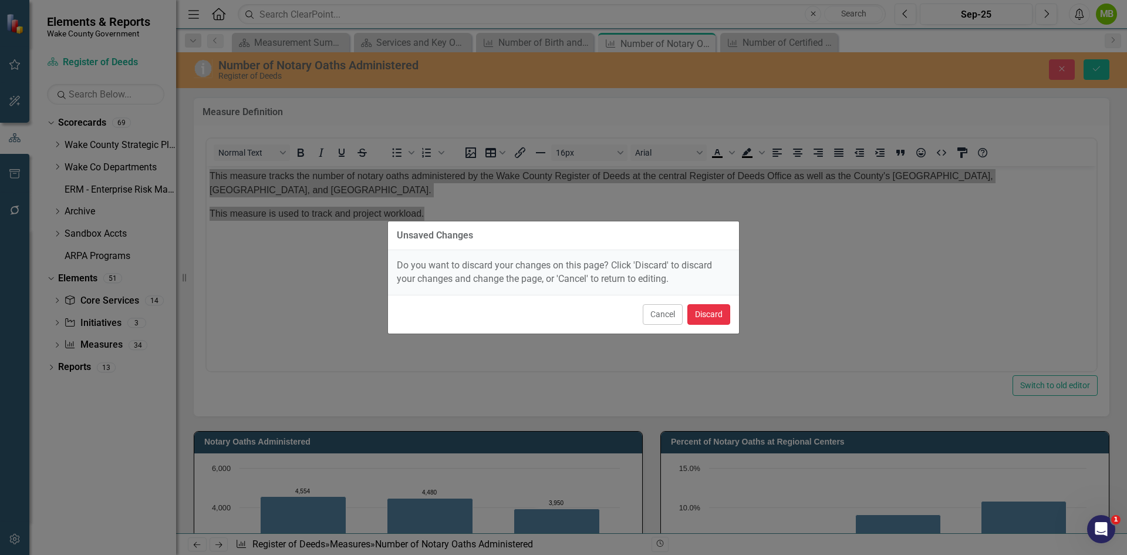
click at [697, 317] on button "Discard" at bounding box center [708, 314] width 43 height 21
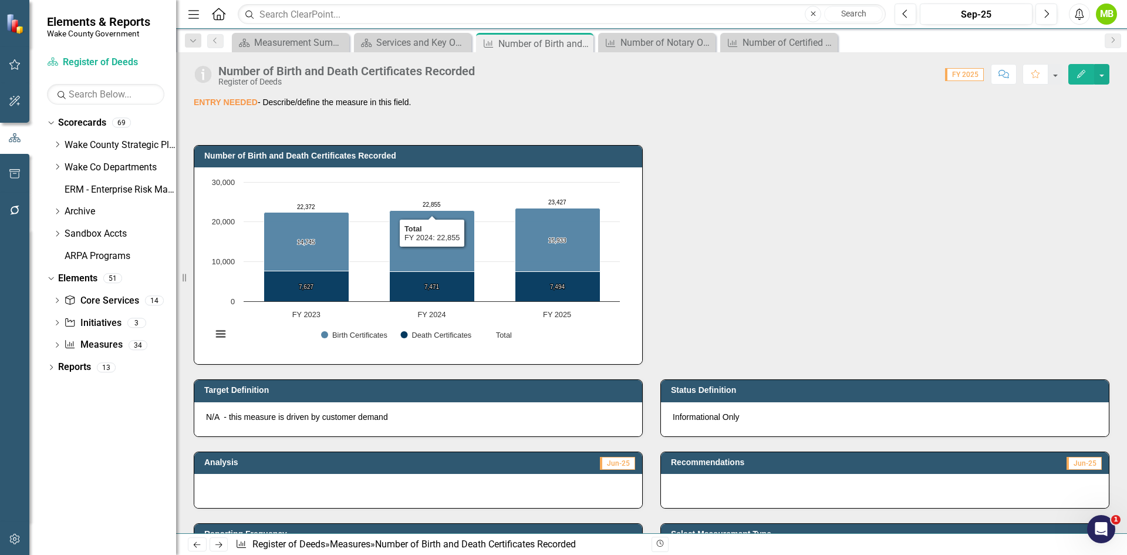
click at [386, 104] on p "ENTRY NEEDED - Describe/define the measure in this field." at bounding box center [652, 102] width 916 height 12
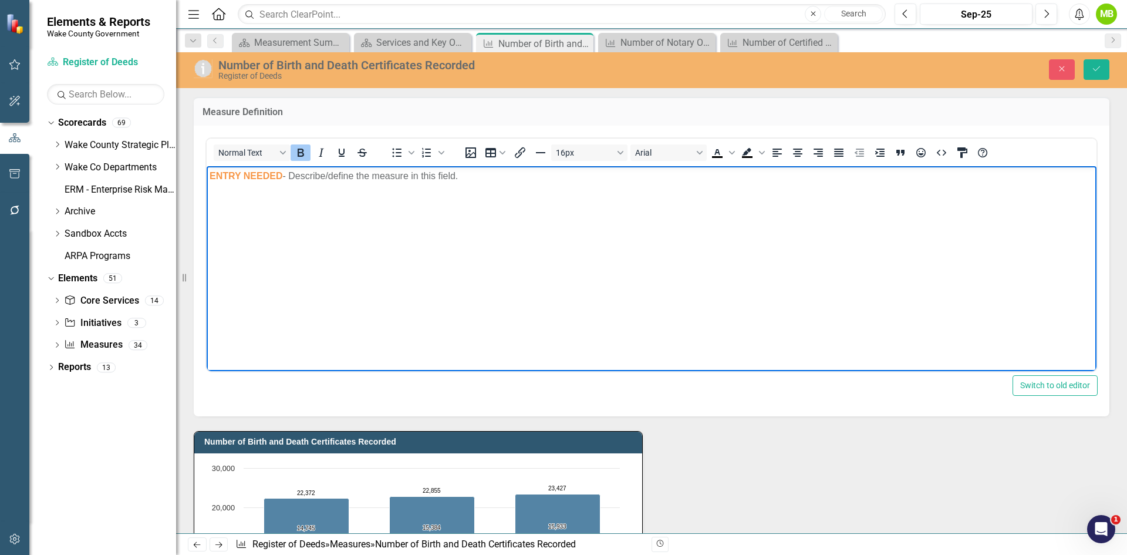
drag, startPoint x: 501, startPoint y: 185, endPoint x: 161, endPoint y: 161, distance: 341.2
click at [207, 165] on html "ENTRY NEEDED - Describe/define the measure in this field." at bounding box center [652, 253] width 890 height 176
paste body "Rich Text Area. Press ALT-0 for help."
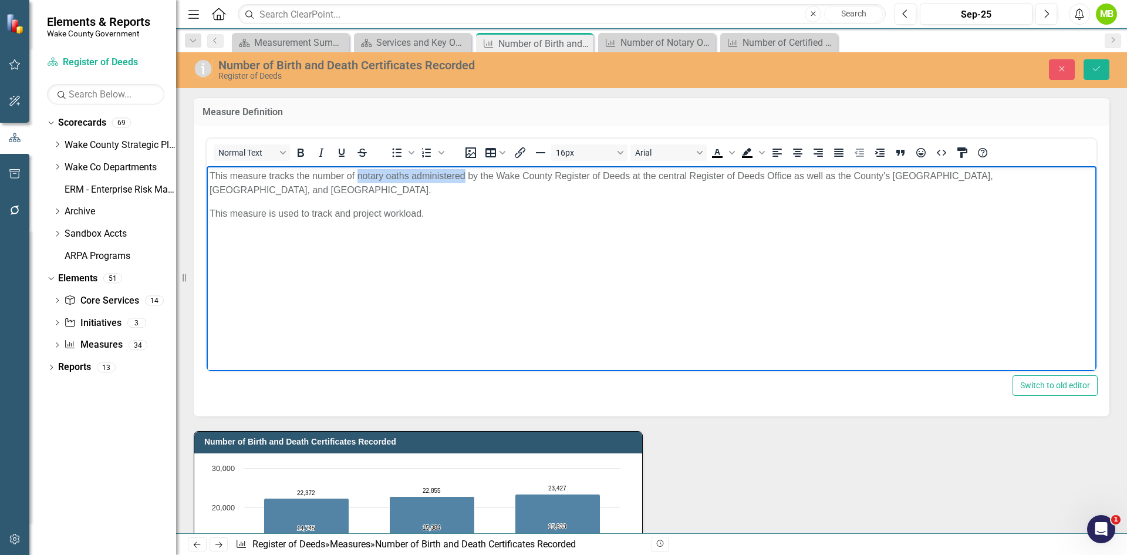
drag, startPoint x: 357, startPoint y: 175, endPoint x: 465, endPoint y: 174, distance: 108.0
click at [465, 174] on p "This measure tracks the number of notary oaths administered by the Wake County …" at bounding box center [652, 182] width 884 height 28
drag, startPoint x: 836, startPoint y: 177, endPoint x: 403, endPoint y: 188, distance: 433.8
click at [403, 188] on p "This measure tracks the number of birth and death certificates recorded by the …" at bounding box center [652, 182] width 884 height 28
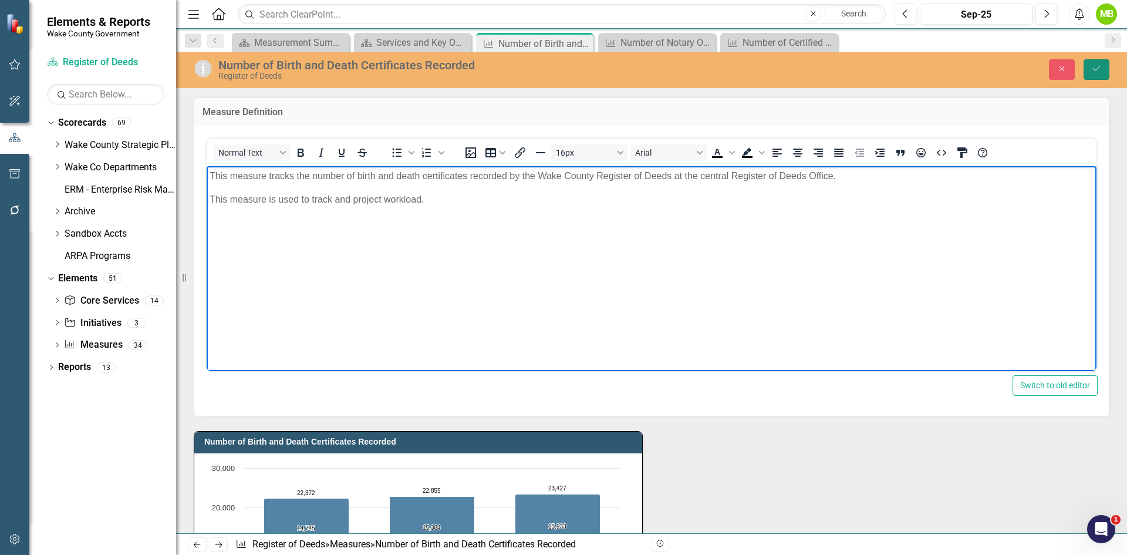
click at [1094, 73] on icon "Save" at bounding box center [1096, 69] width 11 height 8
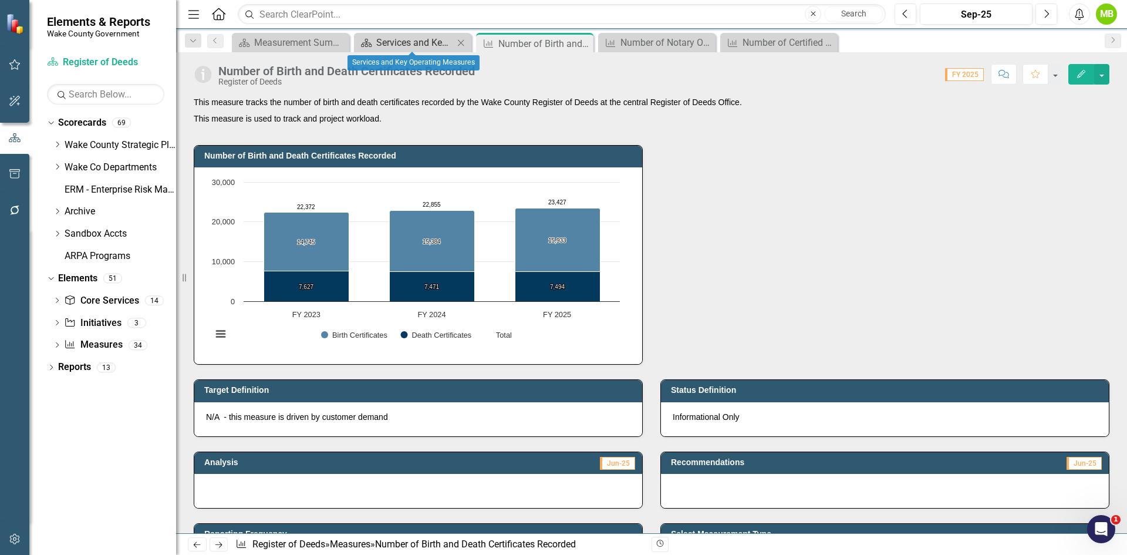
click at [418, 47] on div "Services and Key Operating Measures" at bounding box center [414, 42] width 77 height 15
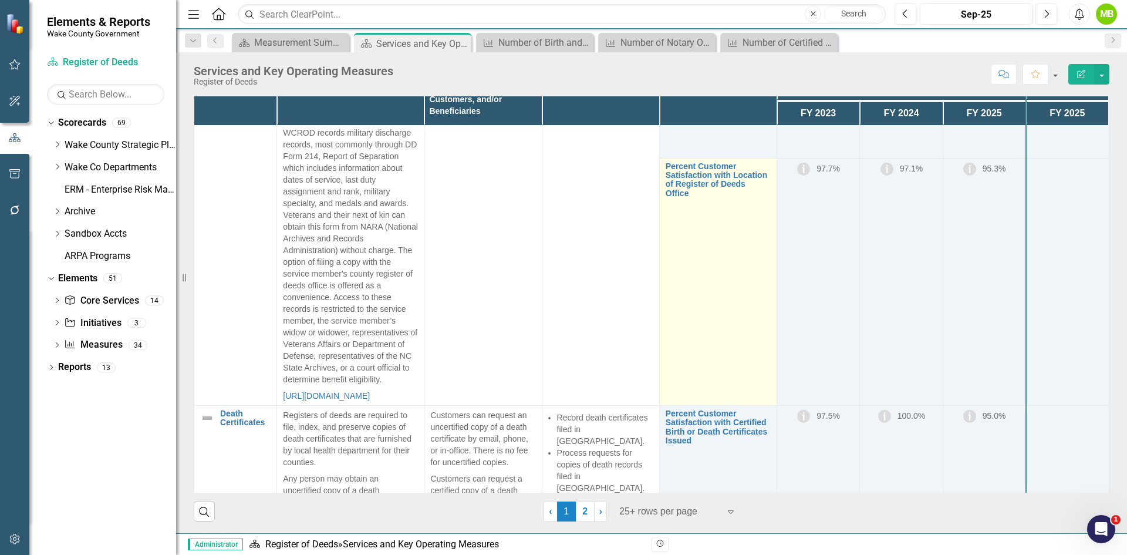
scroll to position [822, 0]
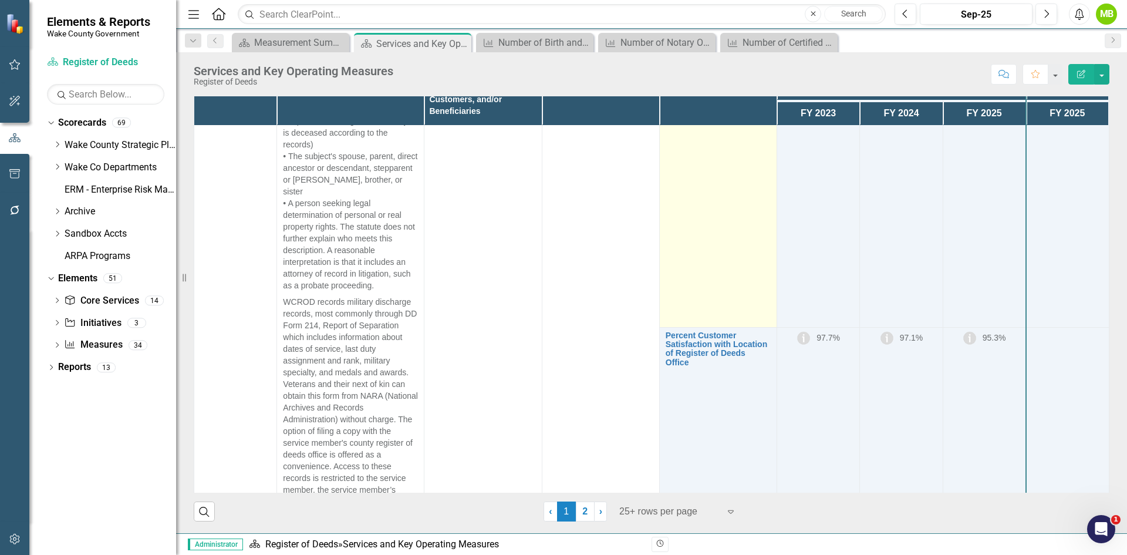
click at [721, 120] on link "Percent Customer Satisfaction with Certified Birth or Death Certificates Issued" at bounding box center [718, 101] width 105 height 36
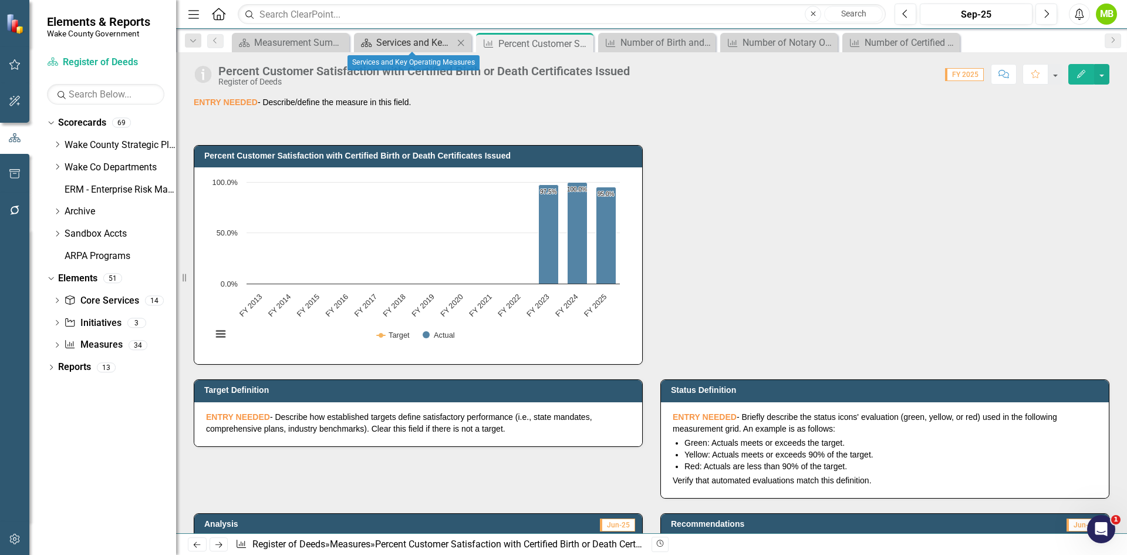
click at [414, 43] on div "Services and Key Operating Measures" at bounding box center [414, 42] width 77 height 15
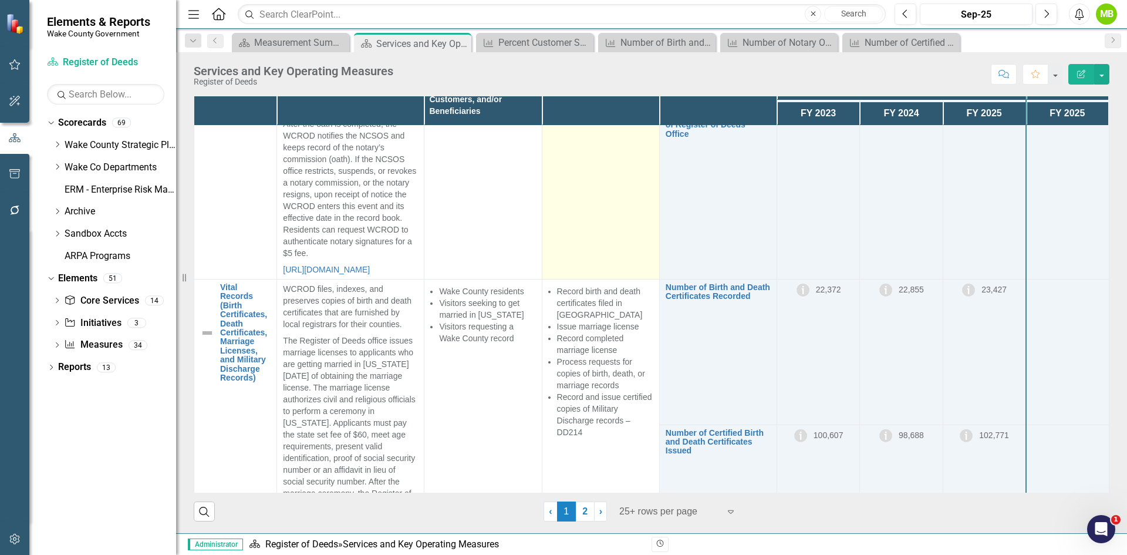
scroll to position [293, 0]
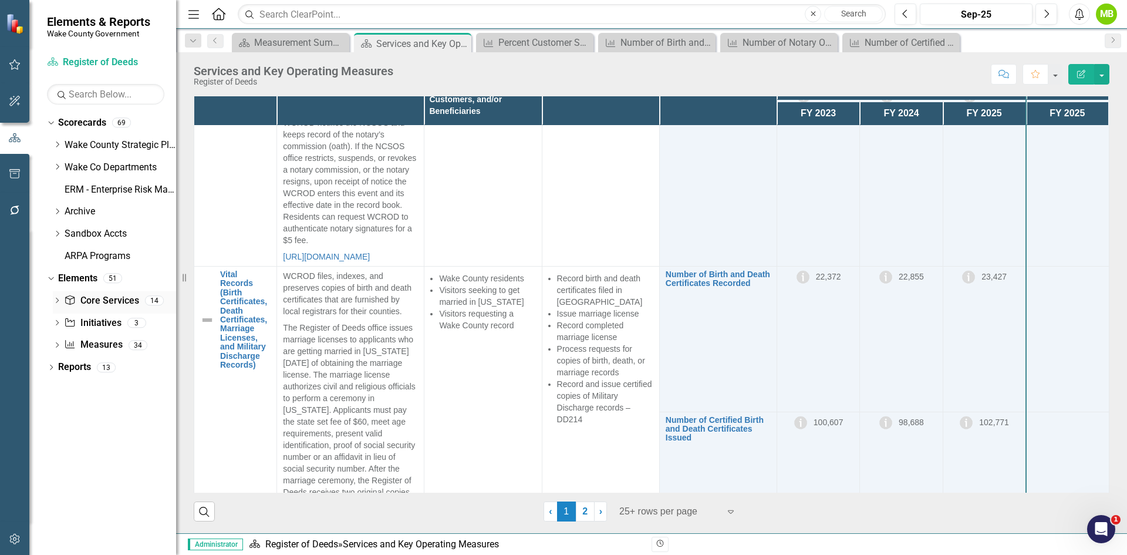
click at [55, 300] on icon "Dropdown" at bounding box center [57, 301] width 8 height 6
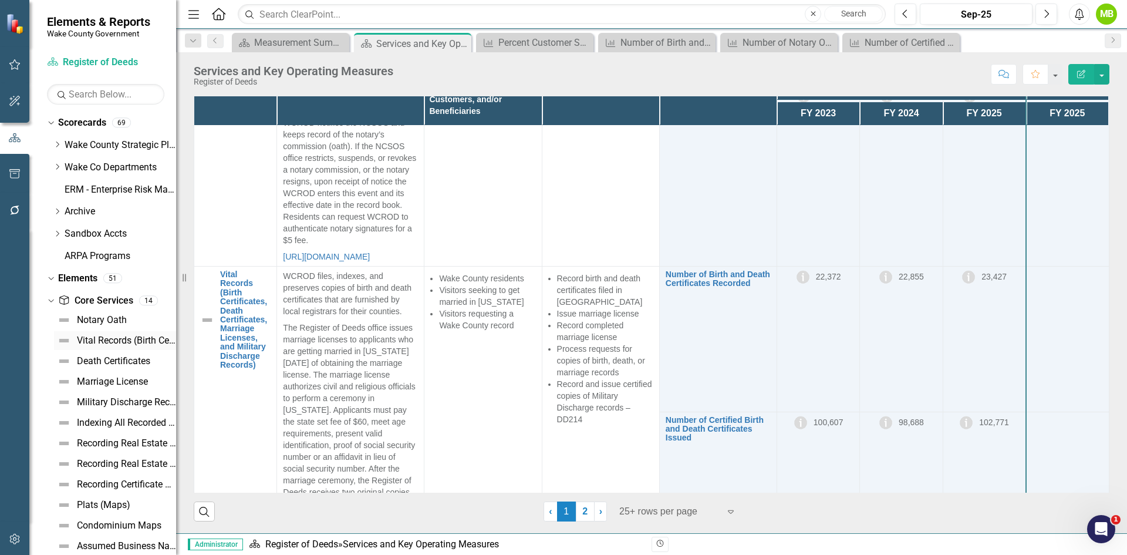
click at [109, 344] on div "Vital Records (Birth Certificates, Death Certificates, Marriage Licenses, and M…" at bounding box center [126, 340] width 99 height 11
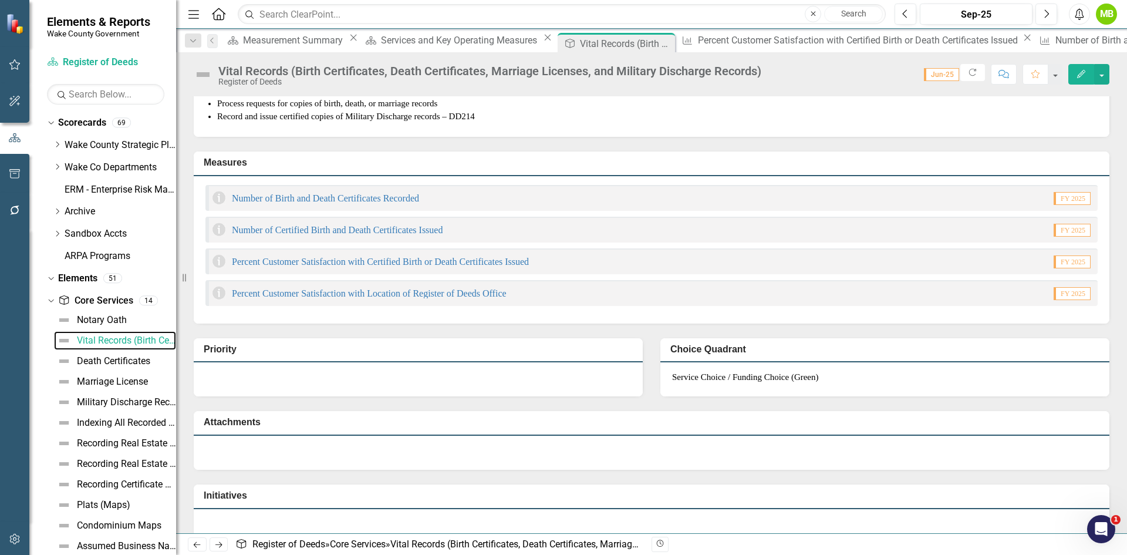
scroll to position [411, 0]
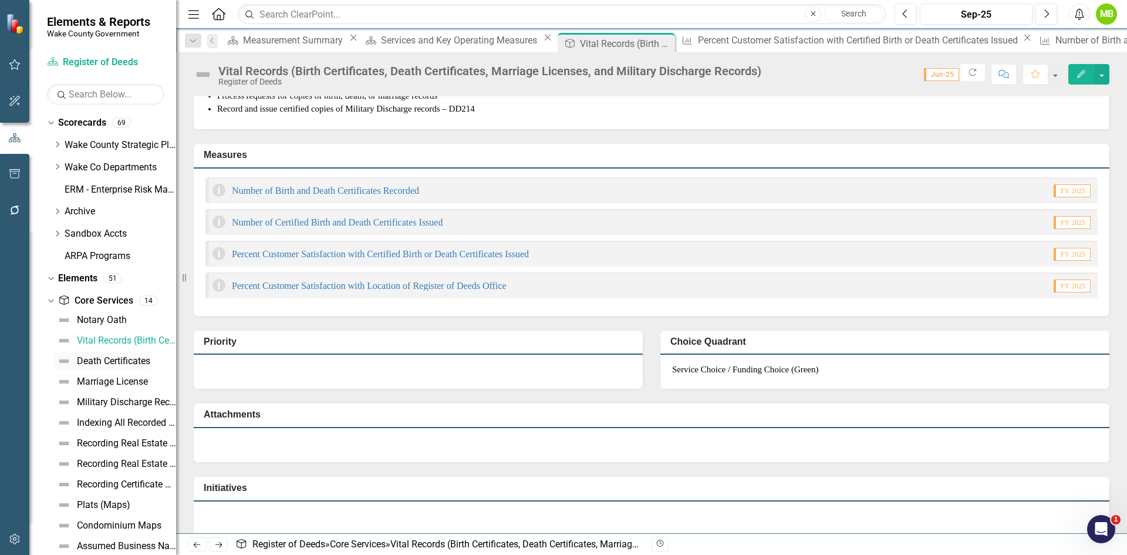
click at [116, 362] on div "Death Certificates" at bounding box center [113, 361] width 73 height 11
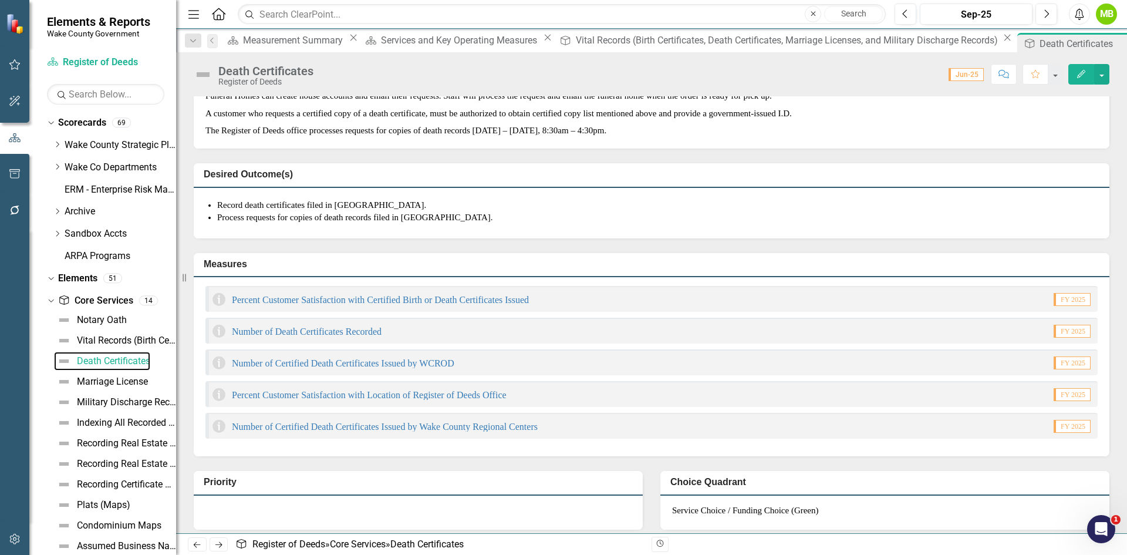
scroll to position [235, 0]
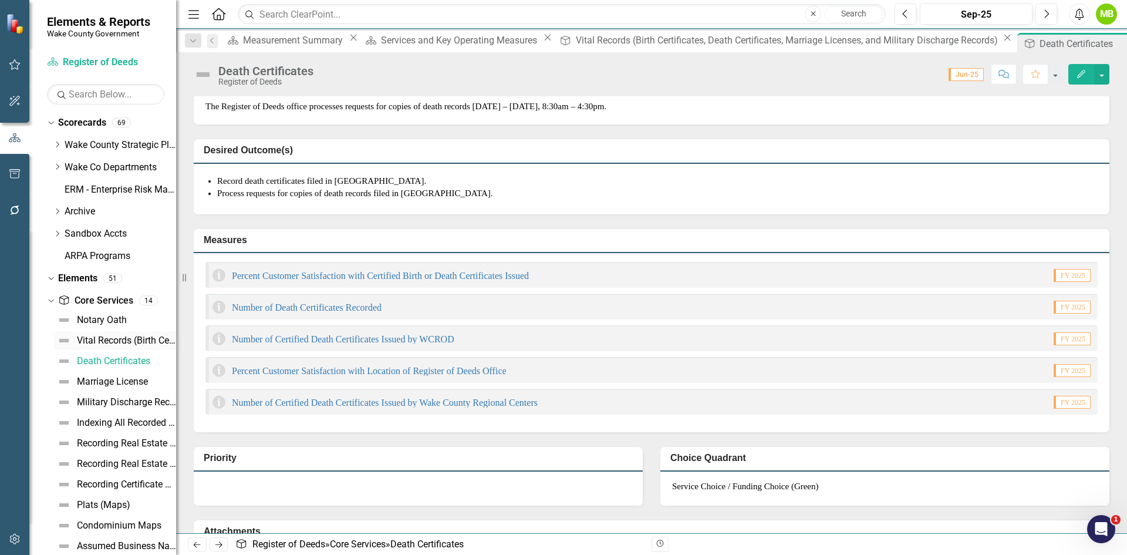
click at [110, 336] on div "Vital Records (Birth Certificates, Death Certificates, Marriage Licenses, and M…" at bounding box center [126, 340] width 99 height 11
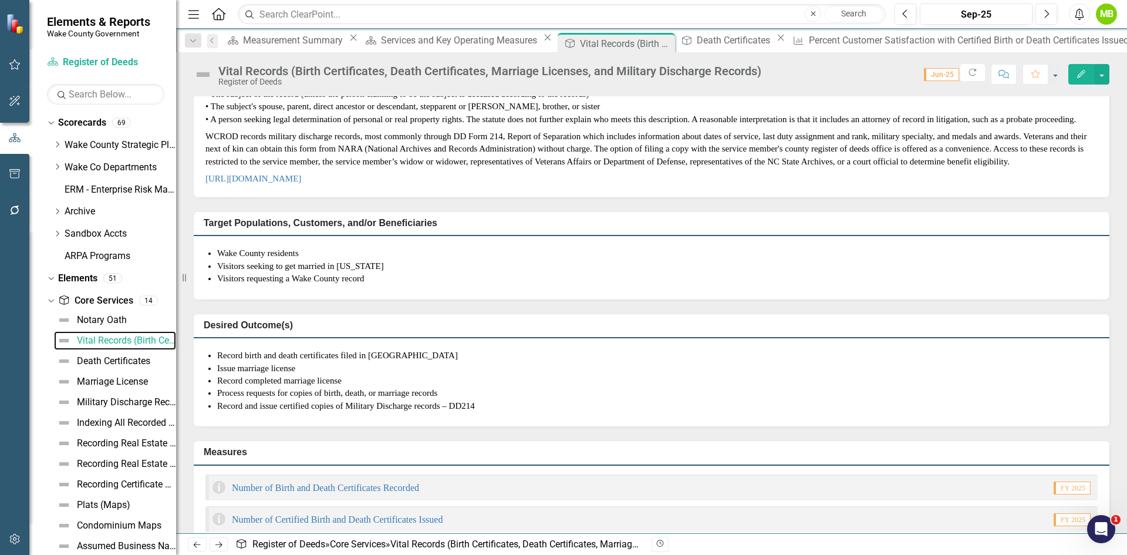
scroll to position [352, 0]
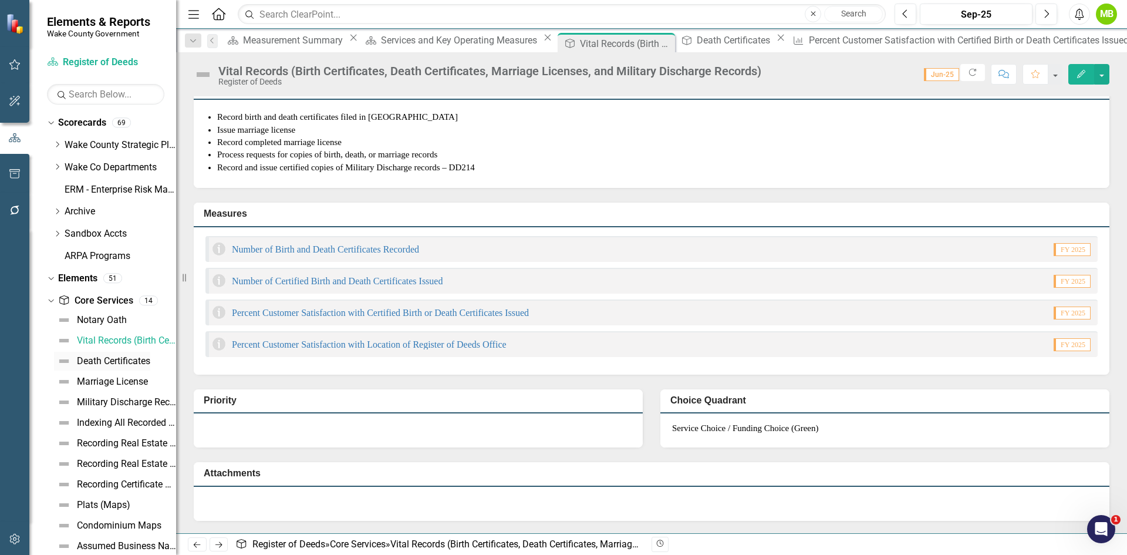
click at [102, 360] on div "Death Certificates" at bounding box center [113, 361] width 73 height 11
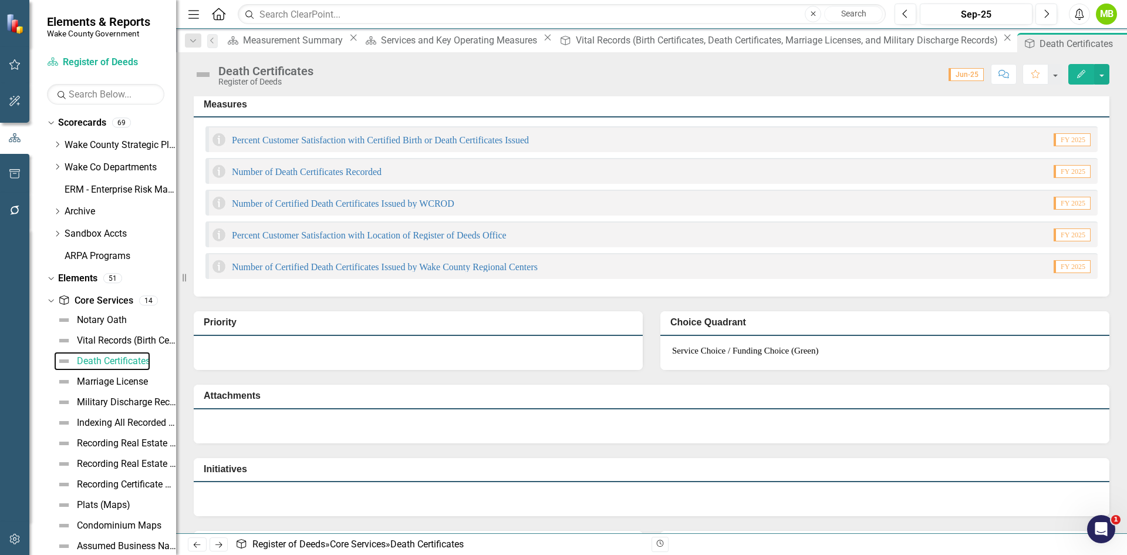
scroll to position [352, 0]
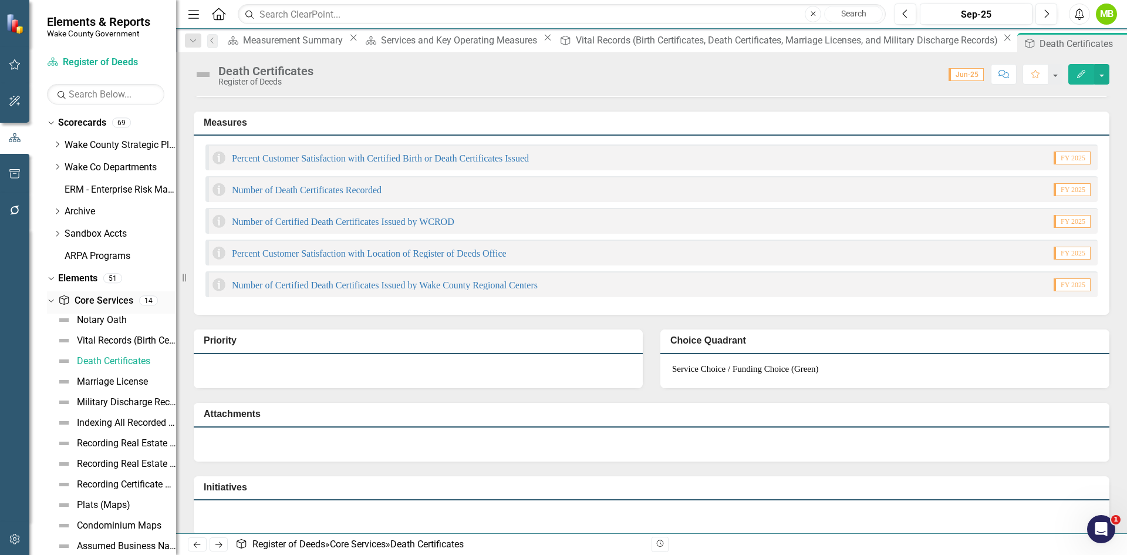
click at [94, 300] on link "Core Service Core Services" at bounding box center [95, 300] width 75 height 13
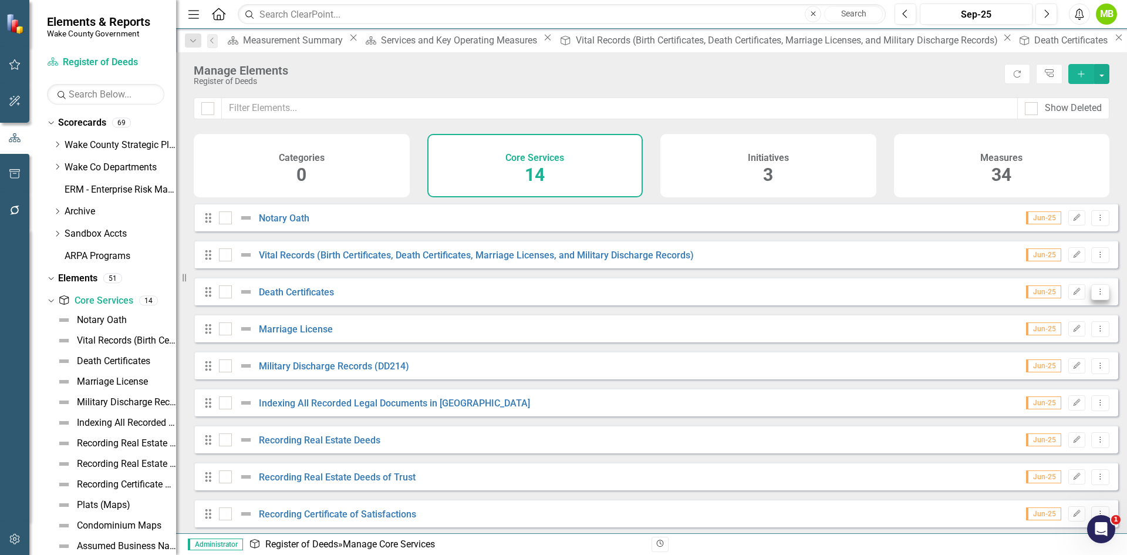
click at [1097, 298] on button "Dropdown Menu" at bounding box center [1100, 292] width 18 height 16
click at [1061, 379] on link "Trash Delete Core Service" at bounding box center [1039, 385] width 121 height 22
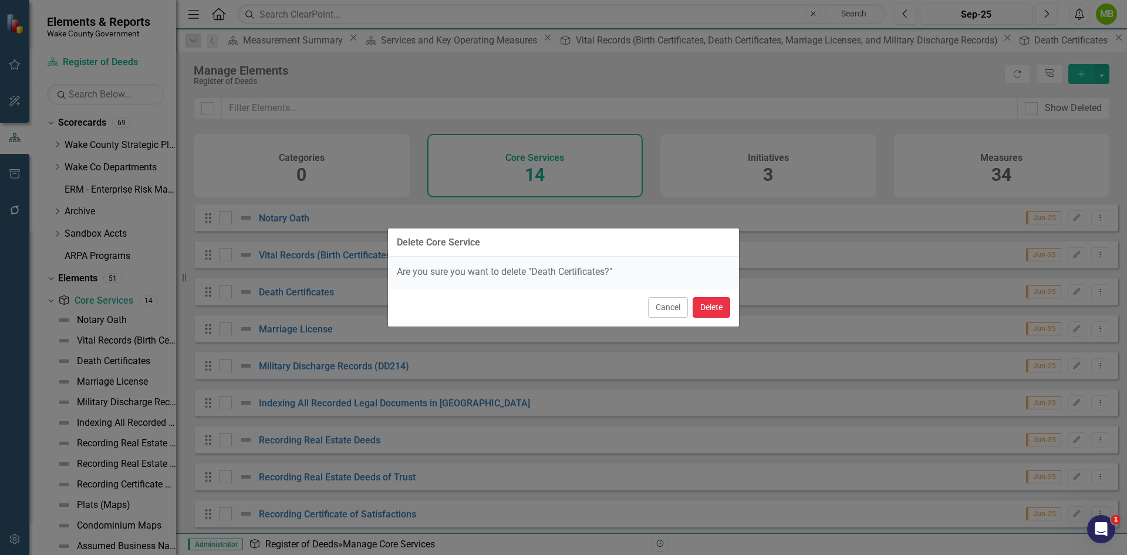
click at [719, 307] on button "Delete" at bounding box center [711, 307] width 38 height 21
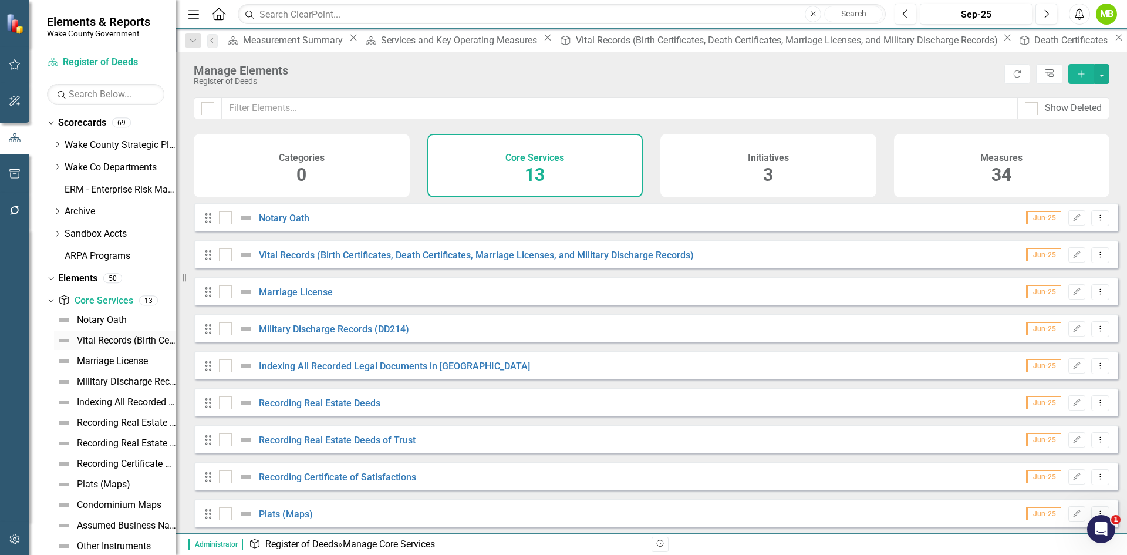
click at [114, 335] on div "Vital Records (Birth Certificates, Death Certificates, Marriage Licenses, and M…" at bounding box center [126, 340] width 99 height 11
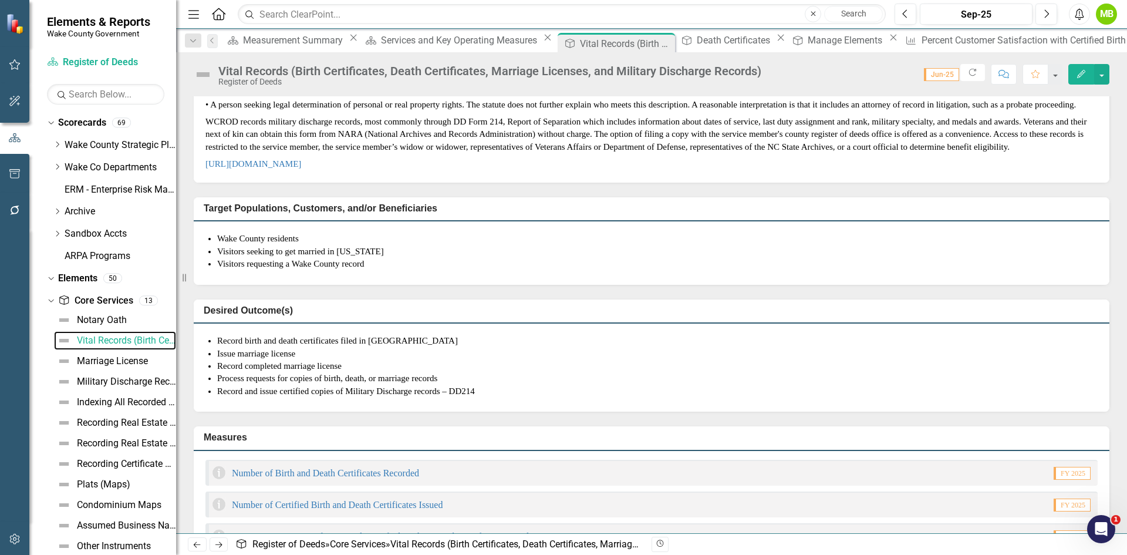
scroll to position [293, 0]
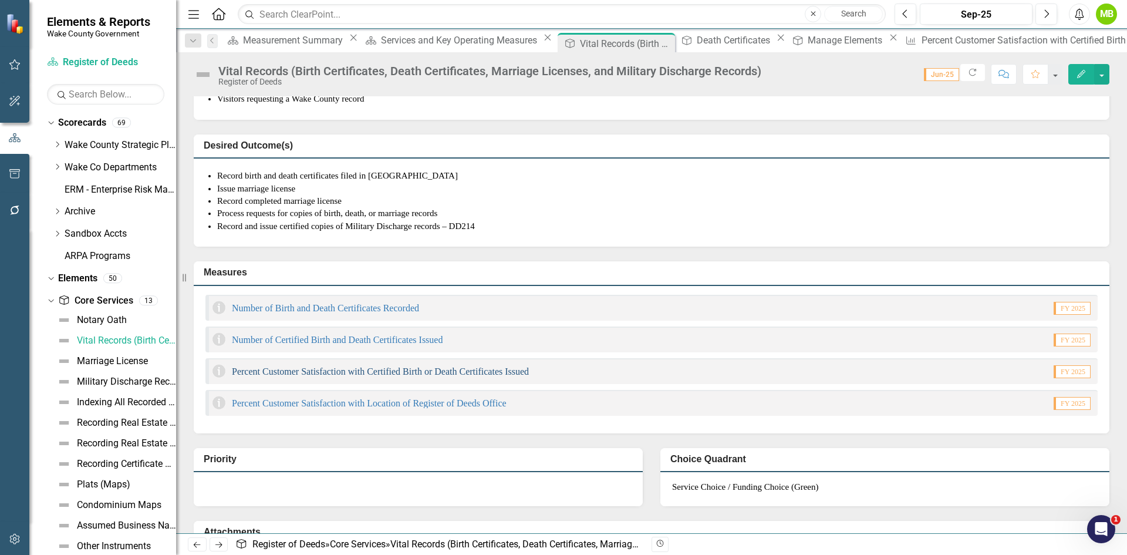
click at [364, 376] on link "Percent Customer Satisfaction with Certified Birth or Death Certificates Issued" at bounding box center [380, 371] width 297 height 10
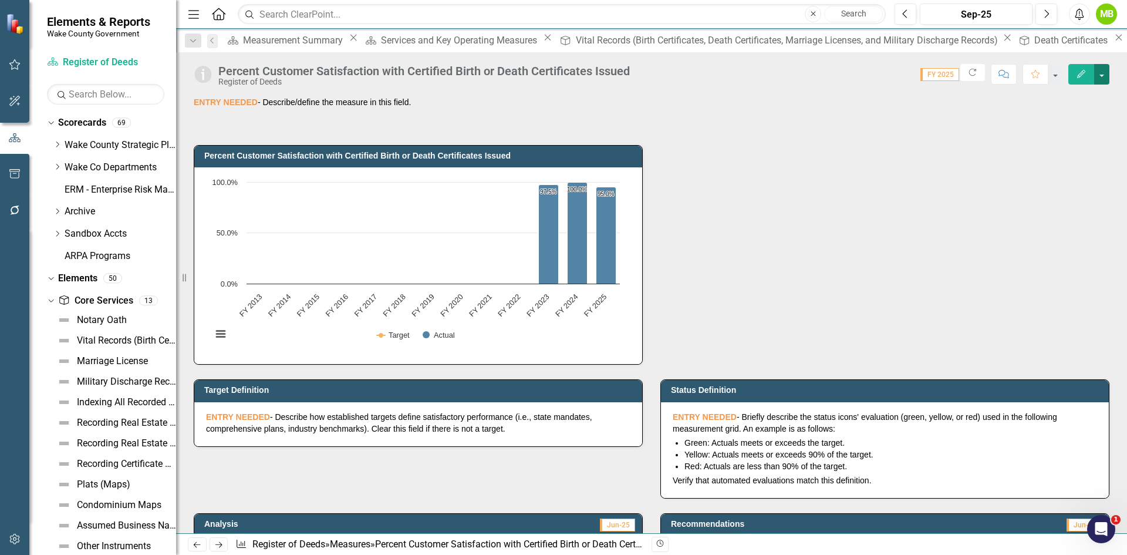
click at [1105, 72] on button "button" at bounding box center [1101, 74] width 15 height 21
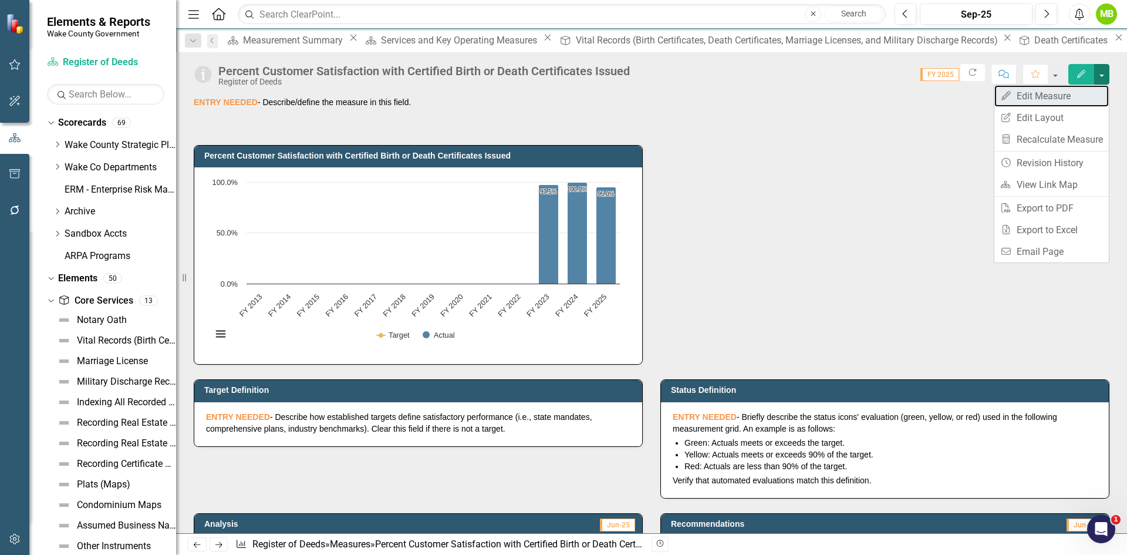
click at [1082, 97] on link "Edit Edit Measure" at bounding box center [1051, 96] width 114 height 22
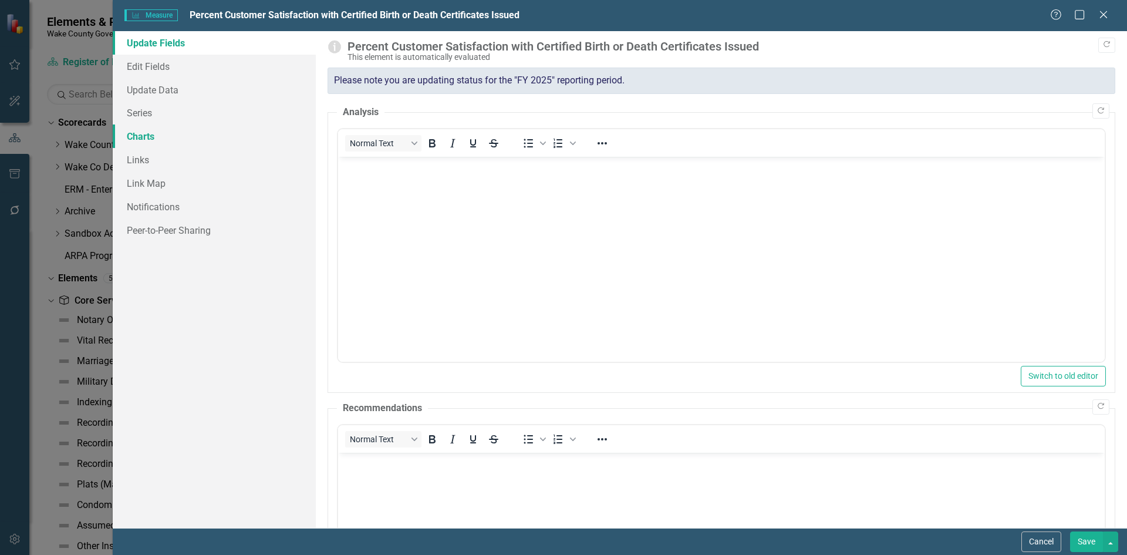
click at [183, 137] on link "Charts" at bounding box center [214, 135] width 203 height 23
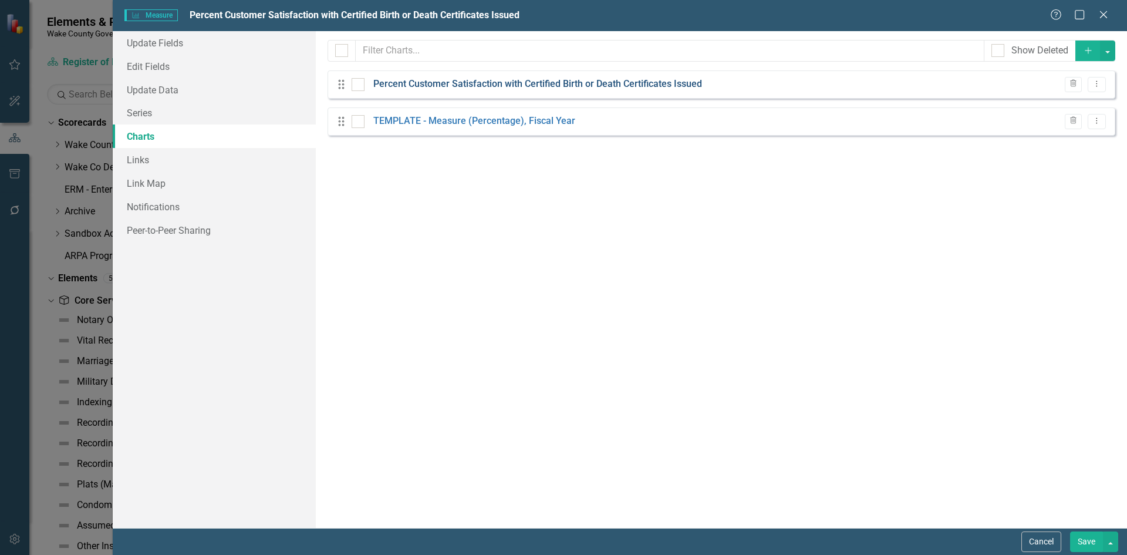
click at [472, 80] on link "Percent Customer Satisfaction with Certified Birth or Death Certificates Issued" at bounding box center [537, 83] width 329 height 13
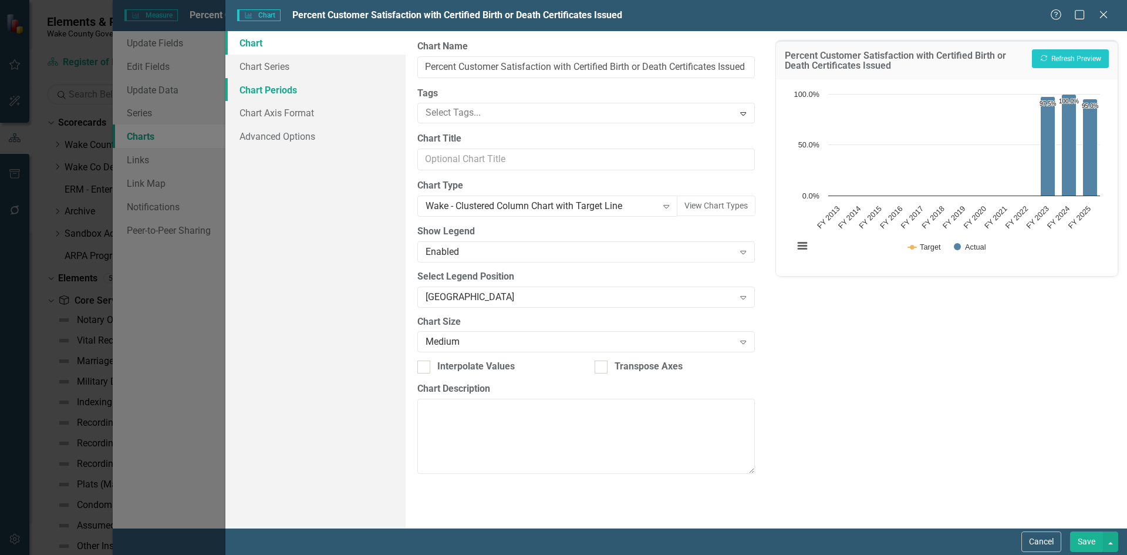
click at [276, 90] on link "Chart Periods" at bounding box center [315, 89] width 180 height 23
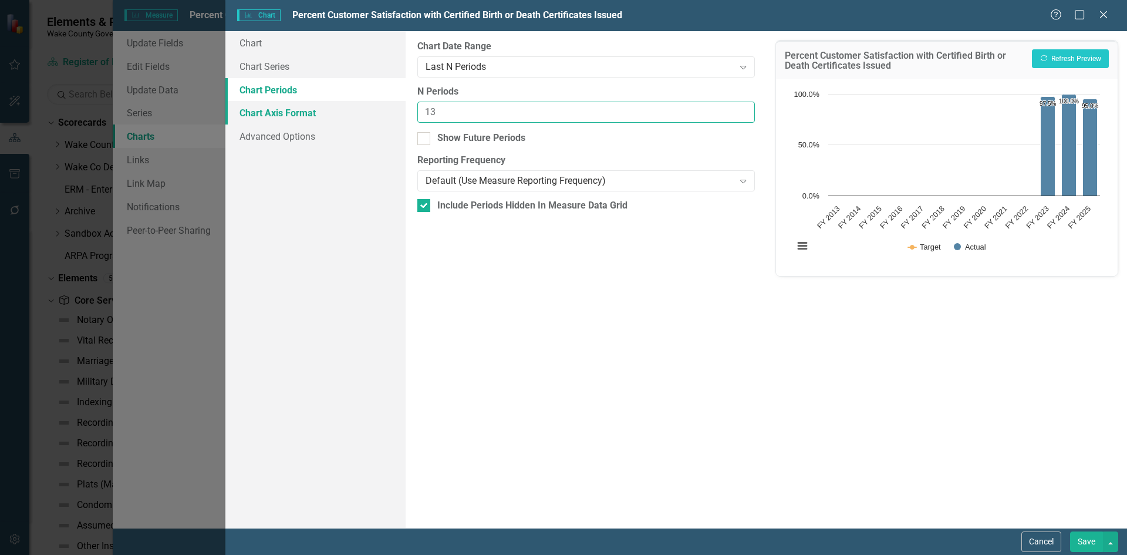
drag, startPoint x: 448, startPoint y: 110, endPoint x: 377, endPoint y: 109, distance: 71.0
click at [377, 109] on div "Chart Chart Series Chart Periods Chart Axis Format Advanced Options From this p…" at bounding box center [675, 279] width 901 height 496
type input "3"
click at [1065, 62] on button "Recalculate Refresh Preview" at bounding box center [1070, 58] width 77 height 19
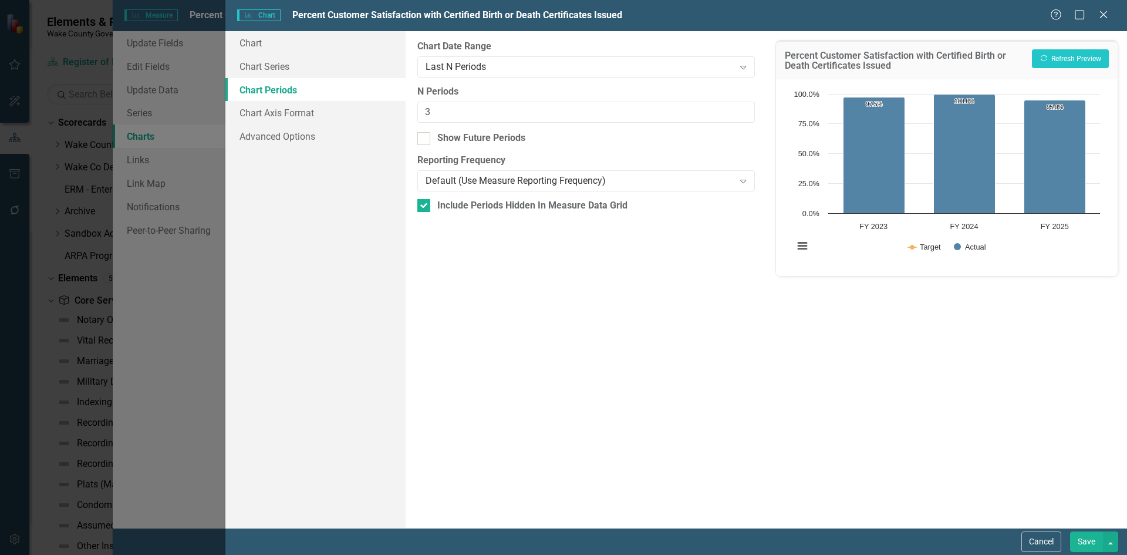
click at [1087, 541] on button "Save" at bounding box center [1086, 541] width 33 height 21
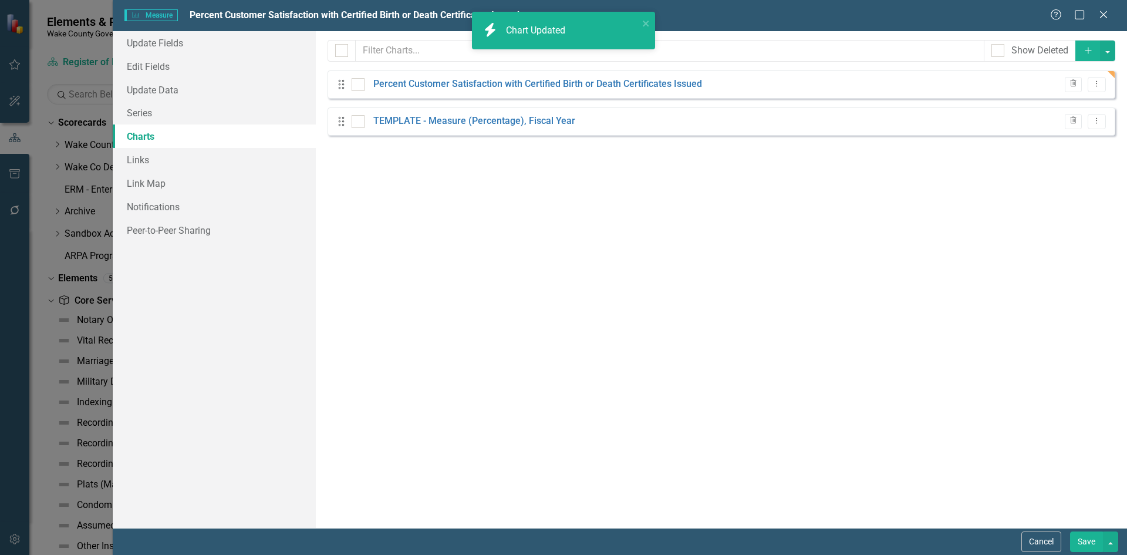
click at [1081, 542] on button "Save" at bounding box center [1086, 541] width 33 height 21
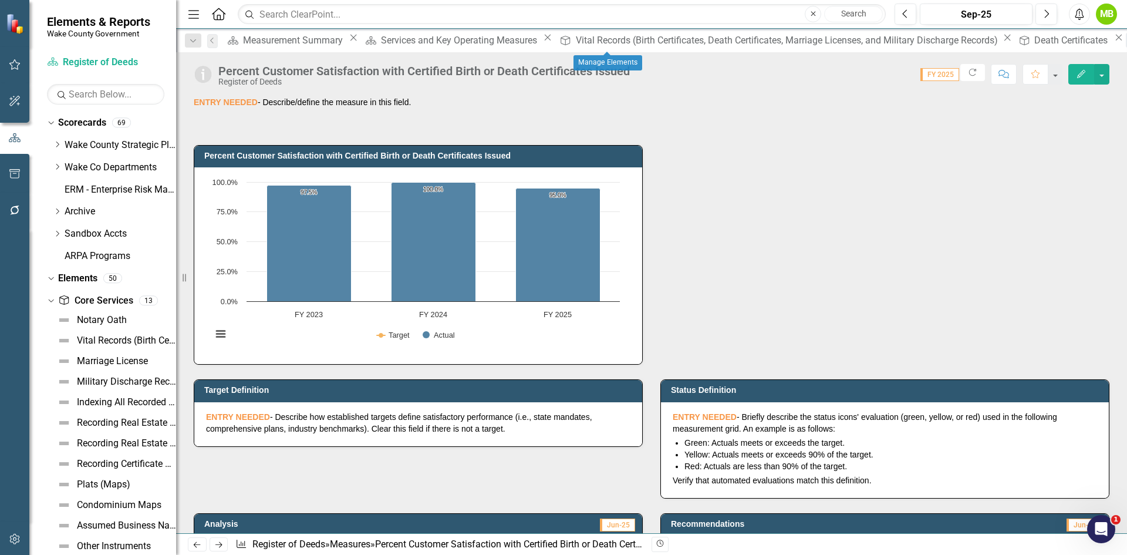
click at [1126, 37] on div "Core Service" at bounding box center [1133, 40] width 15 height 15
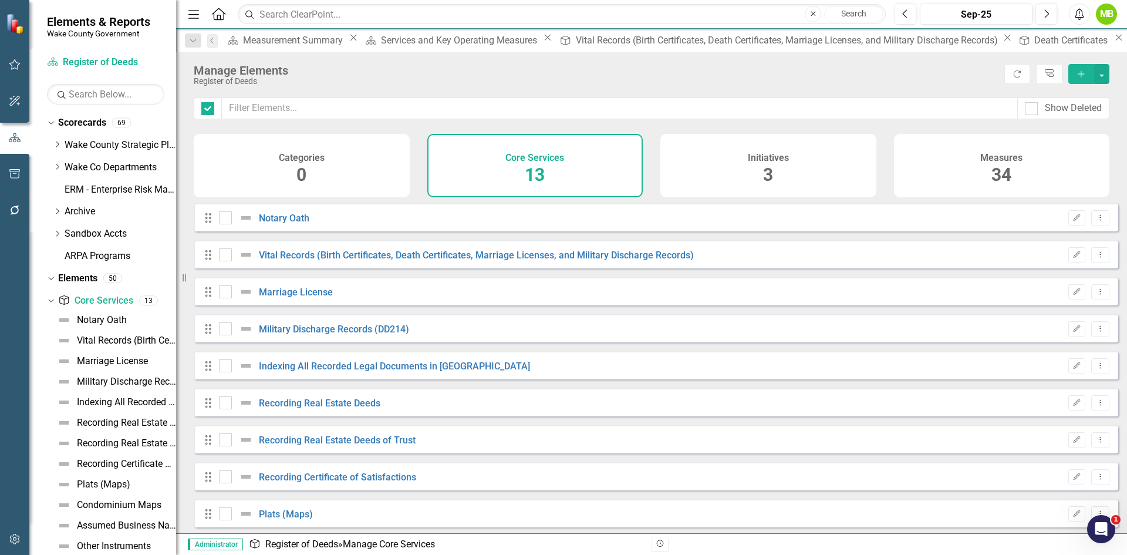
checkbox input "false"
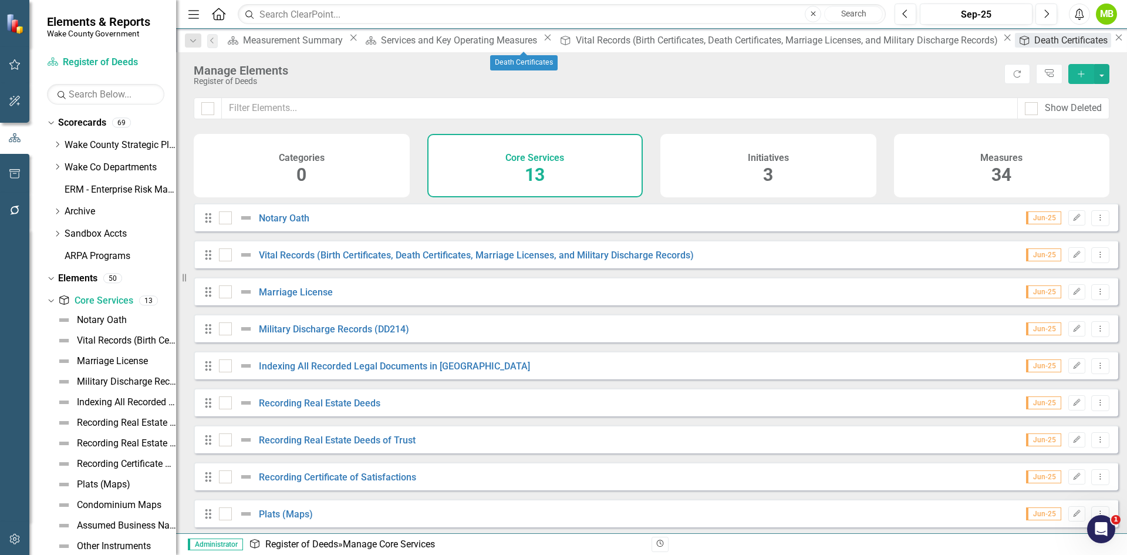
click at [1034, 45] on div "Death Certificates" at bounding box center [1072, 40] width 77 height 15
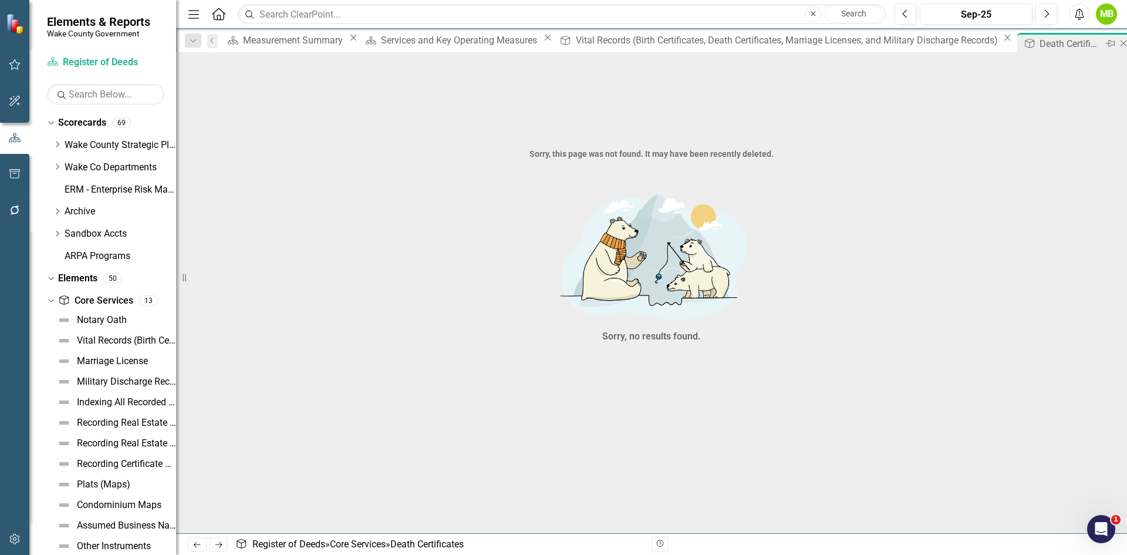
click at [1117, 44] on icon "Close" at bounding box center [1123, 43] width 12 height 9
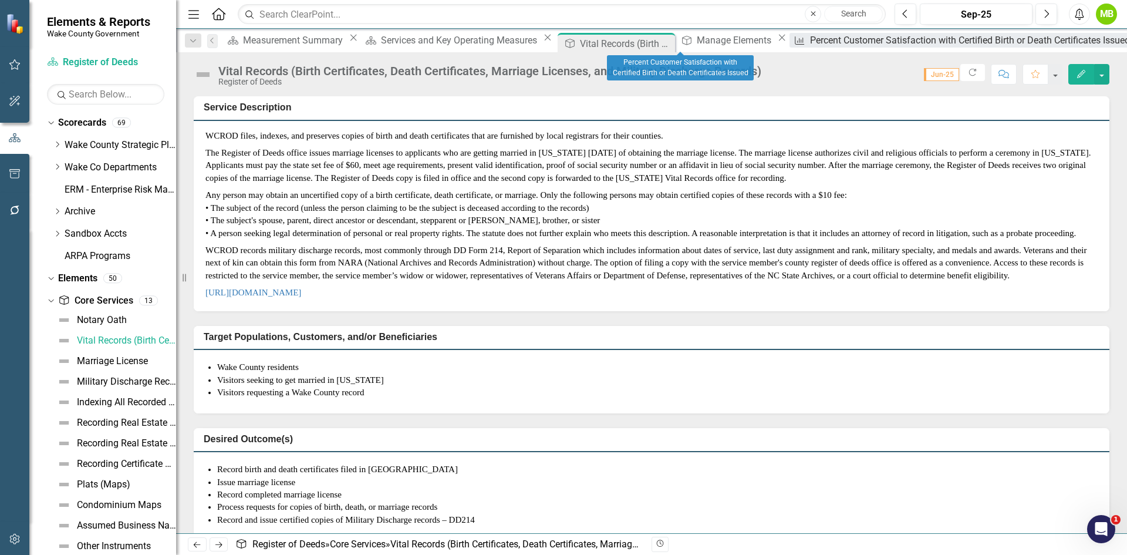
click at [810, 42] on div "Percent Customer Satisfaction with Certified Birth or Death Certificates Issued" at bounding box center [971, 40] width 322 height 15
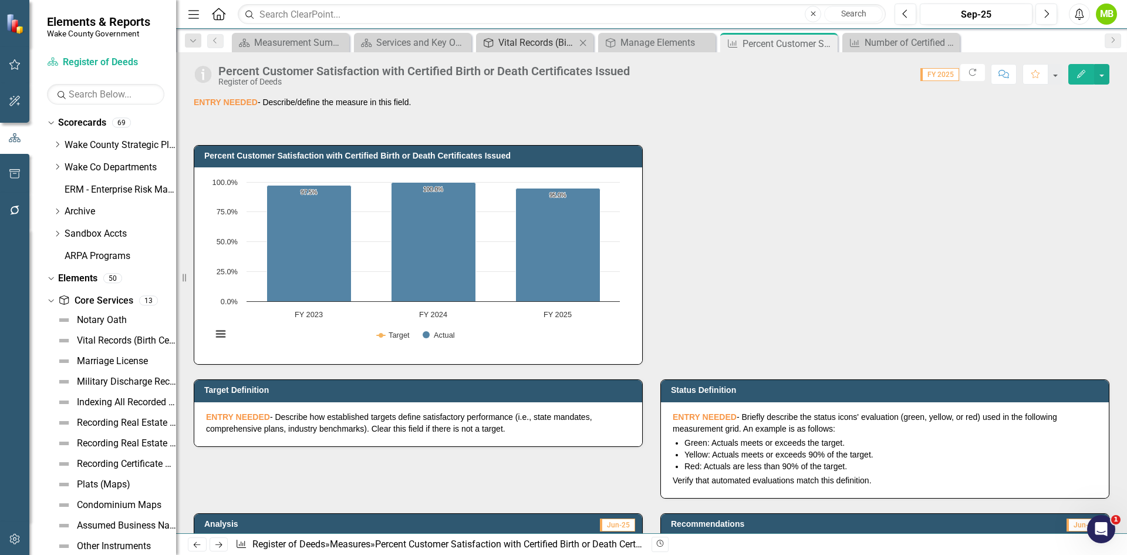
click at [520, 38] on div "Vital Records (Birth Certificates, Death Certificates, Marriage Licenses, and M…" at bounding box center [536, 42] width 77 height 15
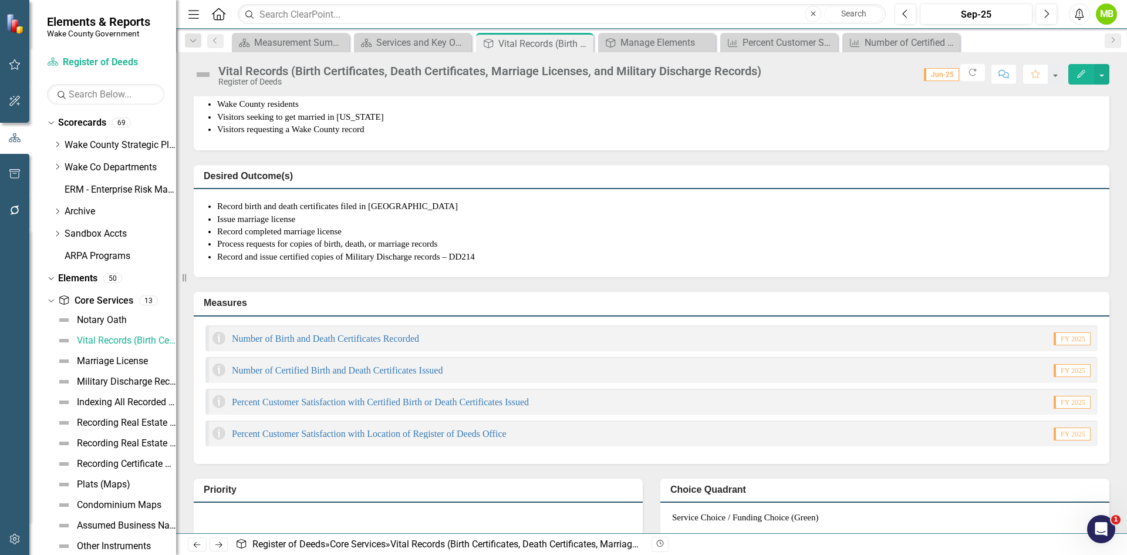
scroll to position [293, 0]
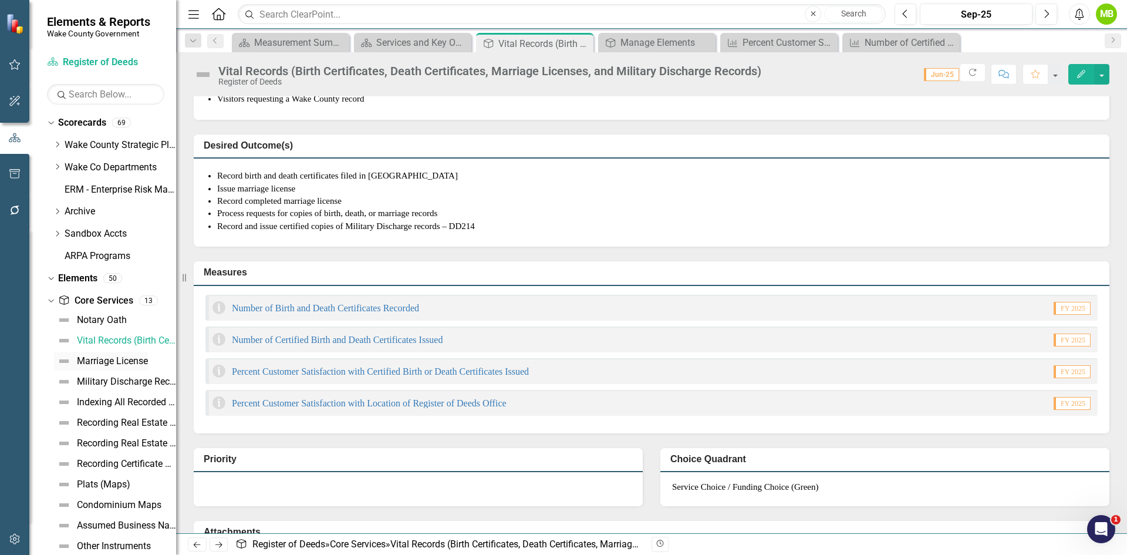
click at [114, 360] on div "Marriage License" at bounding box center [112, 361] width 71 height 11
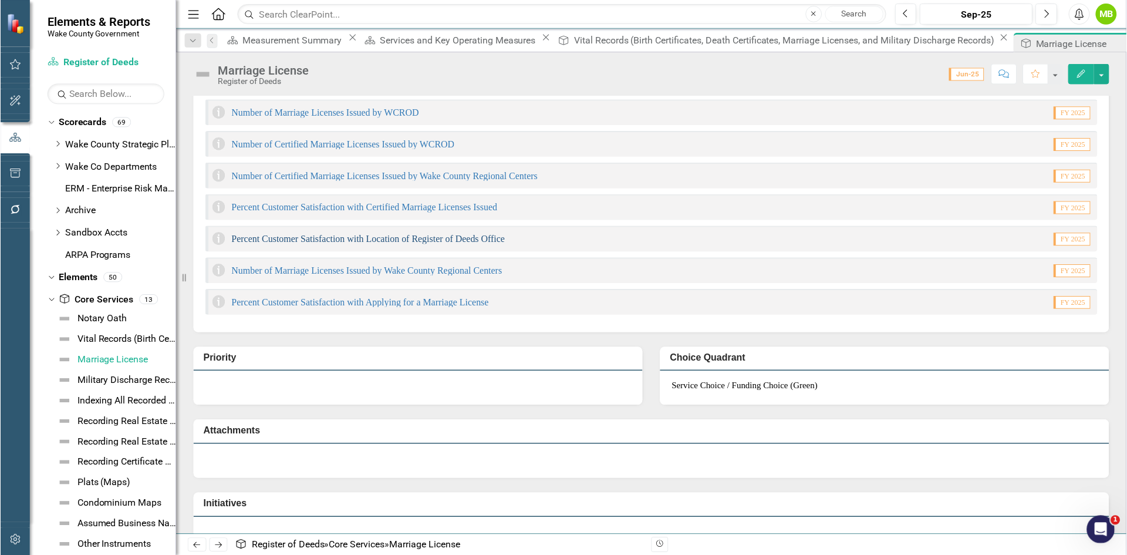
scroll to position [512, 0]
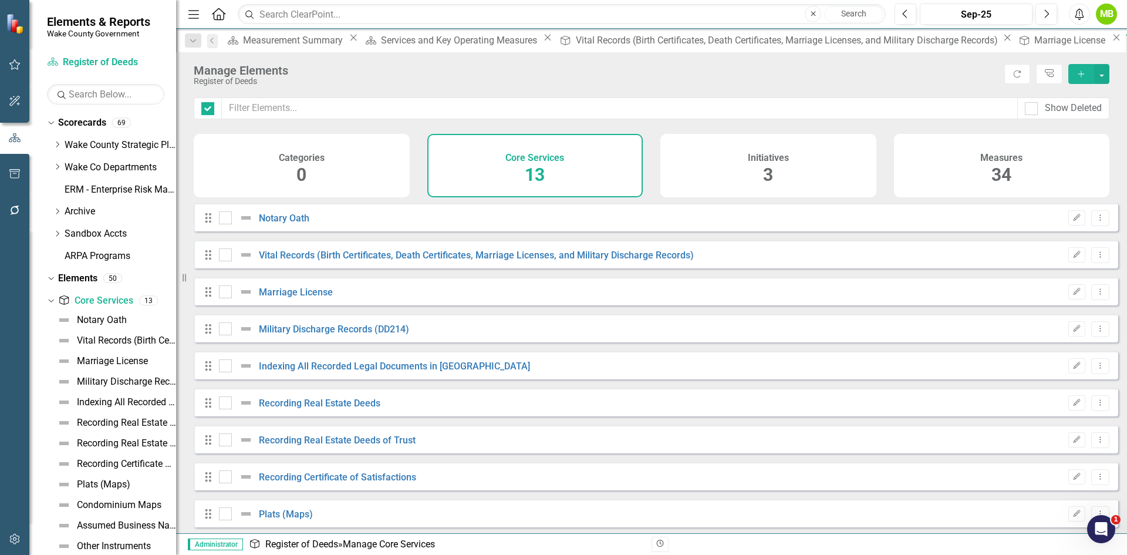
checkbox input "false"
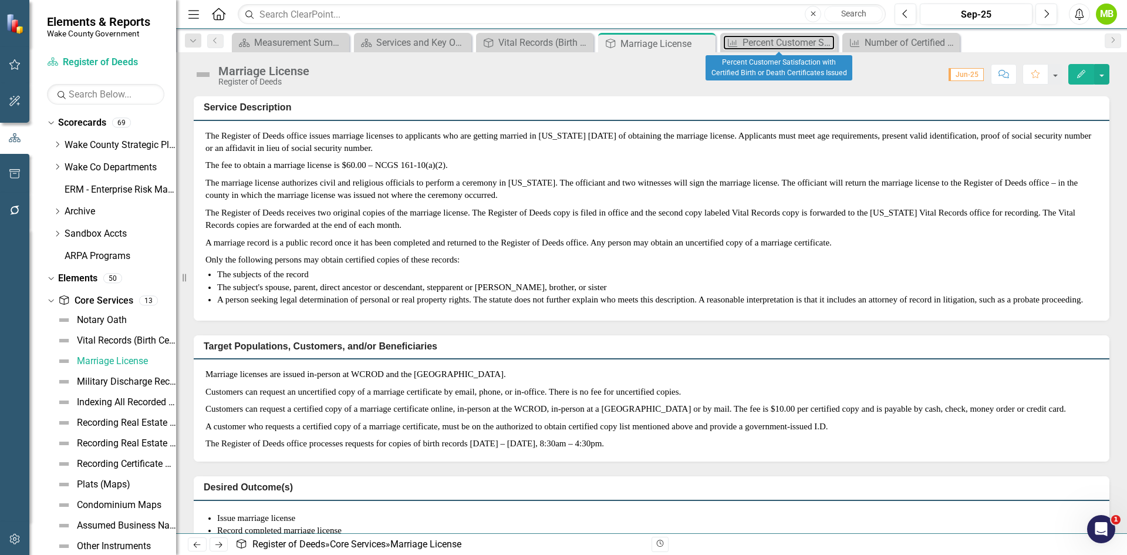
click at [769, 42] on div "Percent Customer Satisfaction with Certified Birth or Death Certificates Issued" at bounding box center [788, 42] width 92 height 15
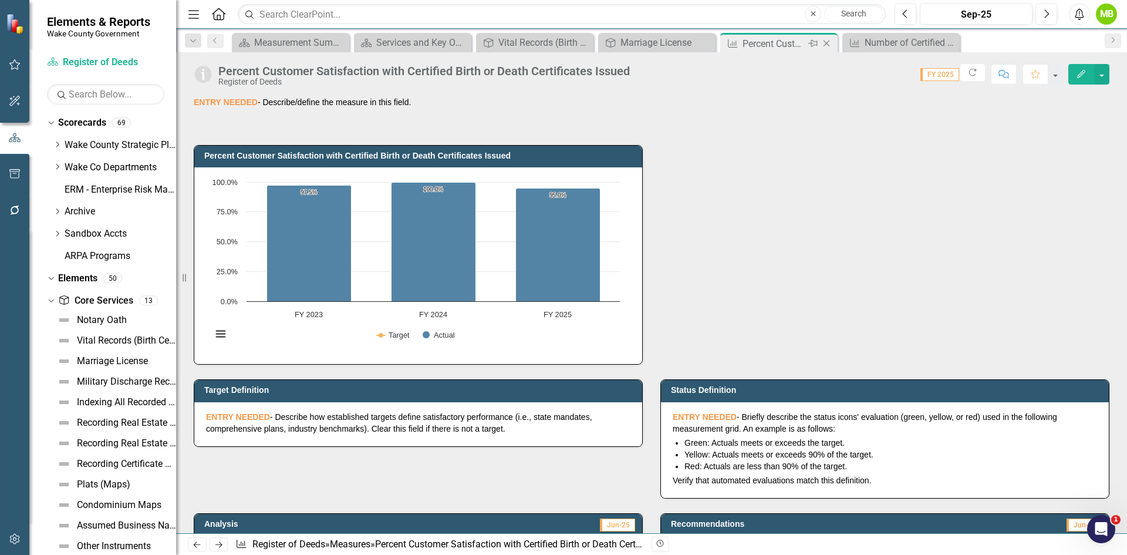
click at [827, 42] on icon "Close" at bounding box center [826, 43] width 12 height 9
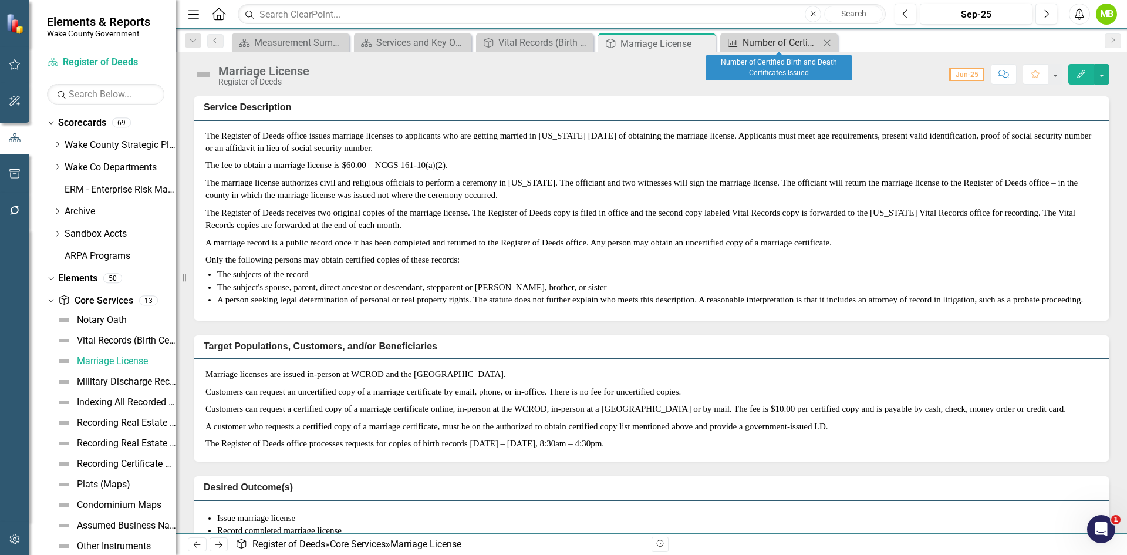
click at [764, 40] on div "Number of Certified Birth and Death Certificates Issued" at bounding box center [780, 42] width 77 height 15
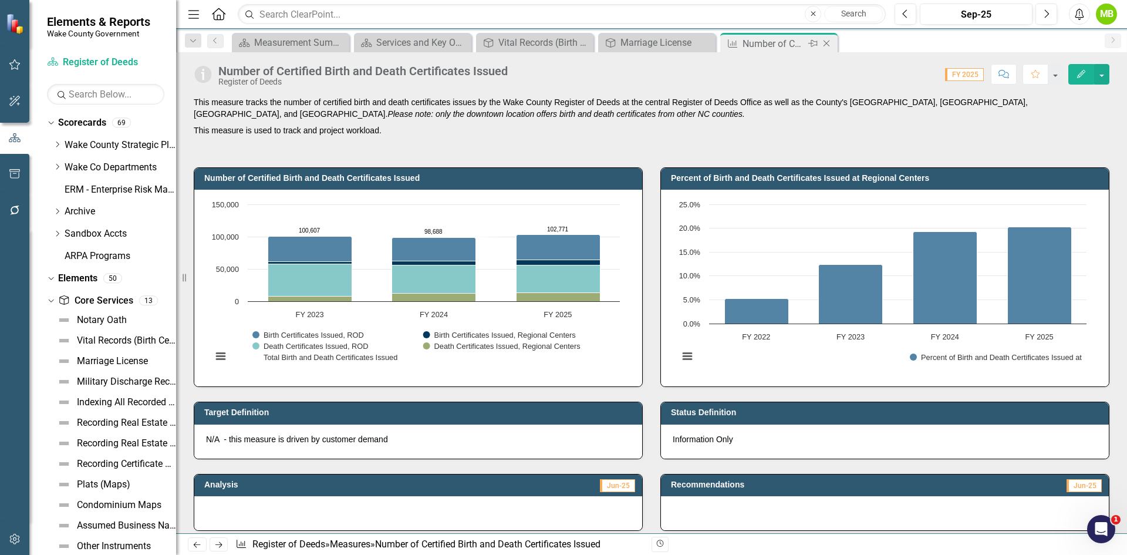
click at [827, 45] on icon "Close" at bounding box center [826, 43] width 12 height 9
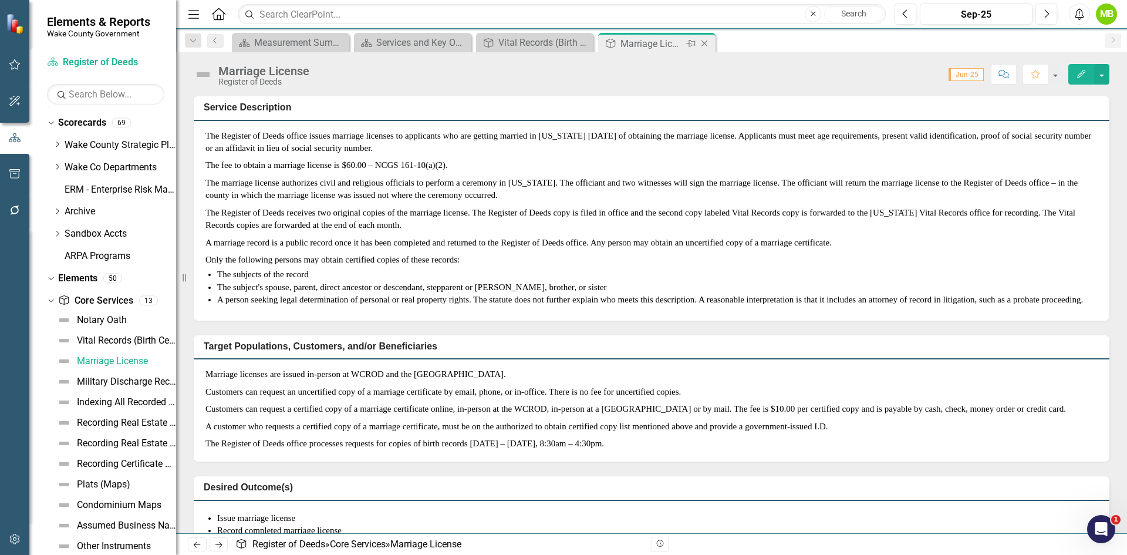
click at [640, 42] on div "Marriage License" at bounding box center [651, 43] width 63 height 15
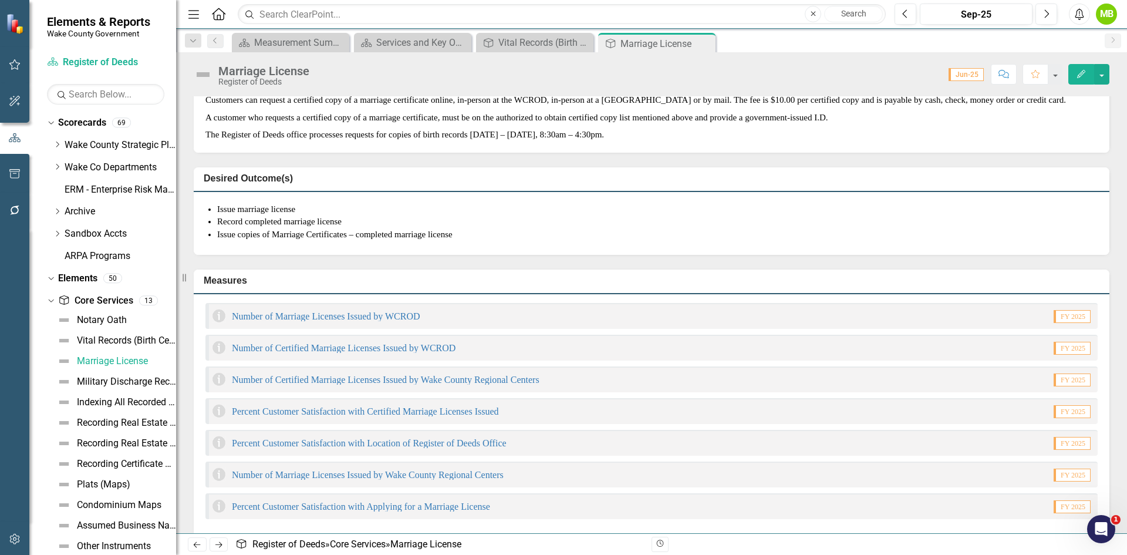
scroll to position [352, 0]
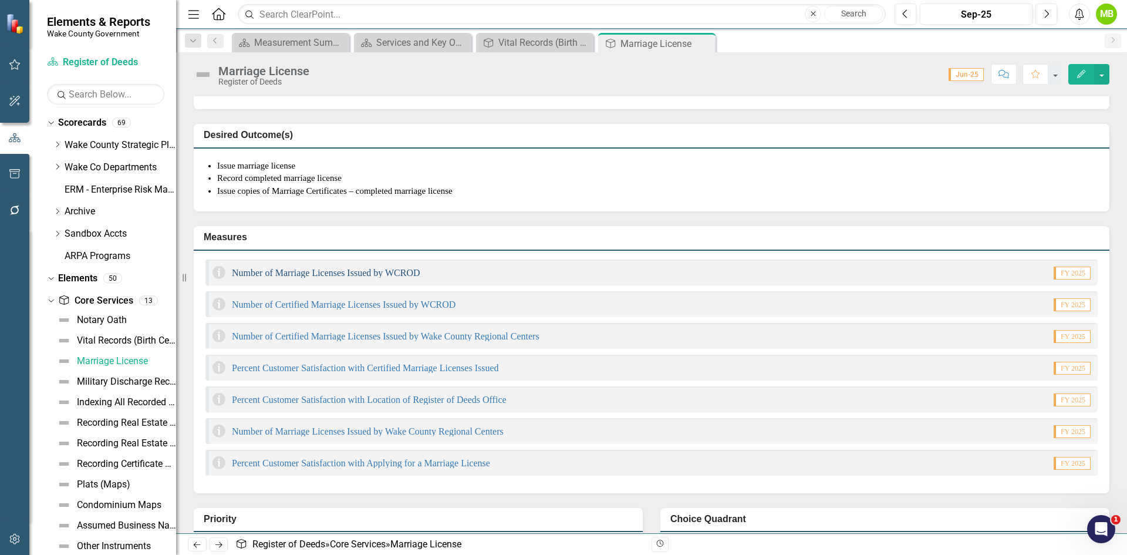
click at [370, 278] on link "Number of Marriage Licenses Issued by WCROD" at bounding box center [326, 273] width 188 height 10
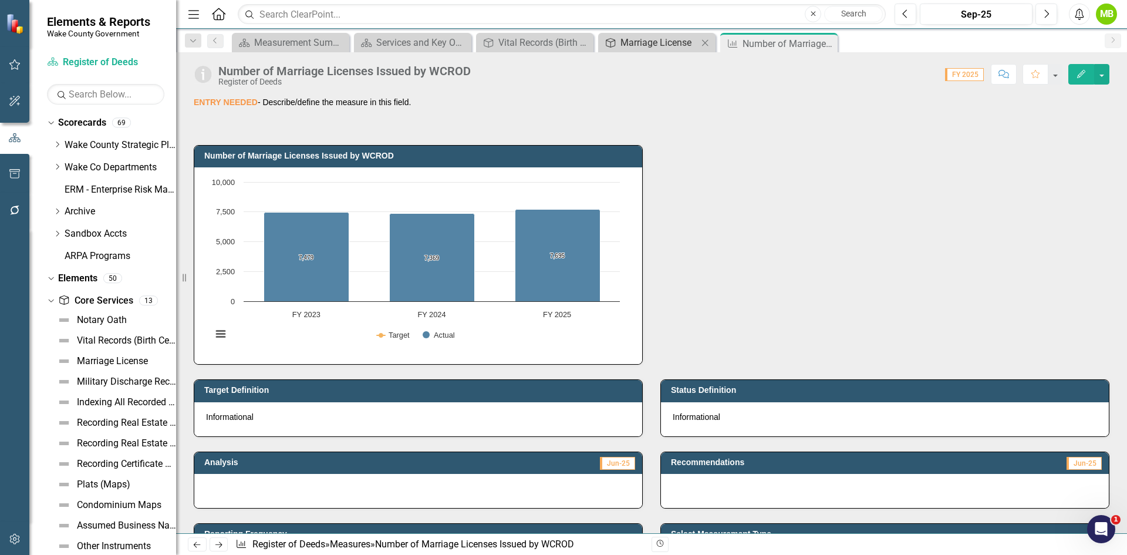
click at [631, 44] on div "Marriage License" at bounding box center [658, 42] width 77 height 15
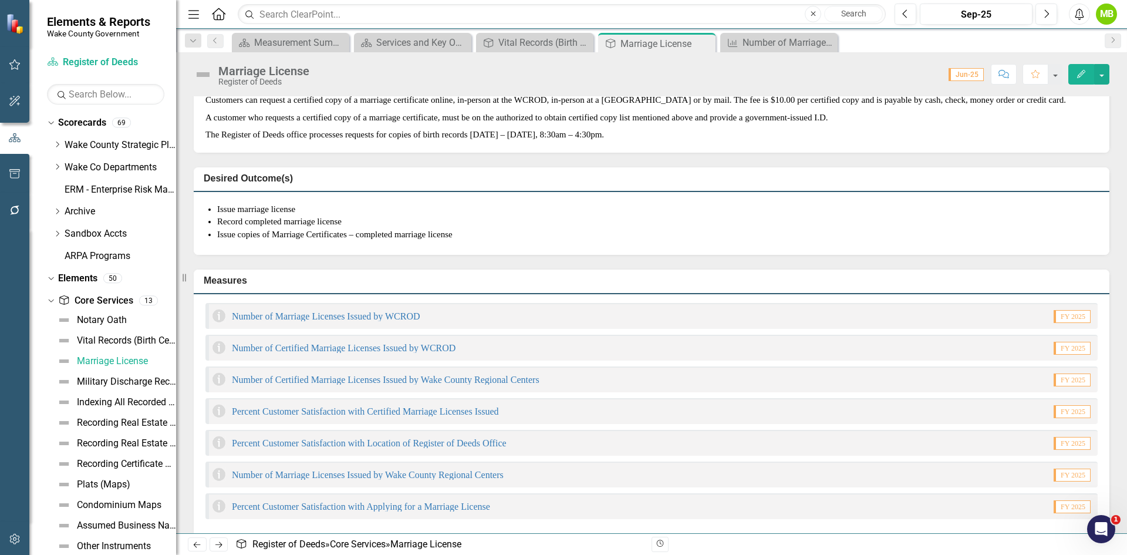
scroll to position [352, 0]
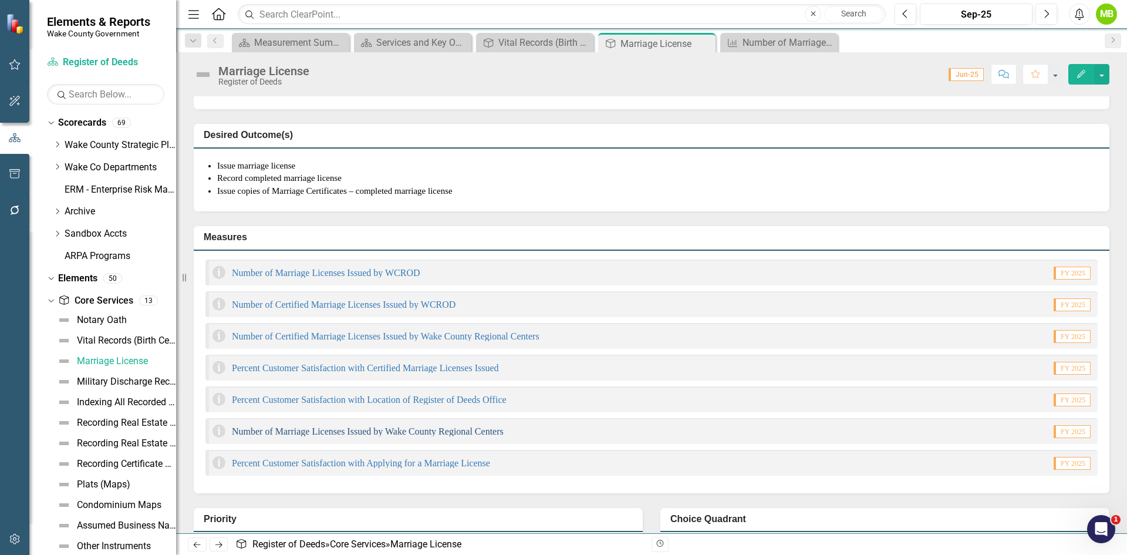
click at [418, 436] on link "Number of Marriage Licenses Issued by Wake County Regional Centers" at bounding box center [368, 431] width 272 height 10
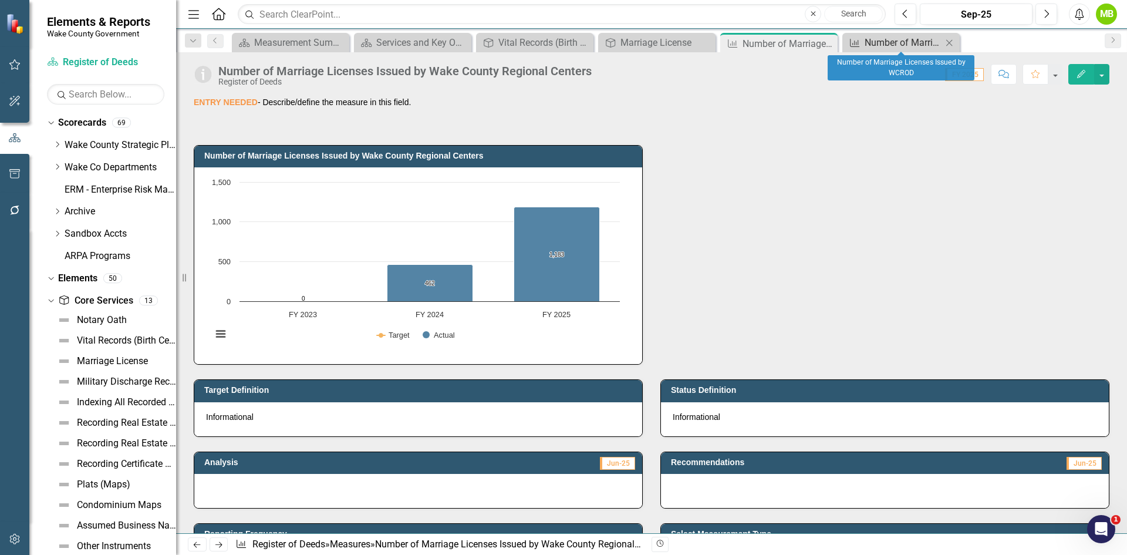
click at [884, 44] on div "Number of Marriage Licenses Issued by WCROD" at bounding box center [902, 42] width 77 height 15
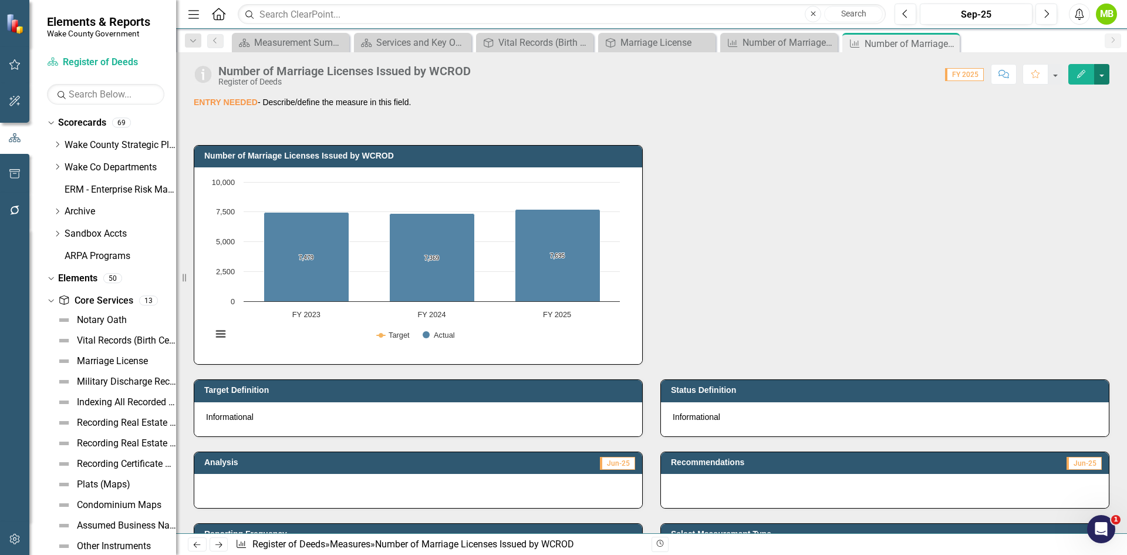
click at [1104, 80] on button "button" at bounding box center [1101, 74] width 15 height 21
click at [1083, 92] on link "Edit Edit Measure" at bounding box center [1051, 96] width 114 height 22
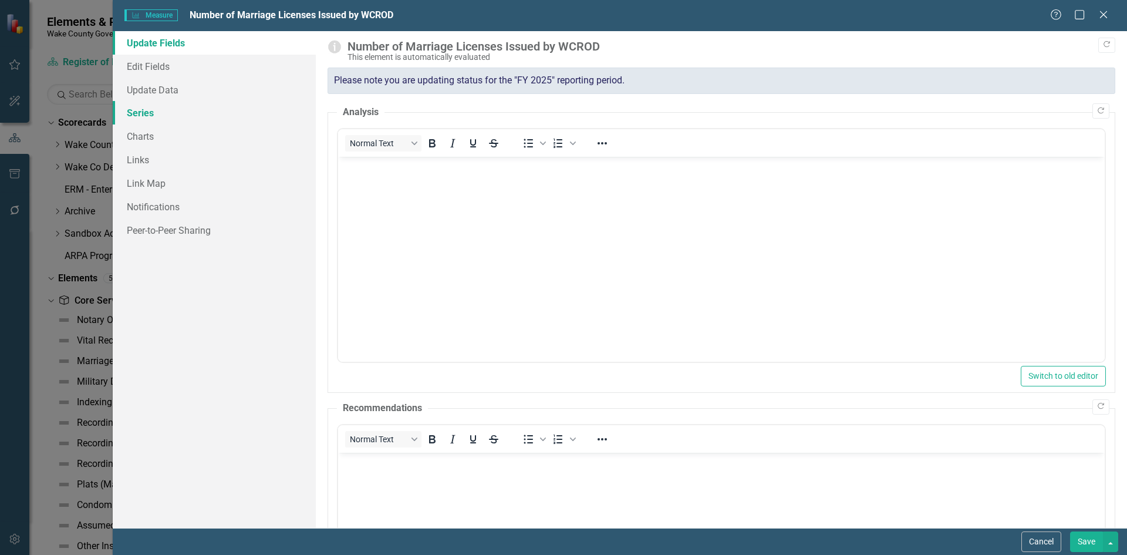
click at [177, 110] on link "Series" at bounding box center [214, 112] width 203 height 23
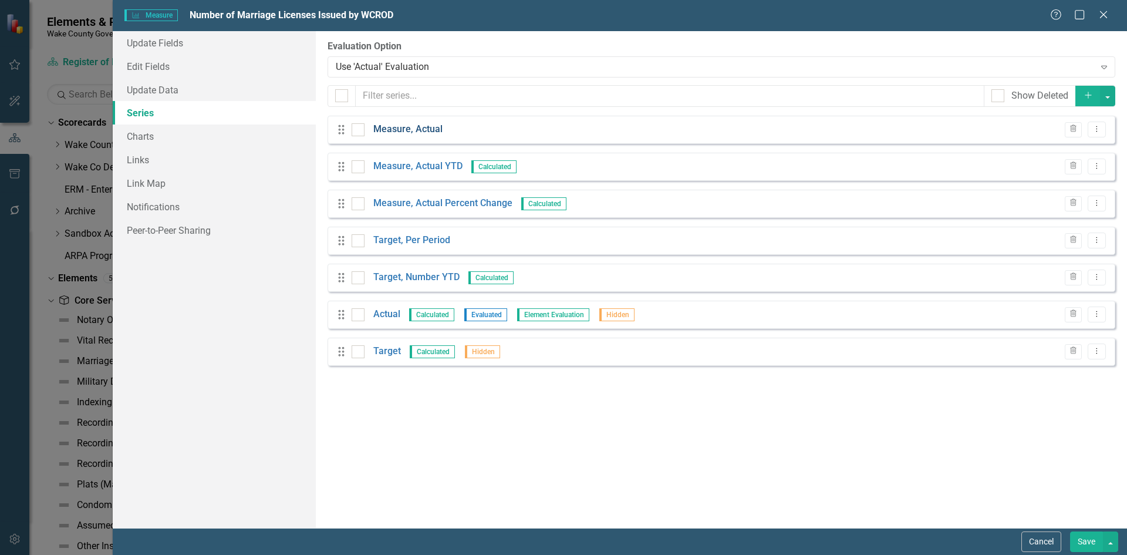
click at [421, 132] on link "Measure, Actual" at bounding box center [407, 129] width 69 height 13
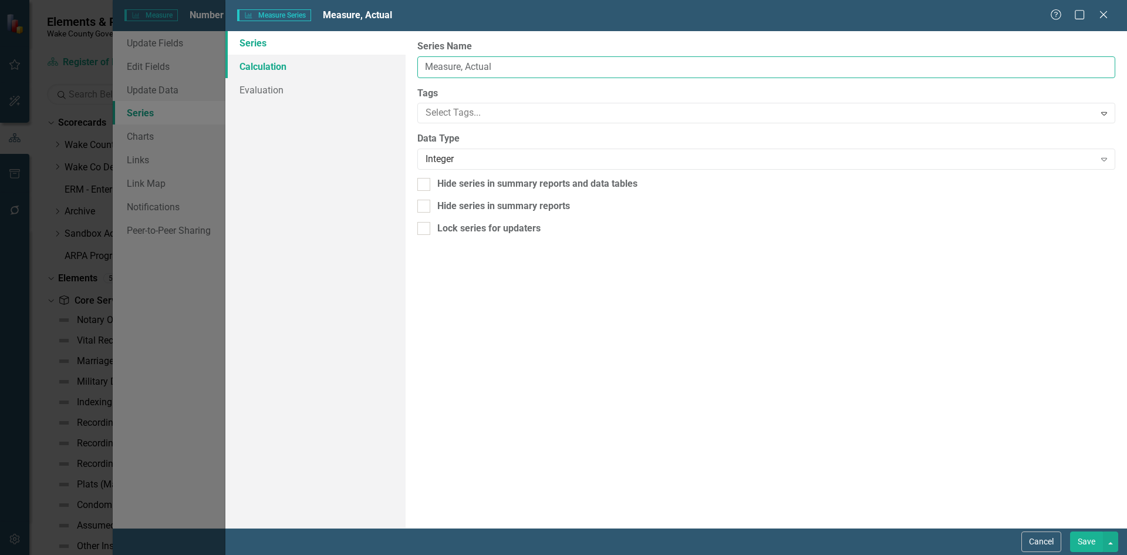
drag, startPoint x: 425, startPoint y: 65, endPoint x: 350, endPoint y: 59, distance: 75.9
click at [350, 59] on div "Series Calculation Evaluation From this page, you can edit the name, type, and …" at bounding box center [675, 279] width 901 height 496
type input "Marriage Licenses Issued, ROD"
click at [1091, 536] on button "Save" at bounding box center [1086, 541] width 33 height 21
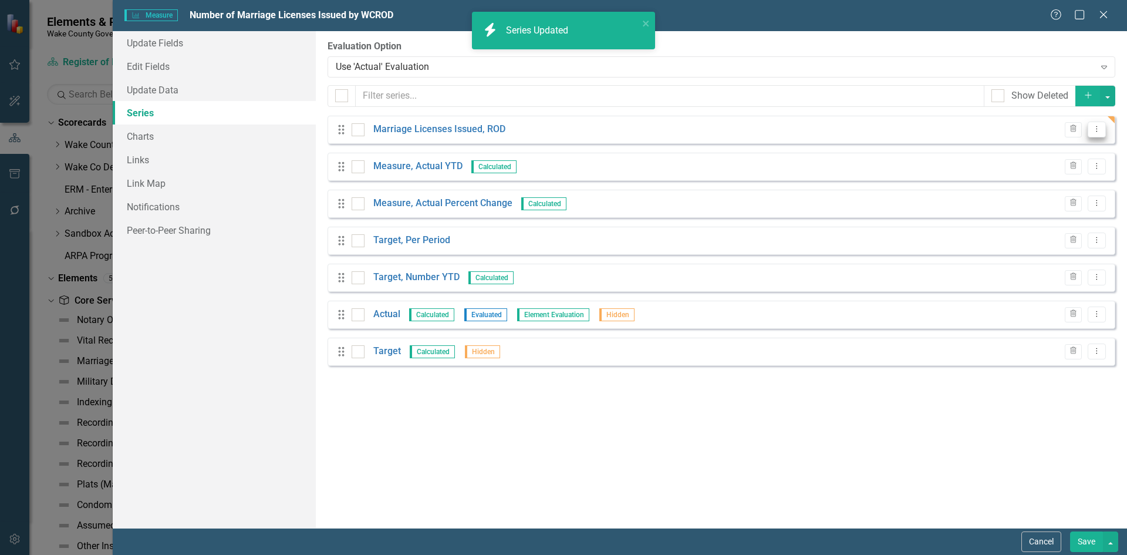
click at [1101, 131] on icon "Dropdown Menu" at bounding box center [1097, 129] width 10 height 8
click at [1075, 164] on link "Copy Duplicate Measure Series" at bounding box center [1038, 171] width 133 height 22
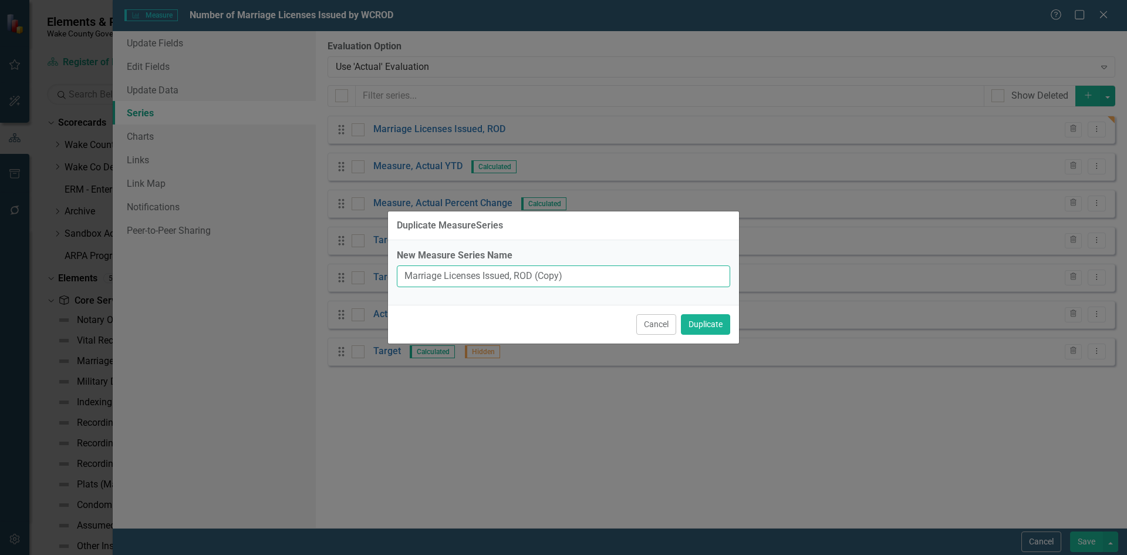
drag, startPoint x: 580, startPoint y: 273, endPoint x: 518, endPoint y: 271, distance: 62.8
click at [518, 271] on input "Marriage Licenses Issued, ROD (Copy)" at bounding box center [563, 276] width 333 height 22
type input "Marriage Licenses Issued, Regional Centers"
click at [716, 326] on button "Duplicate" at bounding box center [705, 324] width 49 height 21
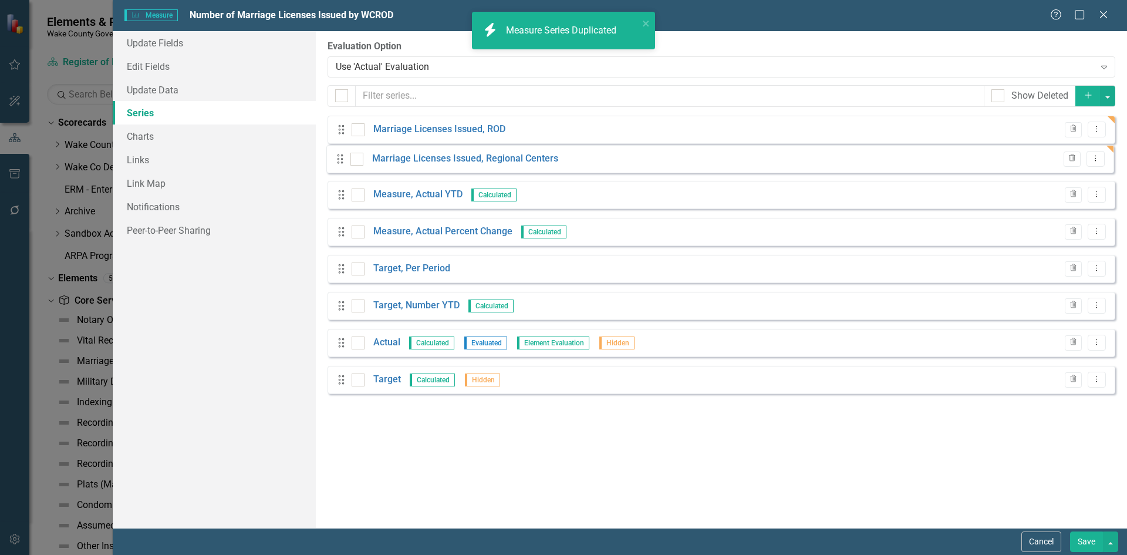
drag, startPoint x: 341, startPoint y: 389, endPoint x: 340, endPoint y: 159, distance: 230.1
click at [340, 159] on div "Drag Marriage Licenses Issued, ROD Trash Dropdown Menu Drag Measure, Actual YTD…" at bounding box center [721, 259] width 788 height 287
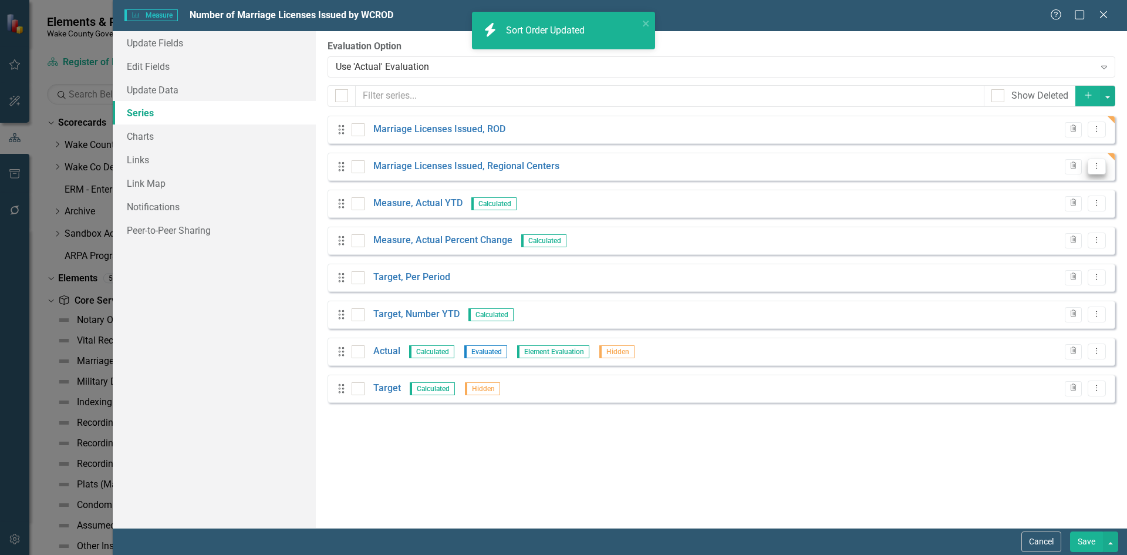
click at [1096, 166] on icon "Dropdown Menu" at bounding box center [1097, 166] width 10 height 8
click at [1069, 198] on link "Copy Duplicate Measure Series" at bounding box center [1038, 208] width 133 height 22
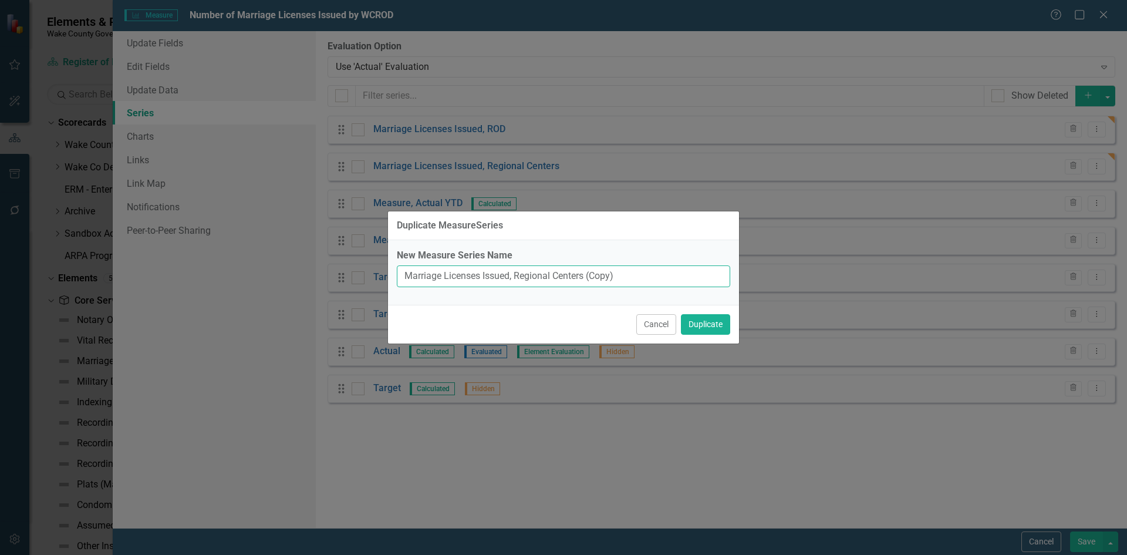
click at [403, 275] on input "Marriage Licenses Issued, Regional Centers (Copy)" at bounding box center [563, 276] width 333 height 22
drag, startPoint x: 670, startPoint y: 273, endPoint x: 533, endPoint y: 265, distance: 137.6
click at [533, 265] on input "Total Marriage Licenses Issued, Regional Centers (Copy)" at bounding box center [563, 276] width 333 height 22
type input "Total Marriage Licenses Issued"
click at [723, 326] on button "Duplicate" at bounding box center [705, 324] width 49 height 21
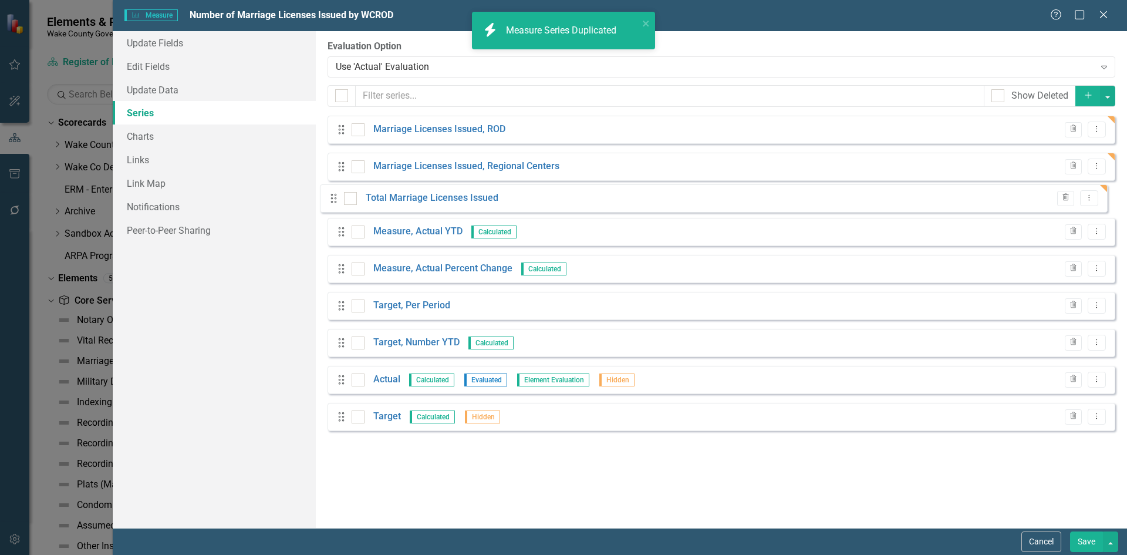
drag, startPoint x: 344, startPoint y: 408, endPoint x: 335, endPoint y: 197, distance: 211.5
click at [335, 197] on div "Drag Marriage Licenses Issued, ROD Trash Dropdown Menu Drag Marriage Licenses I…" at bounding box center [721, 278] width 788 height 324
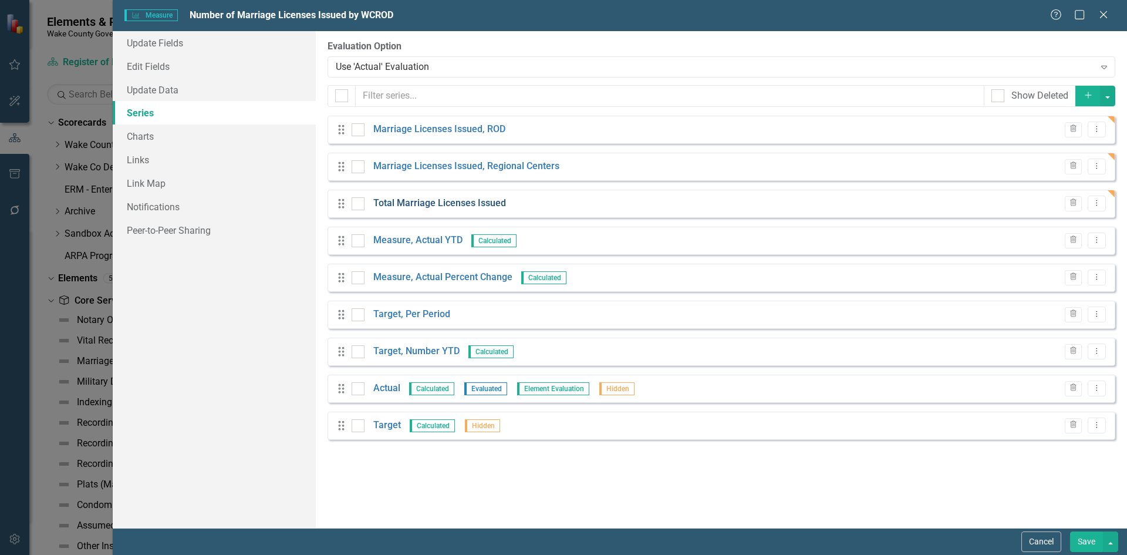
click at [455, 207] on link "Total Marriage Licenses Issued" at bounding box center [439, 203] width 133 height 13
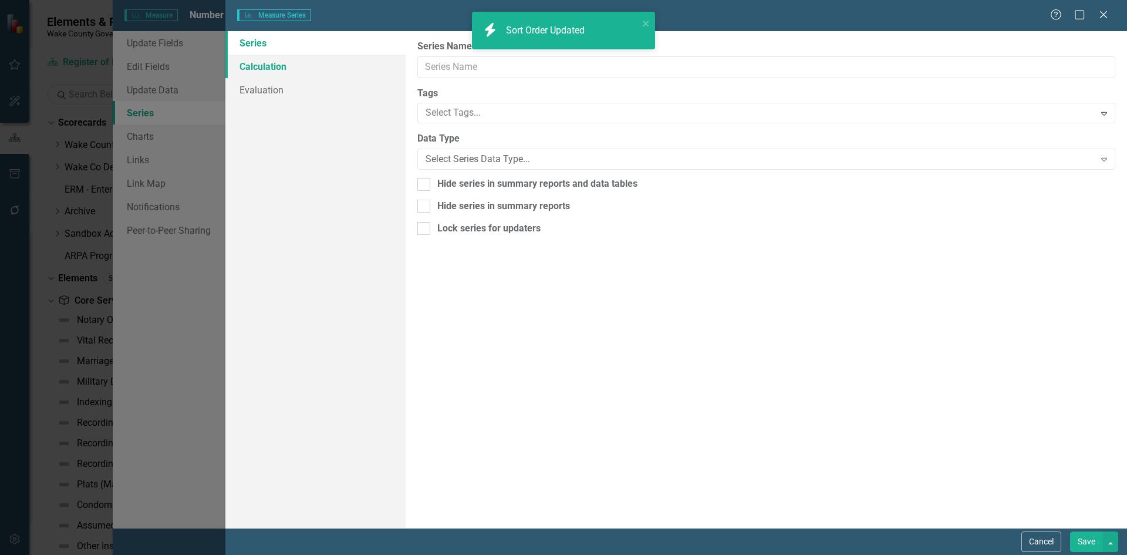
click at [273, 64] on link "Calculation" at bounding box center [315, 66] width 180 height 23
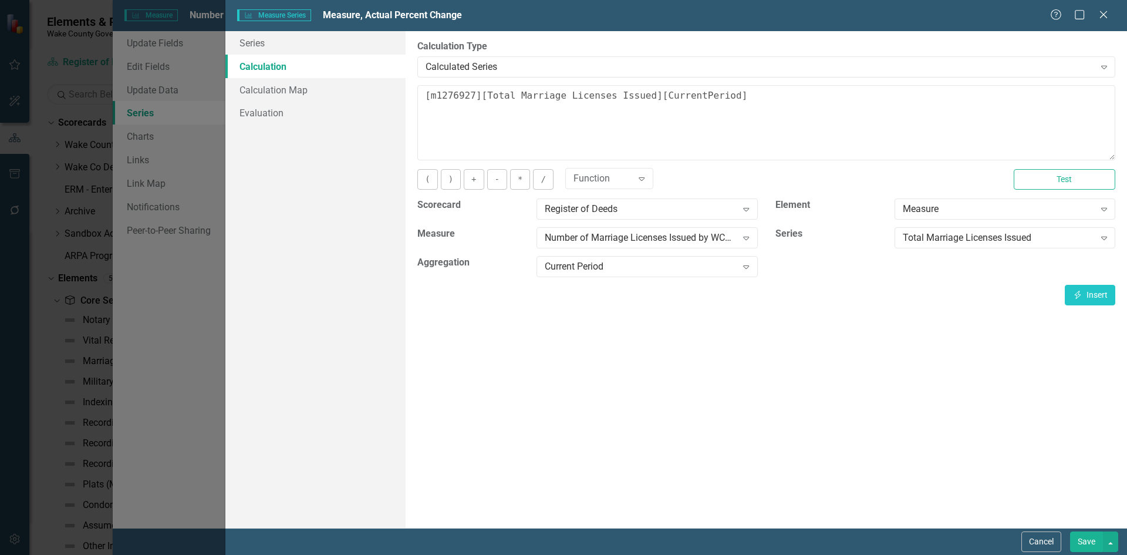
click at [427, 97] on textarea "[m1276927][Total Marriage Licenses Issued][CurrentPeriod]" at bounding box center [766, 122] width 698 height 75
click at [775, 98] on textarea "(([m1276927][Total Marriage Licenses Issued][CurrentPeriod]" at bounding box center [766, 122] width 698 height 75
click at [636, 267] on div "Current Period" at bounding box center [641, 266] width 192 height 13
click at [1100, 293] on button "Insert Insert" at bounding box center [1090, 295] width 50 height 21
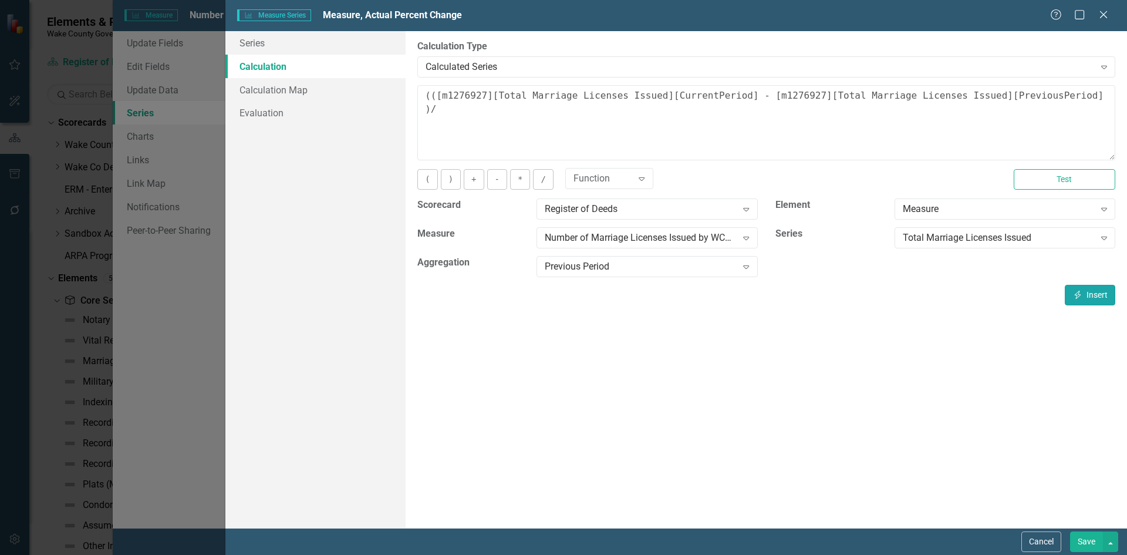
click at [1101, 291] on button "Insert Insert" at bounding box center [1090, 295] width 50 height 21
type textarea "(([m1276927][Total Marriage Licenses Issued][CurrentPeriod] - [m1276927][Total …"
click at [1083, 536] on button "Save" at bounding box center [1086, 541] width 33 height 21
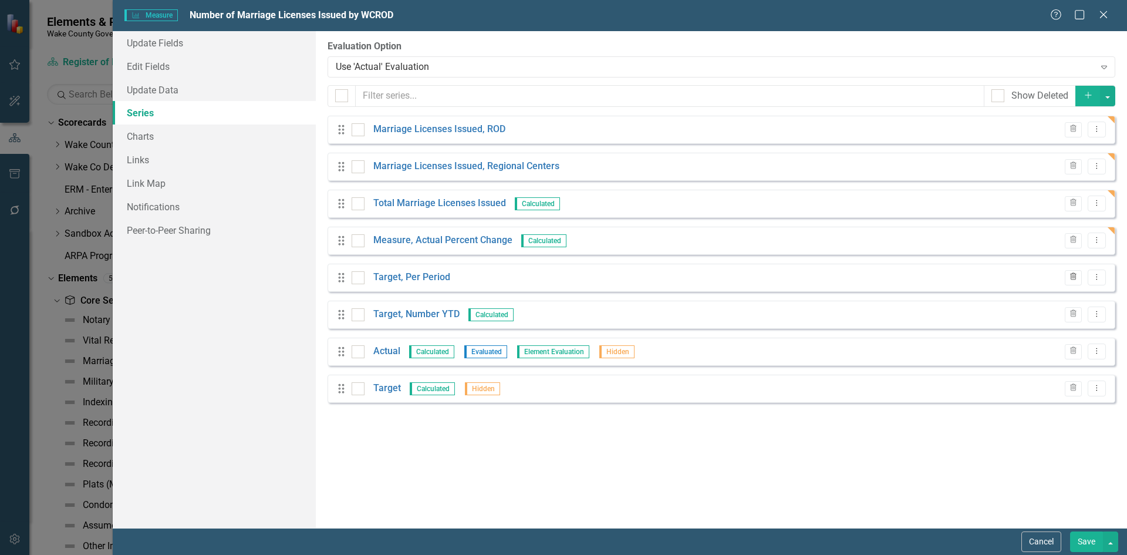
click at [1073, 282] on button "Trash" at bounding box center [1073, 277] width 17 height 15
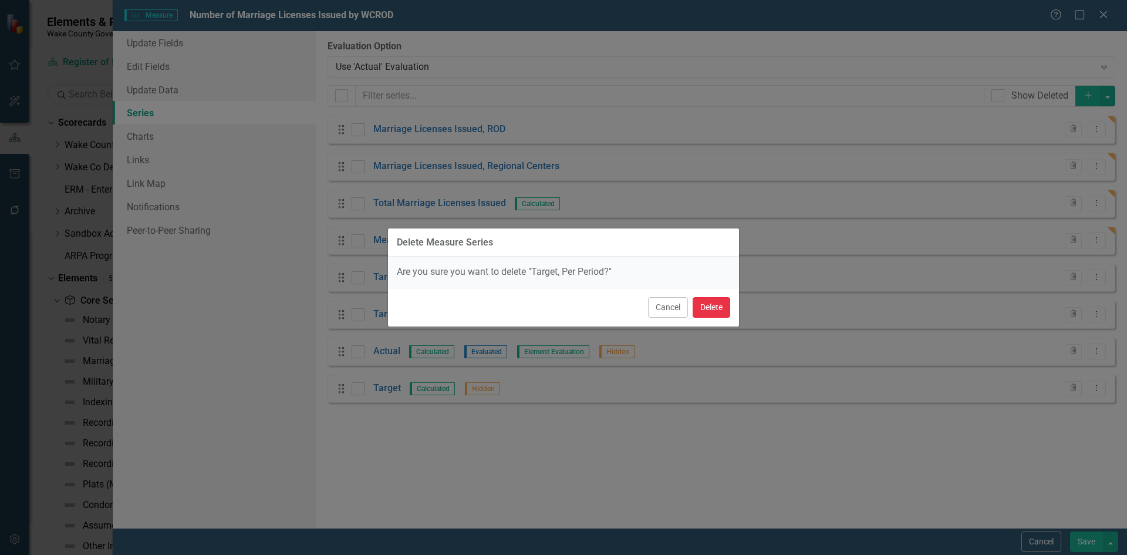
click at [714, 306] on button "Delete" at bounding box center [711, 307] width 38 height 21
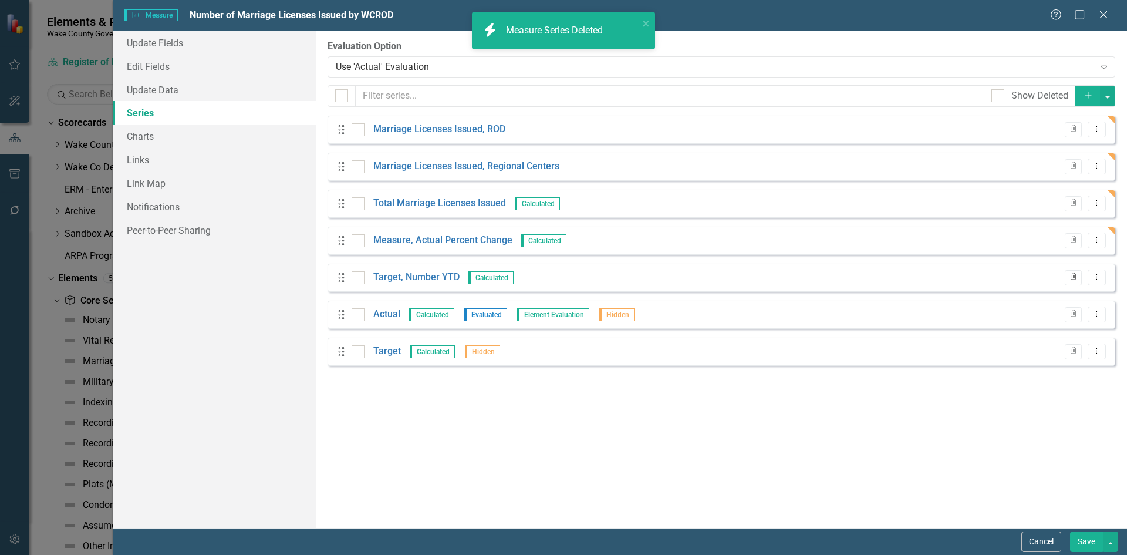
click at [1069, 278] on icon "Trash" at bounding box center [1073, 276] width 9 height 7
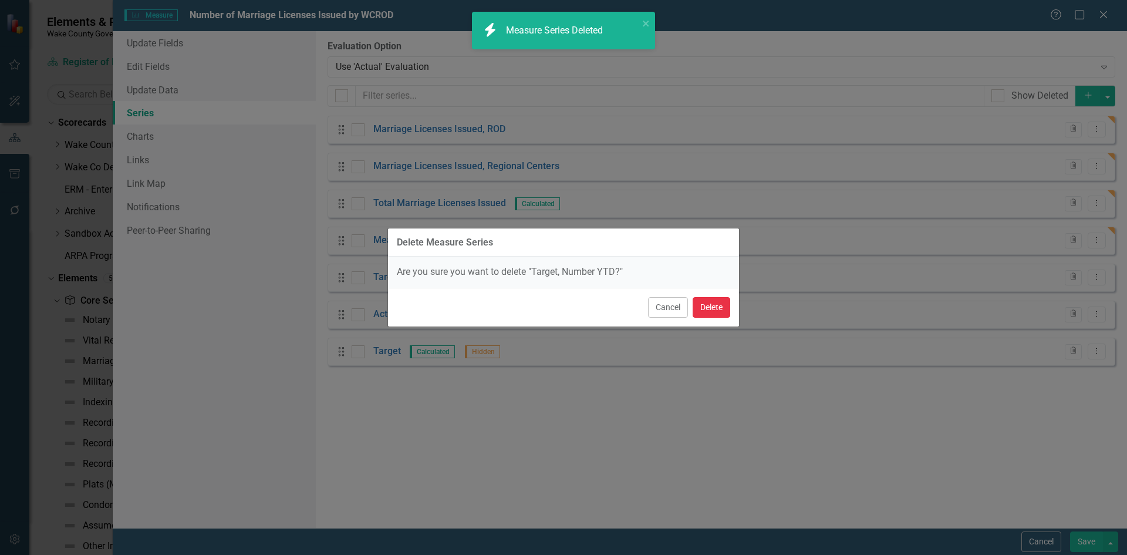
click at [725, 309] on button "Delete" at bounding box center [711, 307] width 38 height 21
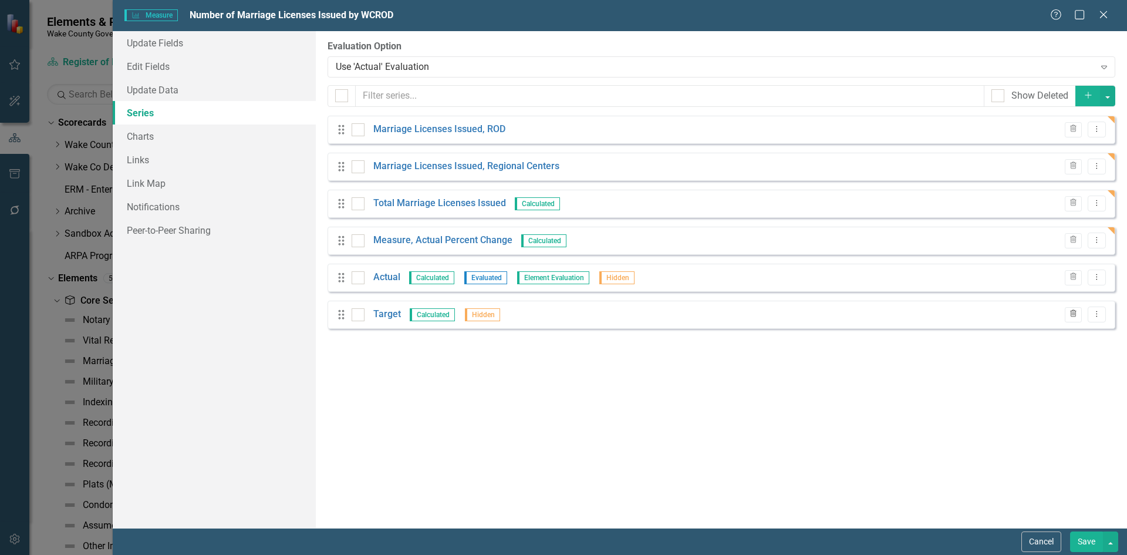
click at [1072, 315] on icon "Trash" at bounding box center [1073, 313] width 9 height 7
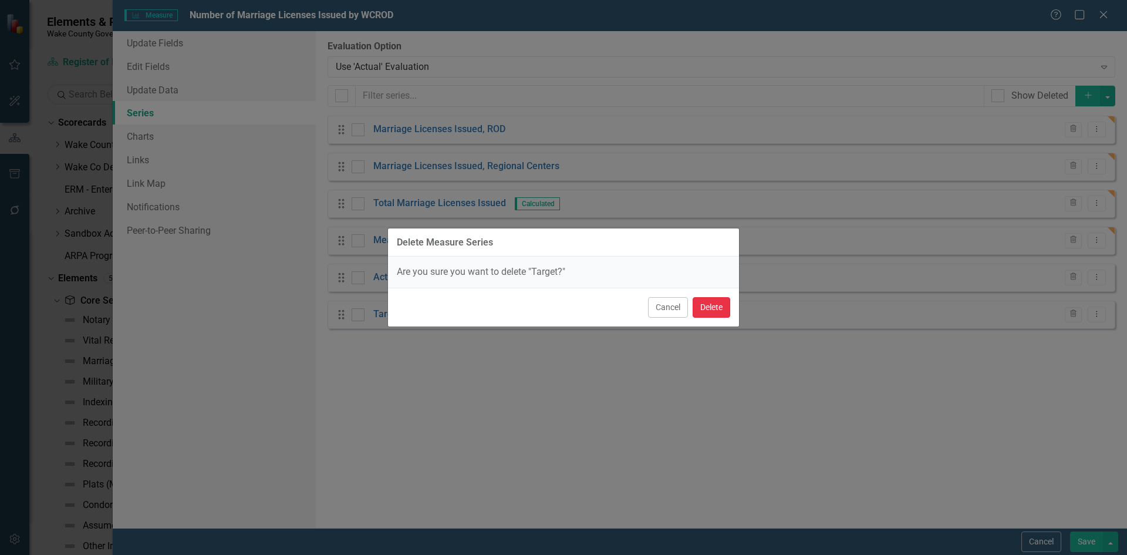
click at [704, 304] on button "Delete" at bounding box center [711, 307] width 38 height 21
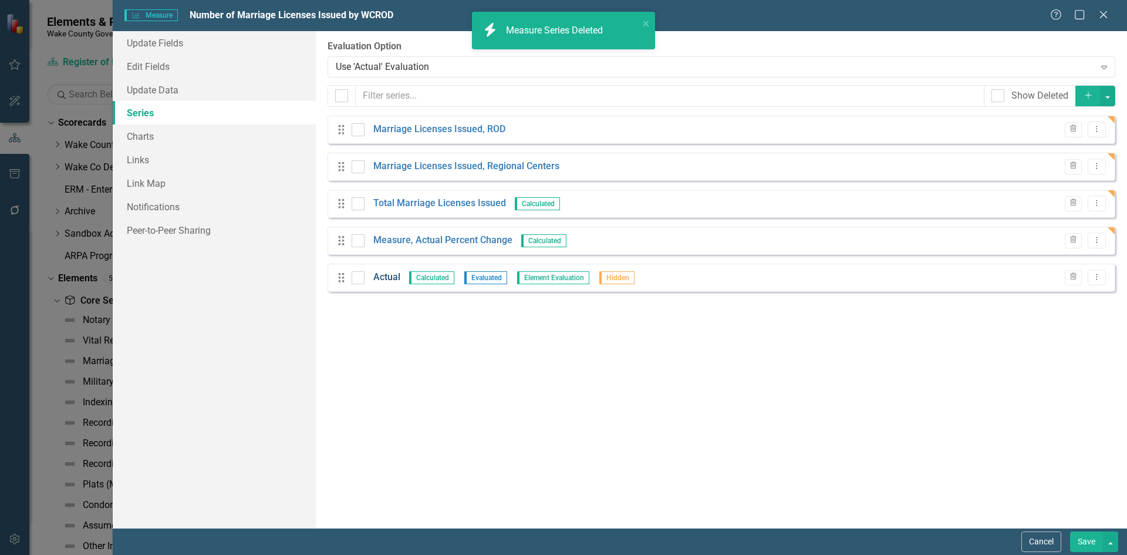
click at [385, 276] on link "Actual" at bounding box center [386, 277] width 27 height 13
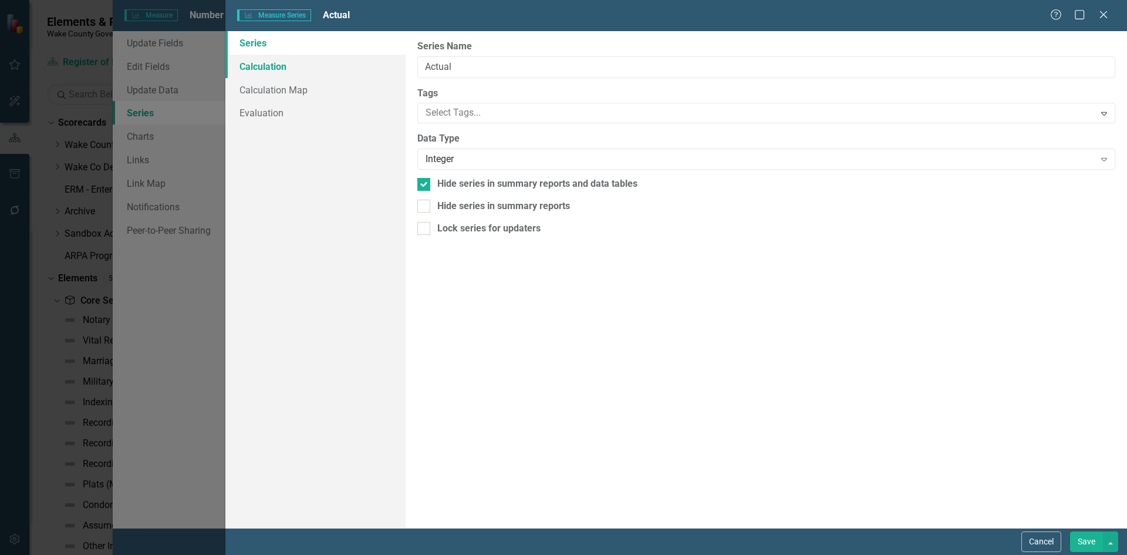
click at [276, 69] on link "Calculation" at bounding box center [315, 66] width 180 height 23
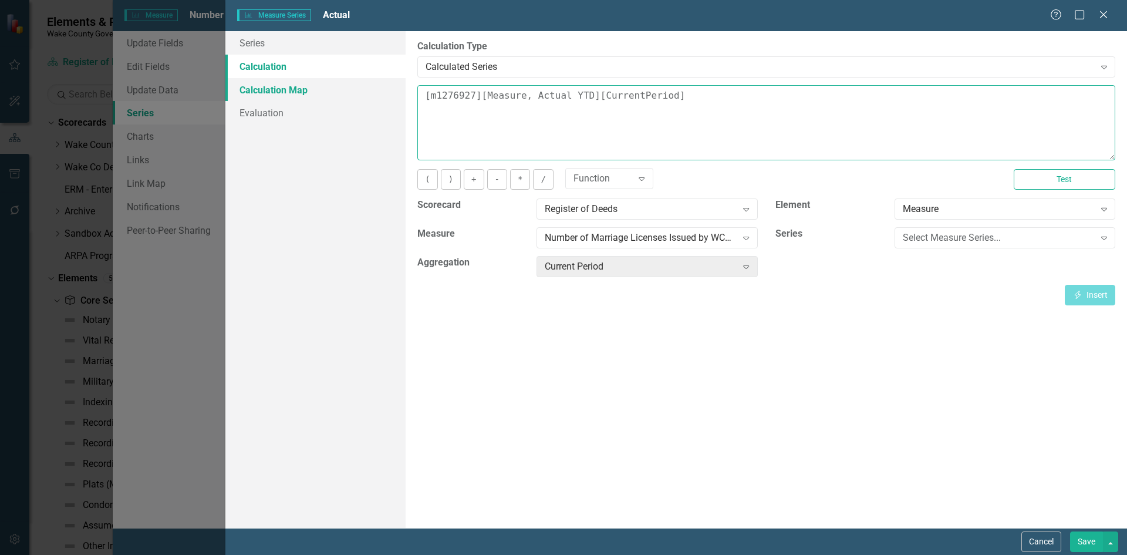
drag, startPoint x: 668, startPoint y: 100, endPoint x: 380, endPoint y: 94, distance: 288.2
click at [380, 94] on div "Series Calculation Calculation Map Evaluation From this page, you can edit the …" at bounding box center [675, 279] width 901 height 496
click at [1021, 242] on div "Select Measure Series..." at bounding box center [999, 237] width 192 height 13
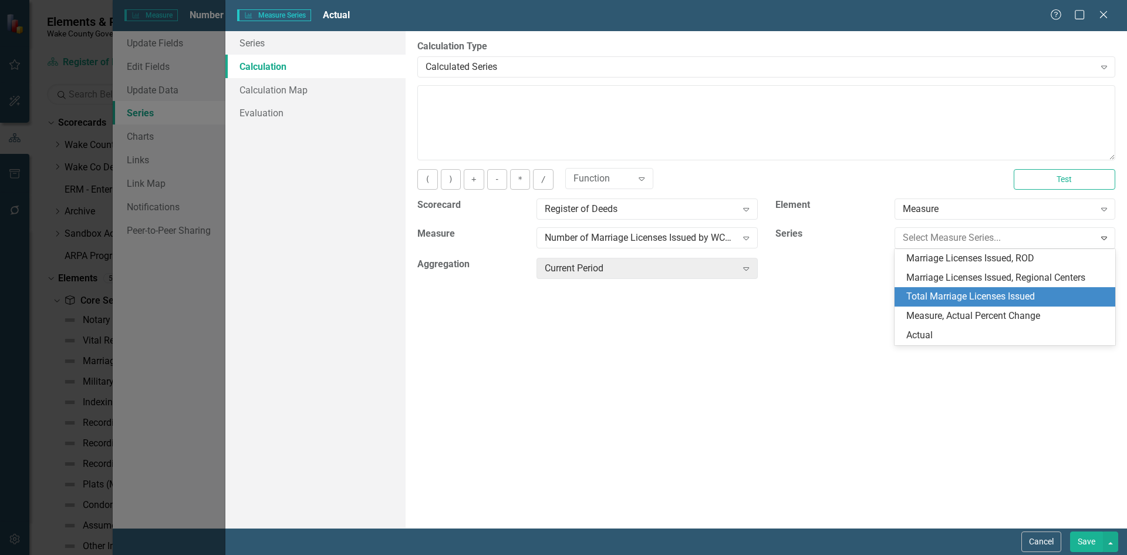
click at [1014, 290] on div "Total Marriage Licenses Issued" at bounding box center [1007, 296] width 202 height 13
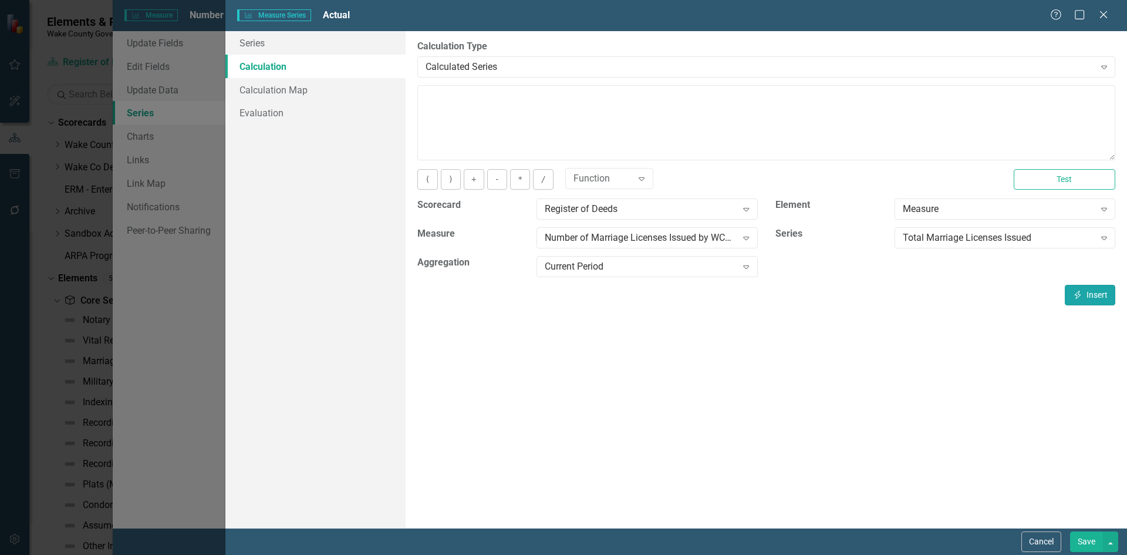
click at [1089, 289] on button "Insert Insert" at bounding box center [1090, 295] width 50 height 21
type textarea "[m1276927][Total Marriage Licenses Issued][CurrentPeriod]"
click at [1086, 536] on button "Save" at bounding box center [1086, 541] width 33 height 21
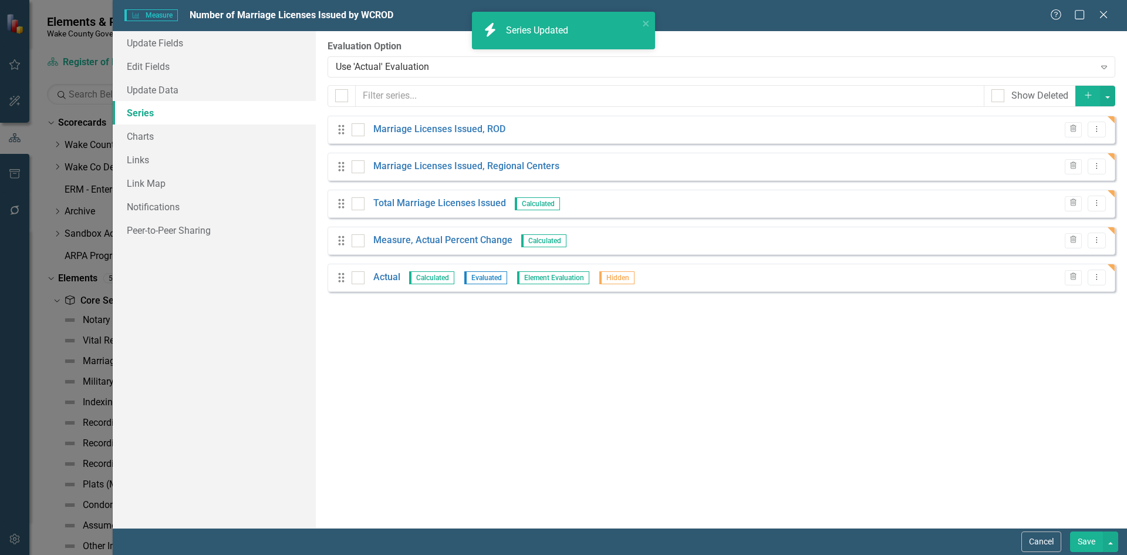
click at [1086, 538] on button "Save" at bounding box center [1086, 541] width 33 height 21
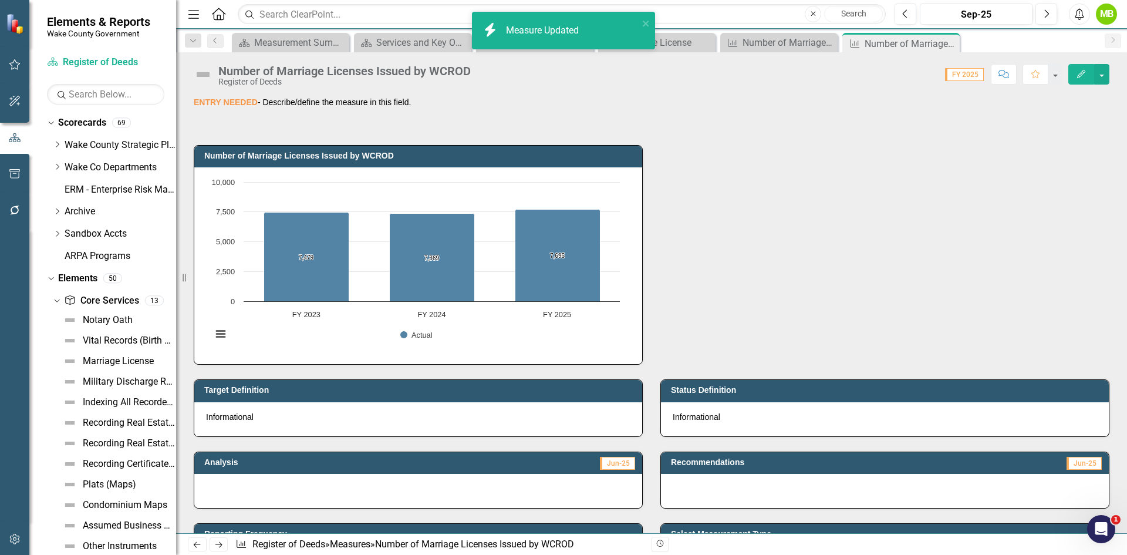
click at [431, 74] on div "Number of Marriage Licenses Issued by WCROD" at bounding box center [344, 71] width 252 height 13
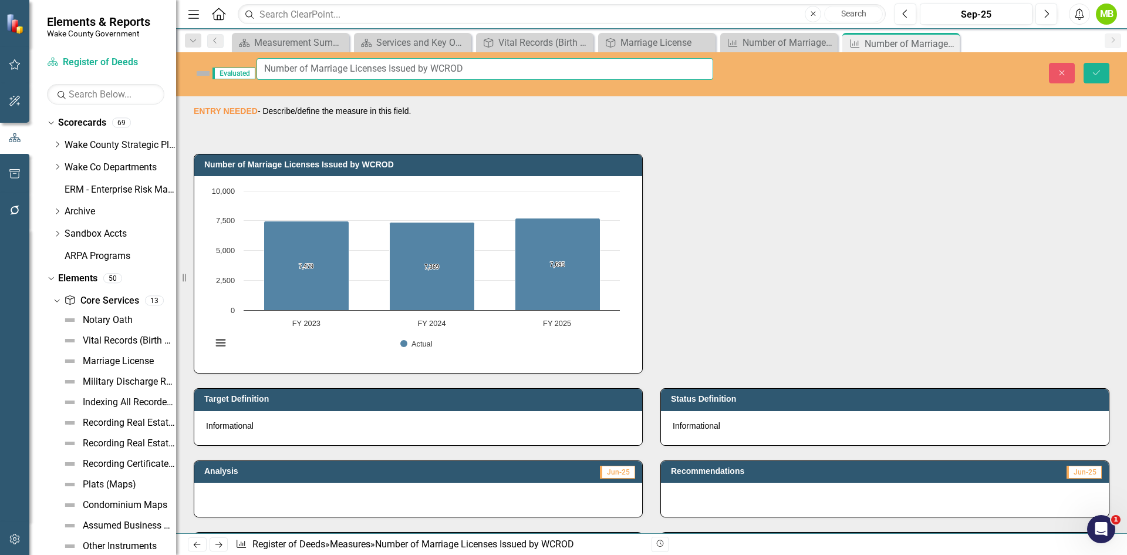
drag, startPoint x: 477, startPoint y: 67, endPoint x: 428, endPoint y: 62, distance: 48.4
click at [428, 62] on input "Number of Marriage Licenses Issued by WCROD" at bounding box center [484, 69] width 457 height 22
type input "Number of Marriage Licenses Issued"
click at [1099, 70] on icon "Save" at bounding box center [1096, 73] width 11 height 8
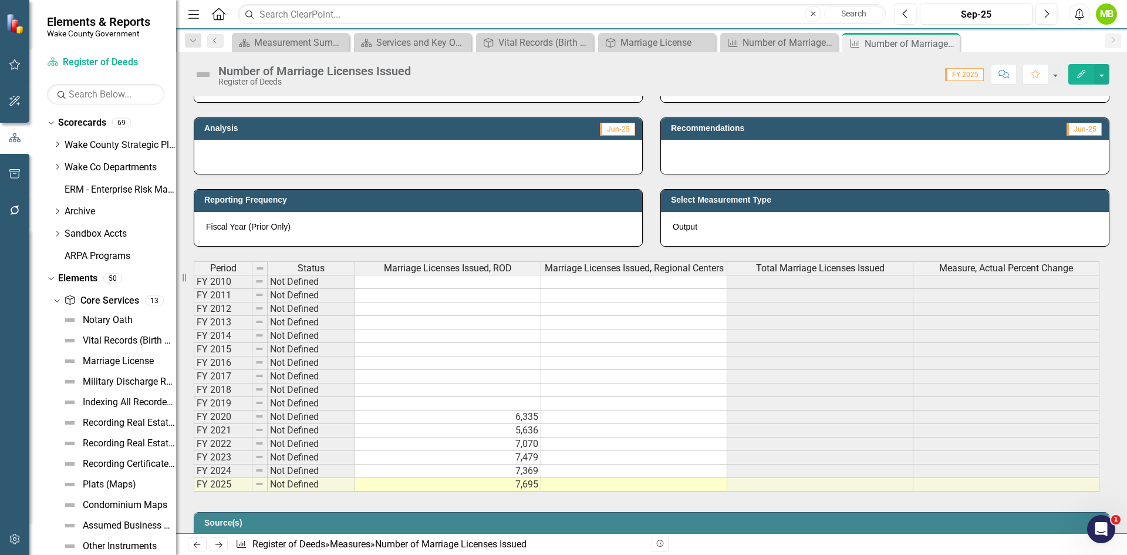
scroll to position [352, 0]
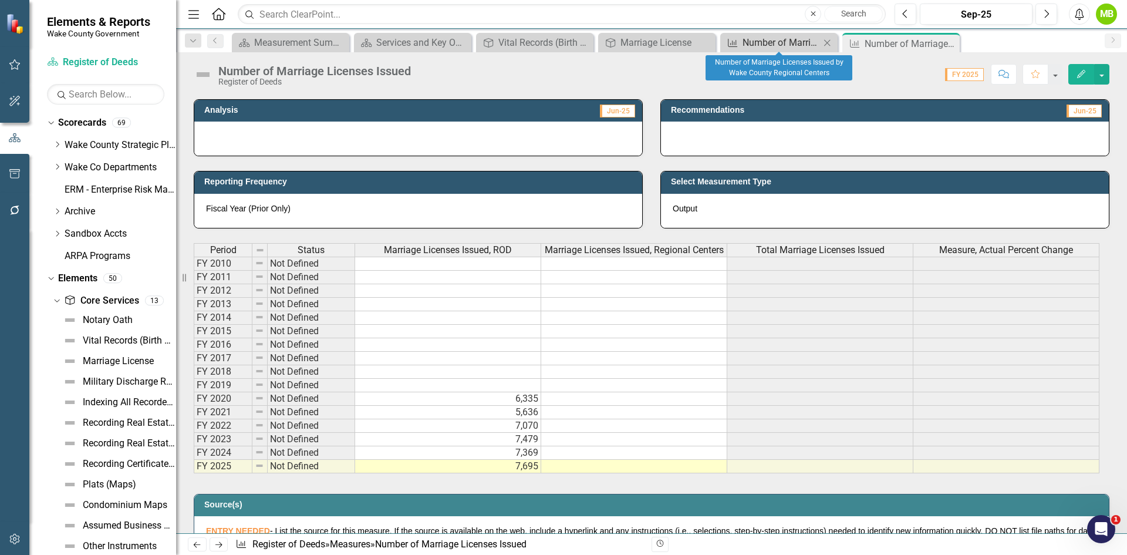
click at [786, 44] on div "Number of Marriage Licenses Issued by Wake County Regional Centers" at bounding box center [780, 42] width 77 height 15
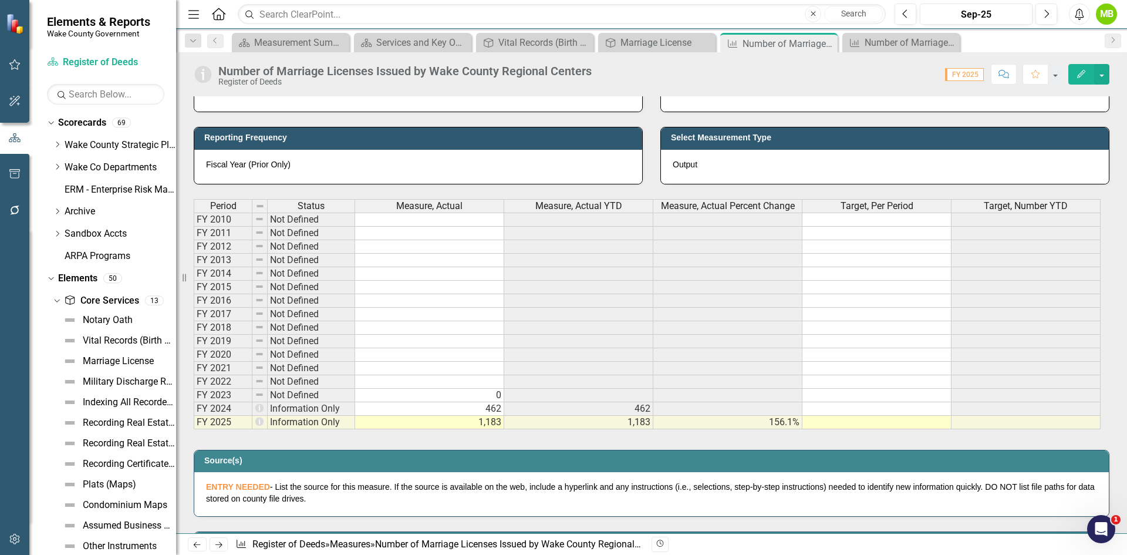
scroll to position [469, 0]
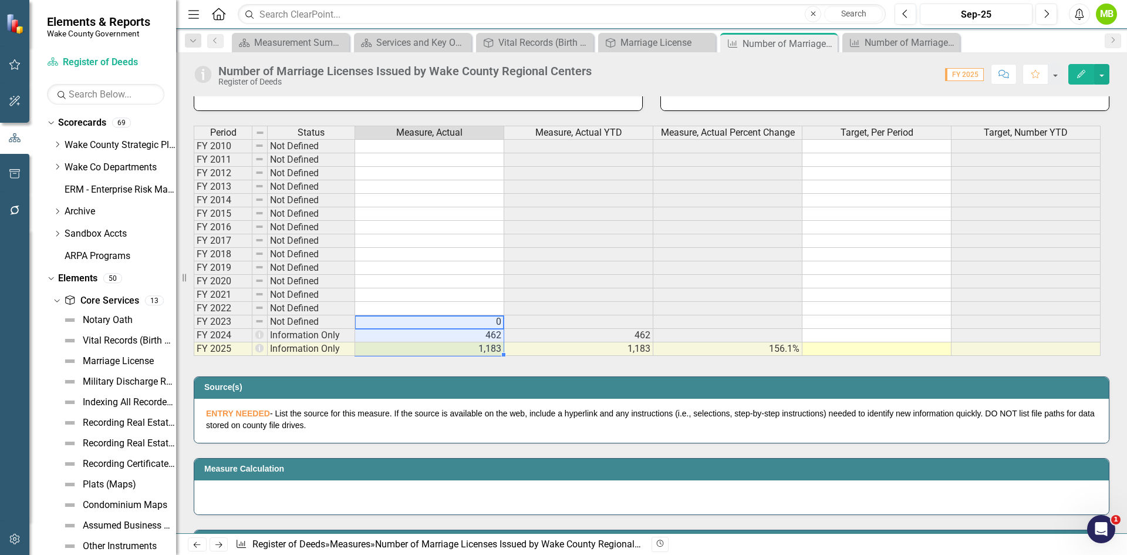
drag, startPoint x: 478, startPoint y: 322, endPoint x: 478, endPoint y: 347, distance: 25.2
click at [478, 347] on tbody "FY 2010 Not Defined FY 2011 Not Defined FY 2012 Not Defined FY 2013 Not Defined…" at bounding box center [647, 247] width 907 height 217
click at [871, 42] on div "Number of Marriage Licenses Issued" at bounding box center [902, 42] width 77 height 15
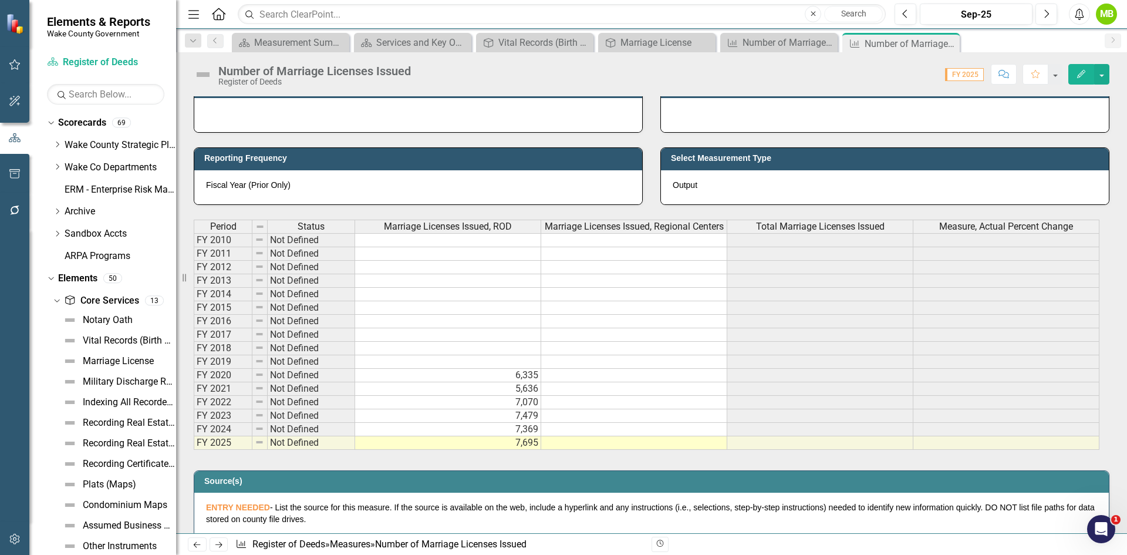
scroll to position [411, 0]
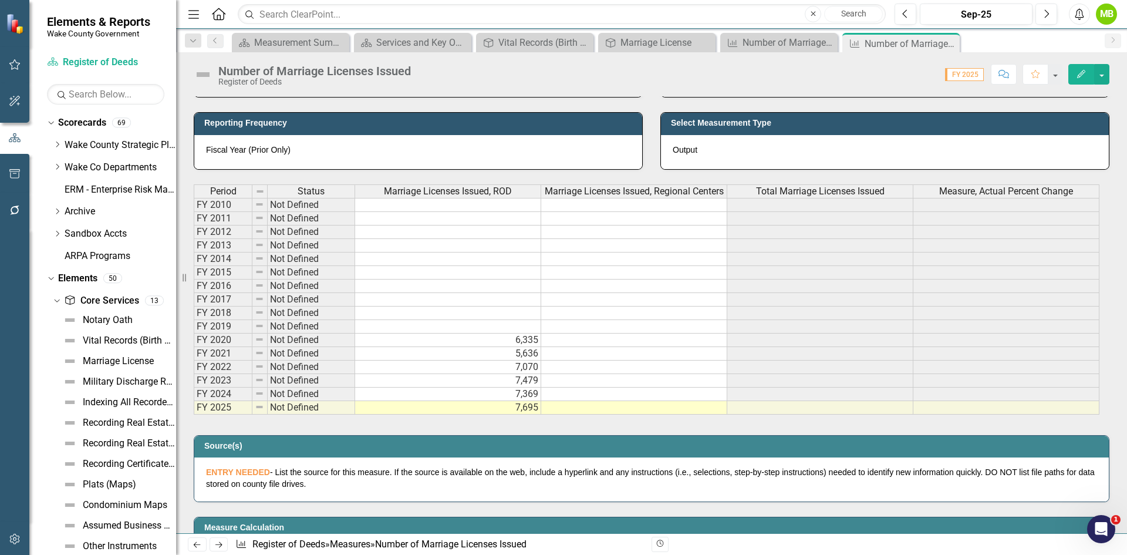
click at [592, 378] on td at bounding box center [634, 380] width 186 height 13
type textarea "0"
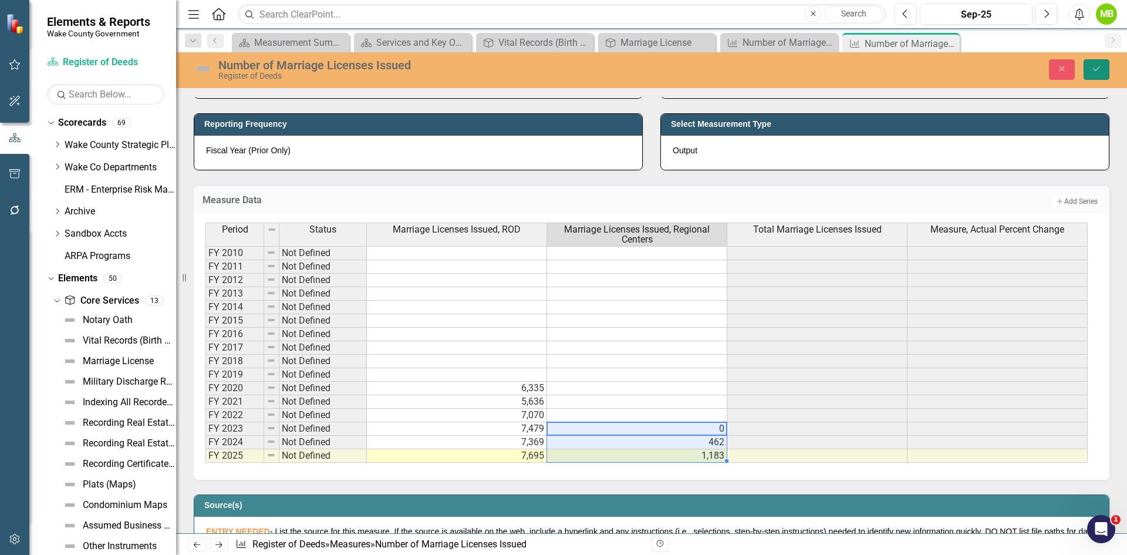
click at [1099, 76] on button "Save" at bounding box center [1096, 69] width 26 height 21
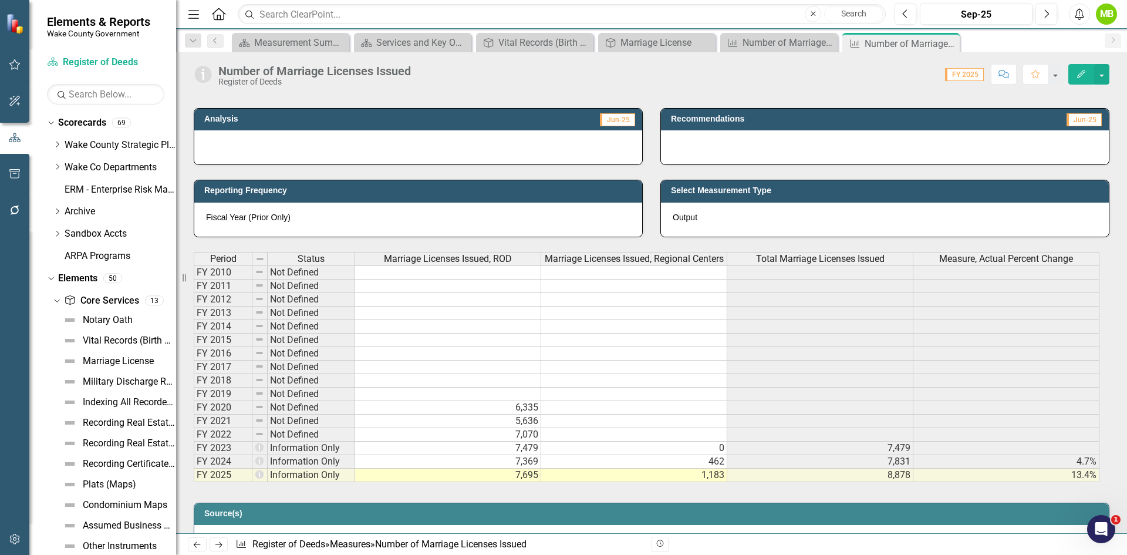
scroll to position [469, 0]
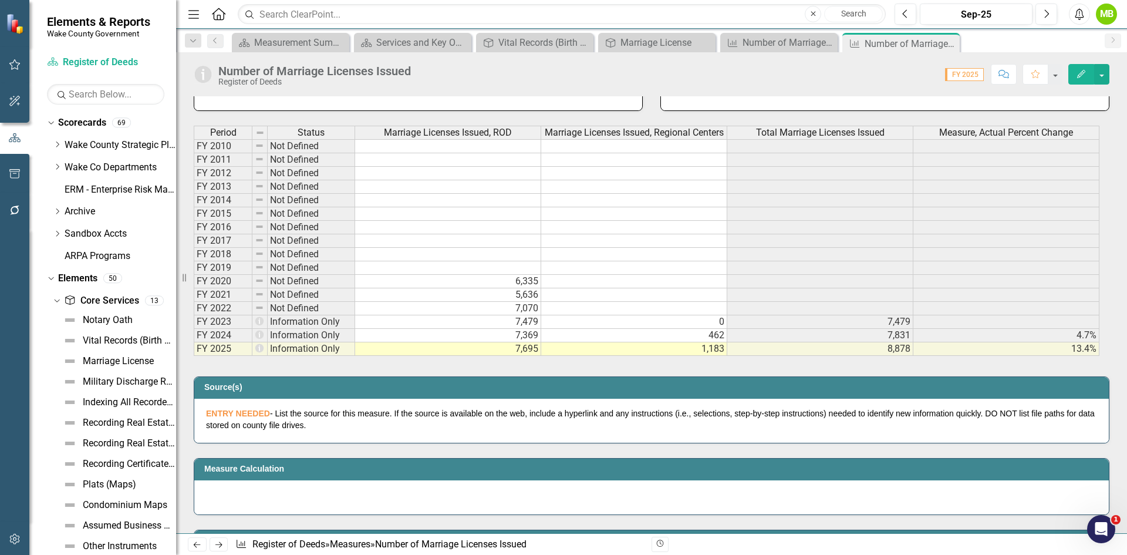
click at [630, 278] on td at bounding box center [634, 281] width 186 height 13
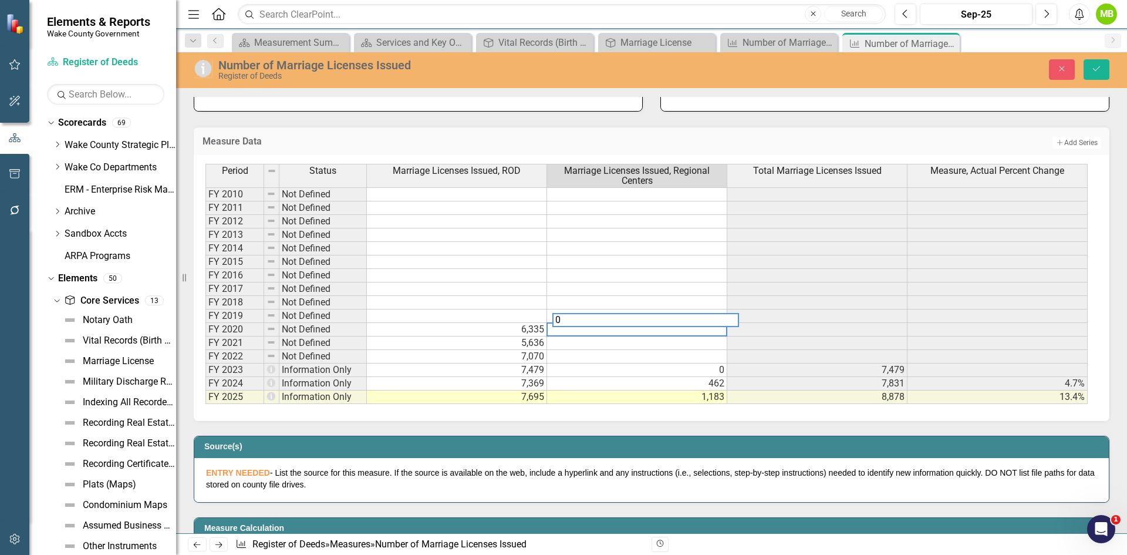
type textarea "0"
click at [639, 344] on td at bounding box center [637, 342] width 180 height 13
type textarea "0"
click at [649, 358] on td at bounding box center [637, 356] width 180 height 13
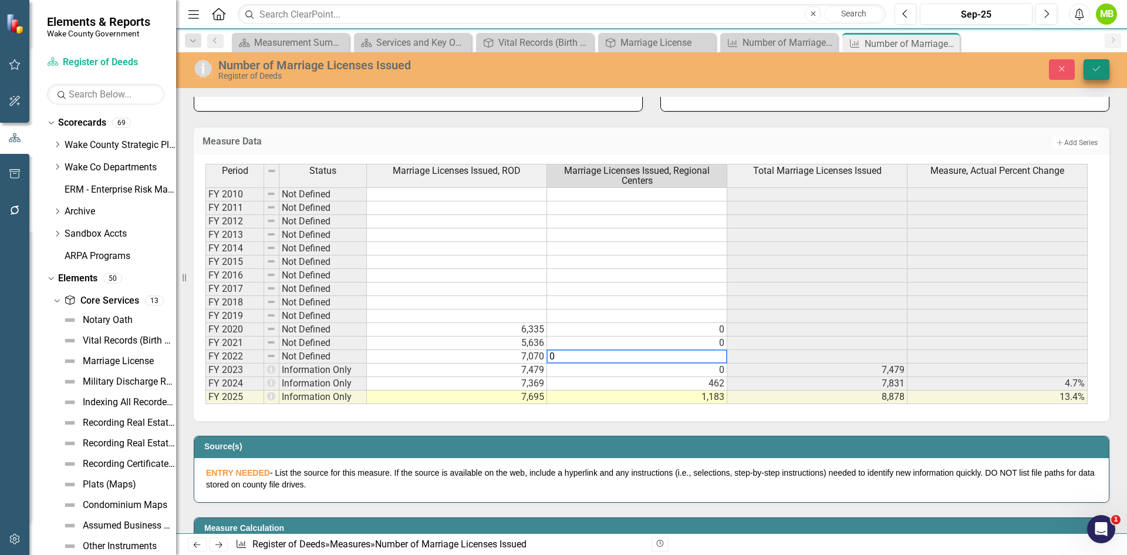
type textarea "0"
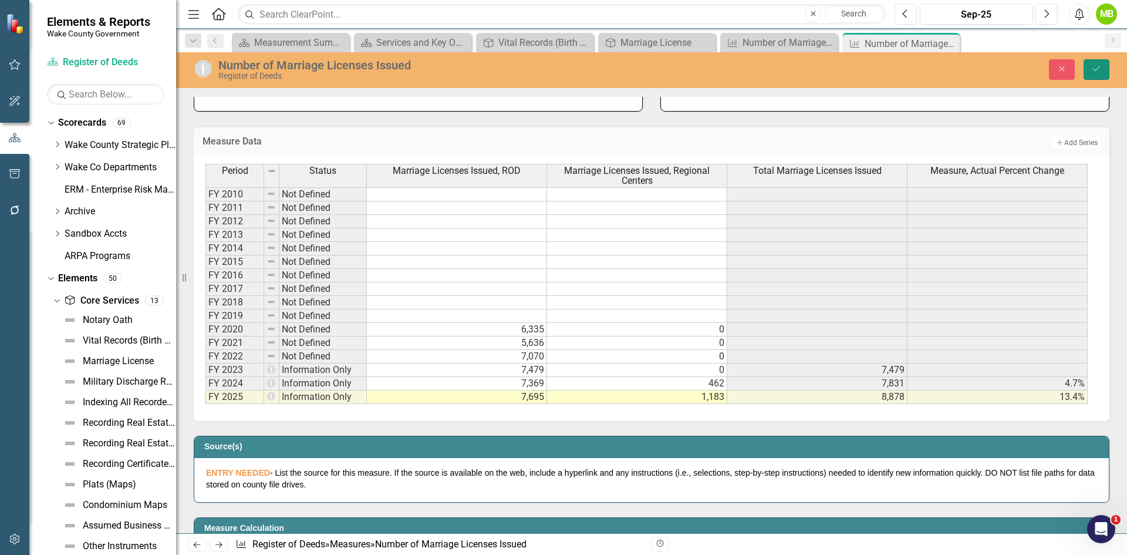
click at [1100, 77] on button "Save" at bounding box center [1096, 69] width 26 height 21
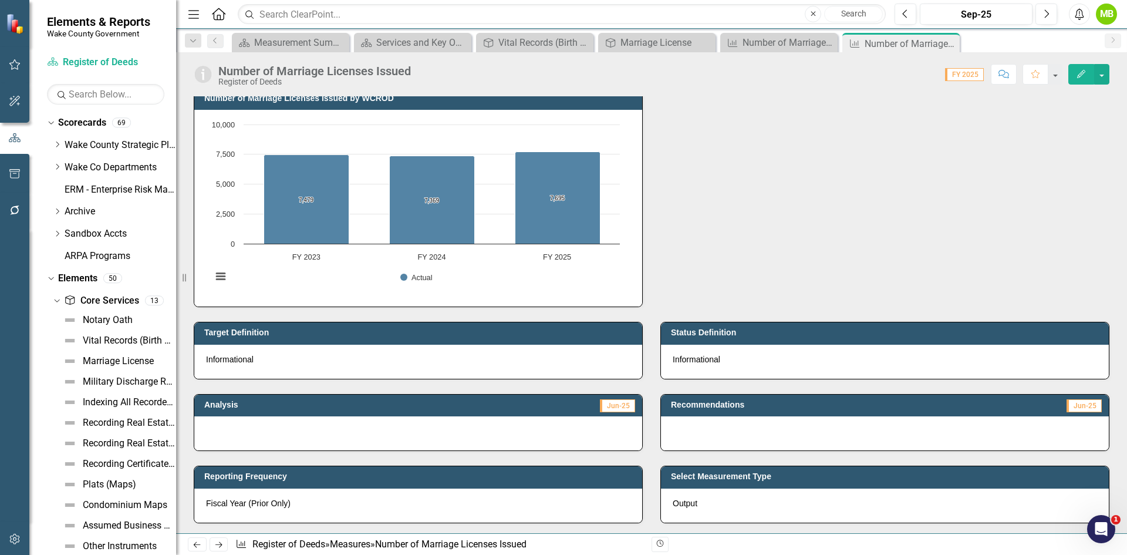
scroll to position [0, 0]
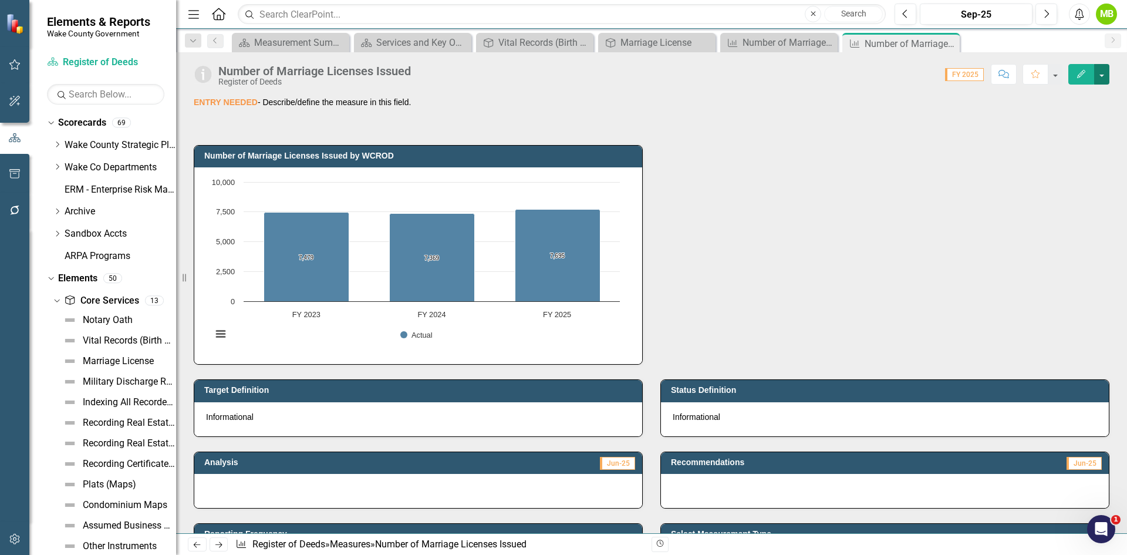
click at [1106, 79] on button "button" at bounding box center [1101, 74] width 15 height 21
click at [1080, 98] on link "Edit Edit Measure" at bounding box center [1051, 96] width 114 height 22
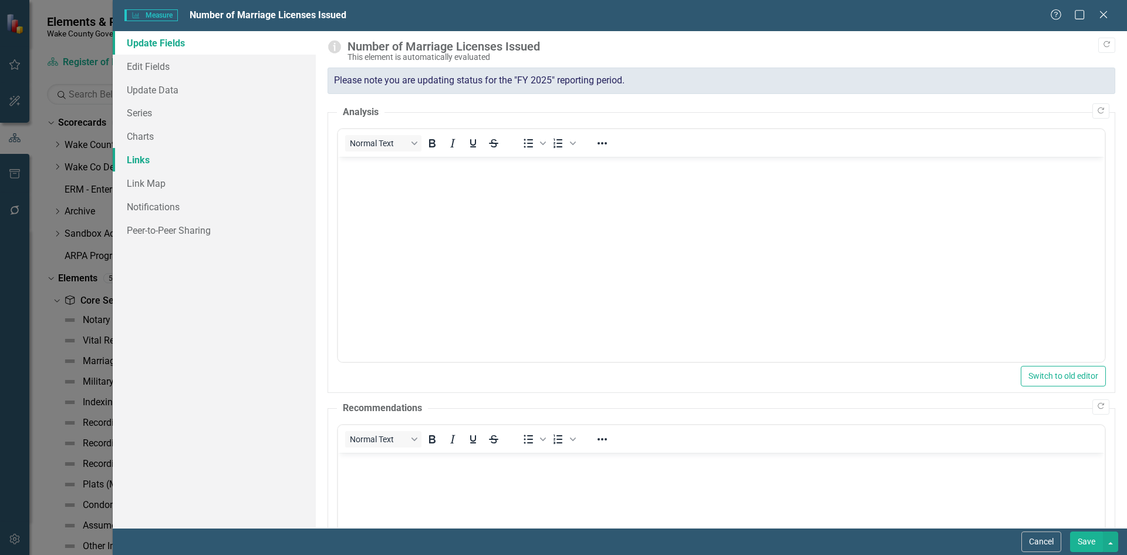
click at [164, 163] on link "Links" at bounding box center [214, 159] width 203 height 23
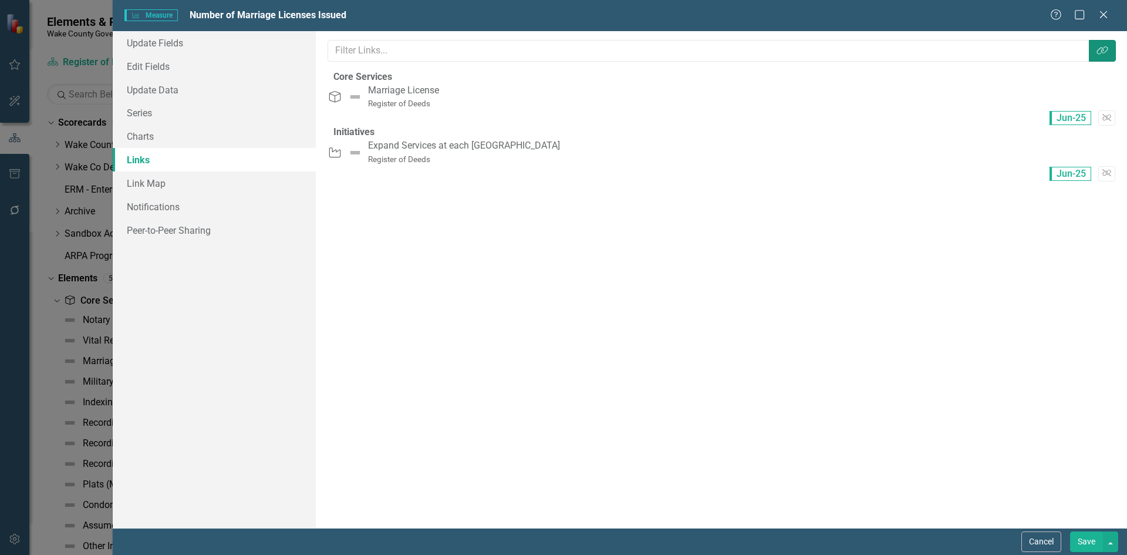
click at [1104, 54] on icon "Link Tag" at bounding box center [1102, 50] width 12 height 9
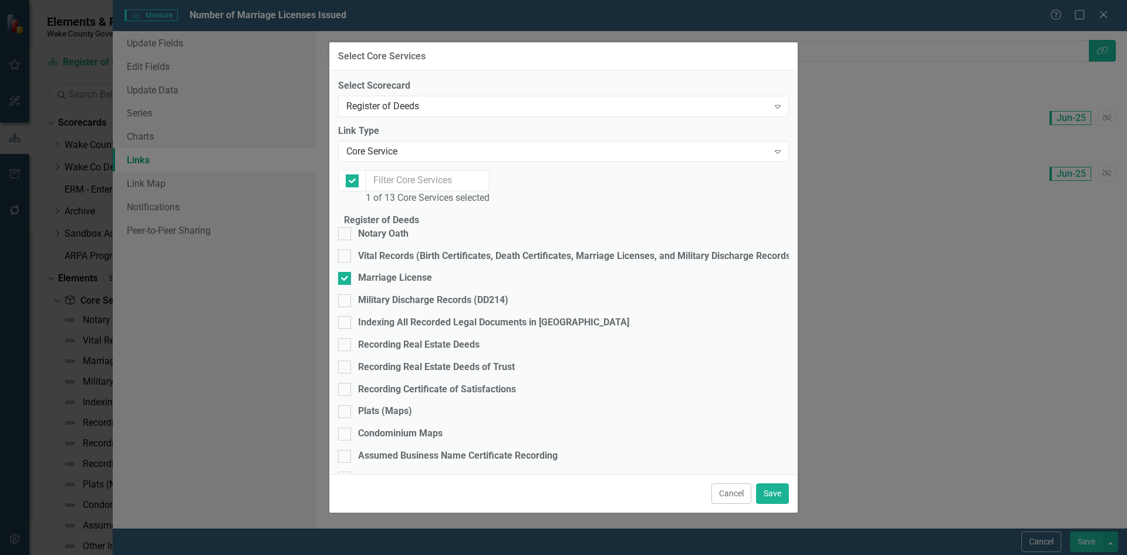
checkbox input "false"
drag, startPoint x: 355, startPoint y: 254, endPoint x: 433, endPoint y: 279, distance: 81.9
click at [351, 254] on div at bounding box center [344, 255] width 13 height 13
click at [346, 254] on input "Vital Records (Birth Certificates, Death Certificates, Marriage Licenses, and M…" at bounding box center [342, 253] width 8 height 8
checkbox input "true"
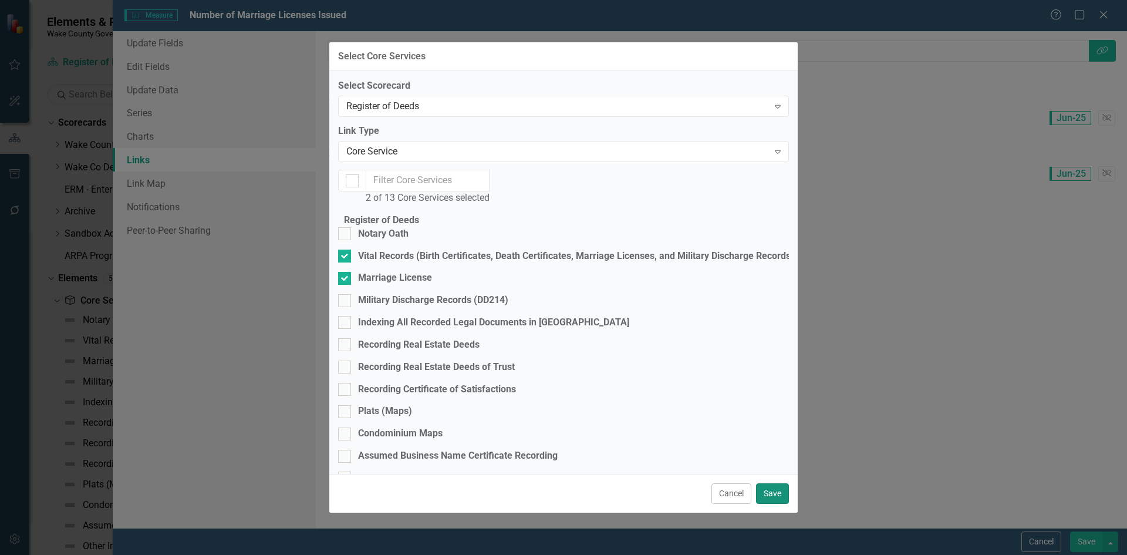
click at [774, 485] on button "Save" at bounding box center [772, 493] width 33 height 21
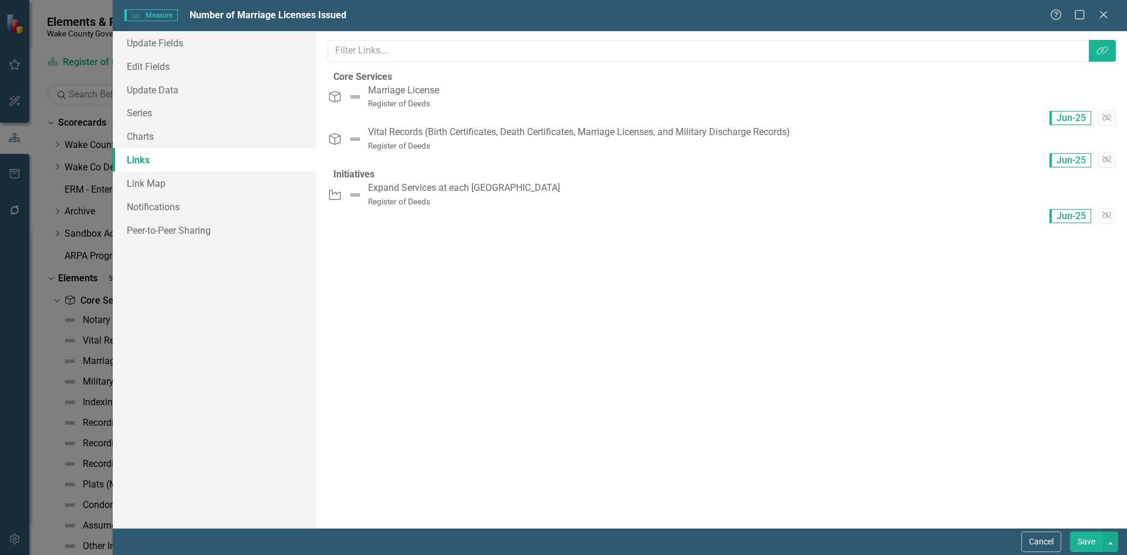
click at [1090, 545] on button "Save" at bounding box center [1086, 541] width 33 height 21
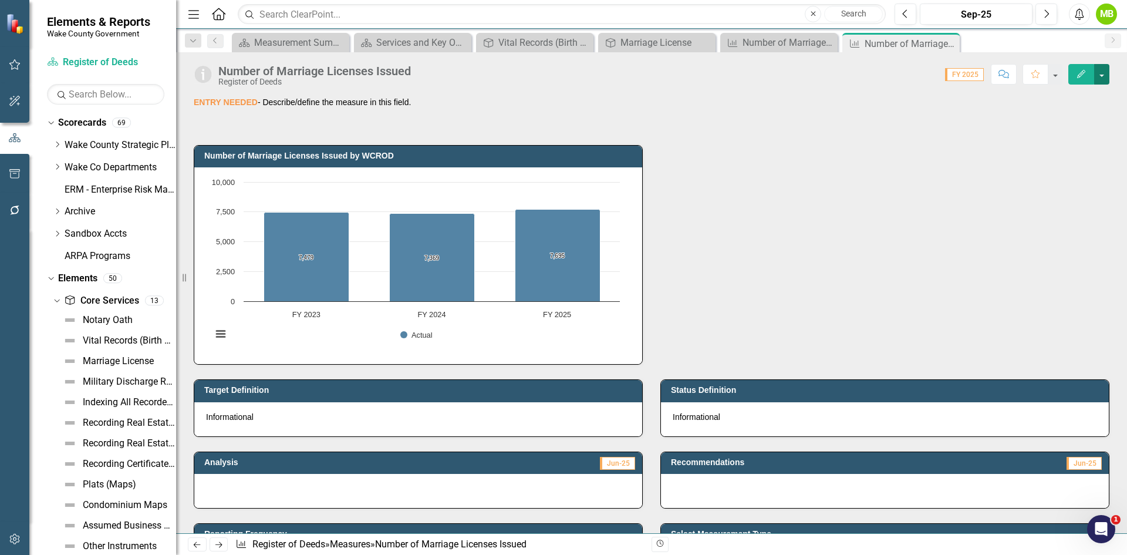
click at [1097, 73] on button "button" at bounding box center [1101, 74] width 15 height 21
click at [1077, 90] on link "Edit Edit Measure" at bounding box center [1051, 96] width 114 height 22
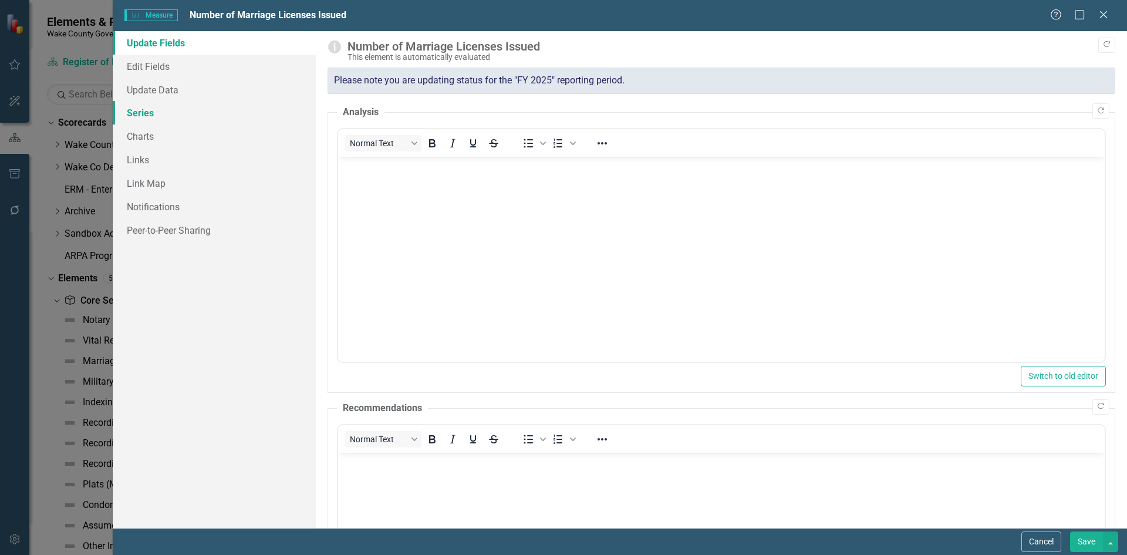
click at [154, 117] on link "Series" at bounding box center [214, 112] width 203 height 23
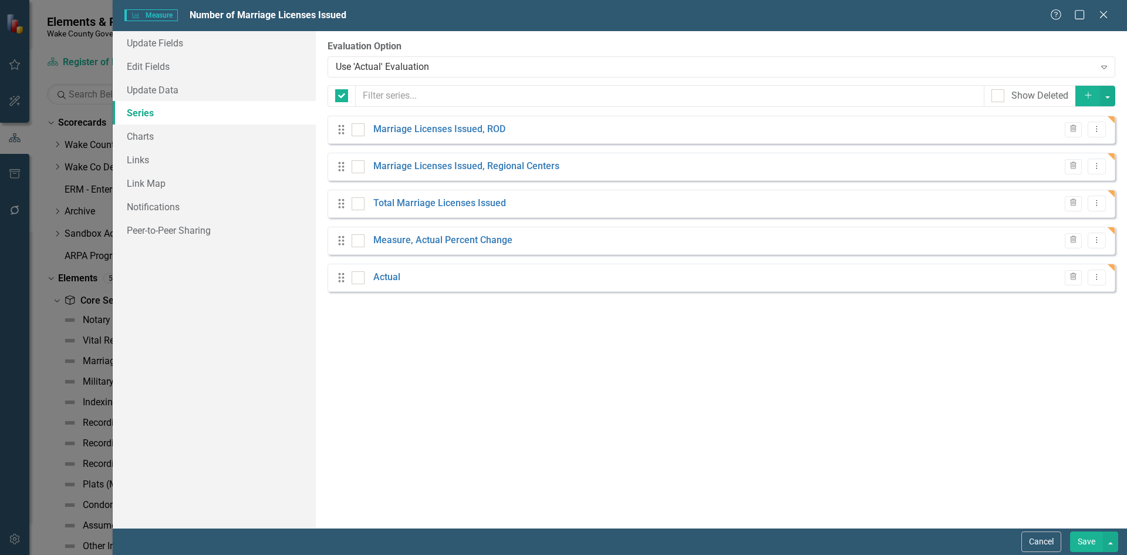
checkbox input "false"
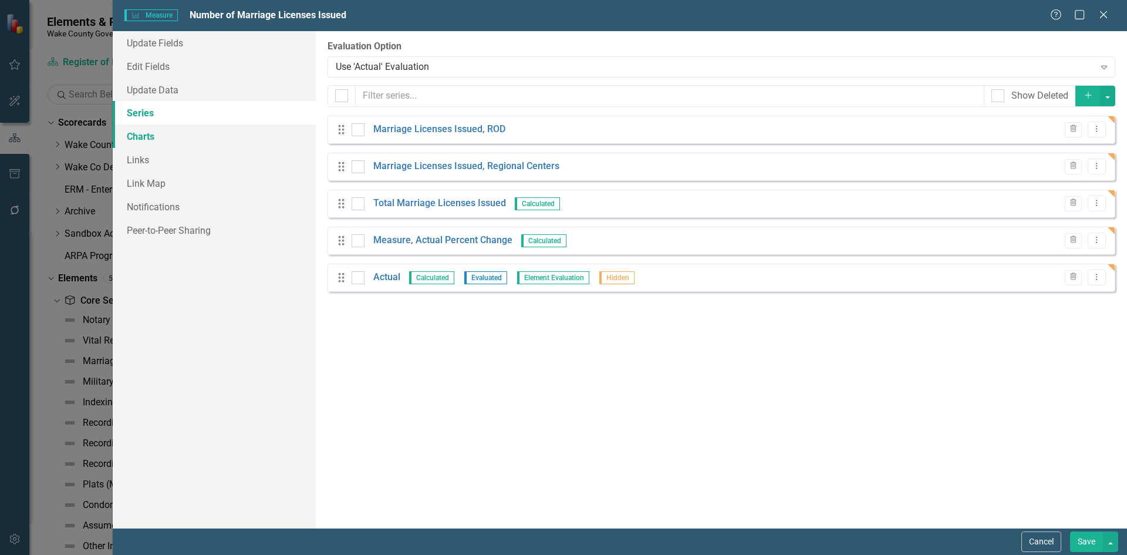
click at [145, 139] on link "Charts" at bounding box center [214, 135] width 203 height 23
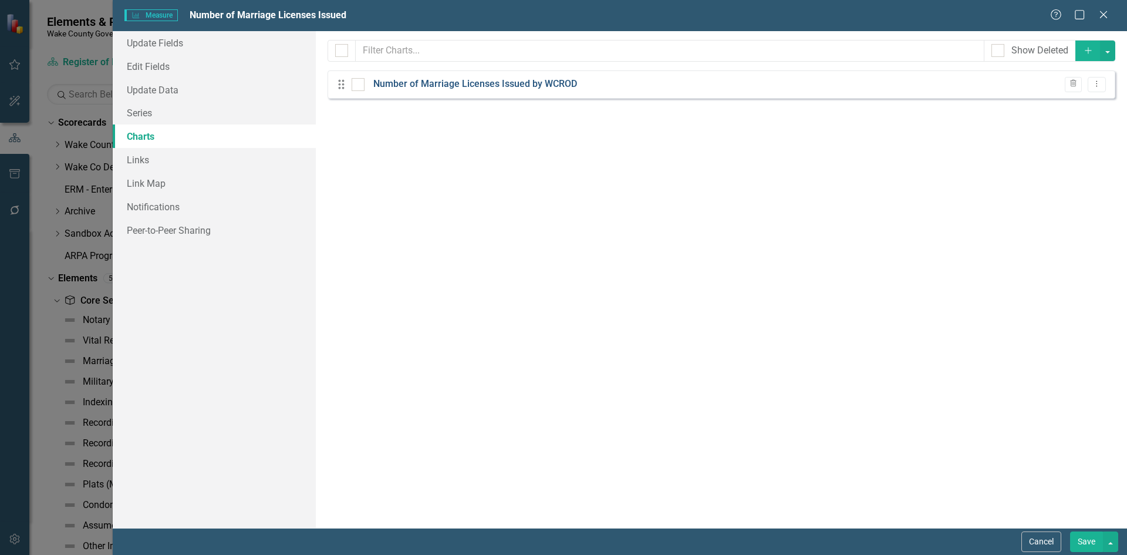
click at [479, 89] on link "Number of Marriage Licenses Issued by WCROD" at bounding box center [475, 83] width 204 height 13
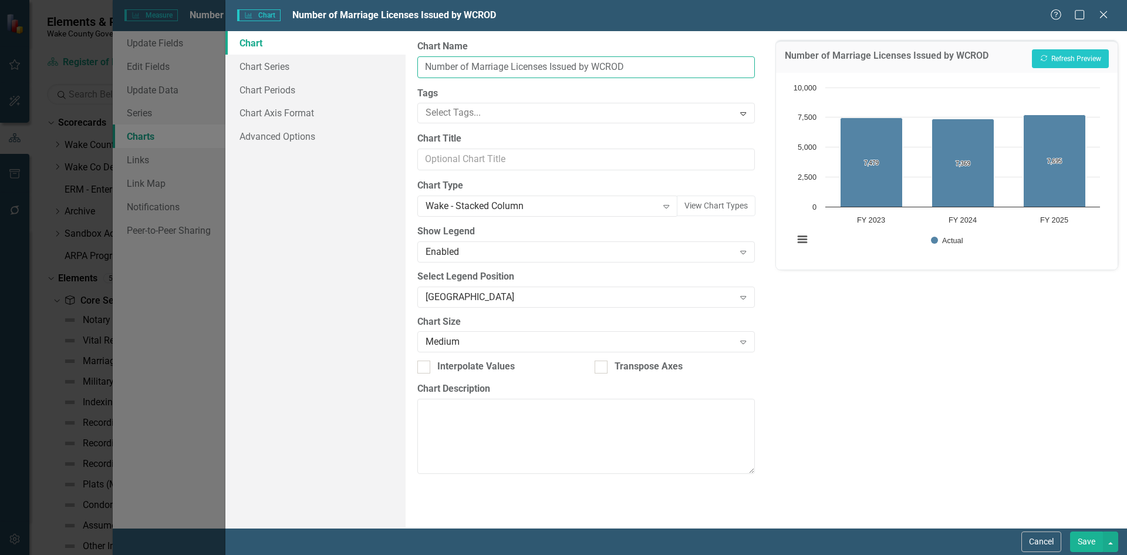
drag, startPoint x: 640, startPoint y: 67, endPoint x: 580, endPoint y: 65, distance: 59.3
click at [580, 65] on input "Number of Marriage Licenses Issued by WCROD" at bounding box center [585, 67] width 337 height 22
type input "Number of Marriage Licenses Issued"
click at [292, 66] on link "Chart Series" at bounding box center [315, 66] width 180 height 23
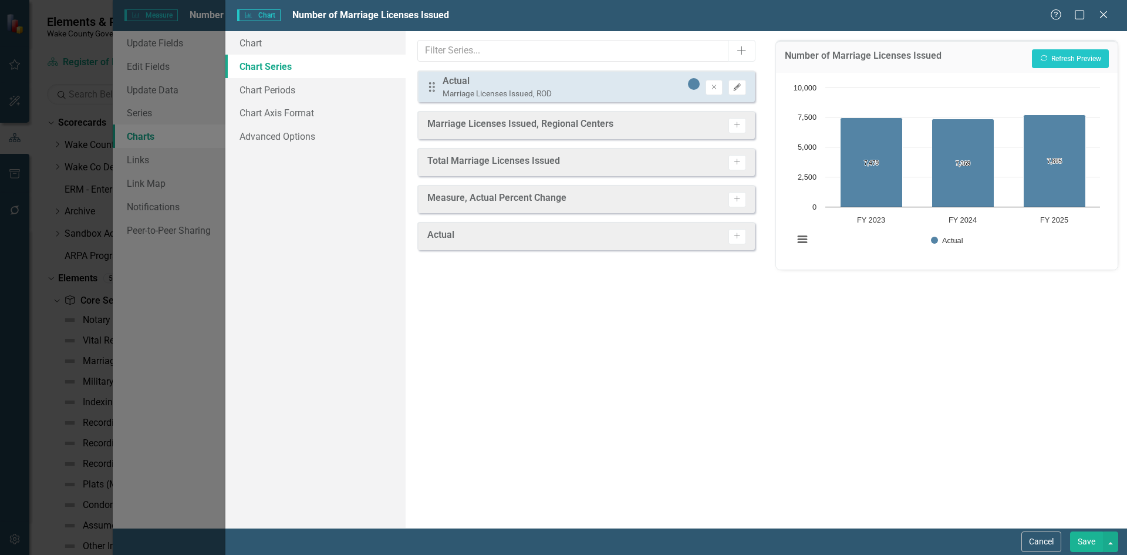
click at [739, 89] on icon "Edit" at bounding box center [736, 87] width 9 height 7
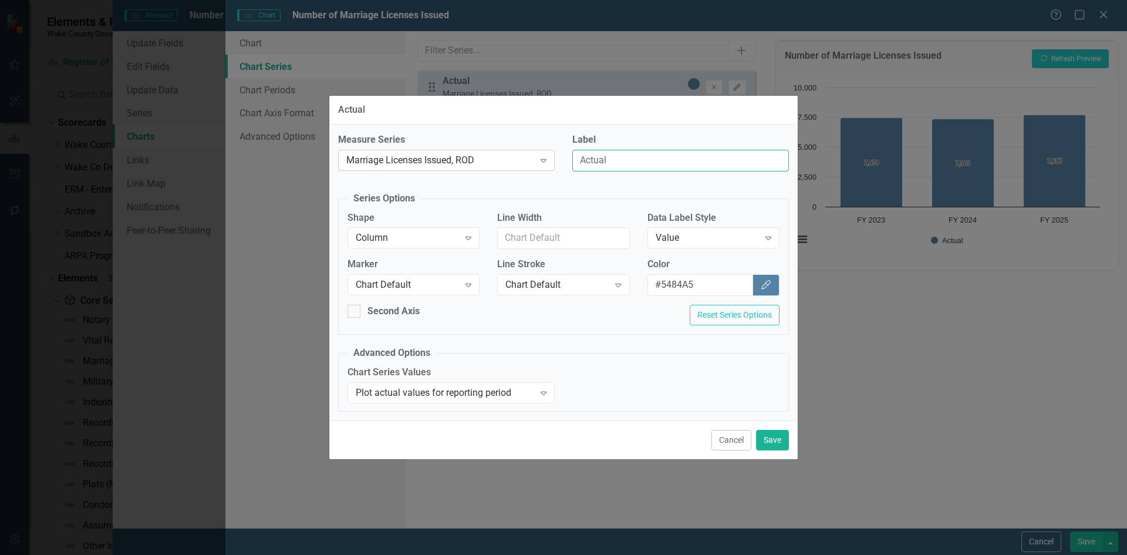
drag, startPoint x: 636, startPoint y: 158, endPoint x: 541, endPoint y: 157, distance: 95.1
click at [541, 157] on div "Measure Series Marriage Licenses Issued, ROD Expand Label Actual" at bounding box center [563, 156] width 468 height 47
click at [704, 234] on div "Value" at bounding box center [707, 237] width 103 height 13
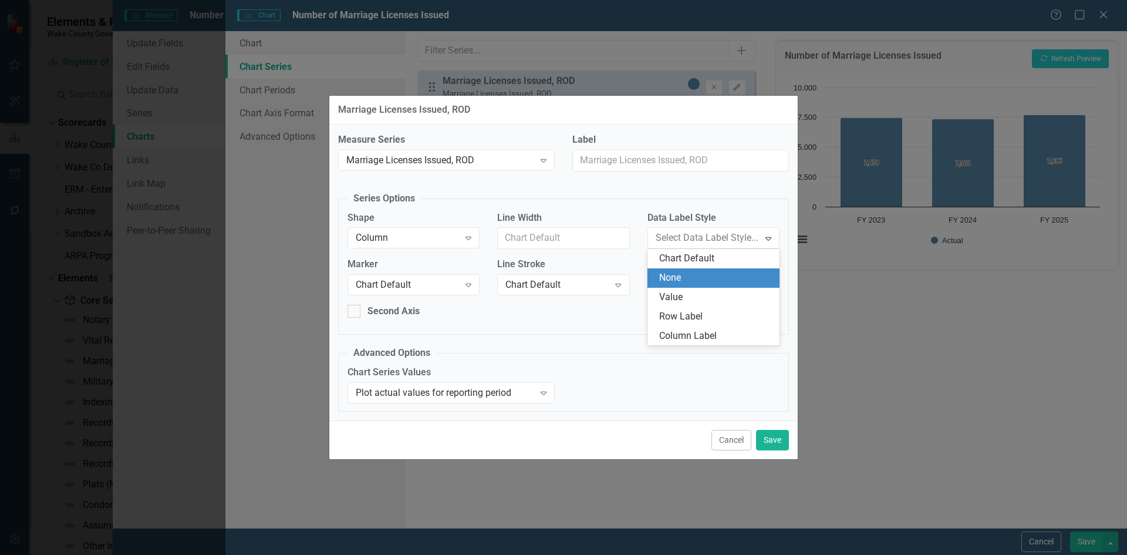
click at [693, 275] on div "None" at bounding box center [715, 277] width 113 height 13
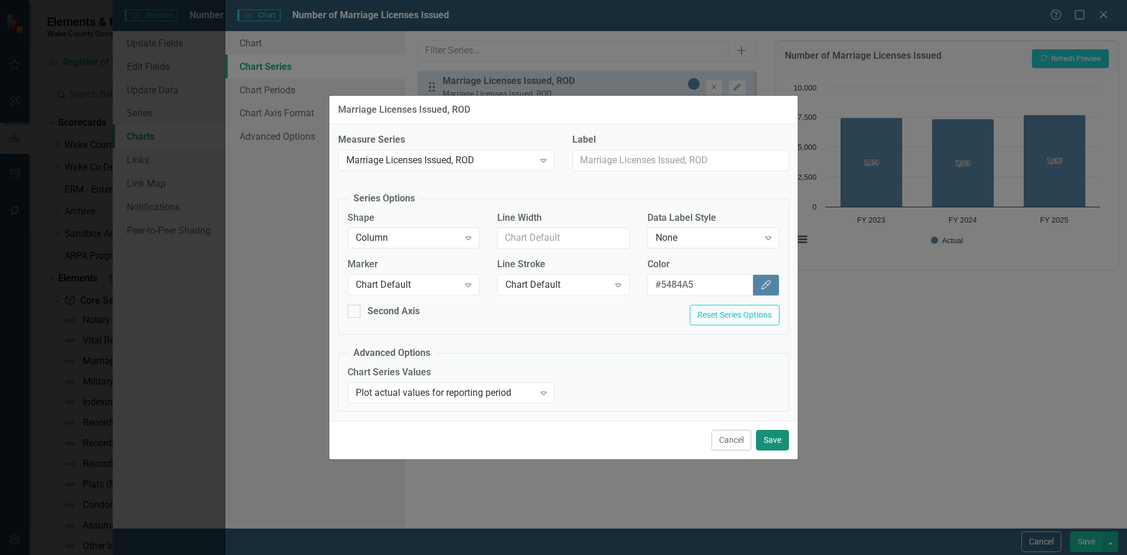
click at [776, 438] on button "Save" at bounding box center [772, 440] width 33 height 21
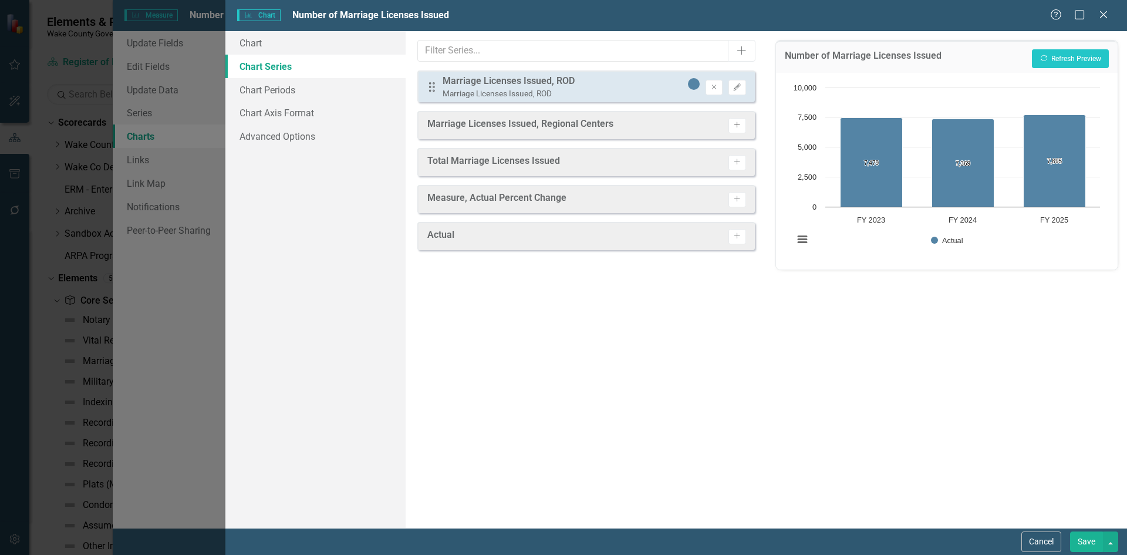
click at [738, 129] on icon "Activate" at bounding box center [736, 124] width 9 height 7
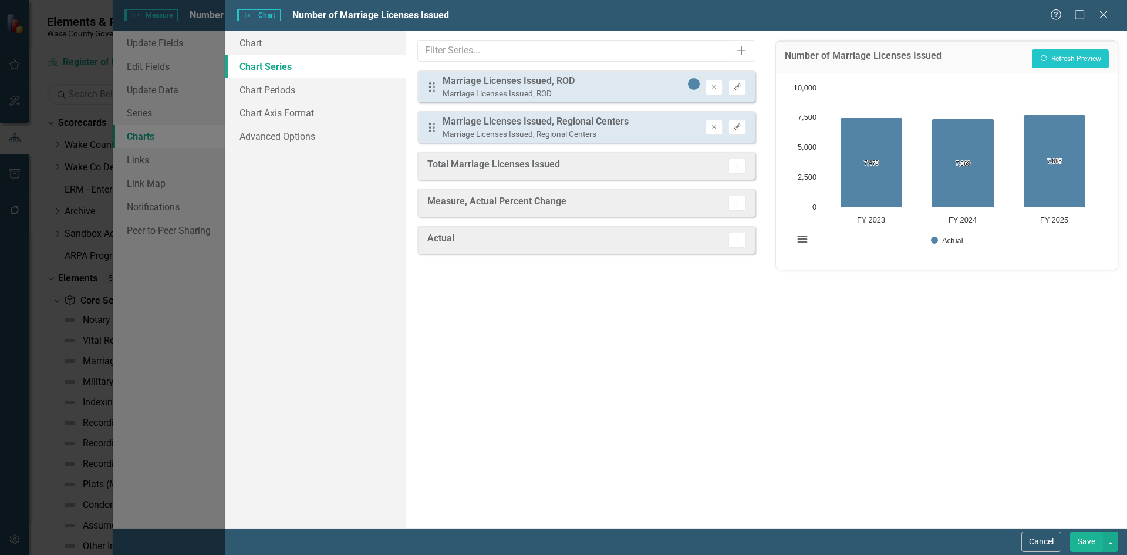
click at [735, 161] on button "Activate" at bounding box center [736, 165] width 17 height 15
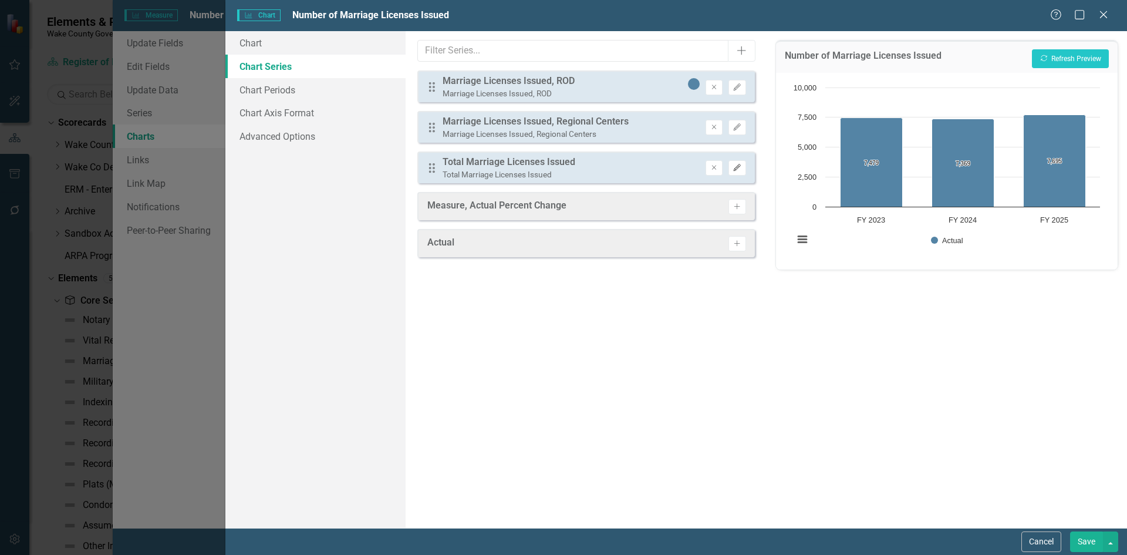
click at [742, 170] on button "Edit" at bounding box center [736, 167] width 17 height 15
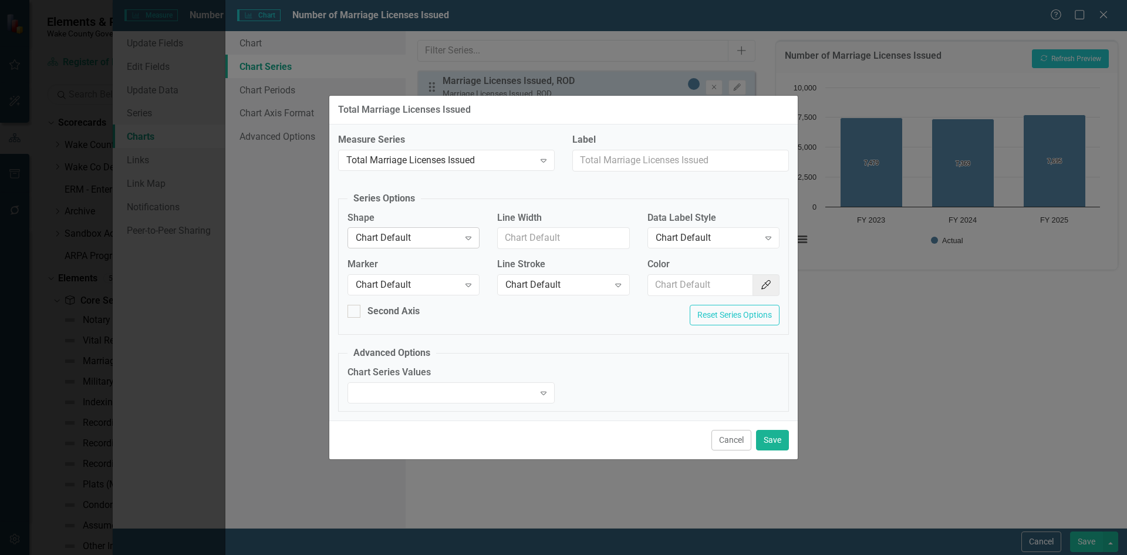
click at [394, 232] on div "Chart Default" at bounding box center [407, 237] width 103 height 13
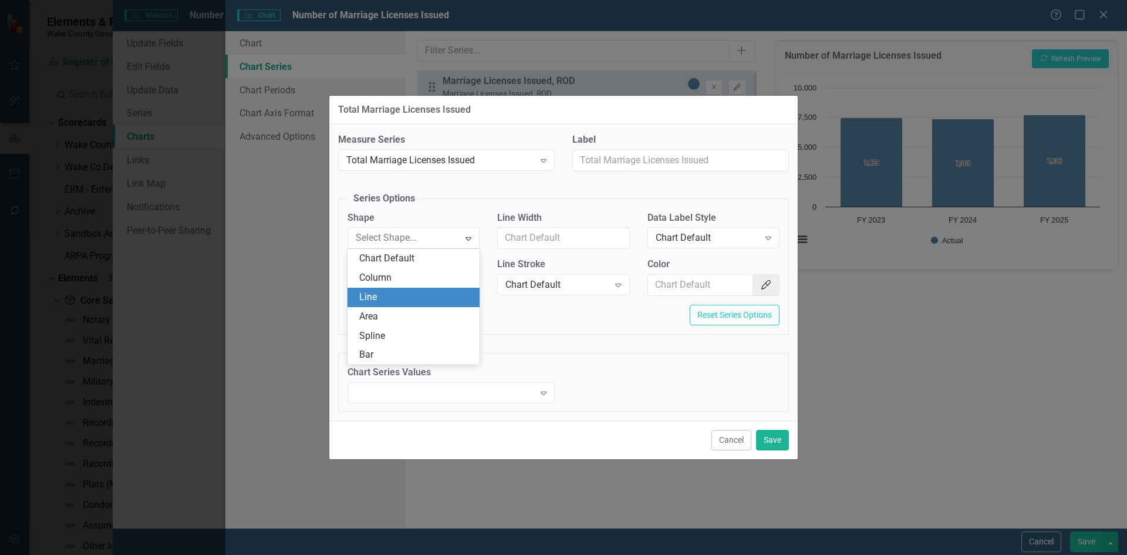
click at [385, 298] on div "Line" at bounding box center [415, 296] width 113 height 13
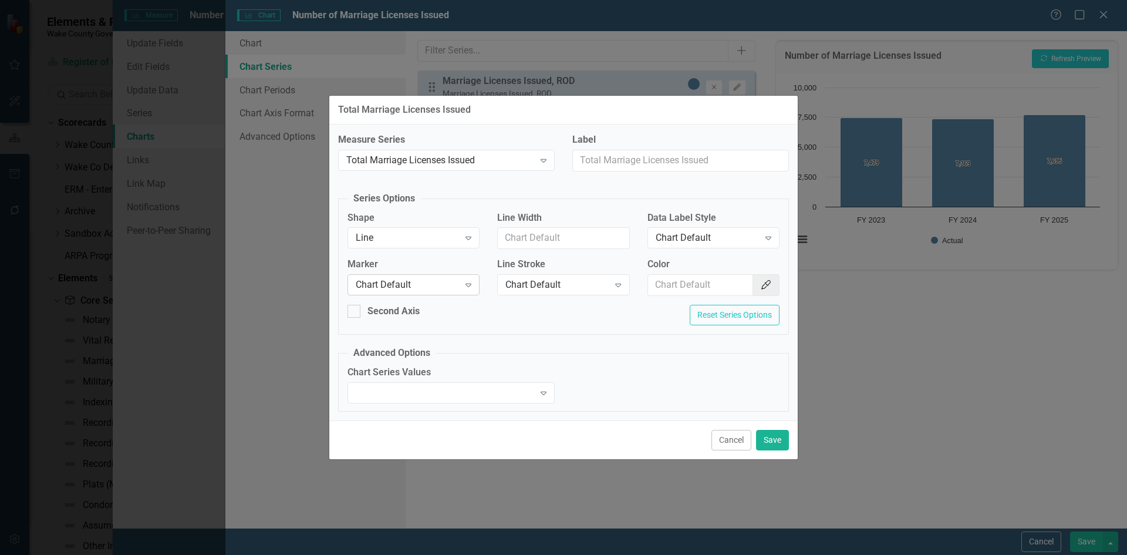
click at [396, 289] on div "Chart Default" at bounding box center [407, 284] width 103 height 13
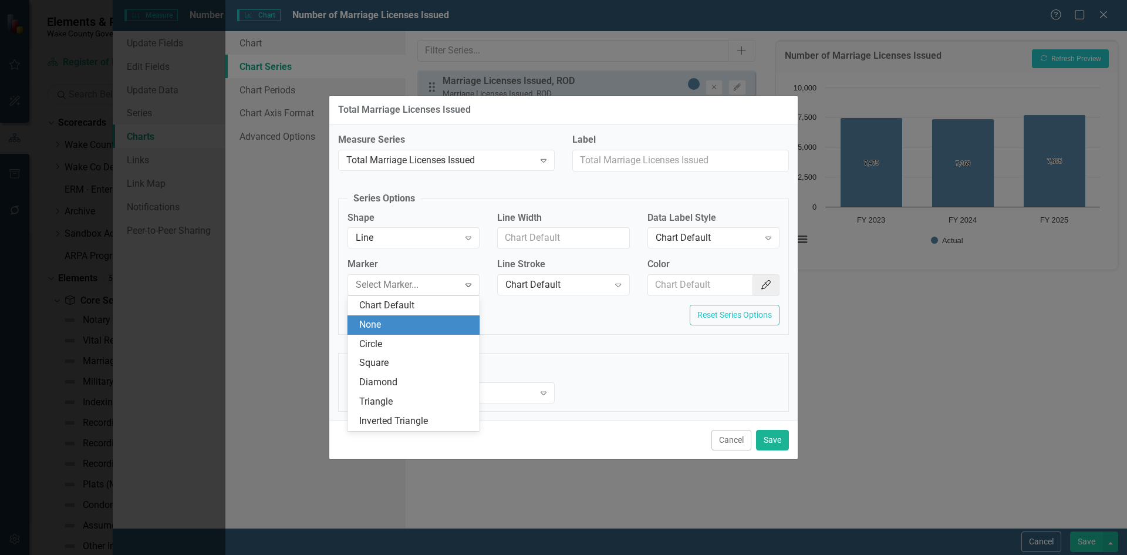
click at [405, 326] on div "None" at bounding box center [415, 324] width 113 height 13
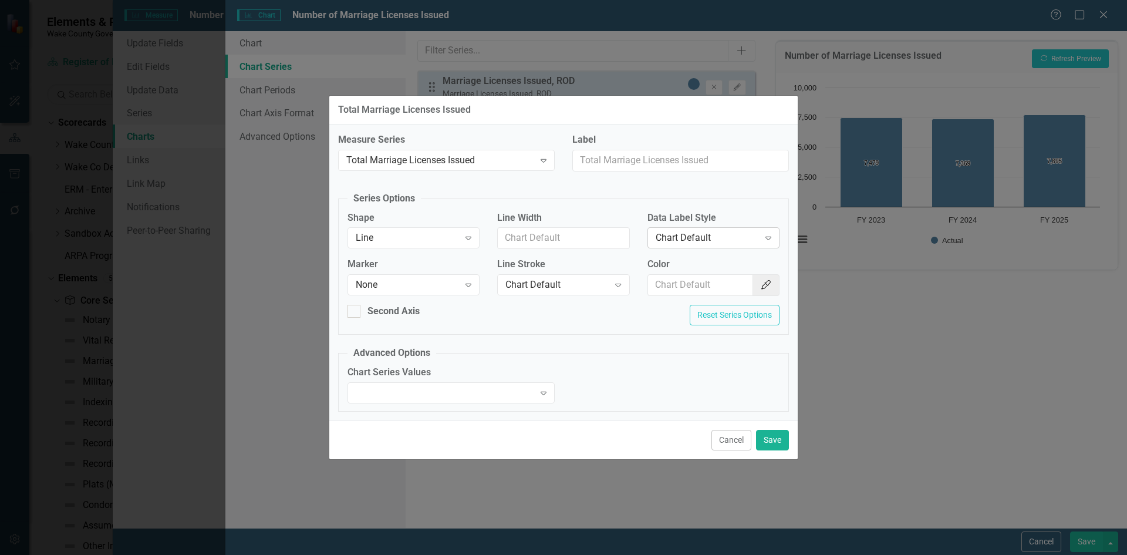
click at [688, 241] on div "Chart Default" at bounding box center [707, 237] width 103 height 13
click at [692, 289] on div "Value" at bounding box center [713, 297] width 132 height 19
click at [769, 281] on icon "Color Picker" at bounding box center [766, 284] width 12 height 9
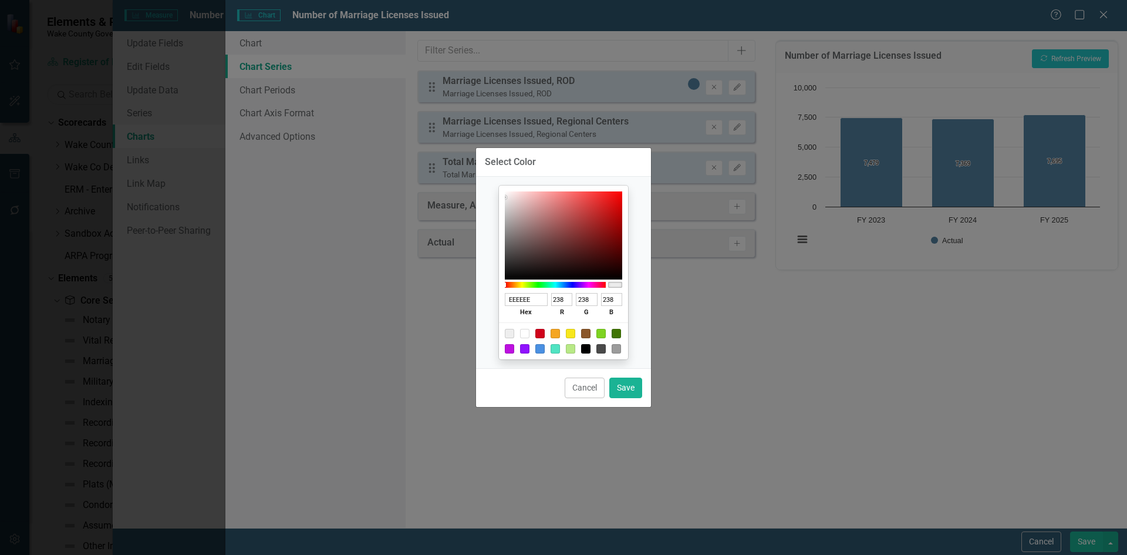
click at [529, 332] on div at bounding box center [524, 333] width 9 height 9
type input "FFFFFF"
type input "255"
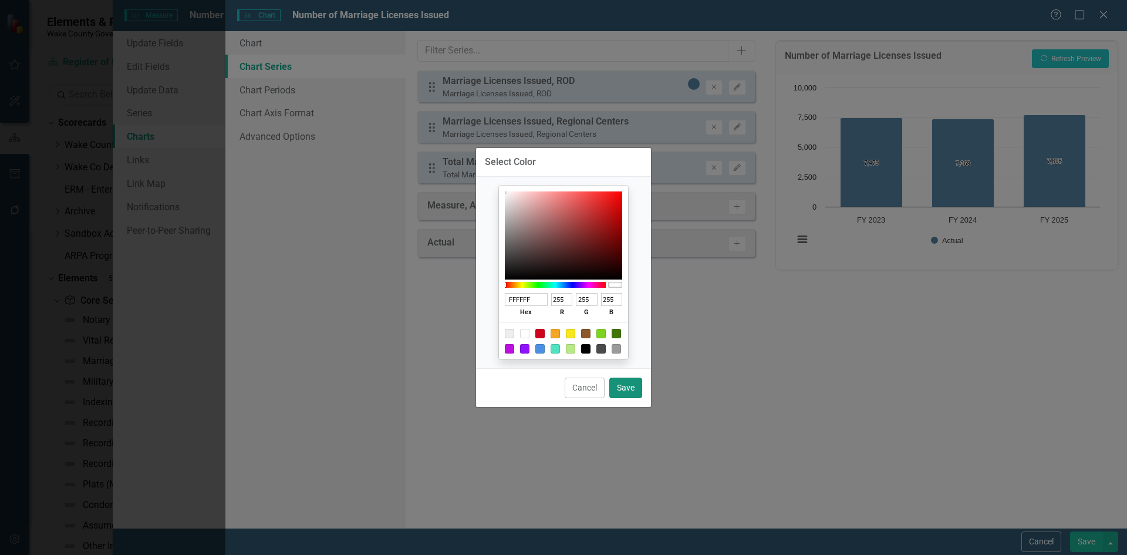
click at [626, 384] on button "Save" at bounding box center [625, 387] width 33 height 21
type input "#ffffff"
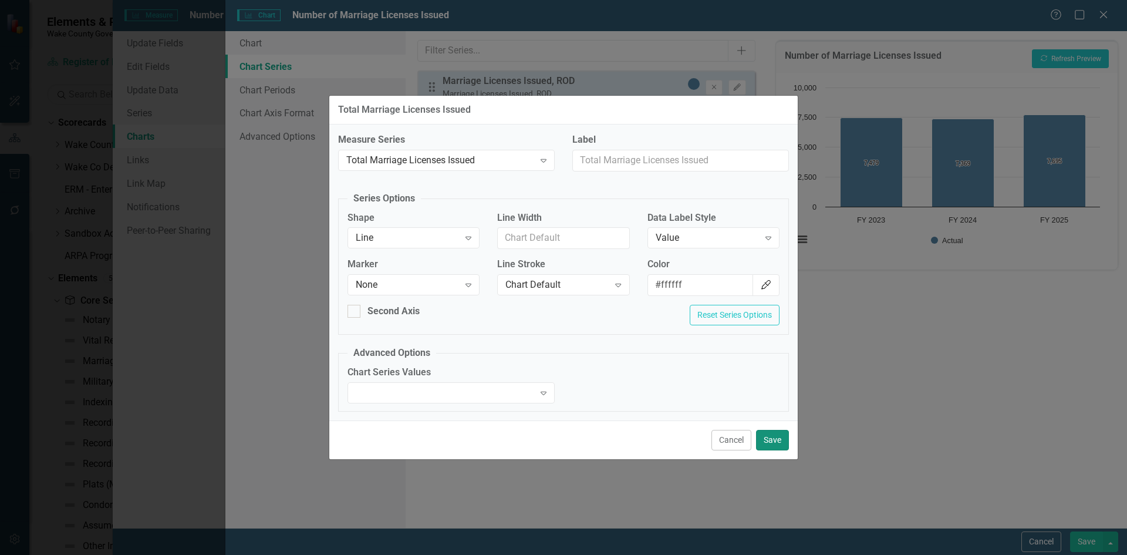
click at [771, 441] on button "Save" at bounding box center [772, 440] width 33 height 21
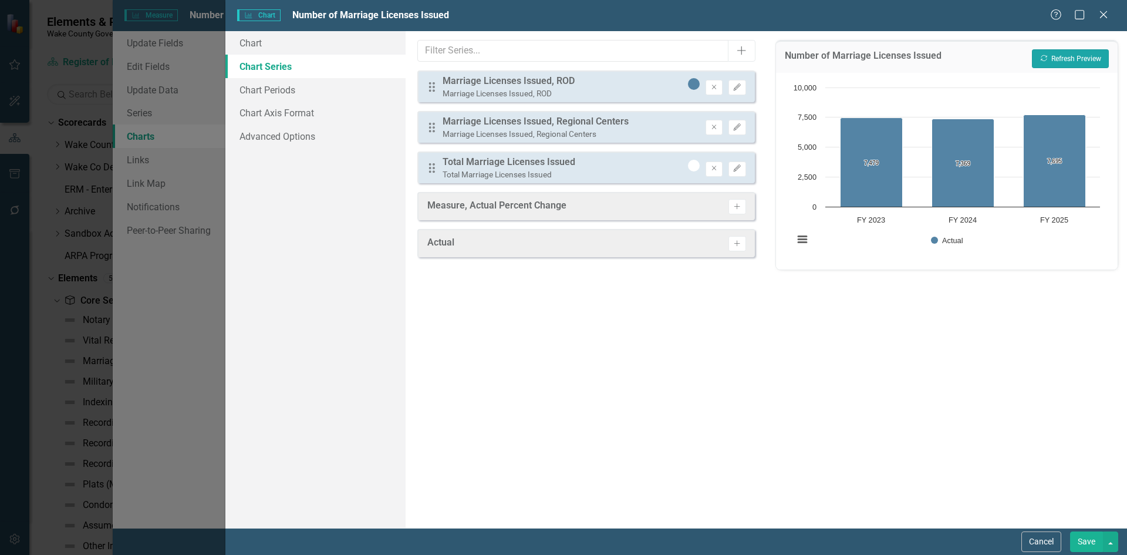
click at [1048, 53] on button "Recalculate Refresh Preview" at bounding box center [1070, 58] width 77 height 19
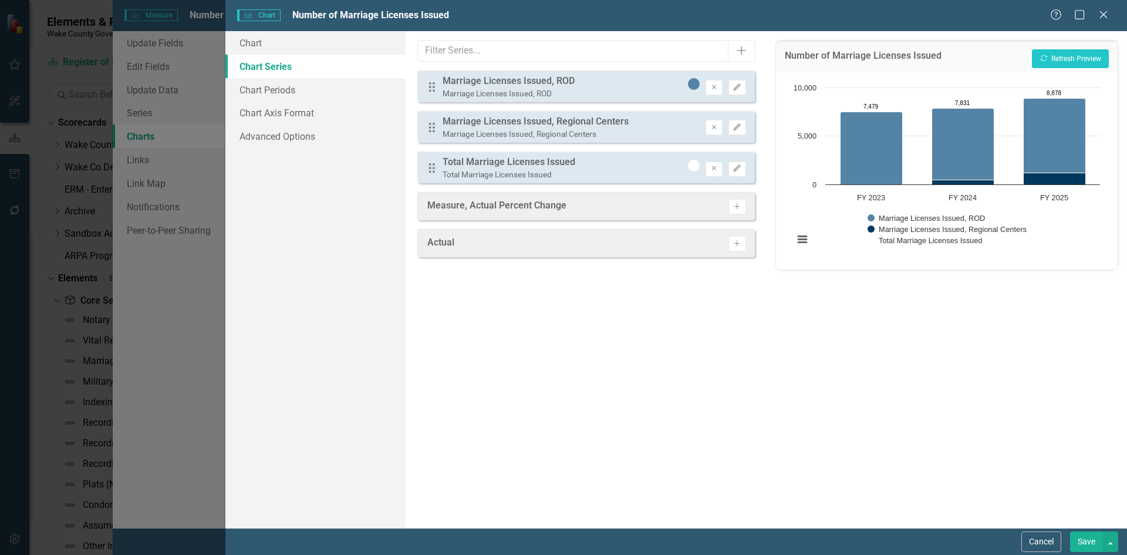
click at [1078, 533] on button "Save" at bounding box center [1086, 541] width 33 height 21
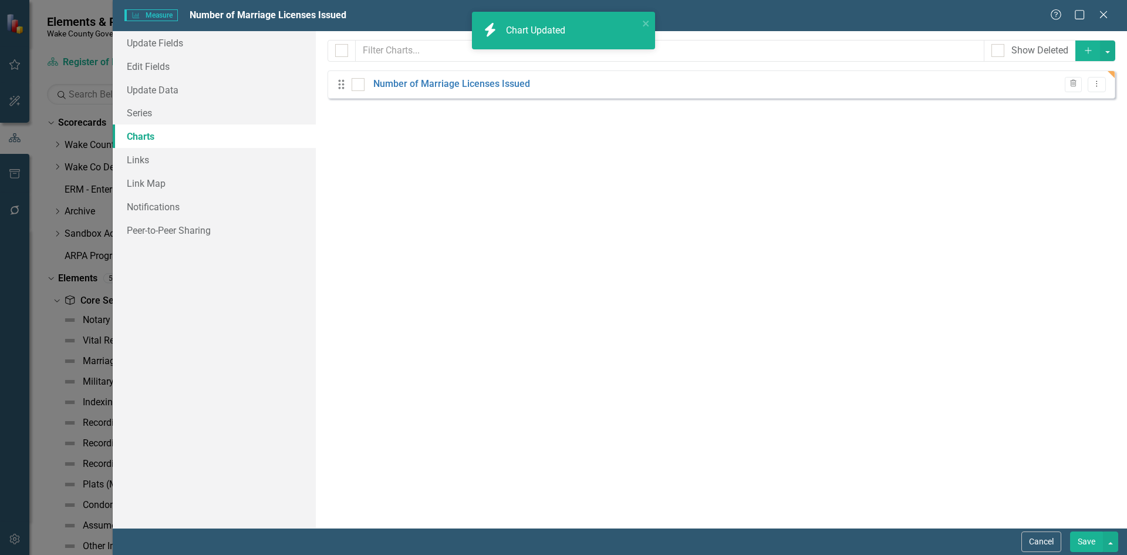
click at [1077, 540] on button "Save" at bounding box center [1086, 541] width 33 height 21
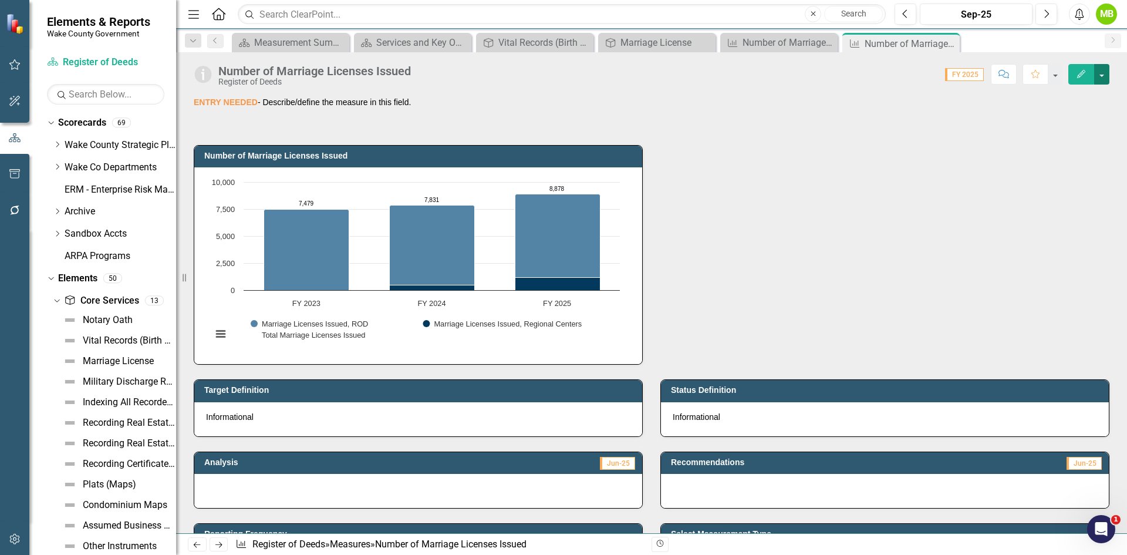
click at [1106, 78] on button "button" at bounding box center [1101, 74] width 15 height 21
click at [1073, 96] on link "Edit Edit Measure" at bounding box center [1051, 96] width 114 height 22
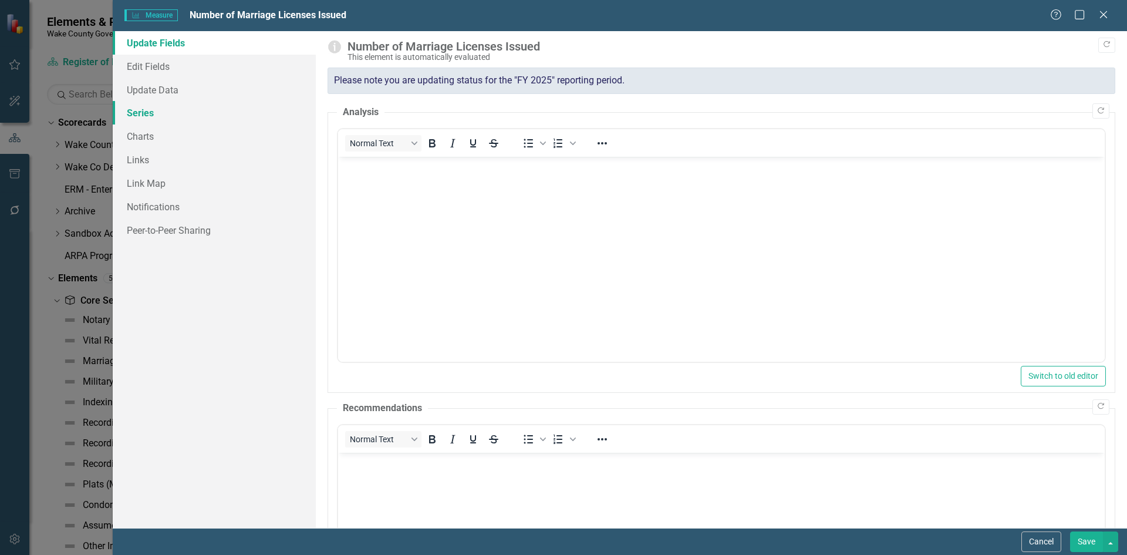
click at [203, 118] on link "Series" at bounding box center [214, 112] width 203 height 23
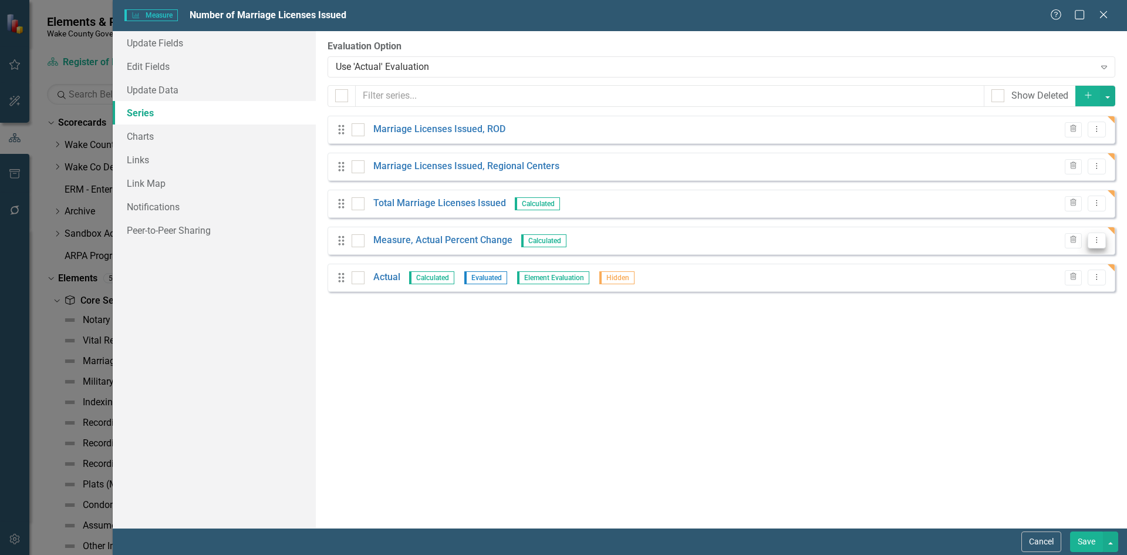
click at [1100, 238] on icon "Dropdown Menu" at bounding box center [1097, 240] width 10 height 8
click at [1055, 278] on link "Copy Duplicate Measure Series" at bounding box center [1038, 282] width 133 height 22
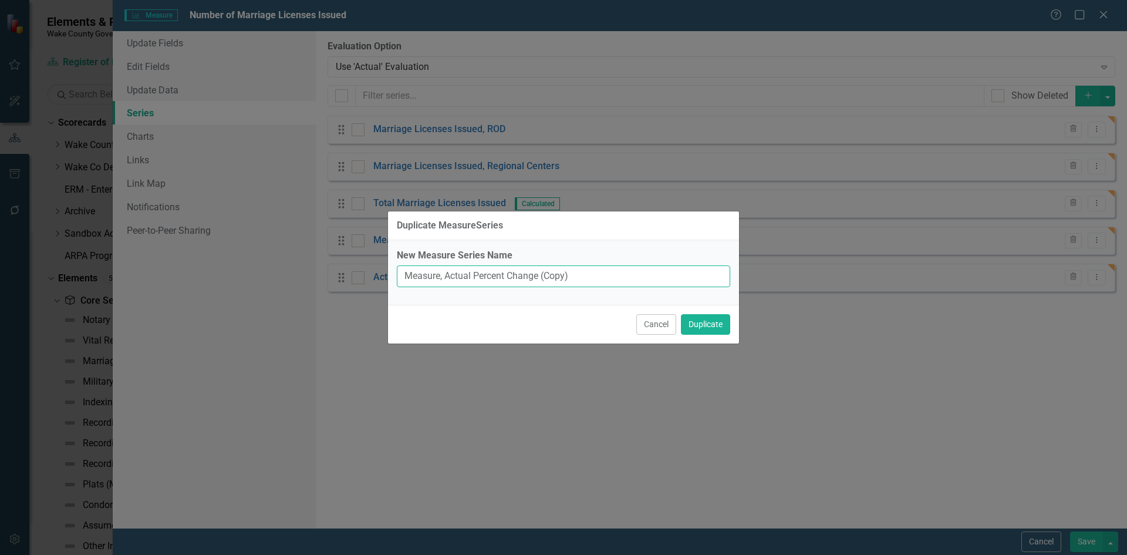
drag, startPoint x: 594, startPoint y: 273, endPoint x: 353, endPoint y: 274, distance: 240.6
click at [353, 274] on div "Duplicate MeasureSeries New Measure Series Name Measure, Actual Percent Change …" at bounding box center [563, 277] width 1127 height 555
type input "Percent of Marriage Licenses Issued at Regional Centers"
click at [681, 314] on button "Duplicate" at bounding box center [705, 324] width 49 height 21
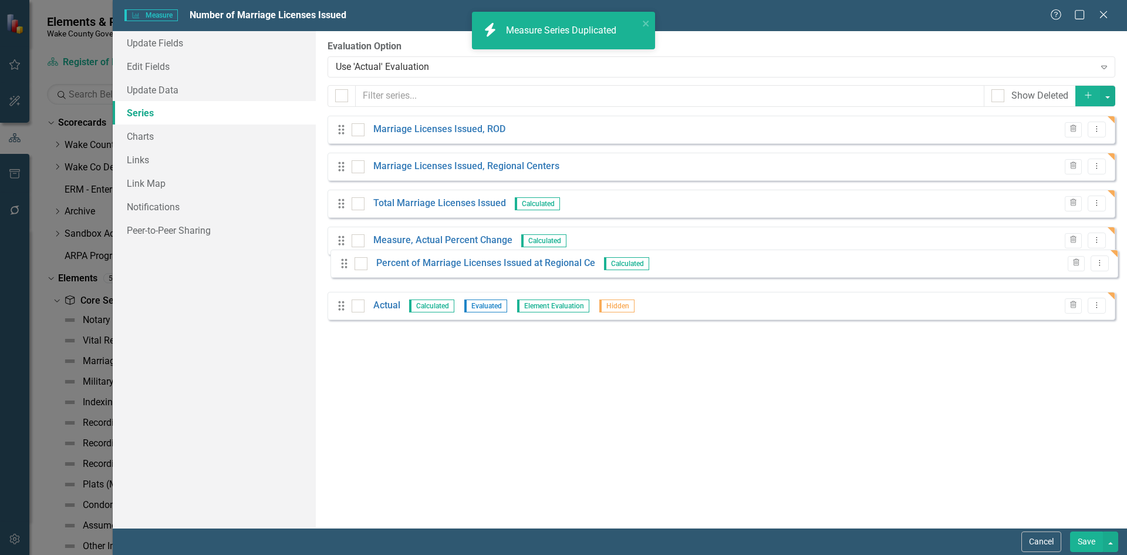
drag, startPoint x: 340, startPoint y: 314, endPoint x: 343, endPoint y: 263, distance: 51.1
click at [343, 263] on div "Drag Marriage Licenses Issued, ROD Trash Dropdown Menu Drag Marriage Licenses I…" at bounding box center [721, 222] width 788 height 213
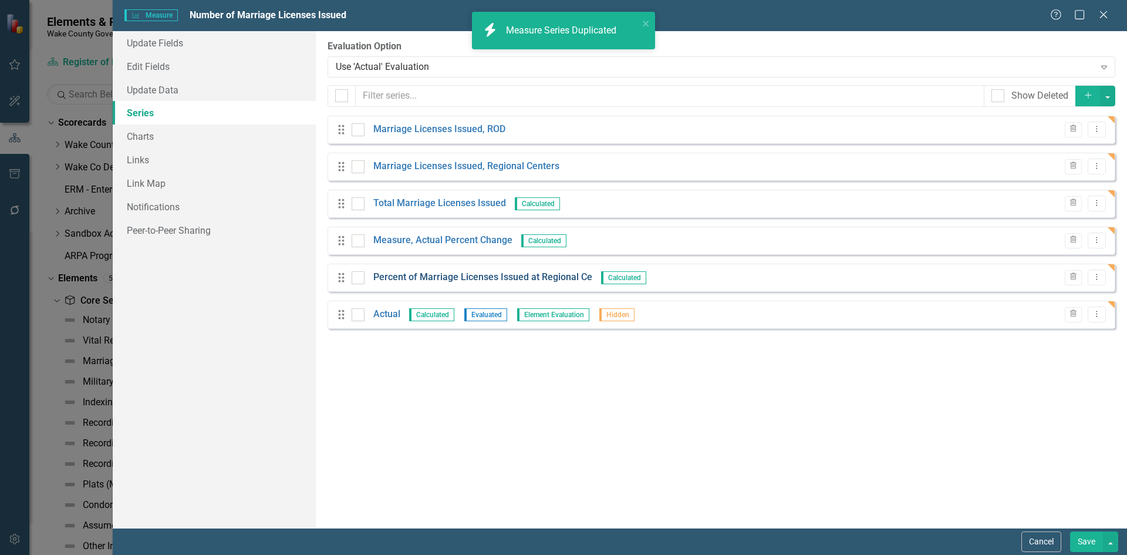
click at [485, 280] on link "Percent of Marriage Licenses Issued at Regional Ce" at bounding box center [482, 277] width 219 height 13
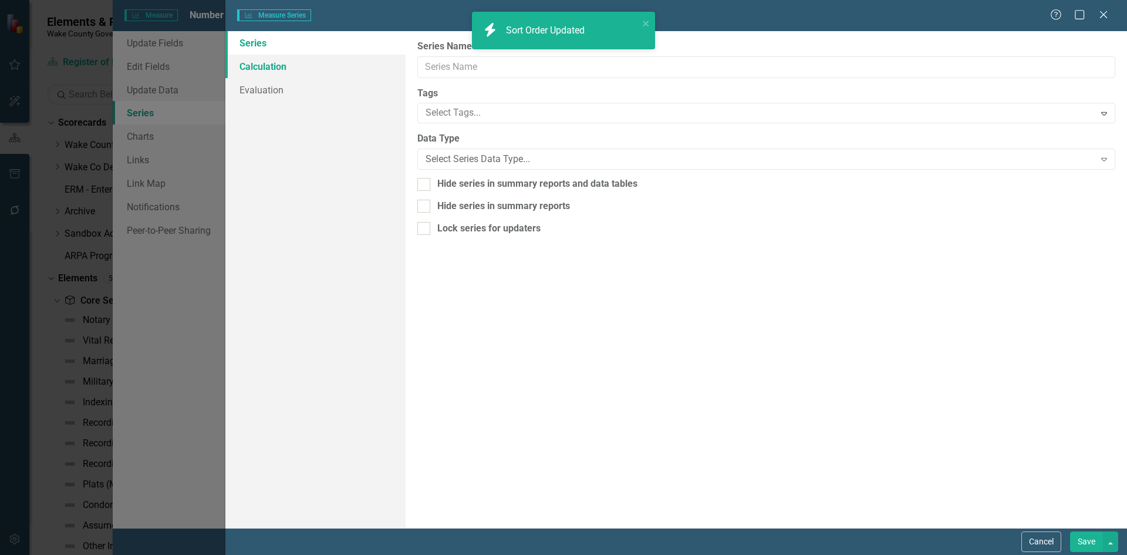
type input "Percent of Marriage Licenses Issued at Regional Ce"
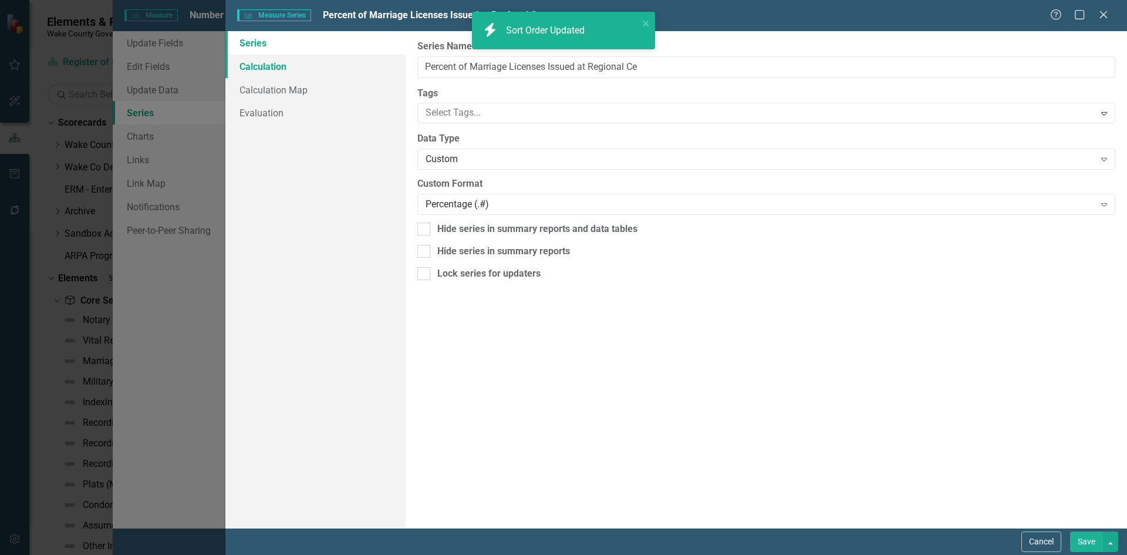
click at [289, 66] on link "Calculation" at bounding box center [315, 66] width 180 height 23
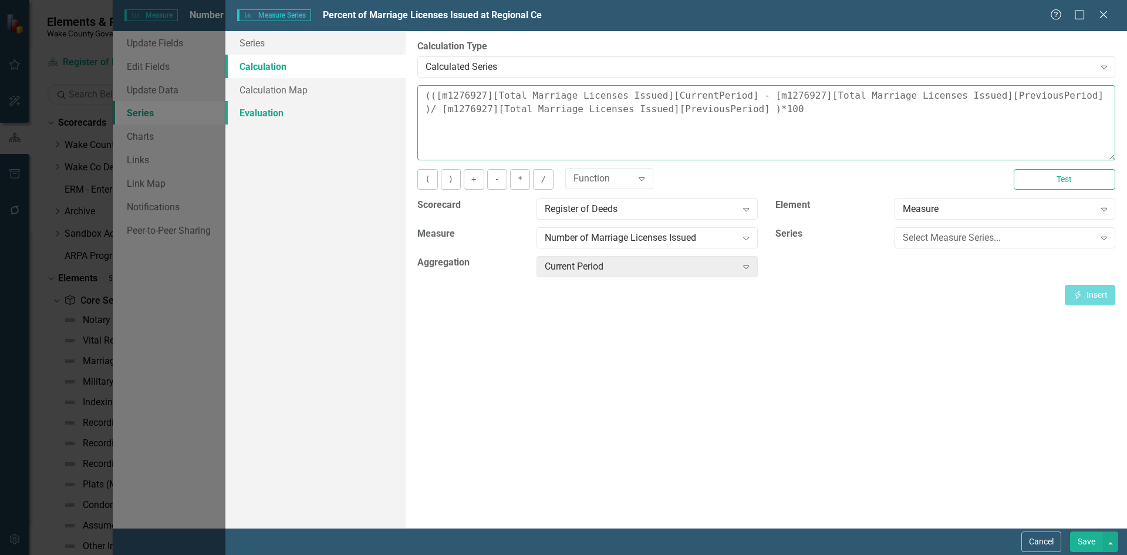
drag, startPoint x: 784, startPoint y: 113, endPoint x: 356, endPoint y: 102, distance: 428.0
click at [356, 102] on div "Series Calculation Calculation Map Evaluation From this page, you can edit the …" at bounding box center [675, 279] width 901 height 496
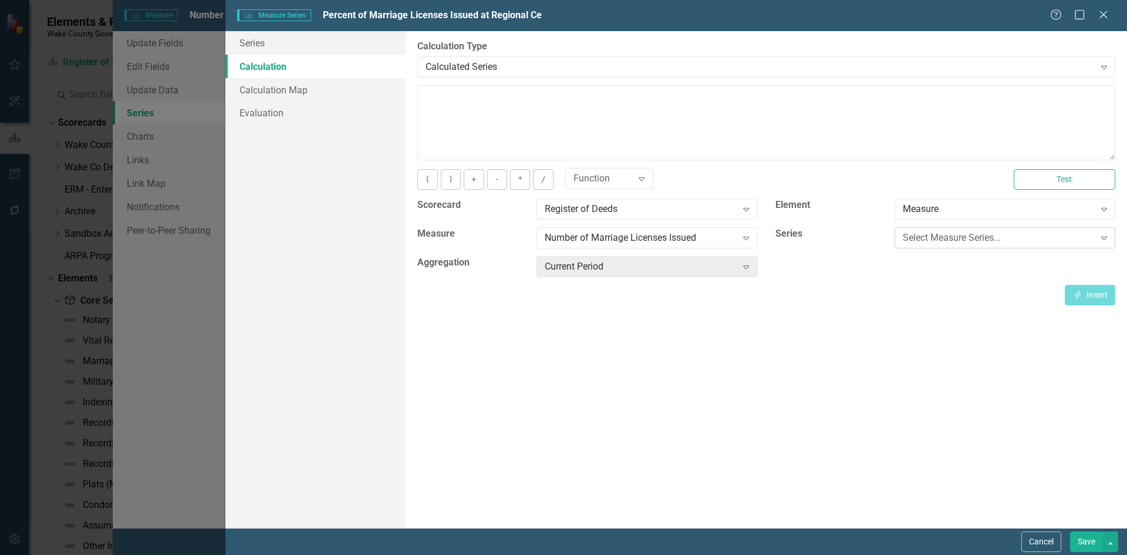
click at [912, 237] on div "Select Measure Series..." at bounding box center [999, 237] width 192 height 13
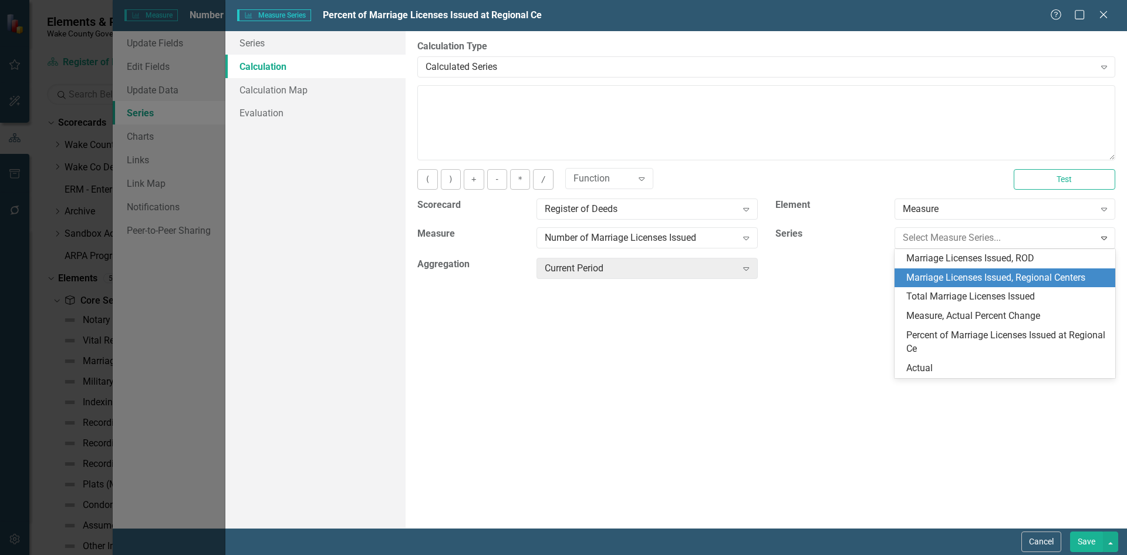
click at [931, 276] on div "Marriage Licenses Issued, Regional Centers" at bounding box center [1007, 277] width 202 height 13
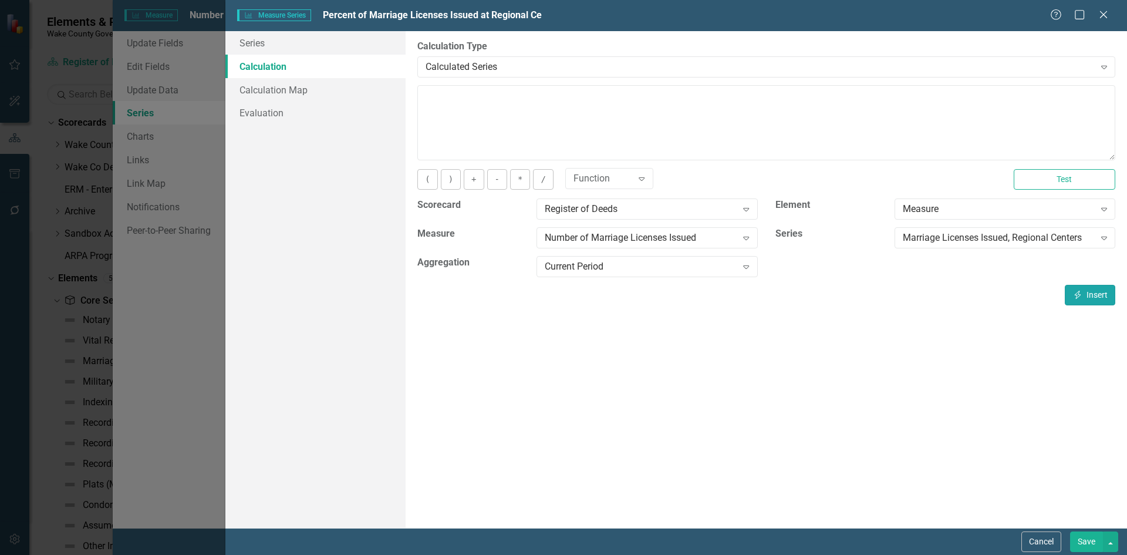
click at [1082, 299] on button "Insert Insert" at bounding box center [1090, 295] width 50 height 21
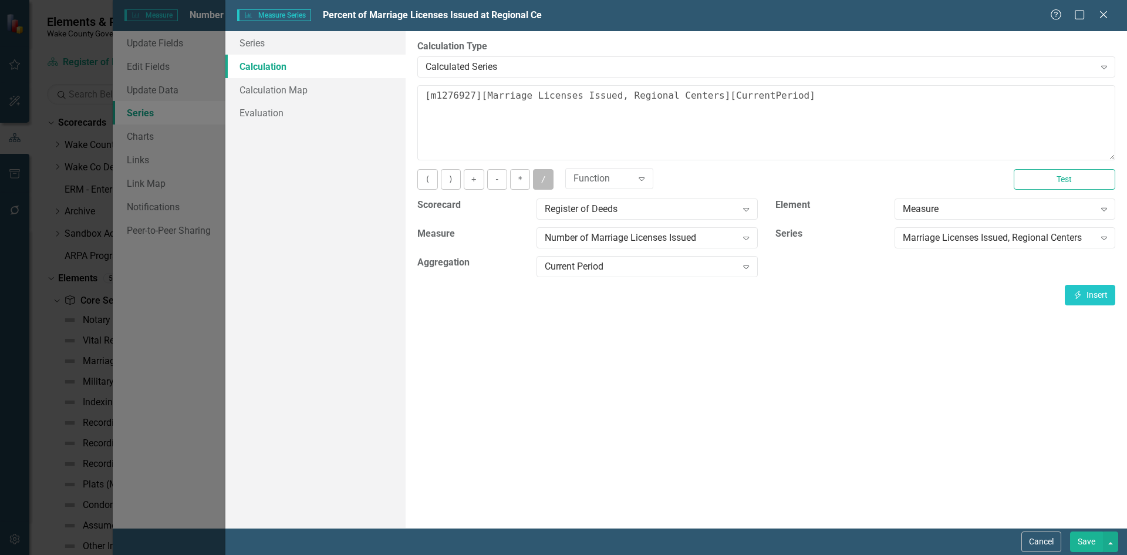
click at [535, 181] on button "/" at bounding box center [543, 179] width 20 height 21
click at [941, 245] on div "Marriage Licenses Issued, Regional Centers Expand" at bounding box center [1004, 237] width 221 height 21
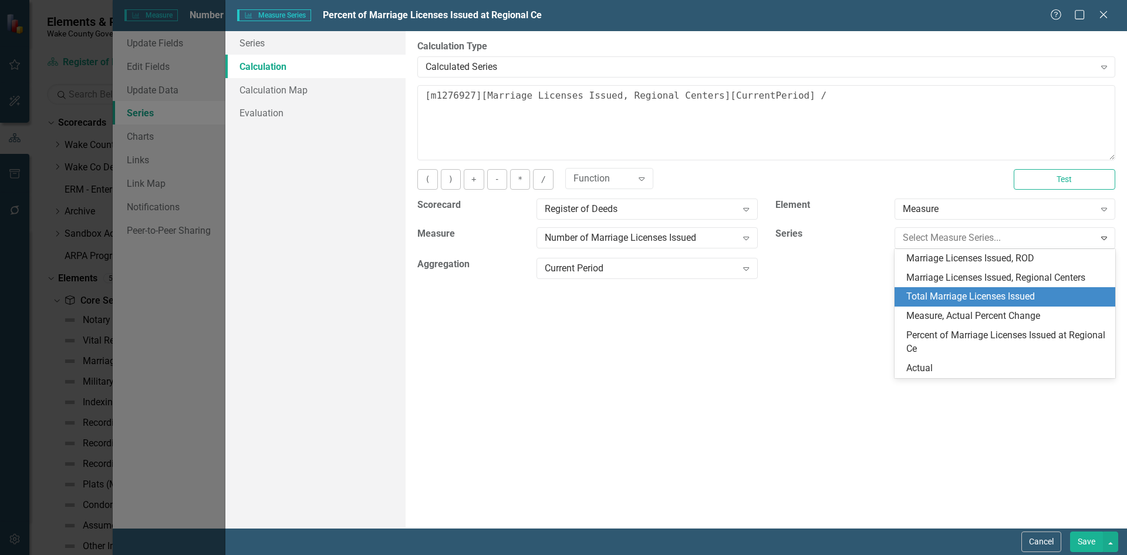
click at [965, 293] on div "Total Marriage Licenses Issued" at bounding box center [1007, 296] width 202 height 13
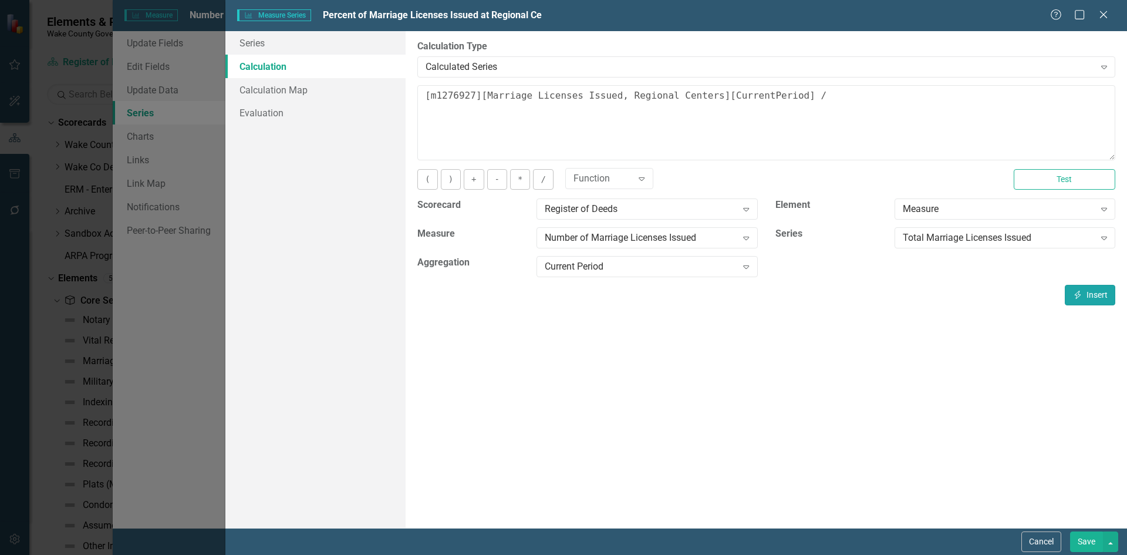
click at [1098, 299] on button "Insert Insert" at bounding box center [1090, 295] width 50 height 21
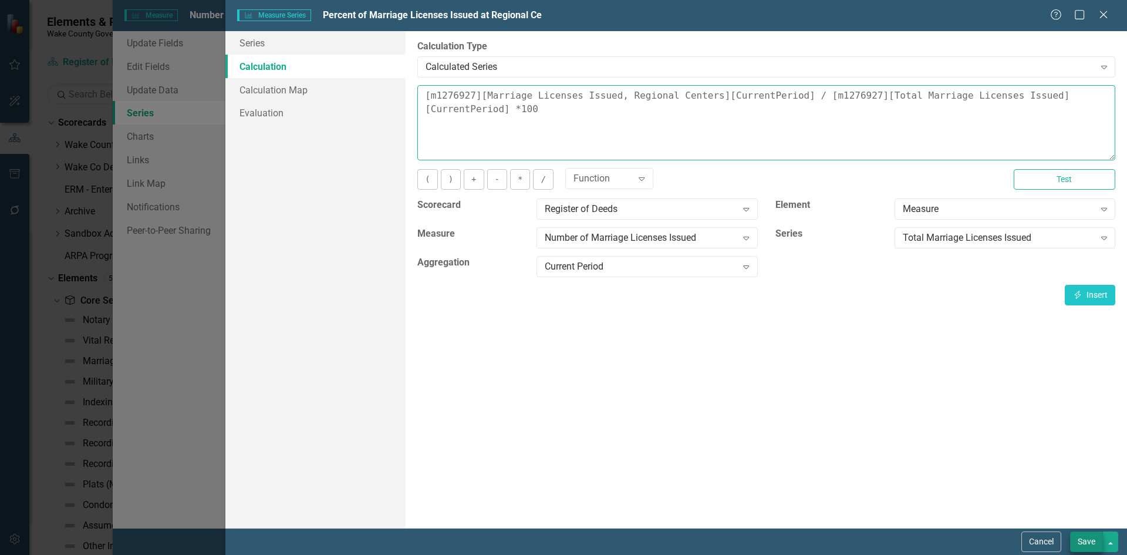
type textarea "[m1276927][Marriage Licenses Issued, Regional Centers][CurrentPeriod] / [m12769…"
click at [1084, 548] on button "Save" at bounding box center [1086, 541] width 33 height 21
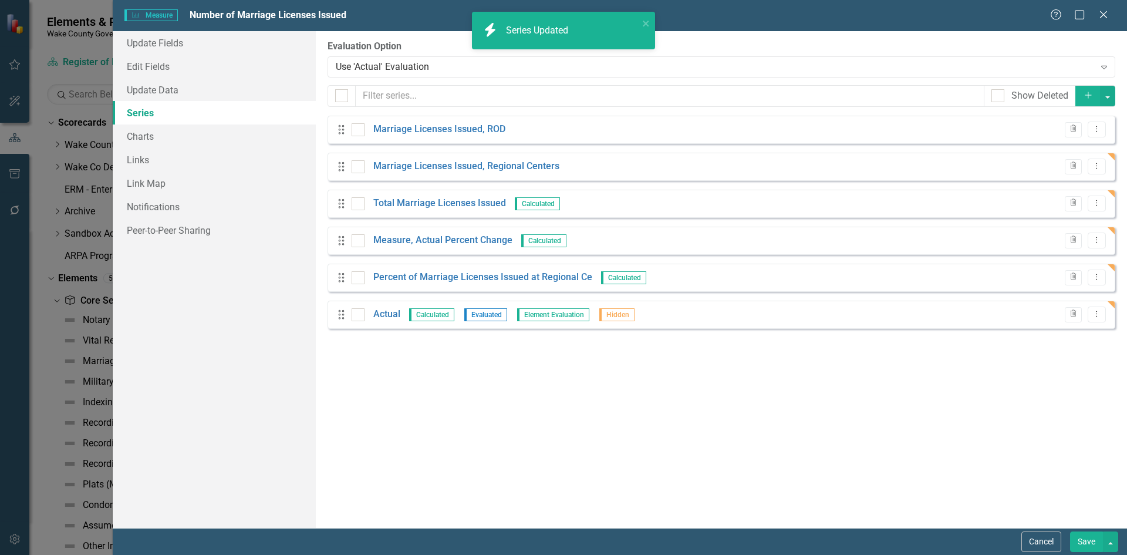
click at [1083, 540] on button "Save" at bounding box center [1086, 541] width 33 height 21
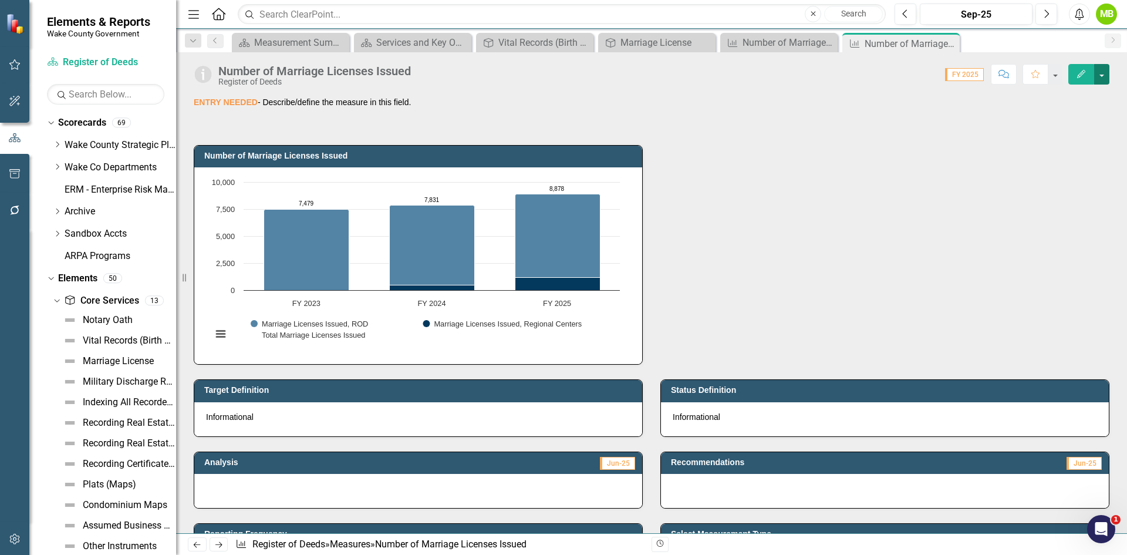
click at [1102, 78] on button "button" at bounding box center [1101, 74] width 15 height 21
click at [1028, 97] on link "Edit Edit Measure" at bounding box center [1051, 96] width 114 height 22
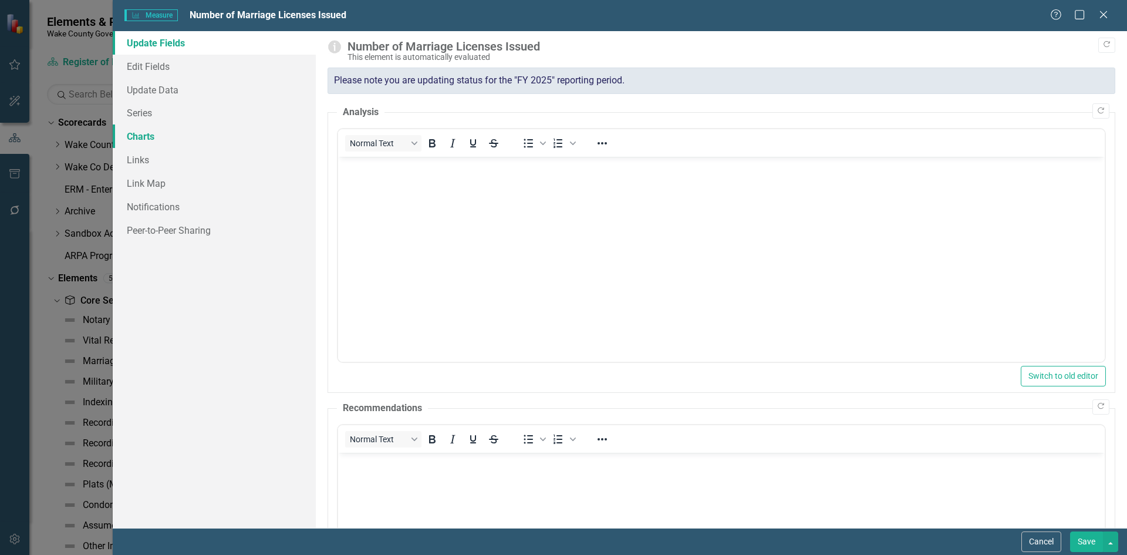
click at [140, 138] on link "Charts" at bounding box center [214, 135] width 203 height 23
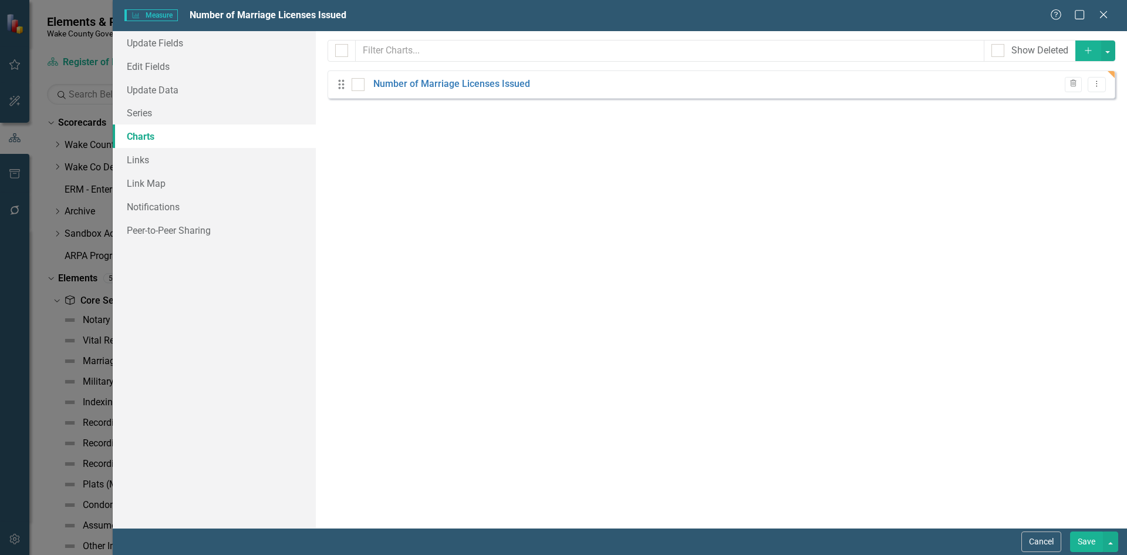
click at [1086, 52] on icon "Add" at bounding box center [1088, 50] width 11 height 8
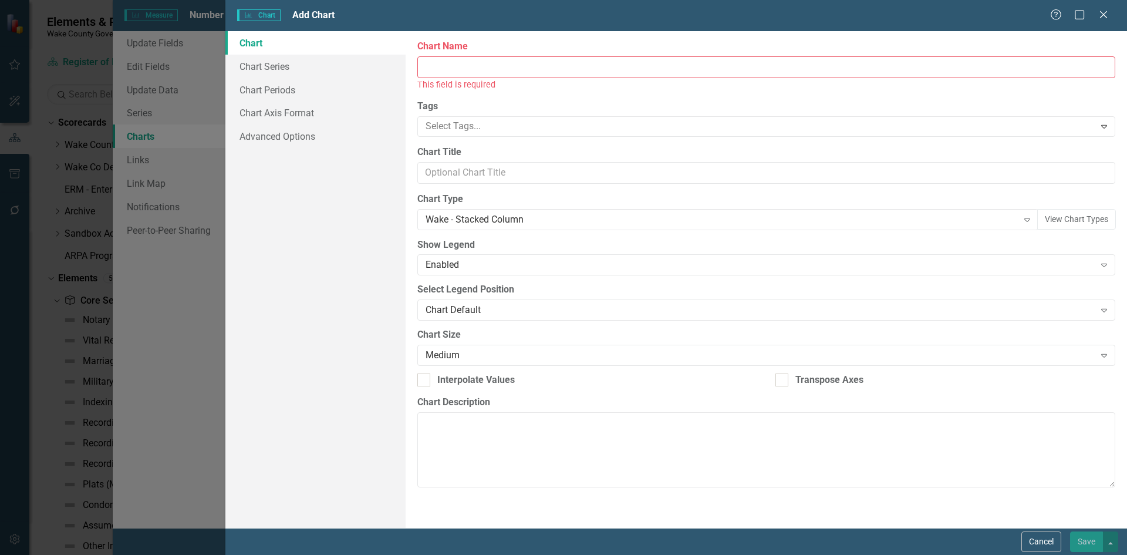
click at [509, 63] on input "Chart Name" at bounding box center [766, 67] width 698 height 22
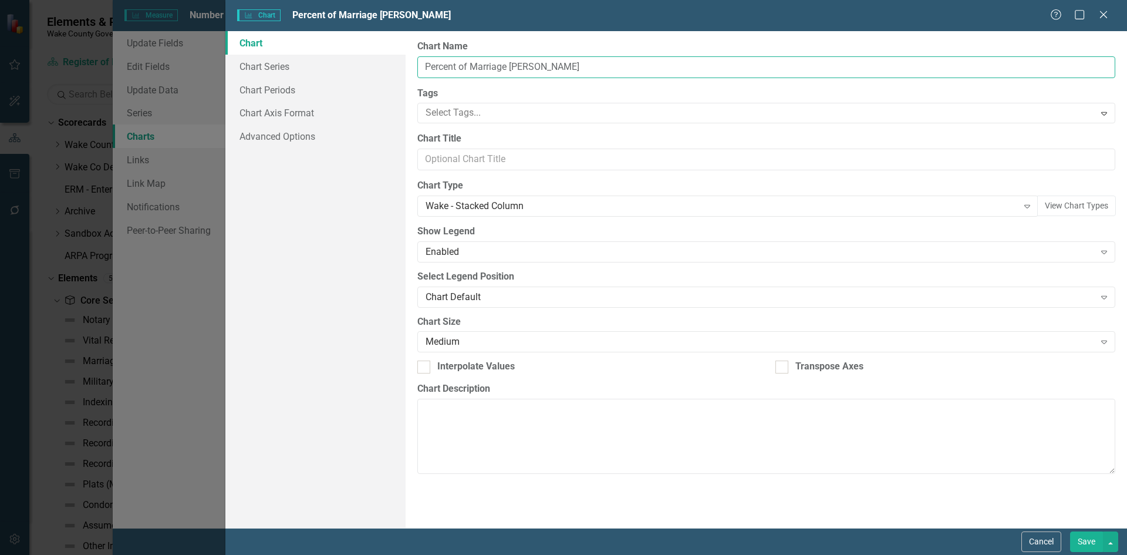
type input "Percent of Marriage Licenses Issued at Regional Centers"
click at [295, 65] on link "Chart Series" at bounding box center [315, 66] width 180 height 23
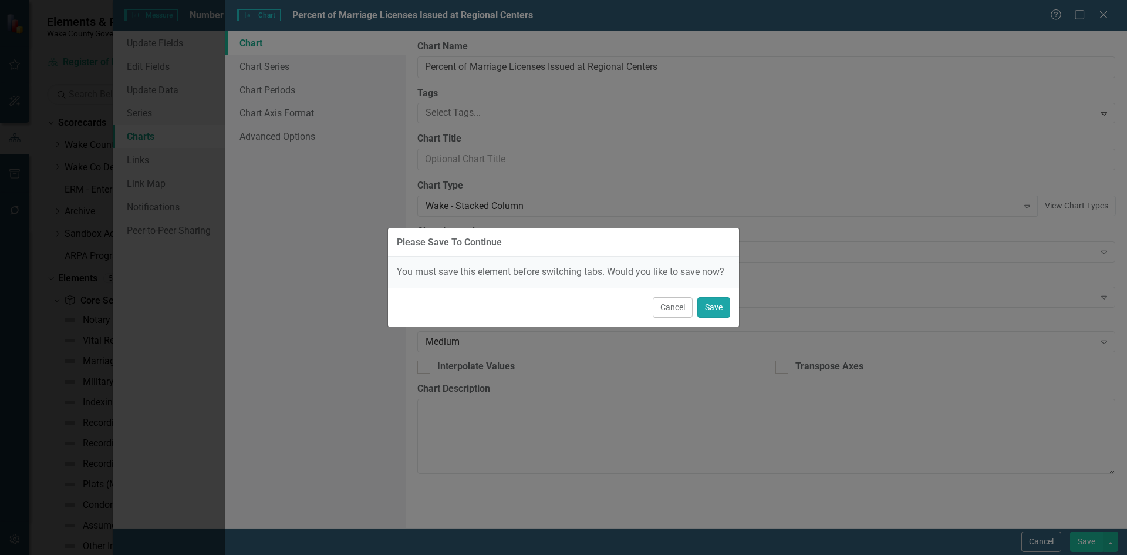
drag, startPoint x: 711, startPoint y: 310, endPoint x: 701, endPoint y: 308, distance: 10.1
click at [711, 309] on button "Save" at bounding box center [713, 307] width 33 height 21
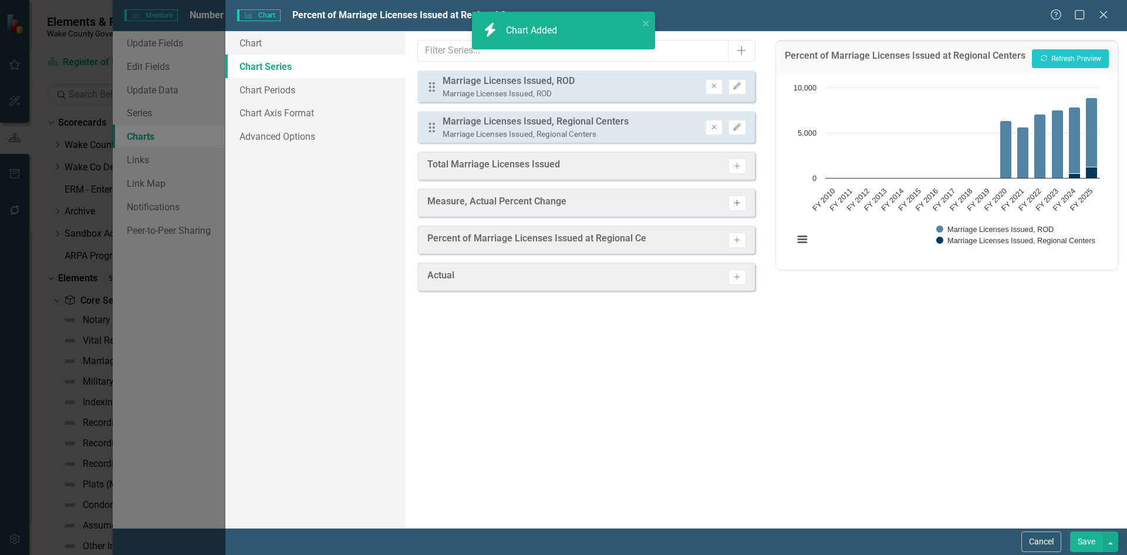
click at [741, 204] on icon "Activate" at bounding box center [736, 203] width 9 height 7
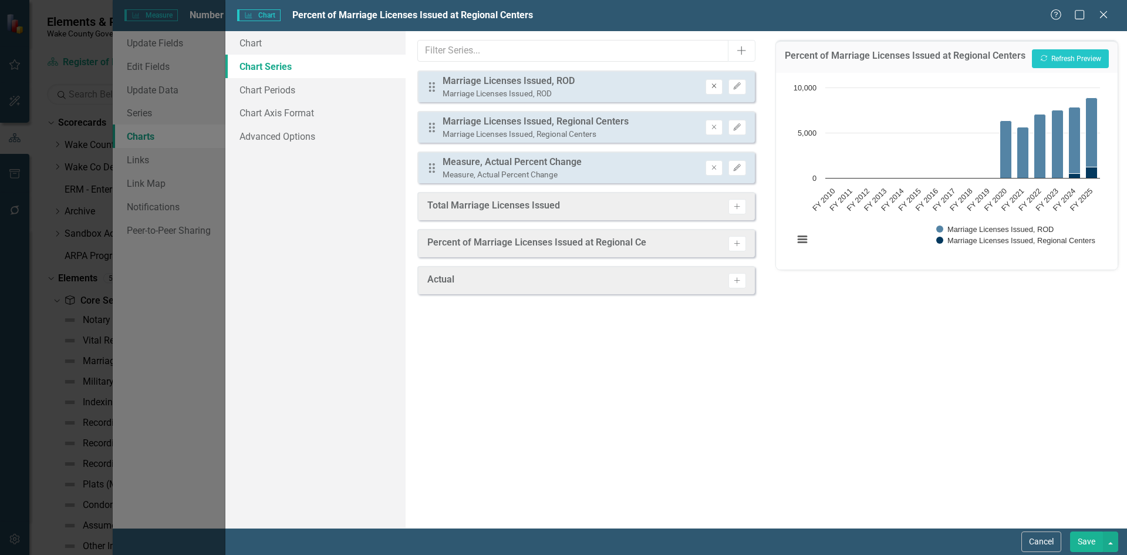
click at [713, 85] on icon "button" at bounding box center [714, 86] width 5 height 5
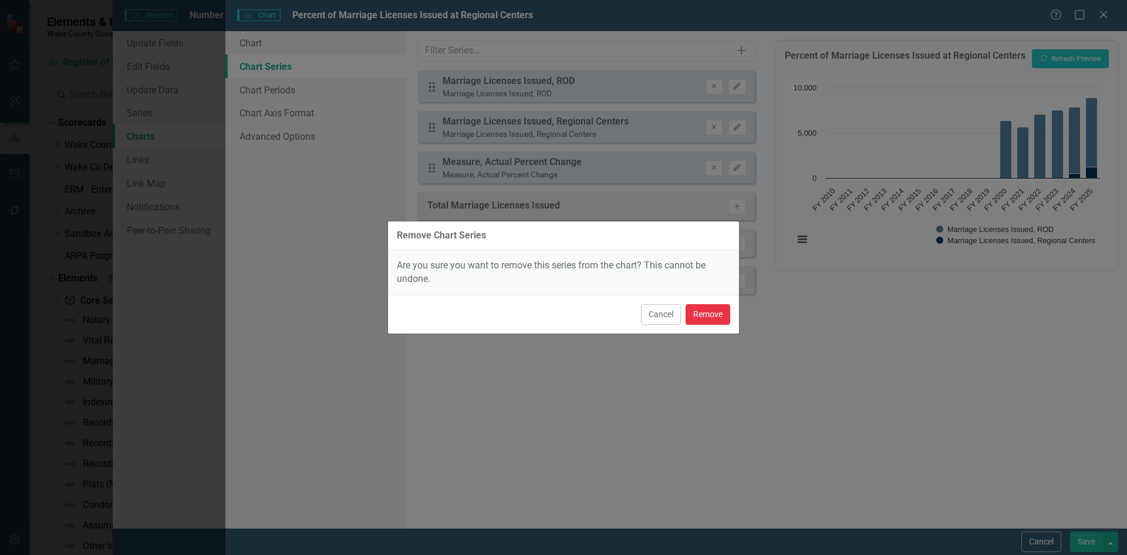
drag, startPoint x: 707, startPoint y: 312, endPoint x: 721, endPoint y: 154, distance: 158.5
click at [707, 311] on button "Remove" at bounding box center [707, 314] width 45 height 21
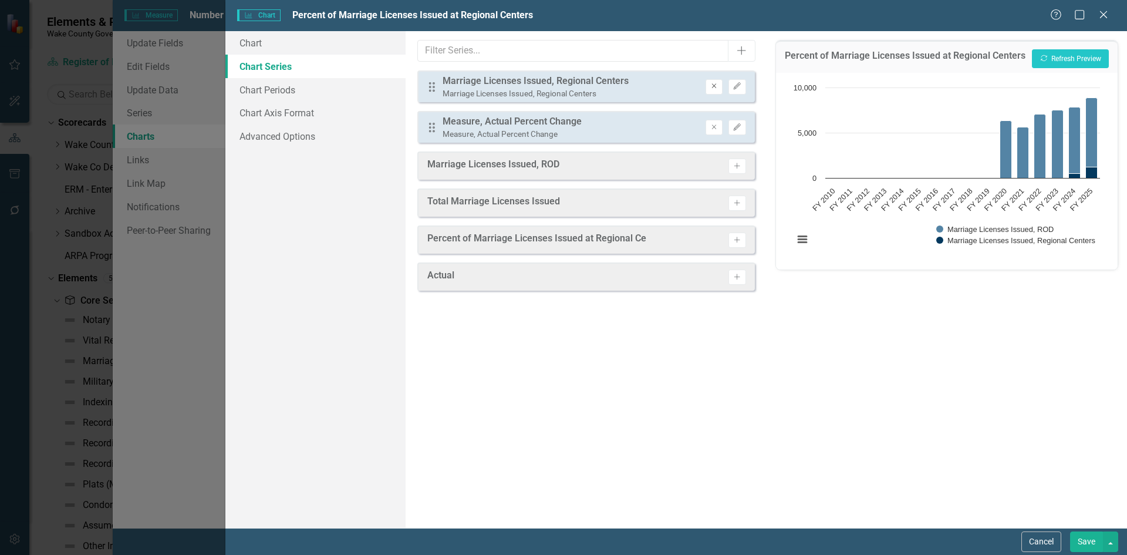
click at [710, 91] on button "Remove" at bounding box center [713, 86] width 17 height 15
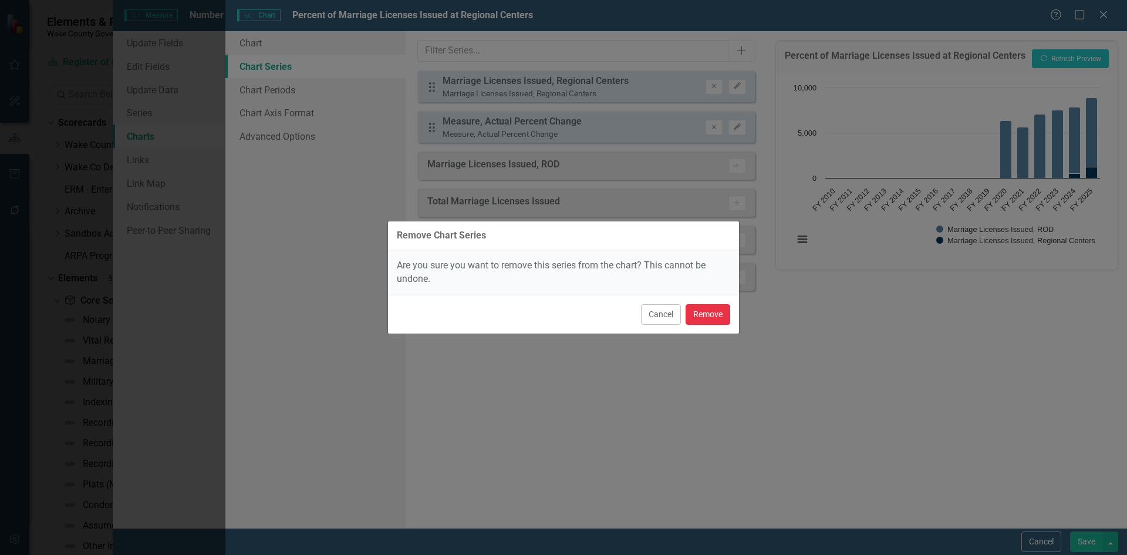
drag, startPoint x: 706, startPoint y: 309, endPoint x: 704, endPoint y: 293, distance: 15.9
click at [706, 309] on button "Remove" at bounding box center [707, 314] width 45 height 21
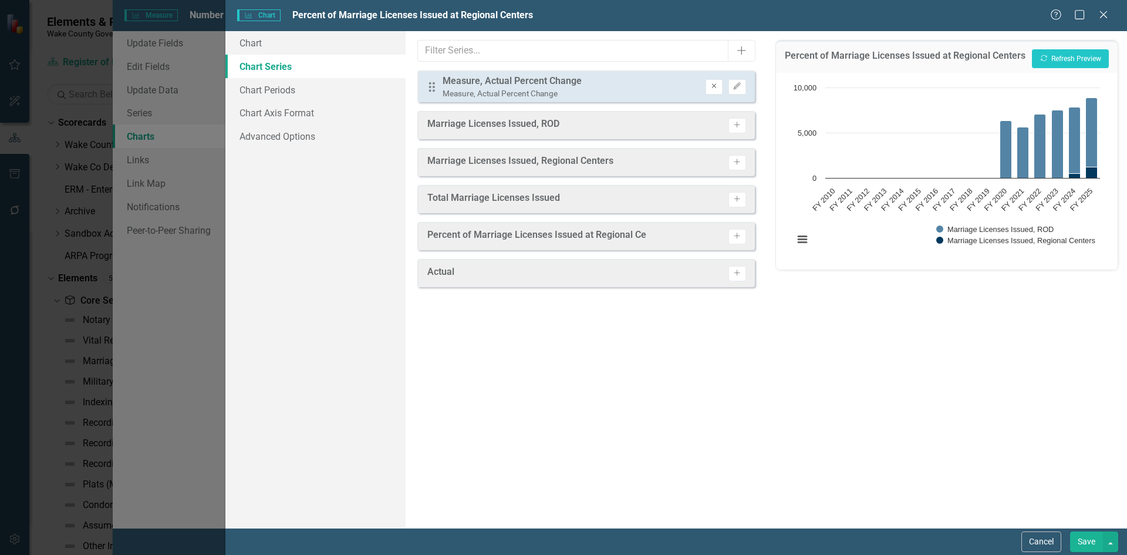
click at [713, 84] on icon "Remove" at bounding box center [714, 86] width 9 height 7
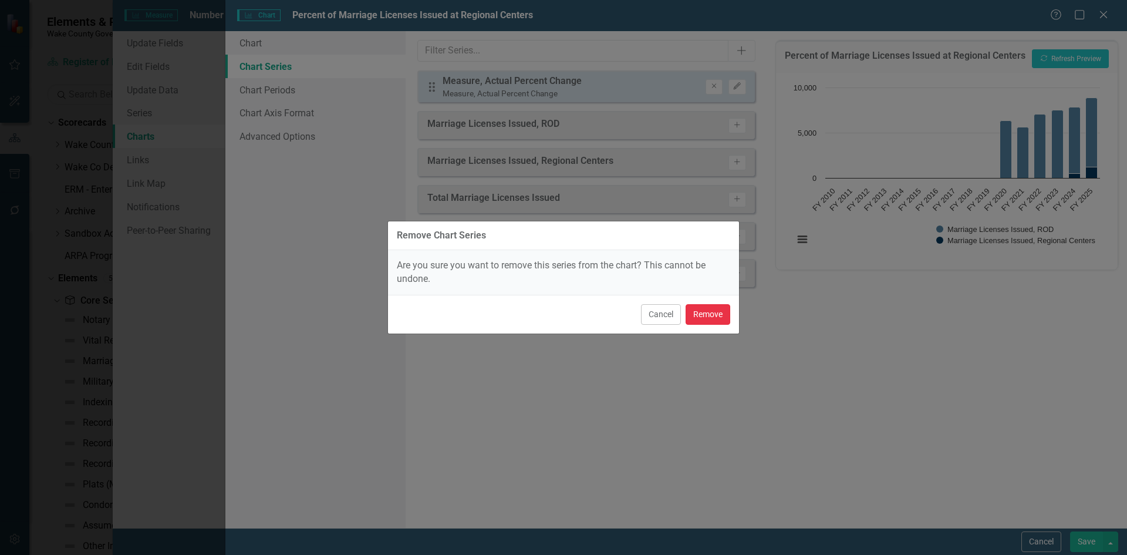
click at [704, 310] on button "Remove" at bounding box center [707, 314] width 45 height 21
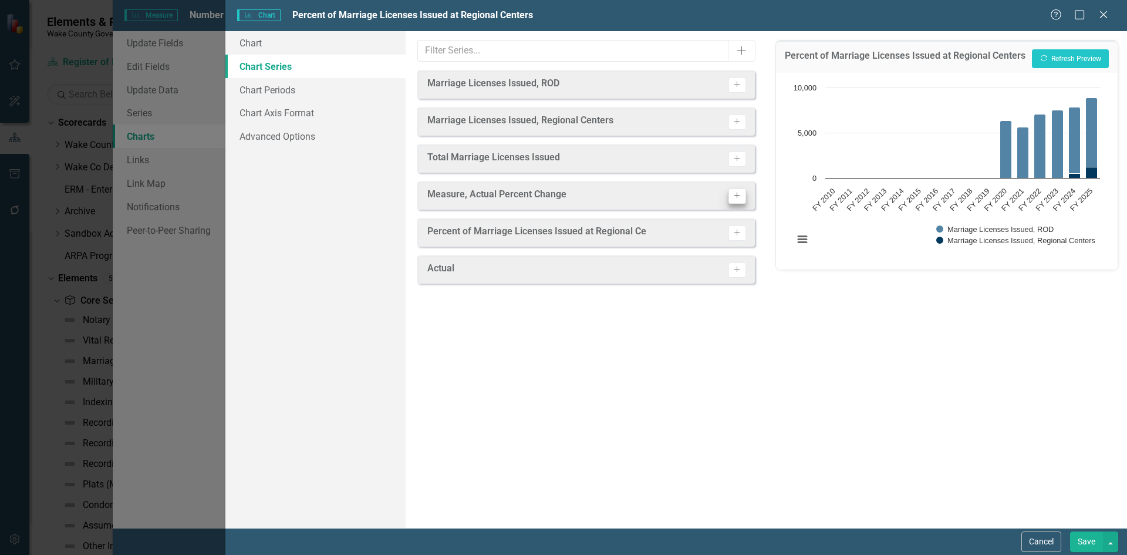
click at [744, 231] on button "Activate" at bounding box center [736, 232] width 17 height 15
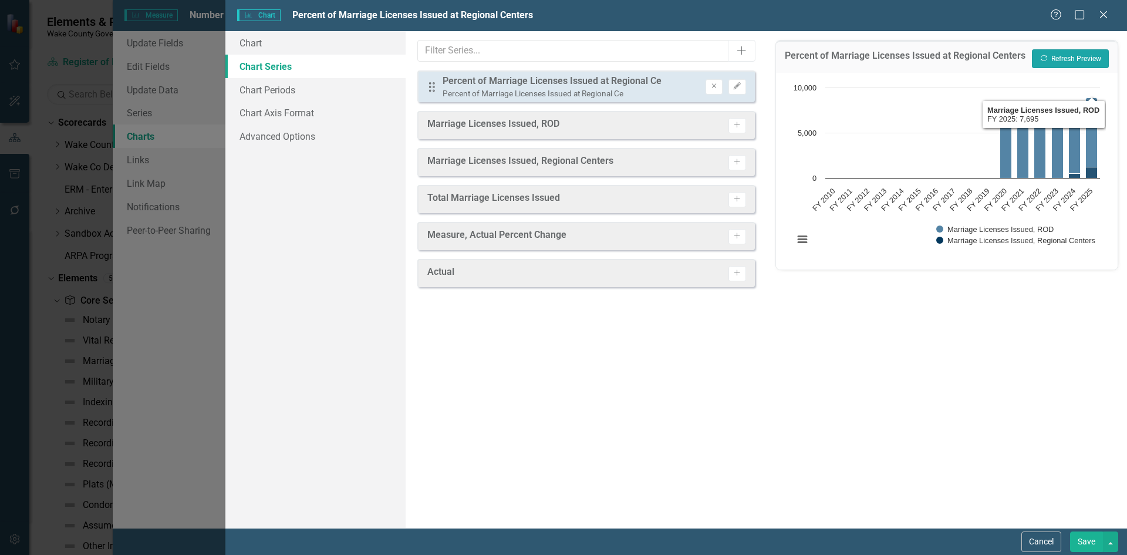
click at [1080, 56] on button "Recalculate Refresh Preview" at bounding box center [1070, 58] width 77 height 19
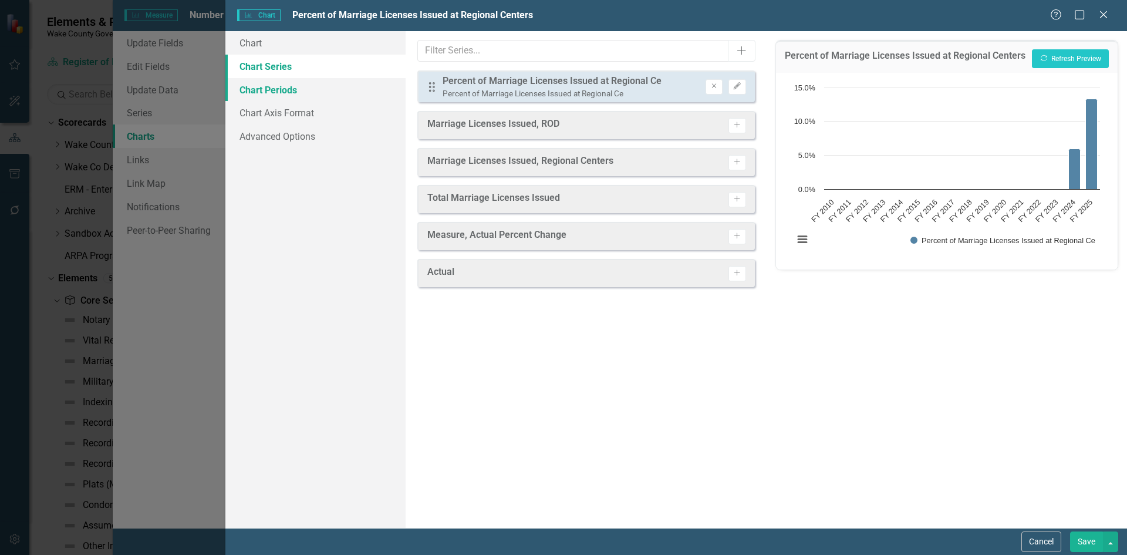
click at [304, 91] on link "Chart Periods" at bounding box center [315, 89] width 180 height 23
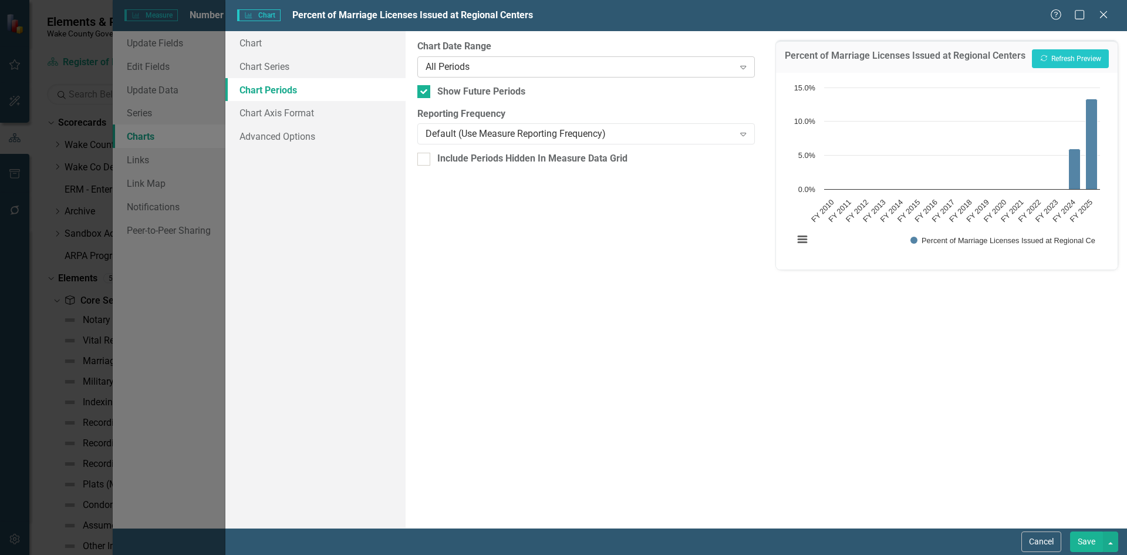
click at [495, 68] on div "All Periods" at bounding box center [579, 66] width 308 height 13
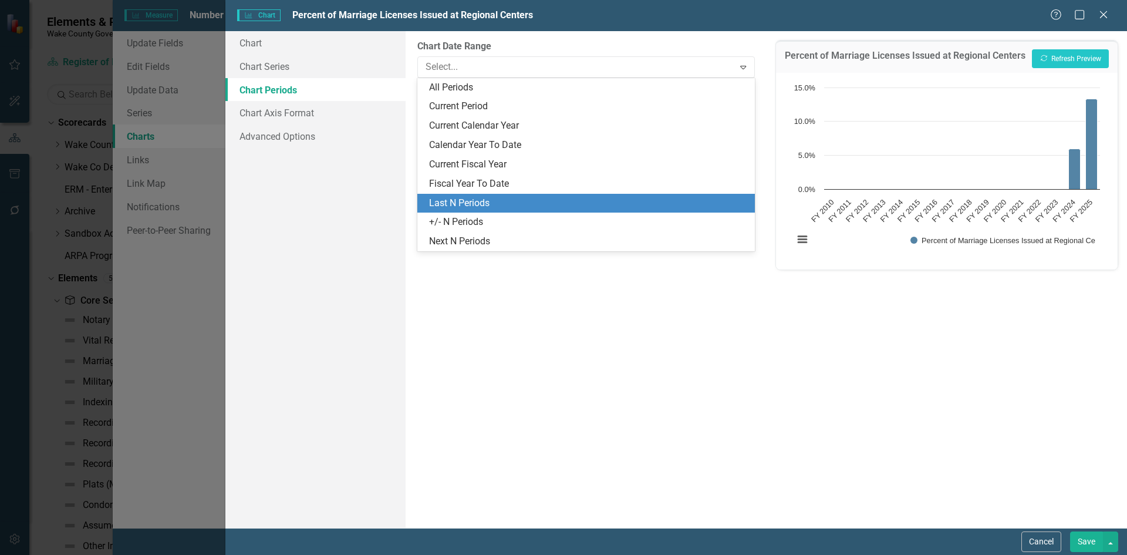
click at [488, 210] on div "Last N Periods" at bounding box center [588, 203] width 318 height 13
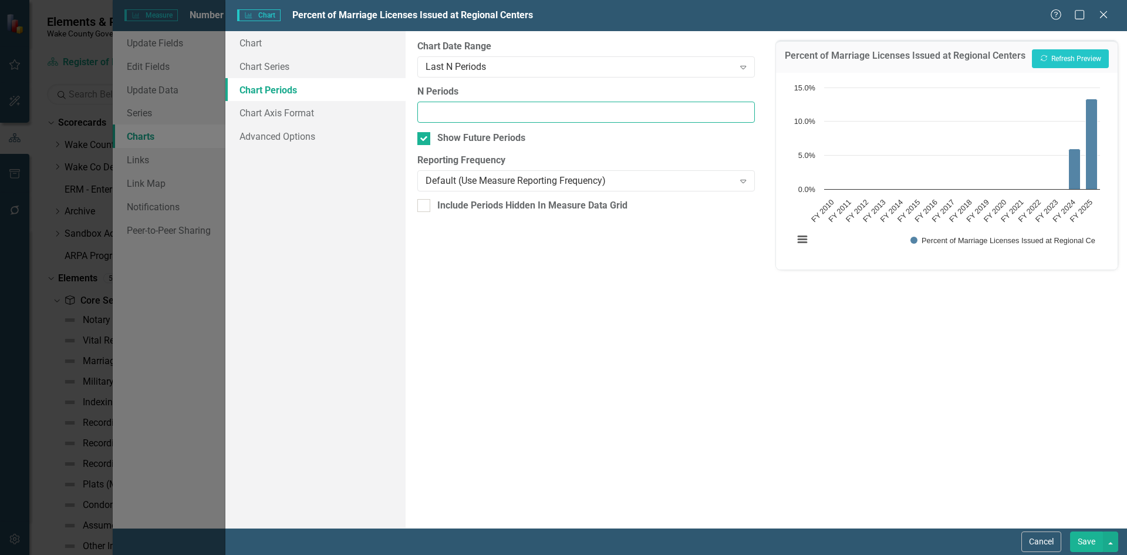
click at [485, 113] on input "N Periods" at bounding box center [585, 113] width 337 height 22
type input "3"
click at [1052, 57] on button "Recalculate Refresh Preview" at bounding box center [1070, 58] width 77 height 19
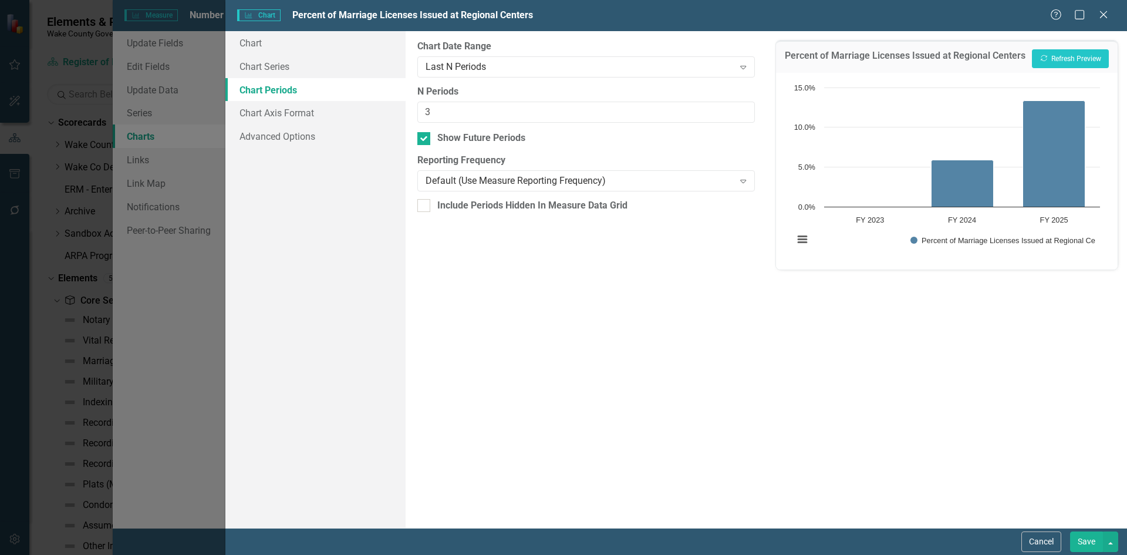
click at [1079, 540] on button "Save" at bounding box center [1086, 541] width 33 height 21
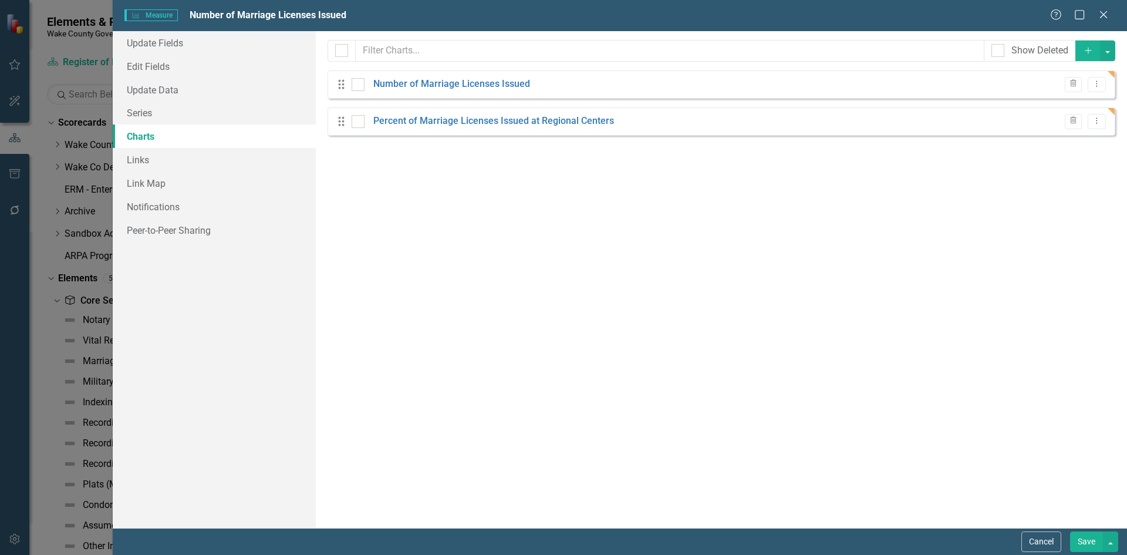
click at [1088, 537] on button "Save" at bounding box center [1086, 541] width 33 height 21
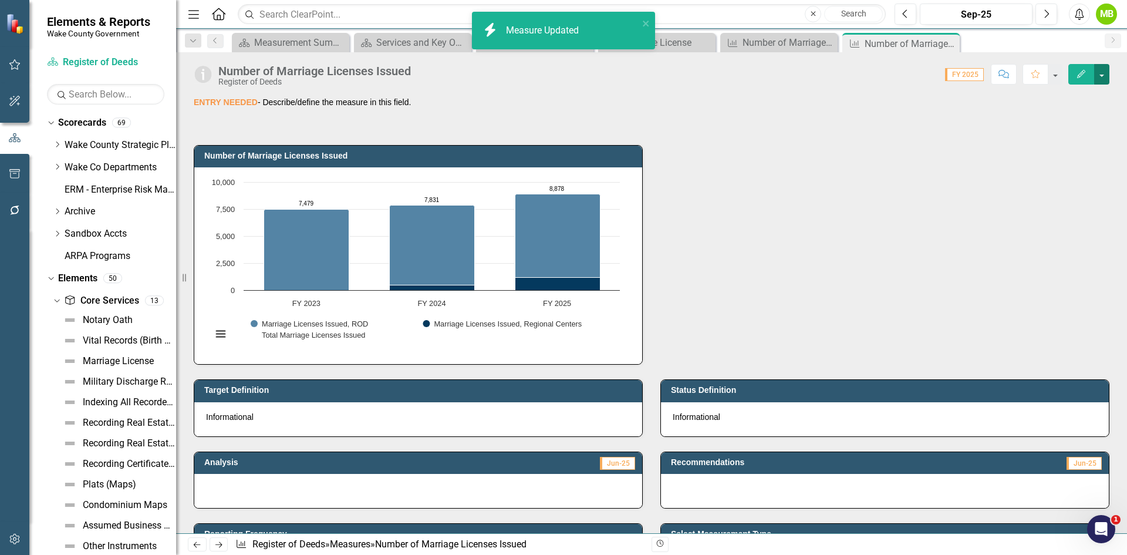
click at [1102, 81] on button "button" at bounding box center [1101, 74] width 15 height 21
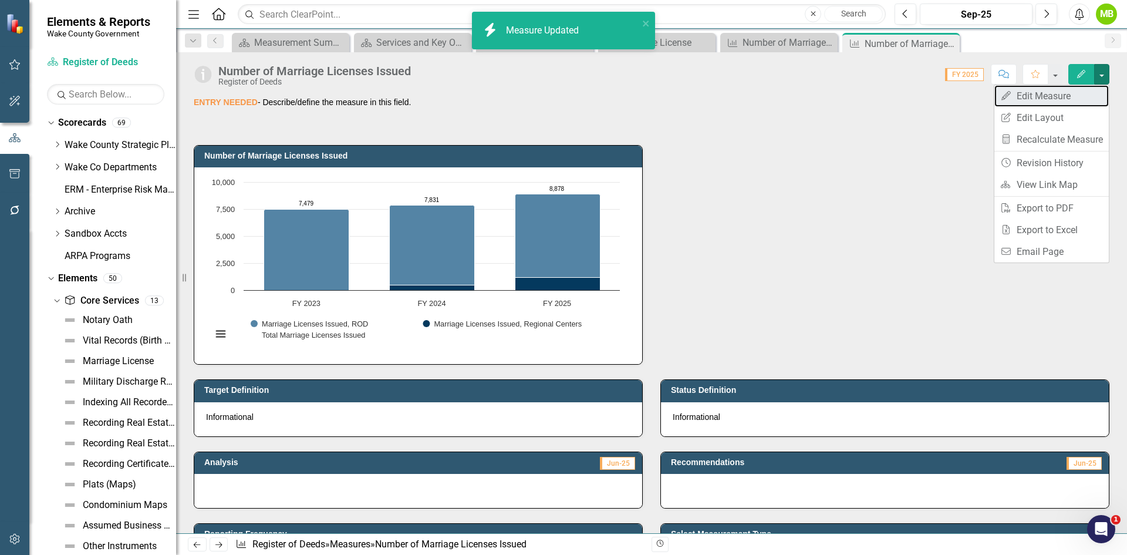
click at [1083, 100] on link "Edit Edit Measure" at bounding box center [1051, 96] width 114 height 22
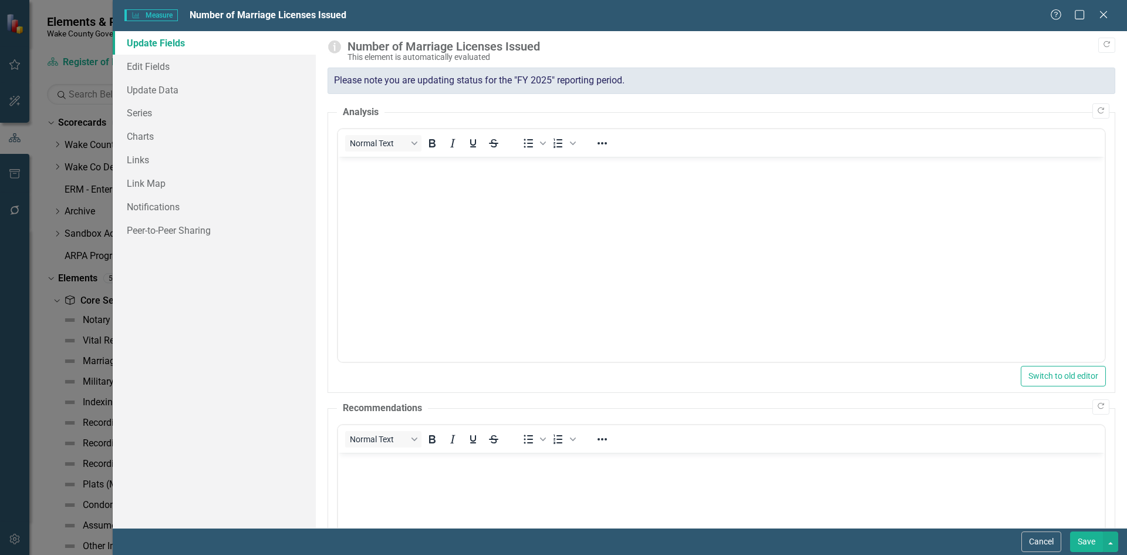
click at [1038, 528] on div "Cancel Save" at bounding box center [620, 541] width 1014 height 27
click at [1032, 539] on button "Cancel" at bounding box center [1041, 541] width 40 height 21
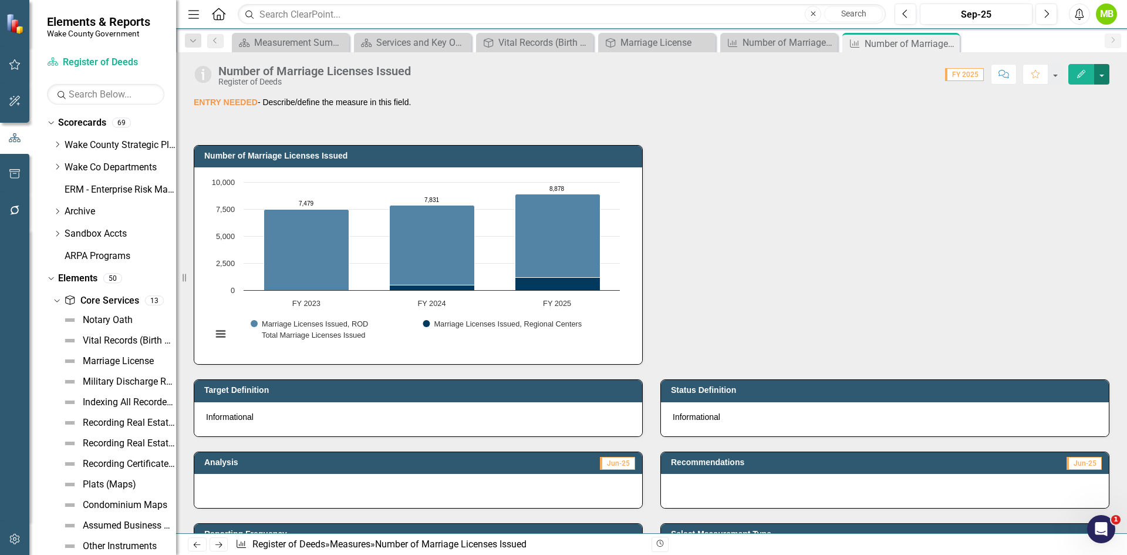
click at [1100, 79] on button "button" at bounding box center [1101, 74] width 15 height 21
click at [1039, 122] on link "Edit Report Edit Layout" at bounding box center [1051, 118] width 114 height 22
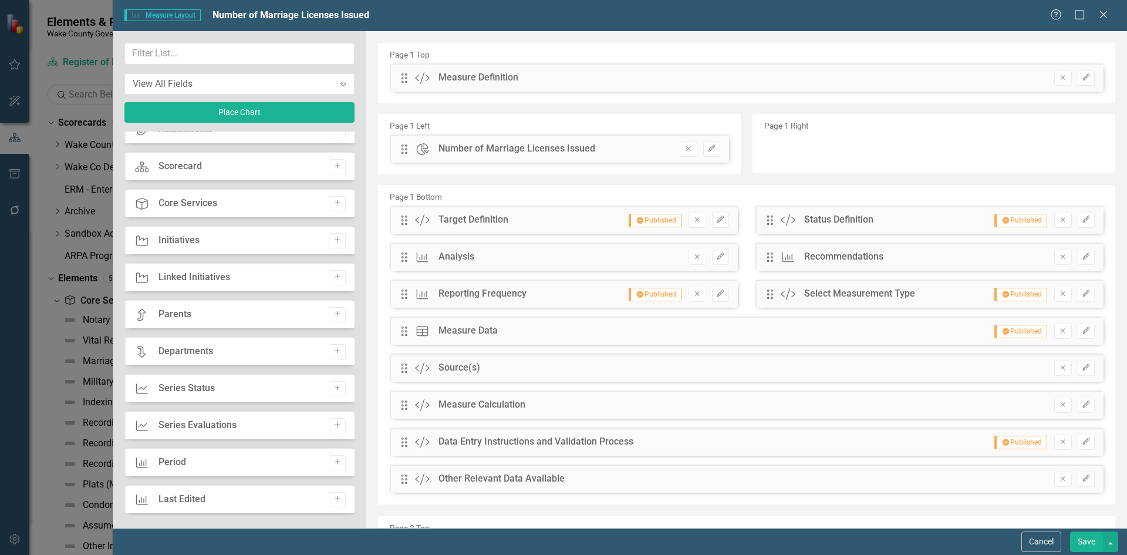
scroll to position [235, 0]
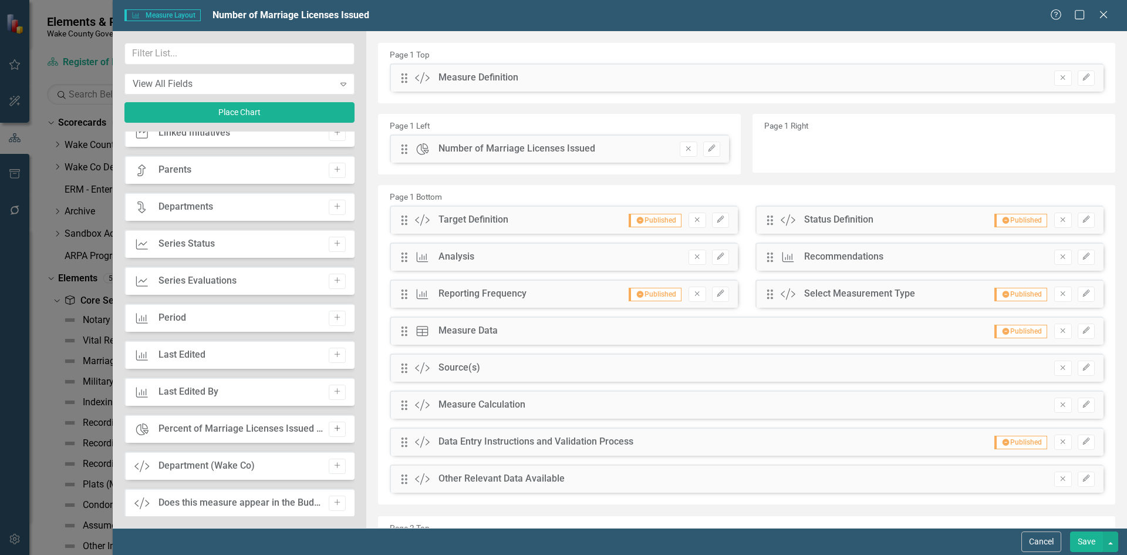
click at [333, 428] on icon "Add" at bounding box center [337, 428] width 9 height 7
drag, startPoint x: 400, startPoint y: 75, endPoint x: 780, endPoint y: 145, distance: 386.6
click at [1077, 531] on button "Save" at bounding box center [1086, 541] width 33 height 21
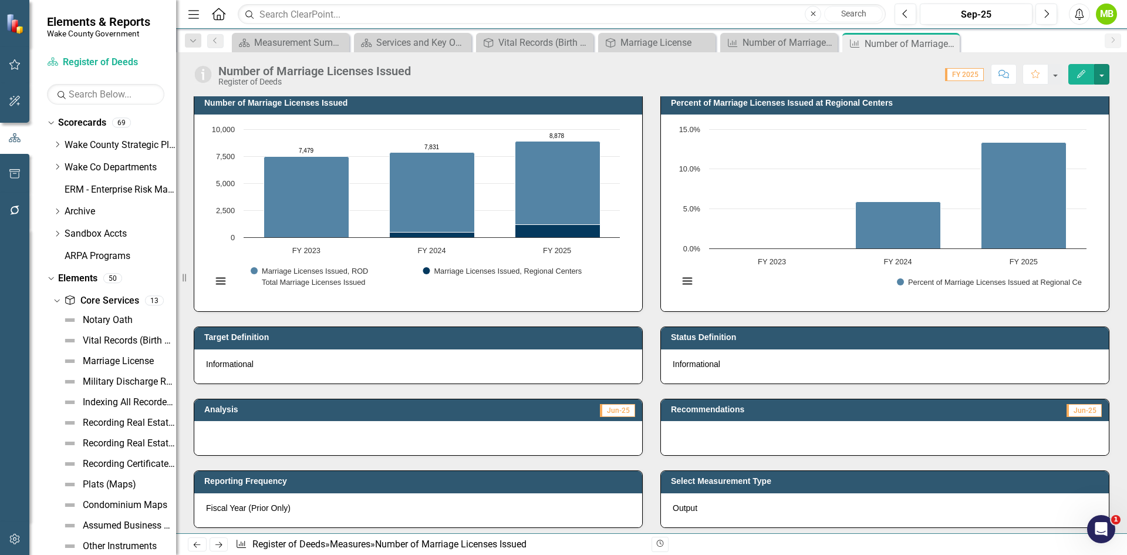
scroll to position [0, 0]
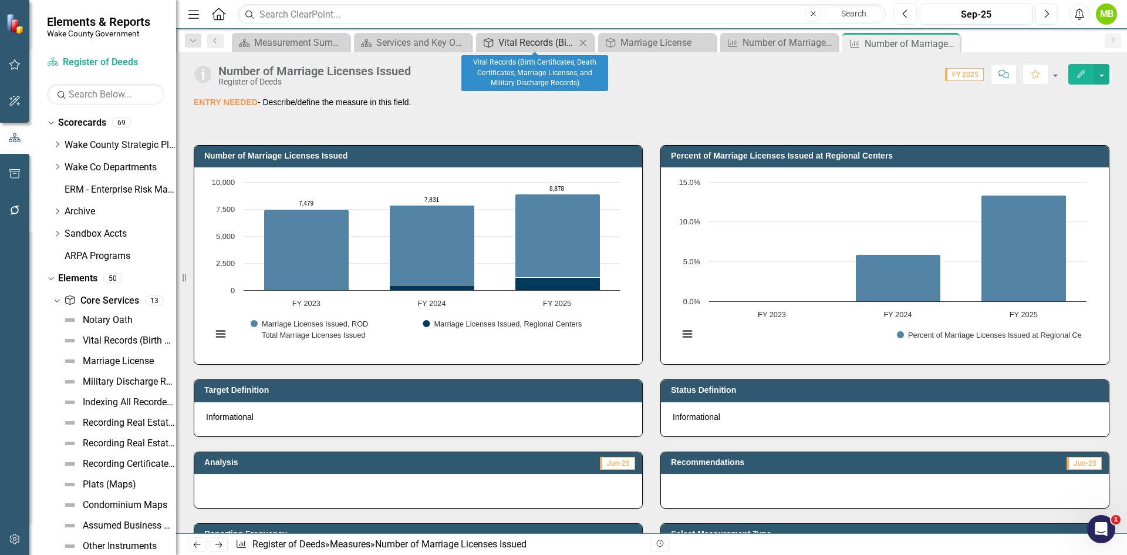
click at [518, 38] on div "Vital Records (Birth Certificates, Death Certificates, Marriage Licenses, and M…" at bounding box center [536, 42] width 77 height 15
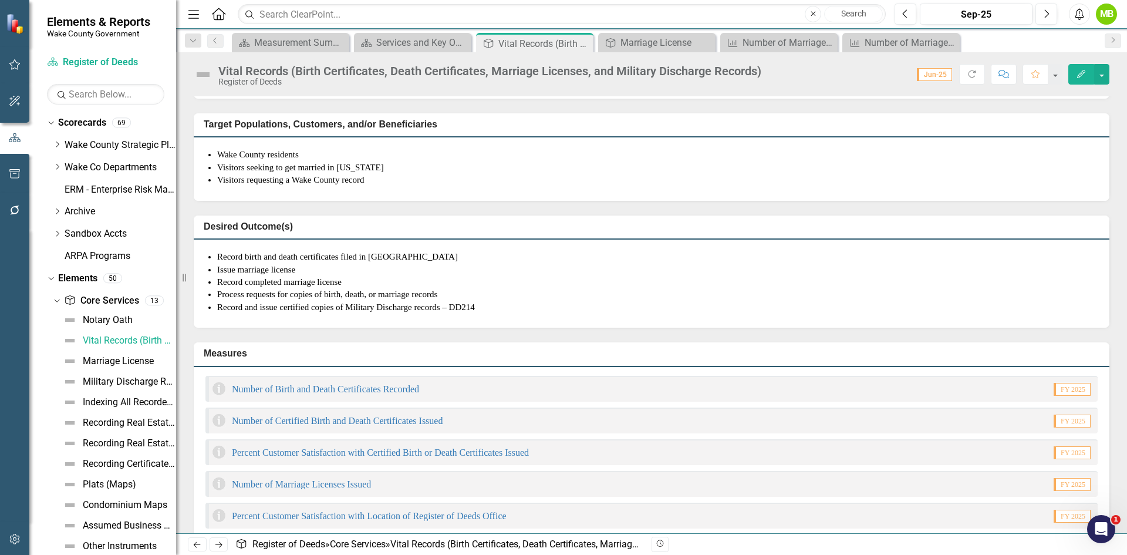
scroll to position [352, 0]
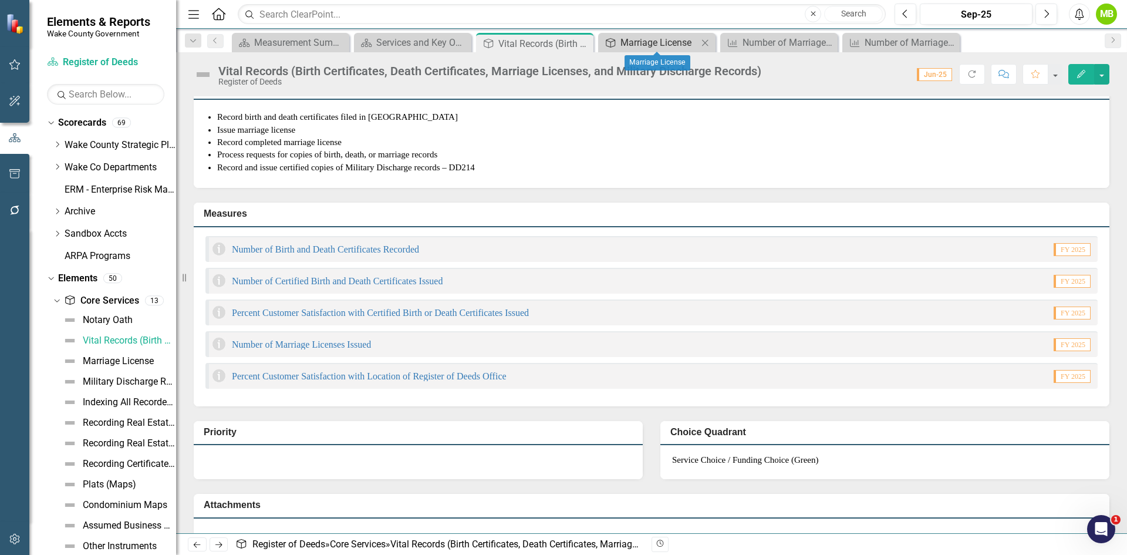
click at [647, 45] on div "Marriage License" at bounding box center [658, 42] width 77 height 15
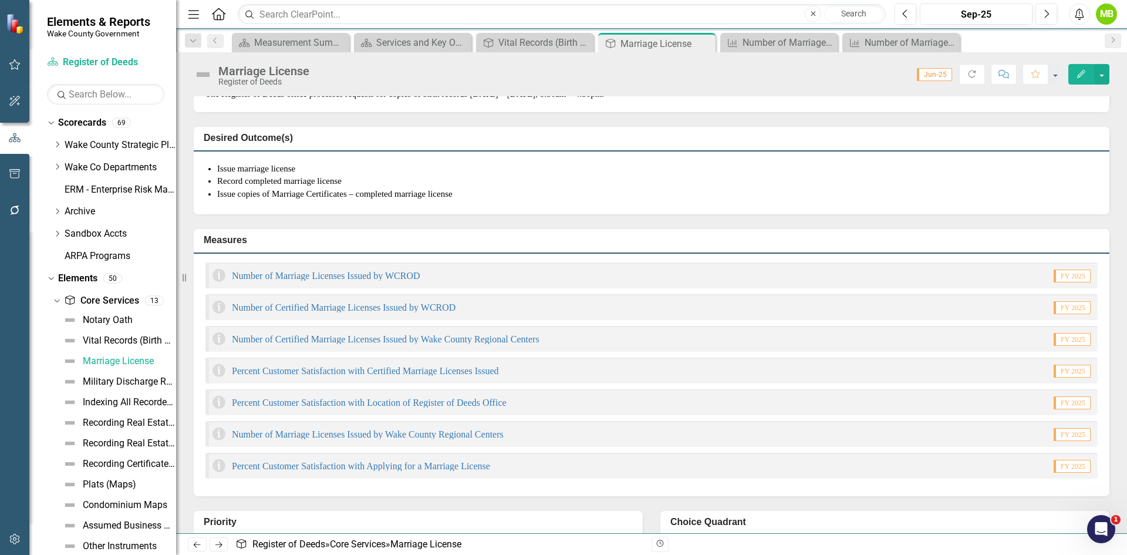
scroll to position [352, 0]
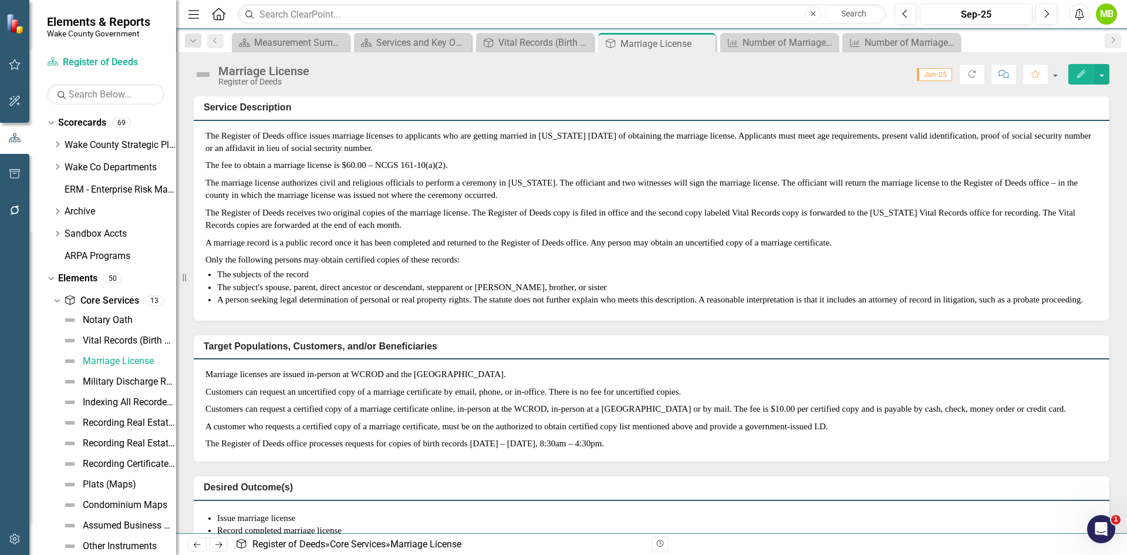
scroll to position [352, 0]
